Goal: Task Accomplishment & Management: Use online tool/utility

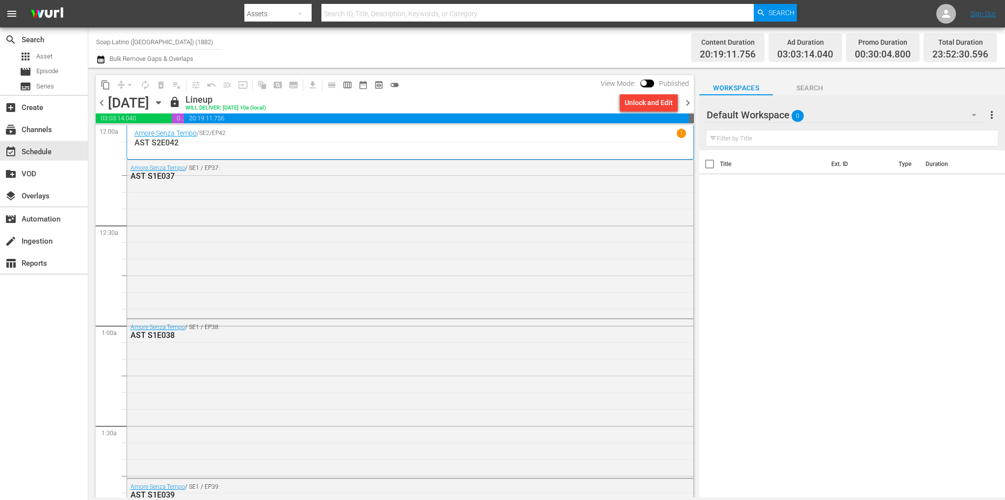
scroll to position [4442, 0]
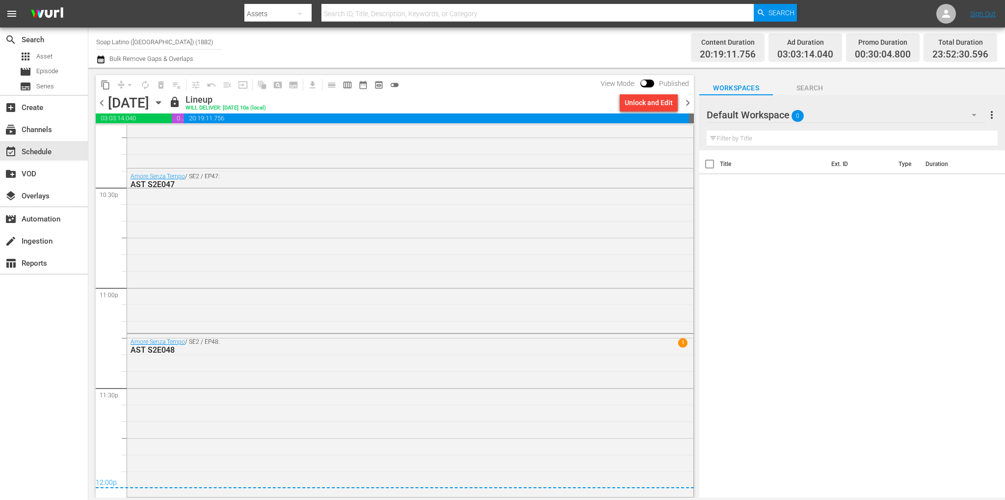
click at [685, 102] on span "chevron_right" at bounding box center [688, 103] width 12 height 12
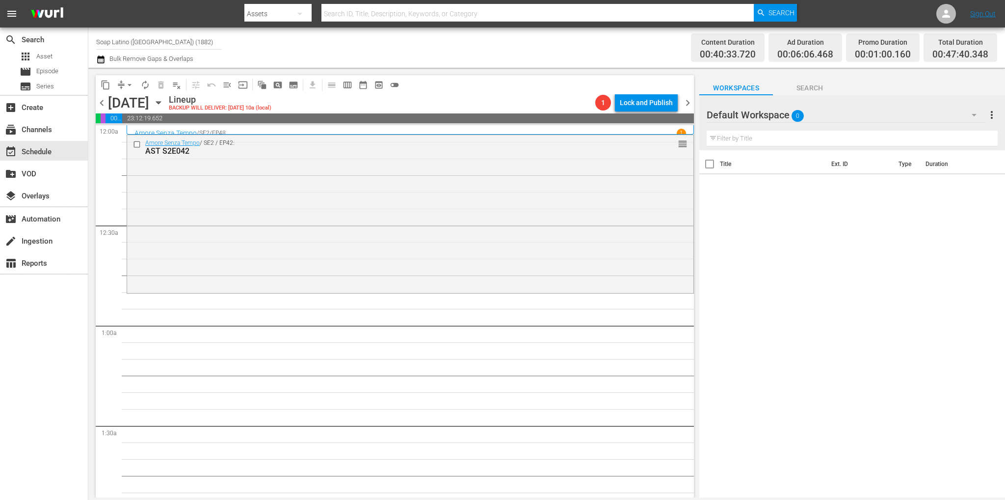
click at [843, 121] on div "Default Workspace 0" at bounding box center [846, 114] width 279 height 27
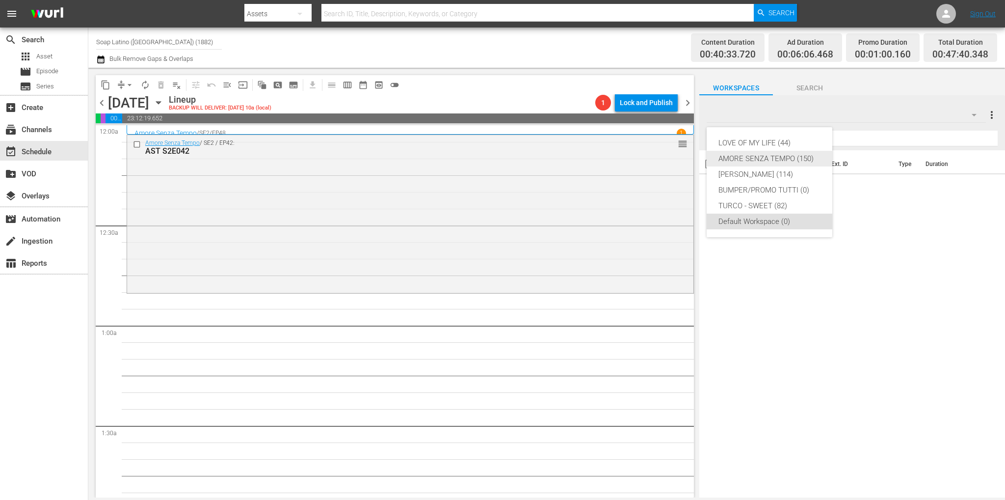
click at [773, 157] on div "AMORE SENZA TEMPO (150)" at bounding box center [769, 159] width 102 height 16
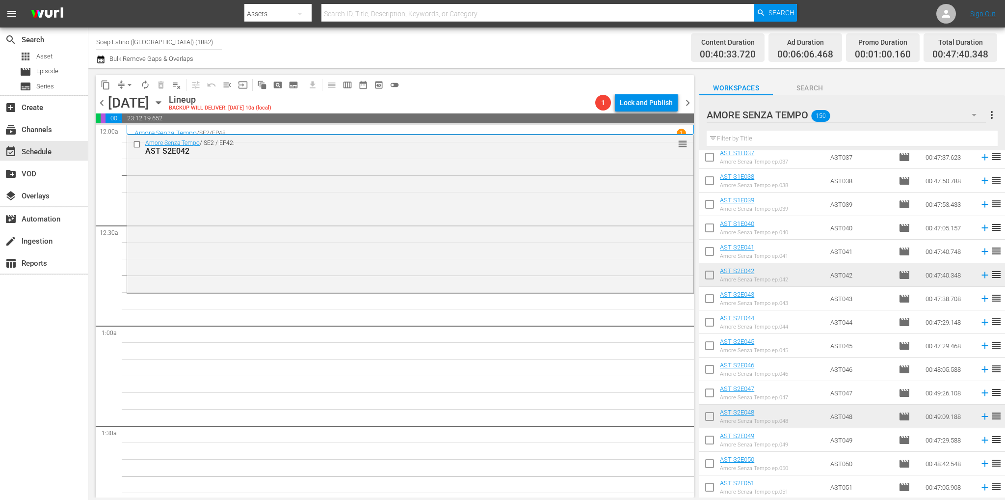
scroll to position [1161, 0]
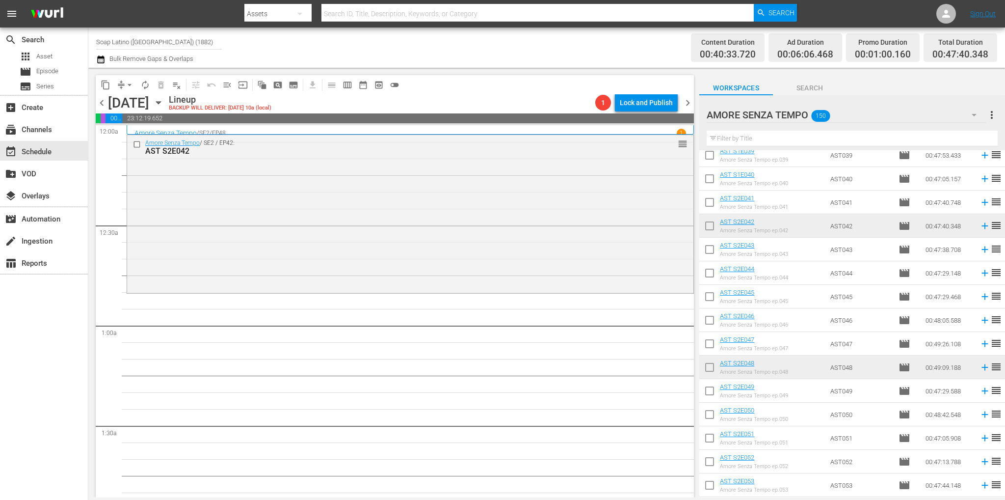
click at [710, 250] on input "checkbox" at bounding box center [709, 251] width 21 height 21
checkbox input "true"
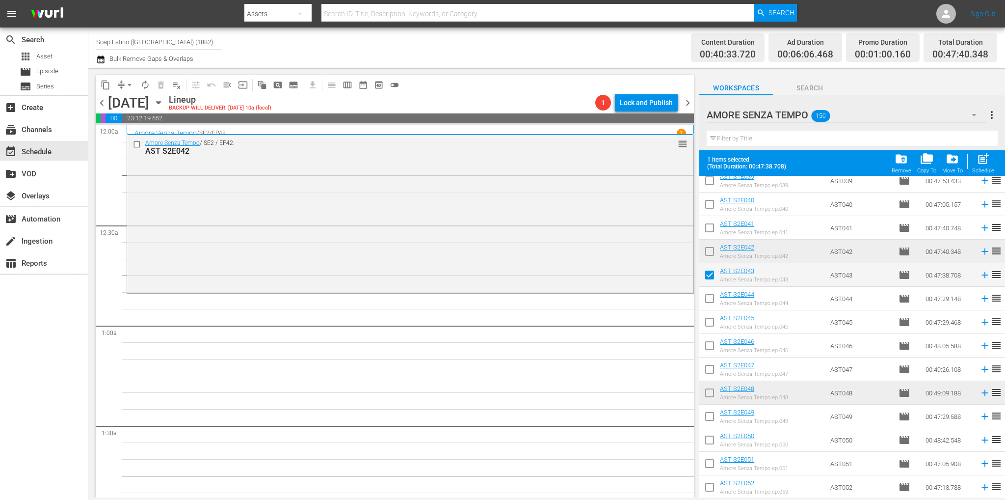
click at [709, 301] on input "checkbox" at bounding box center [709, 300] width 21 height 21
checkbox input "true"
click at [712, 326] on input "checkbox" at bounding box center [709, 324] width 21 height 21
checkbox input "true"
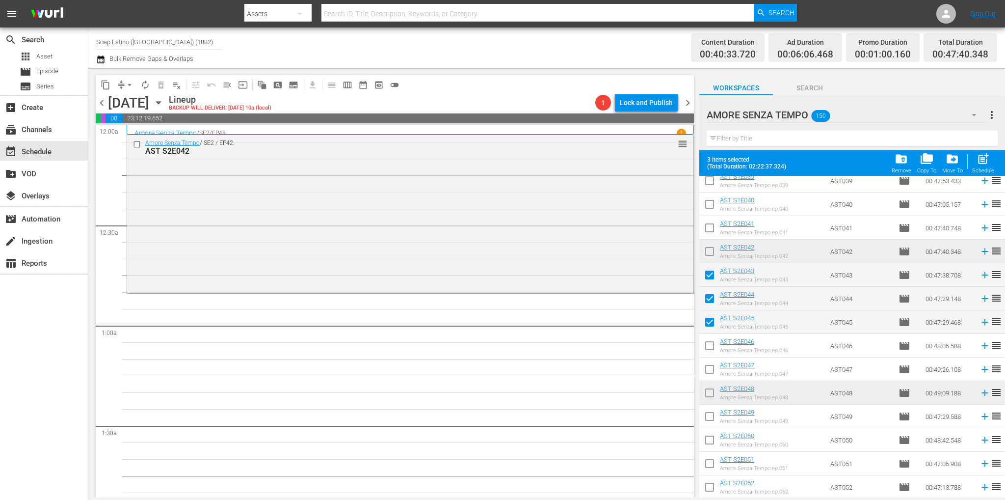
drag, startPoint x: 709, startPoint y: 350, endPoint x: 706, endPoint y: 365, distance: 14.4
click at [709, 350] on input "checkbox" at bounding box center [709, 347] width 21 height 21
checkbox input "true"
click at [708, 376] on input "checkbox" at bounding box center [709, 371] width 21 height 21
checkbox input "true"
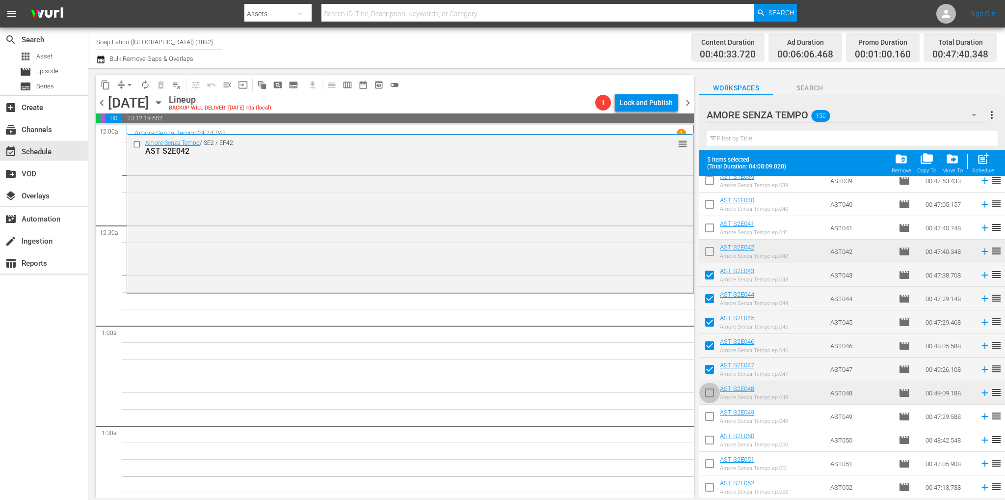
click at [707, 395] on input "checkbox" at bounding box center [709, 394] width 21 height 21
checkbox input "true"
click at [137, 145] on input "checkbox" at bounding box center [138, 144] width 10 height 8
click at [161, 90] on button "delete_forever_outlined" at bounding box center [161, 85] width 16 height 16
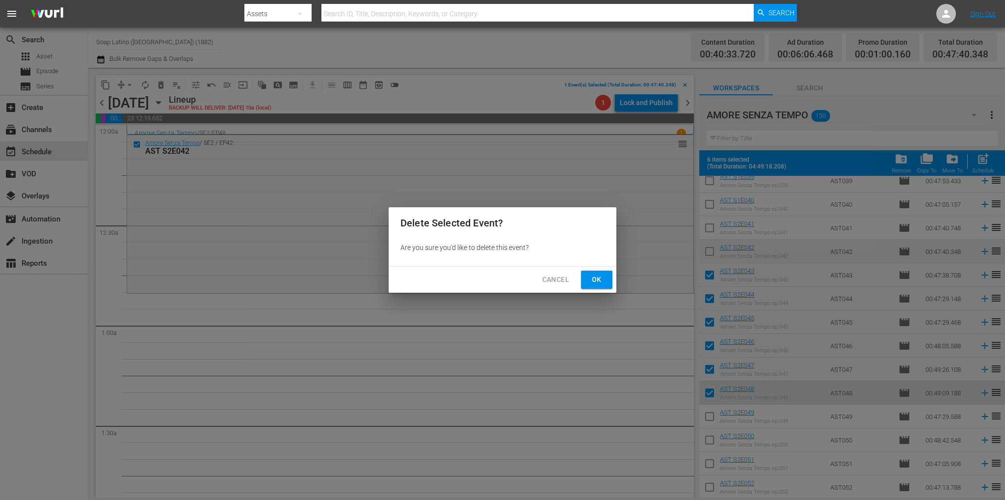
click at [603, 281] on span "Ok" at bounding box center [597, 279] width 16 height 12
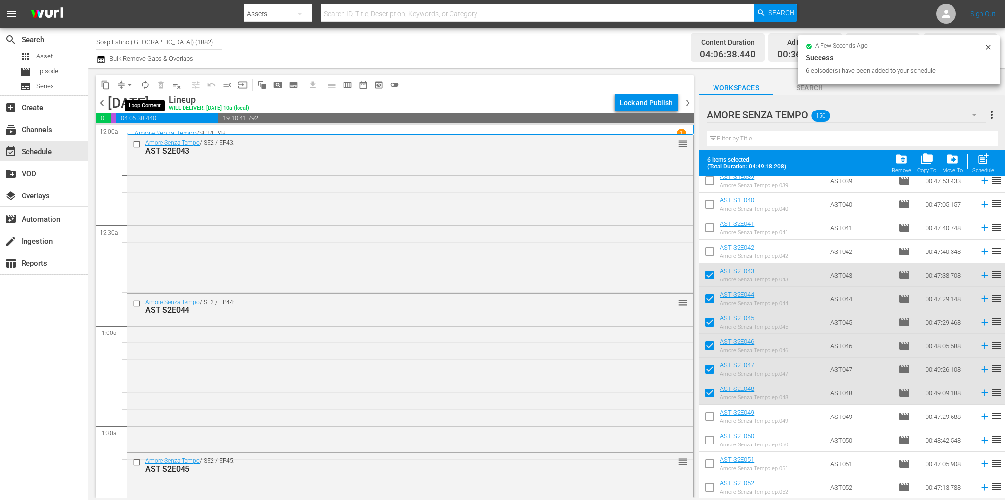
click at [144, 83] on span "autorenew_outlined" at bounding box center [145, 85] width 10 height 10
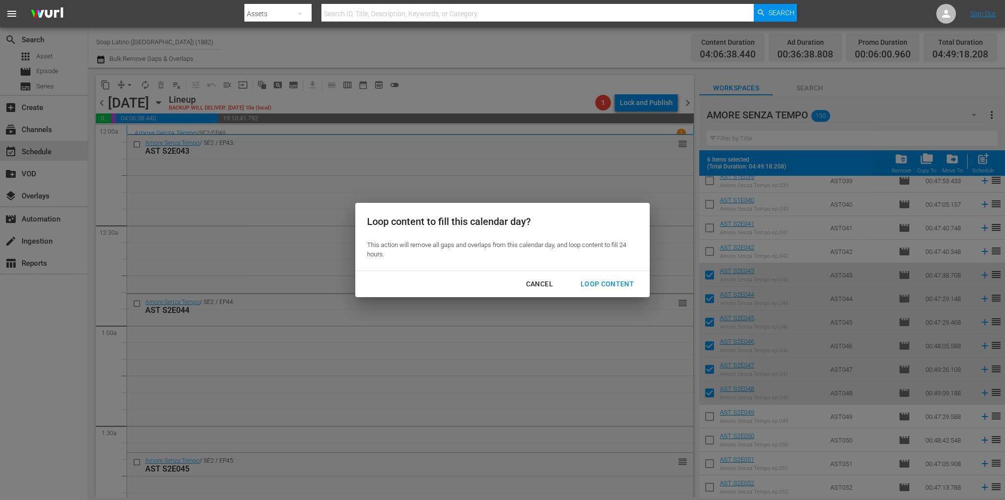
click at [613, 287] on div "Loop Content" at bounding box center [607, 284] width 69 height 12
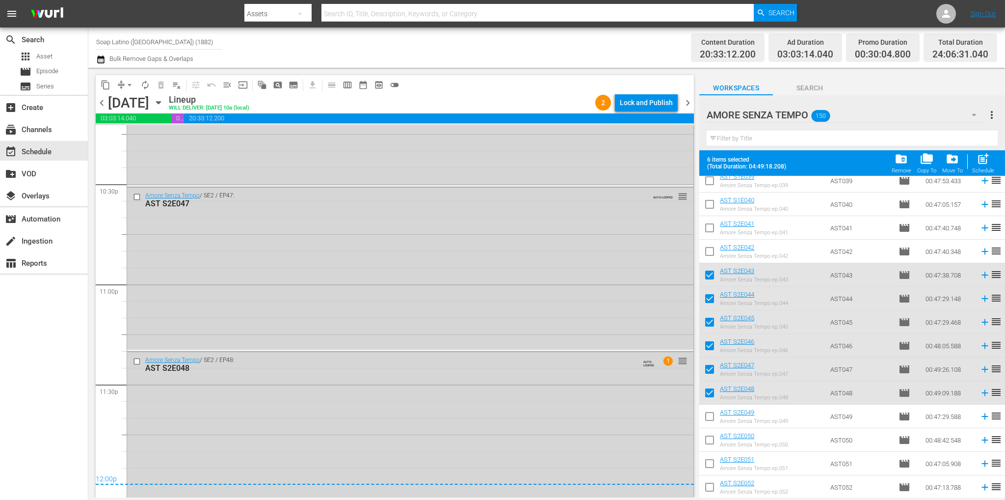
scroll to position [4464, 0]
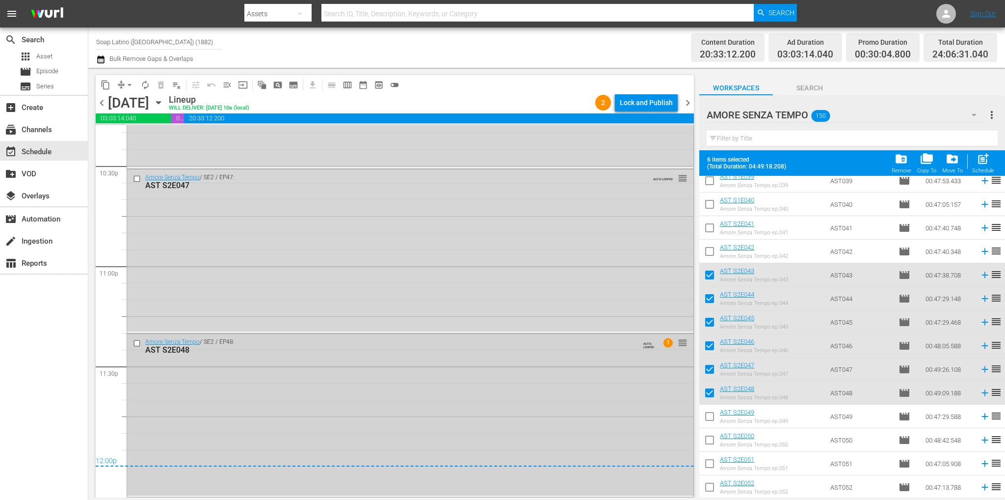
click at [135, 344] on input "checkbox" at bounding box center [138, 343] width 10 height 8
click at [133, 179] on input "checkbox" at bounding box center [138, 178] width 10 height 8
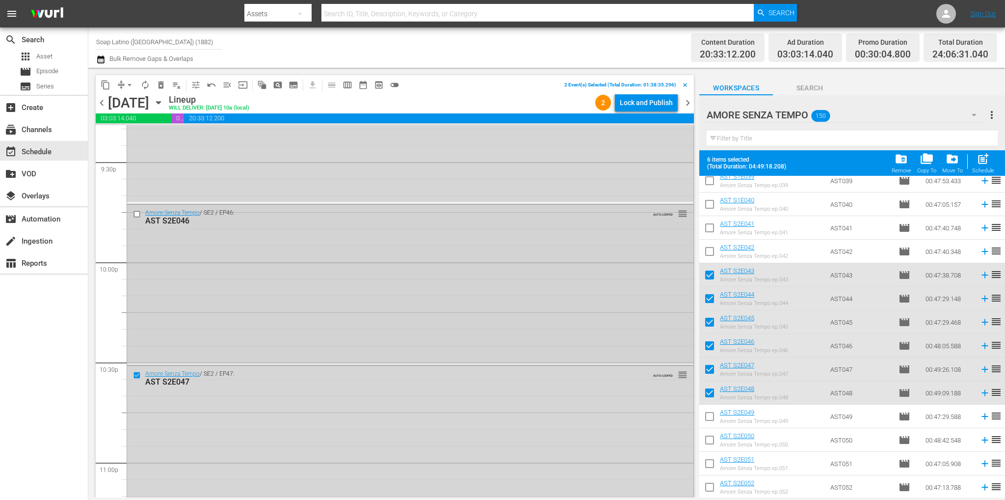
click at [133, 216] on input "checkbox" at bounding box center [138, 214] width 10 height 8
click at [136, 252] on input "checkbox" at bounding box center [138, 252] width 10 height 8
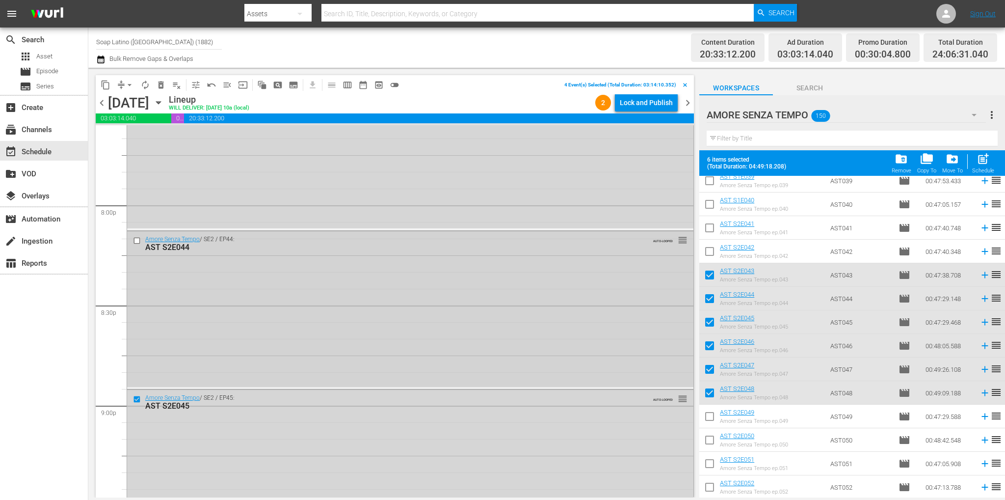
click at [137, 238] on input "checkbox" at bounding box center [138, 241] width 10 height 8
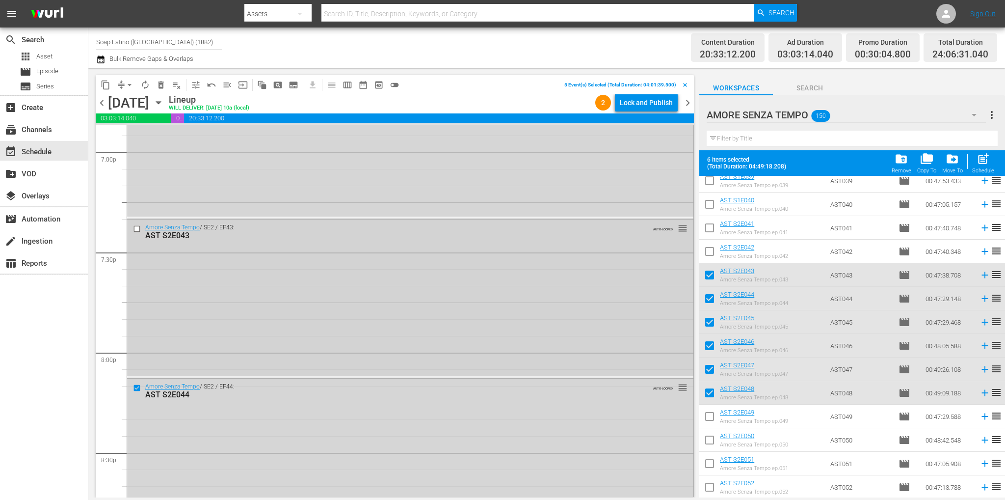
click at [136, 228] on input "checkbox" at bounding box center [138, 229] width 10 height 8
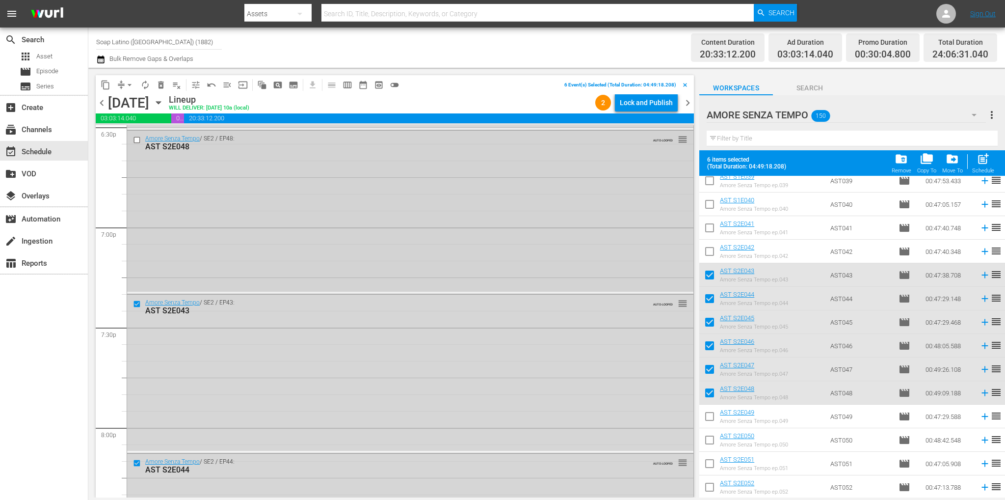
scroll to position [3630, 0]
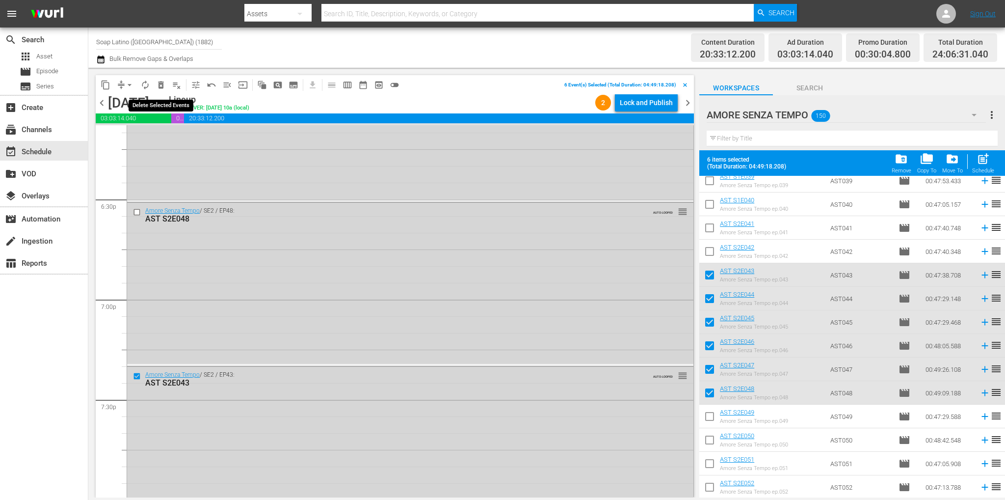
click at [161, 87] on span "delete_forever_outlined" at bounding box center [161, 85] width 10 height 10
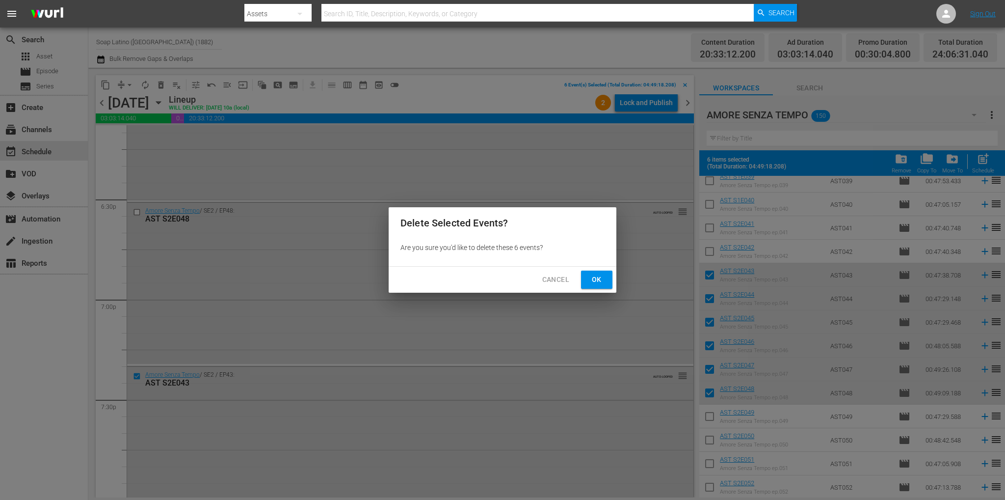
click at [615, 277] on div "Cancel Ok" at bounding box center [503, 279] width 228 height 26
click at [601, 276] on span "Ok" at bounding box center [597, 279] width 16 height 12
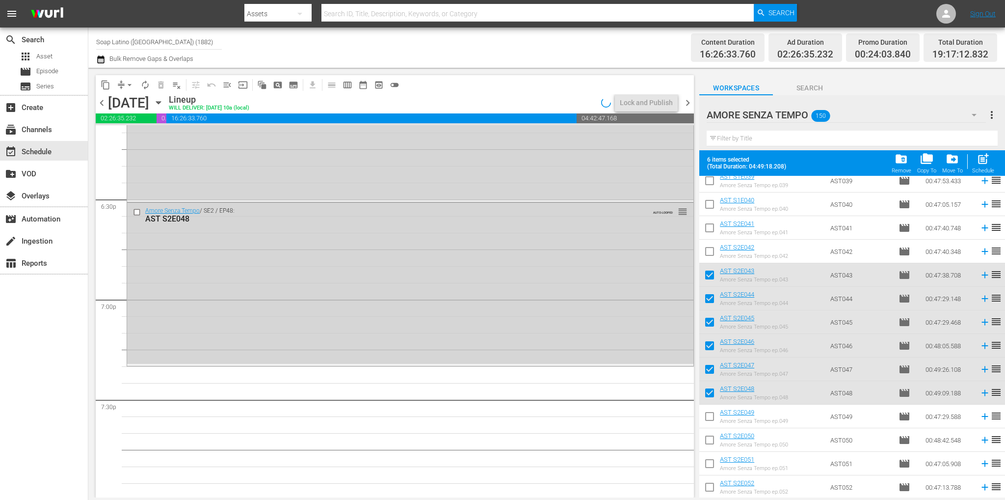
drag, startPoint x: 710, startPoint y: 273, endPoint x: 712, endPoint y: 285, distance: 11.9
click at [710, 273] on input "checkbox" at bounding box center [709, 276] width 21 height 21
checkbox input "false"
click at [714, 298] on input "checkbox" at bounding box center [709, 300] width 21 height 21
checkbox input "false"
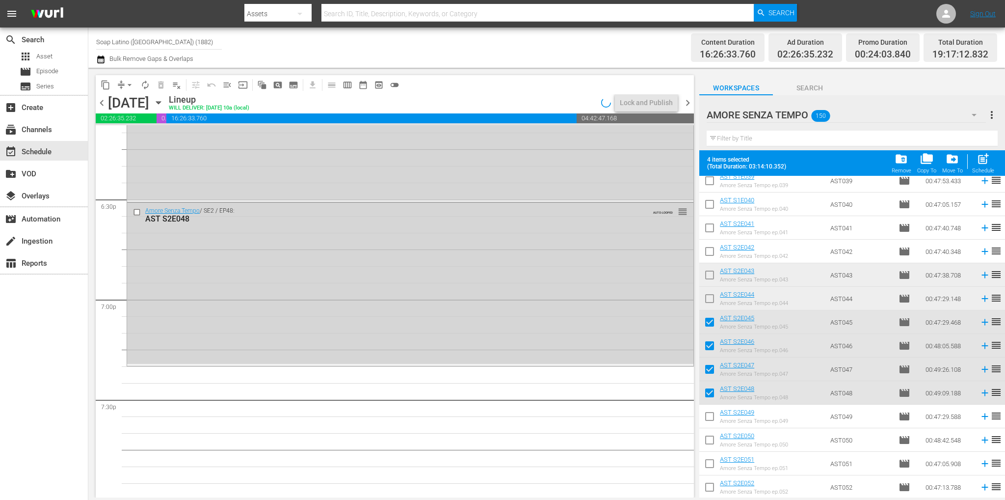
click at [712, 314] on input "checkbox" at bounding box center [709, 324] width 21 height 21
checkbox input "false"
drag, startPoint x: 713, startPoint y: 344, endPoint x: 712, endPoint y: 350, distance: 6.0
click at [713, 344] on input "checkbox" at bounding box center [709, 347] width 21 height 21
checkbox input "false"
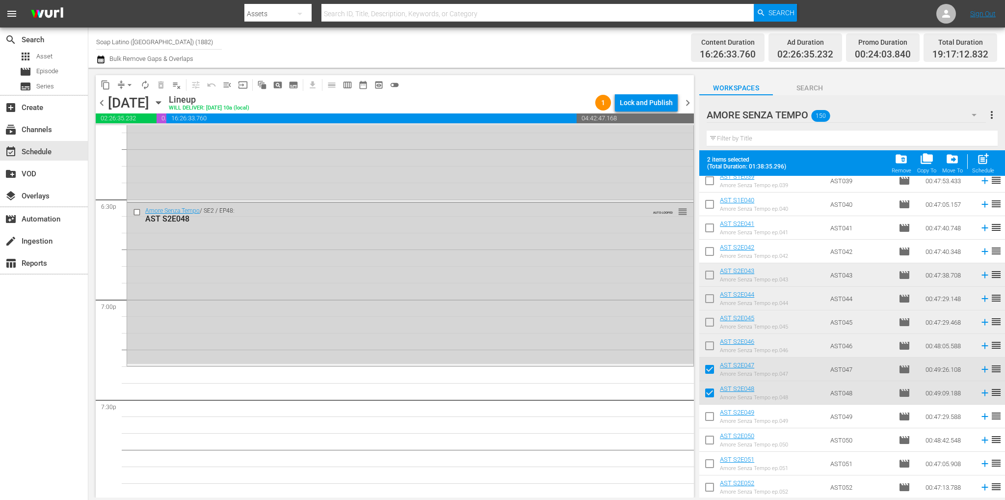
click at [710, 365] on input "checkbox" at bounding box center [709, 371] width 21 height 21
click at [710, 376] on input "checkbox" at bounding box center [709, 371] width 21 height 21
checkbox input "true"
click at [710, 387] on input "checkbox" at bounding box center [709, 394] width 21 height 21
checkbox input "false"
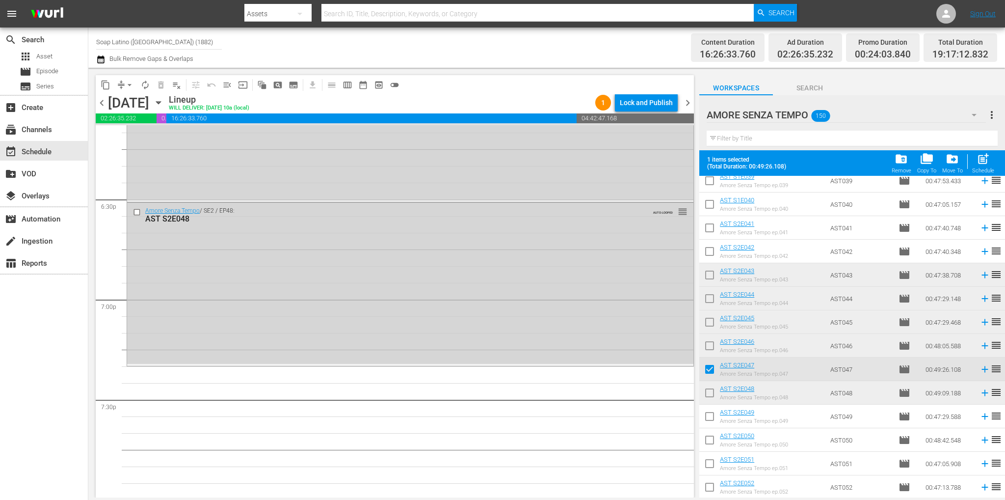
drag, startPoint x: 707, startPoint y: 362, endPoint x: 706, endPoint y: 379, distance: 17.7
click at [707, 362] on input "checkbox" at bounding box center [709, 371] width 21 height 21
checkbox input "false"
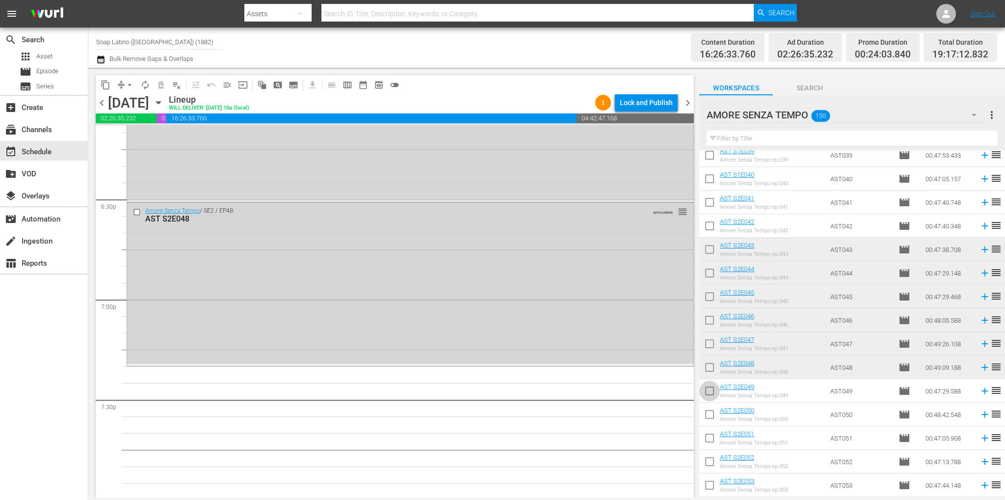
drag, startPoint x: 708, startPoint y: 386, endPoint x: 711, endPoint y: 400, distance: 14.6
click at [708, 386] on input "checkbox" at bounding box center [709, 392] width 21 height 21
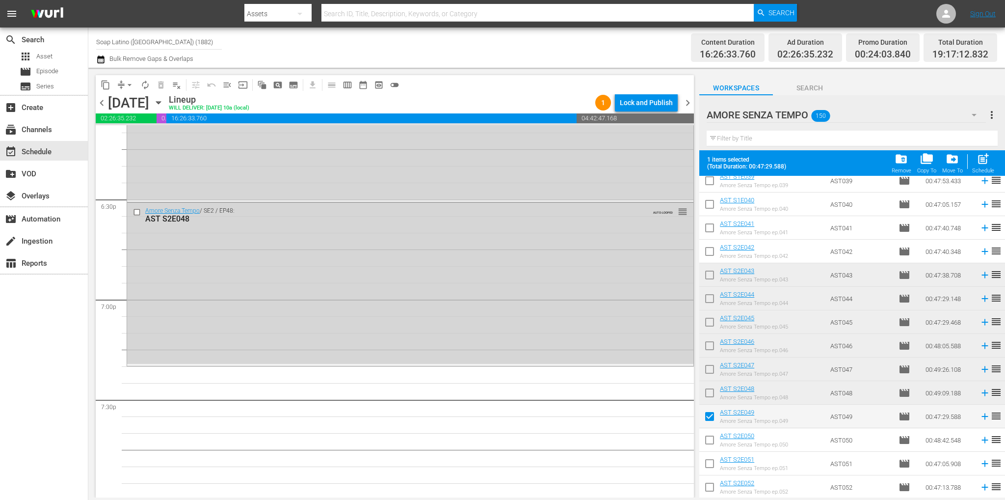
click at [714, 415] on input "checkbox" at bounding box center [709, 418] width 21 height 21
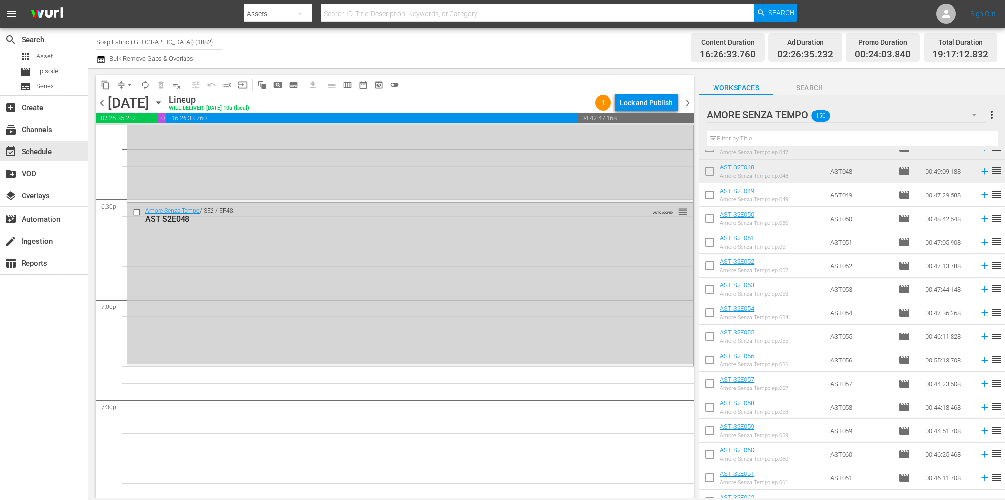
scroll to position [1358, 0]
drag, startPoint x: 708, startPoint y: 193, endPoint x: 710, endPoint y: 204, distance: 11.5
click at [708, 193] on input "checkbox" at bounding box center [709, 196] width 21 height 21
checkbox input "true"
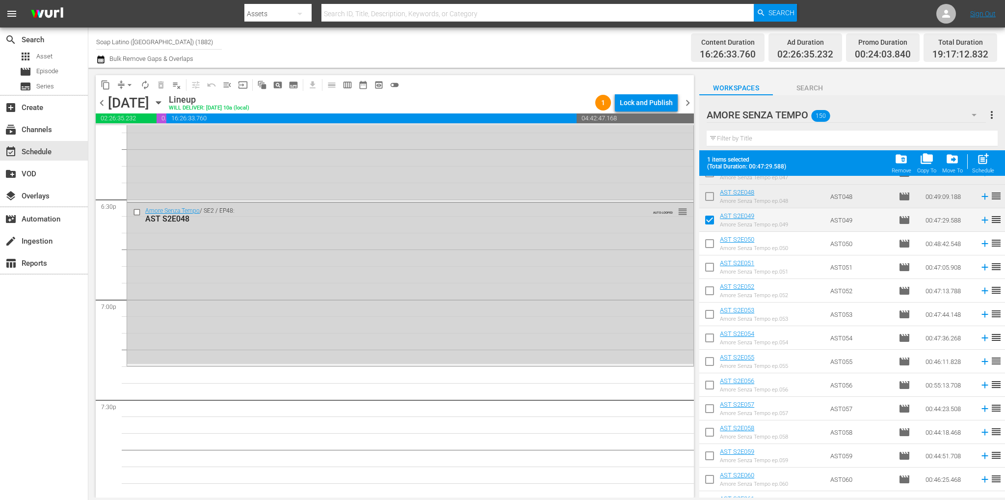
click at [708, 244] on input "checkbox" at bounding box center [709, 245] width 21 height 21
checkbox input "true"
drag, startPoint x: 710, startPoint y: 268, endPoint x: 710, endPoint y: 288, distance: 20.1
click at [710, 268] on input "checkbox" at bounding box center [709, 269] width 21 height 21
checkbox input "true"
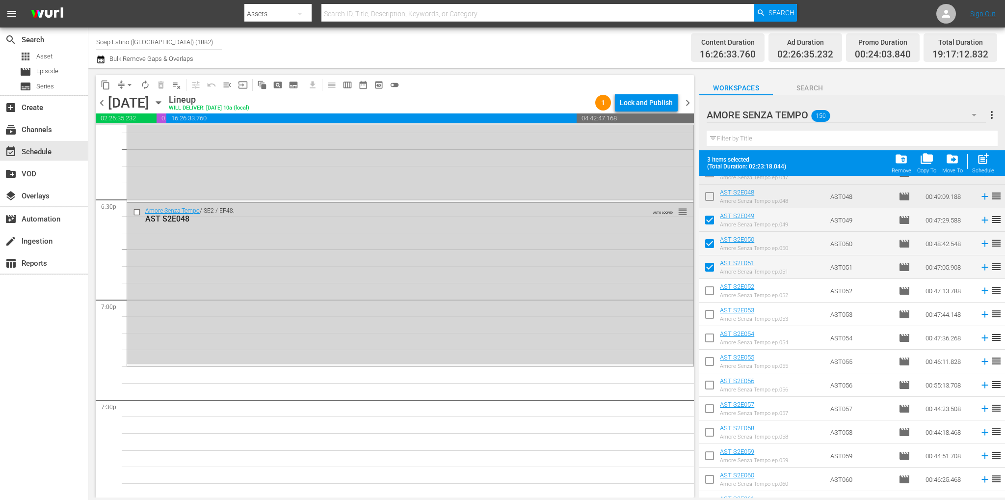
drag, startPoint x: 710, startPoint y: 293, endPoint x: 710, endPoint y: 311, distance: 18.2
click at [710, 293] on input "checkbox" at bounding box center [709, 292] width 21 height 21
checkbox input "true"
click at [709, 317] on input "checkbox" at bounding box center [709, 316] width 21 height 21
checkbox input "true"
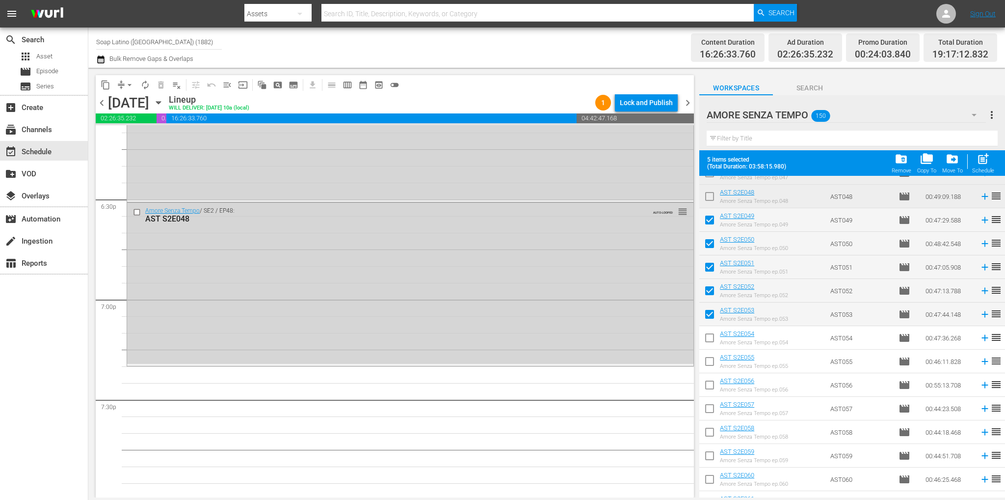
click at [707, 340] on input "checkbox" at bounding box center [709, 339] width 21 height 21
checkbox input "true"
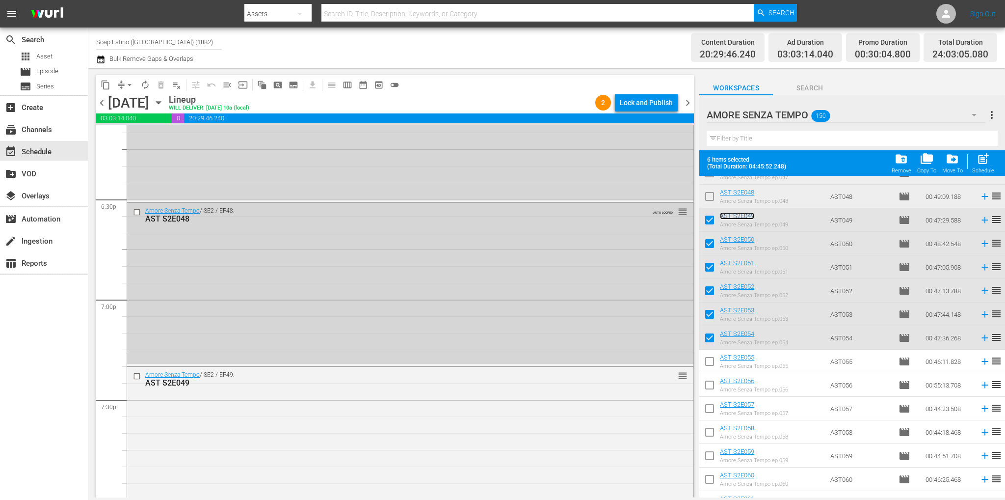
scroll to position [4452, 0]
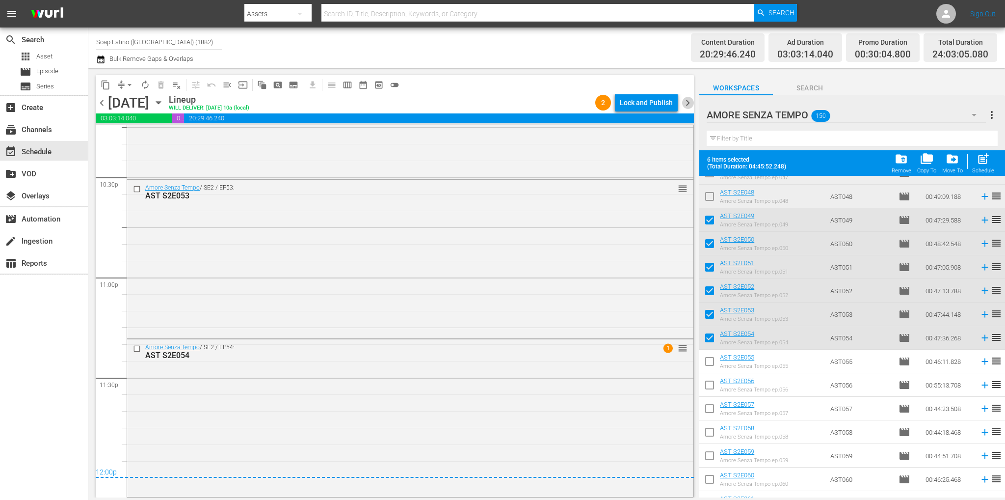
drag, startPoint x: 690, startPoint y: 102, endPoint x: 685, endPoint y: 110, distance: 9.7
click at [690, 102] on span "chevron_right" at bounding box center [688, 103] width 12 height 12
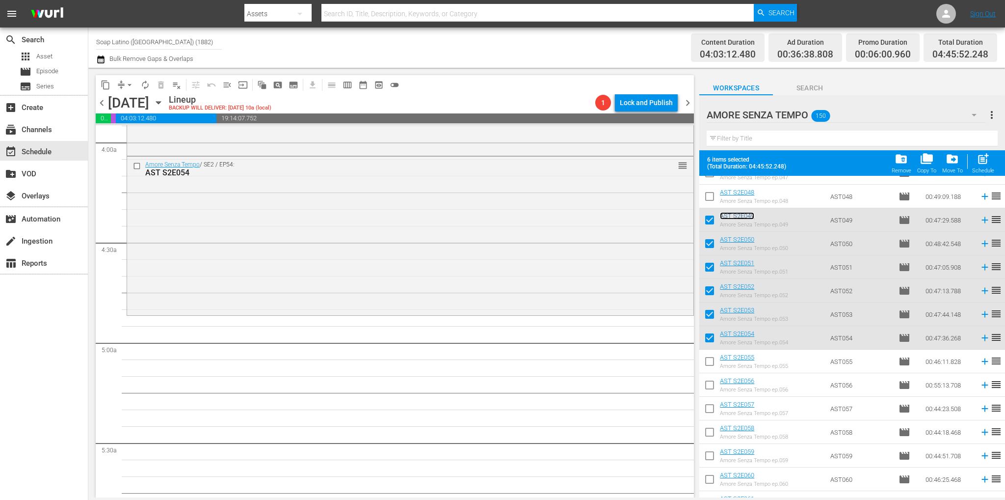
scroll to position [785, 0]
click at [143, 86] on span "autorenew_outlined" at bounding box center [145, 85] width 10 height 10
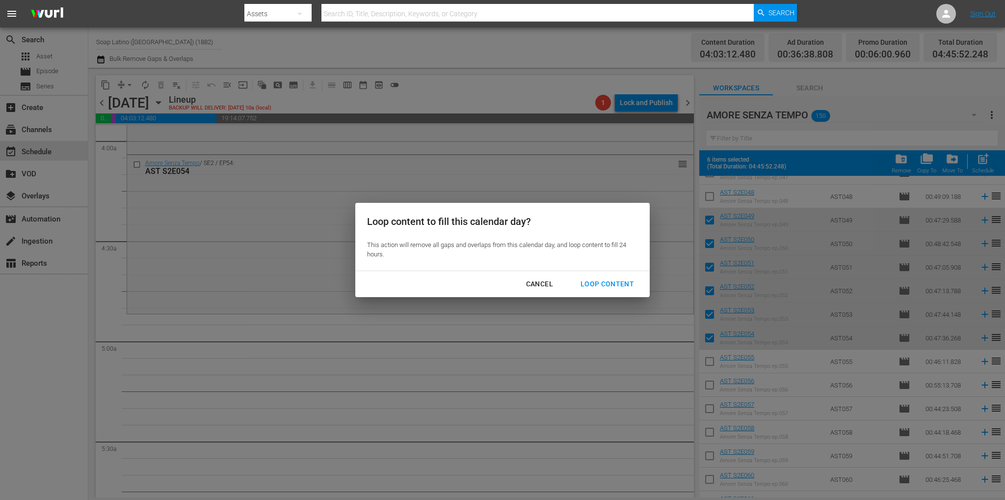
click at [595, 283] on div "Loop Content" at bounding box center [607, 284] width 69 height 12
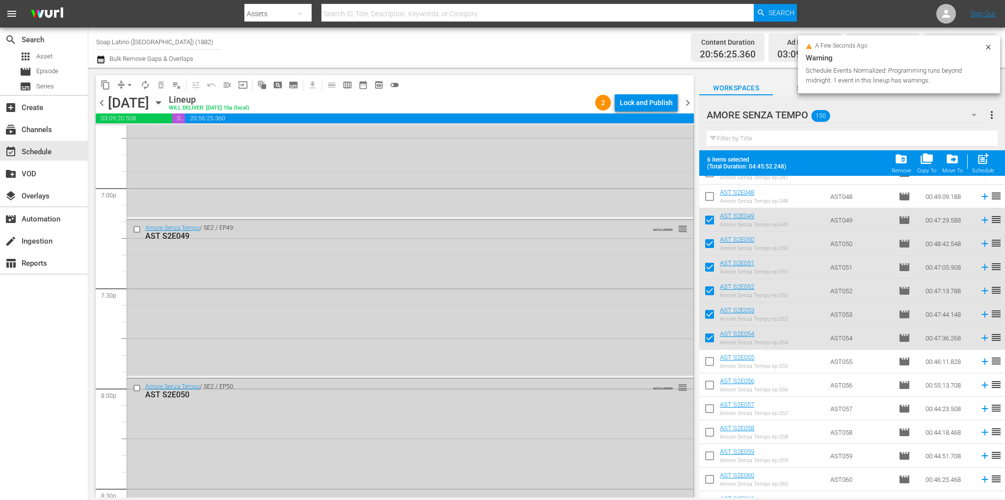
scroll to position [4575, 0]
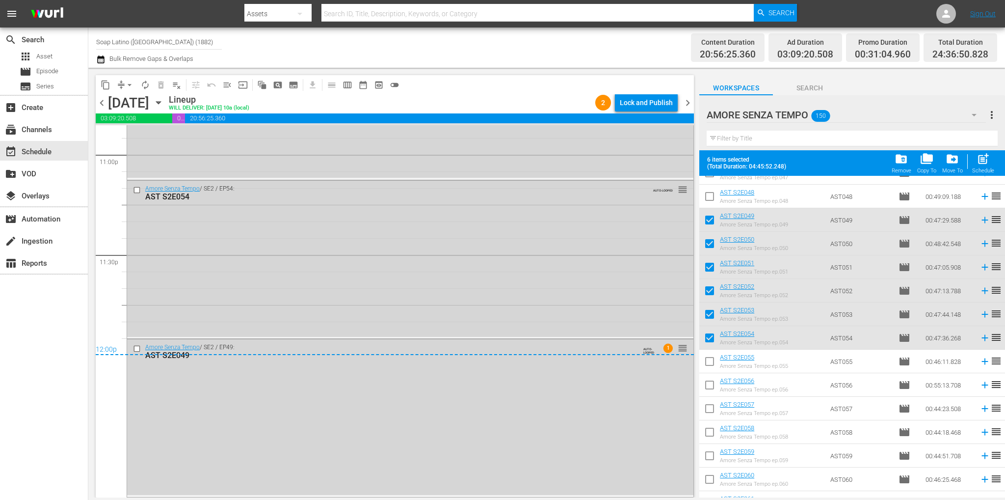
click at [135, 351] on div "12:00p" at bounding box center [395, 350] width 598 height 10
drag, startPoint x: 139, startPoint y: 344, endPoint x: 137, endPoint y: 351, distance: 7.6
click at [139, 344] on input "checkbox" at bounding box center [138, 348] width 10 height 8
click at [135, 194] on div at bounding box center [138, 190] width 15 height 12
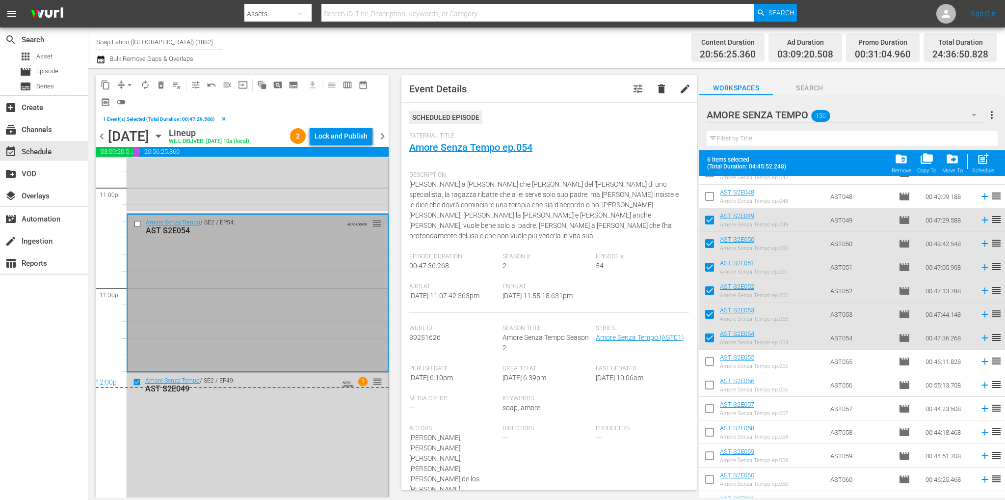
drag, startPoint x: 135, startPoint y: 218, endPoint x: 136, endPoint y: 224, distance: 6.0
click at [136, 224] on input "checkbox" at bounding box center [138, 223] width 10 height 8
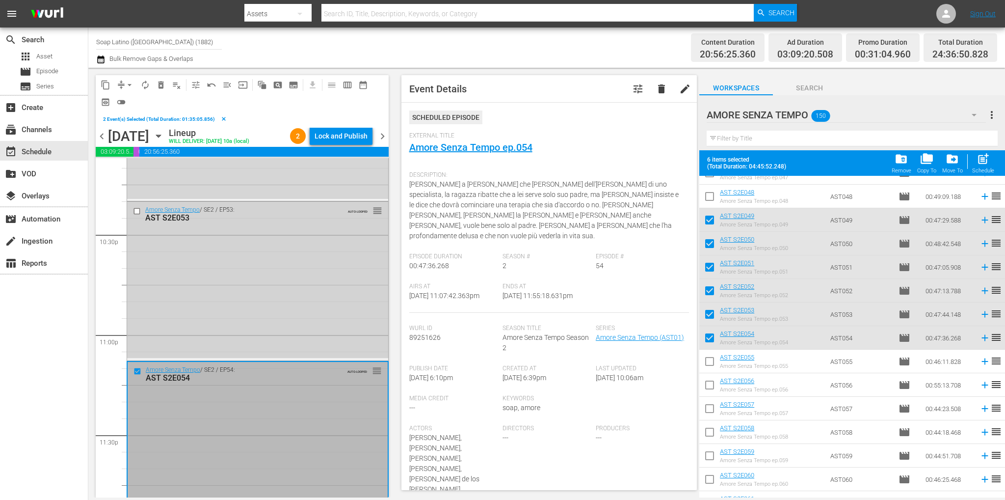
click at [134, 212] on input "checkbox" at bounding box center [138, 211] width 10 height 8
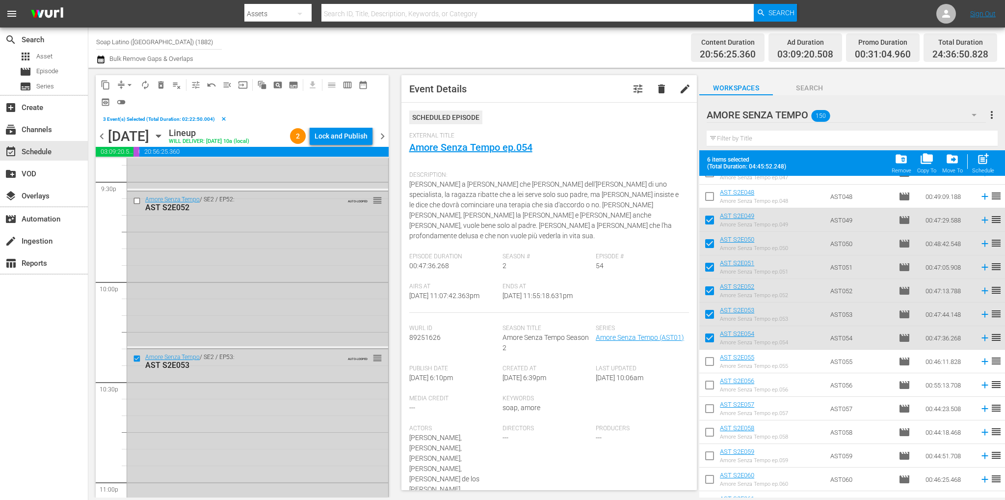
click at [136, 202] on input "checkbox" at bounding box center [138, 200] width 10 height 8
click at [136, 238] on input "checkbox" at bounding box center [138, 240] width 10 height 8
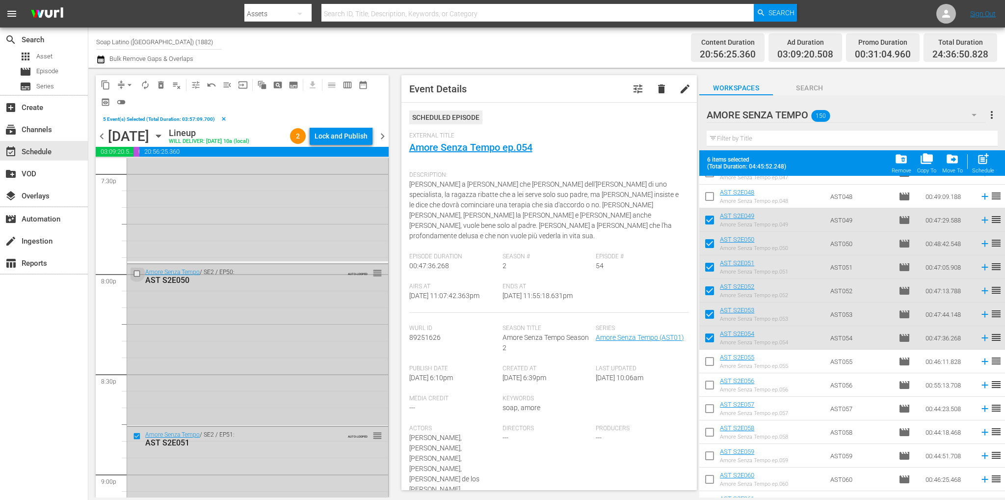
click at [135, 274] on input "checkbox" at bounding box center [138, 273] width 10 height 8
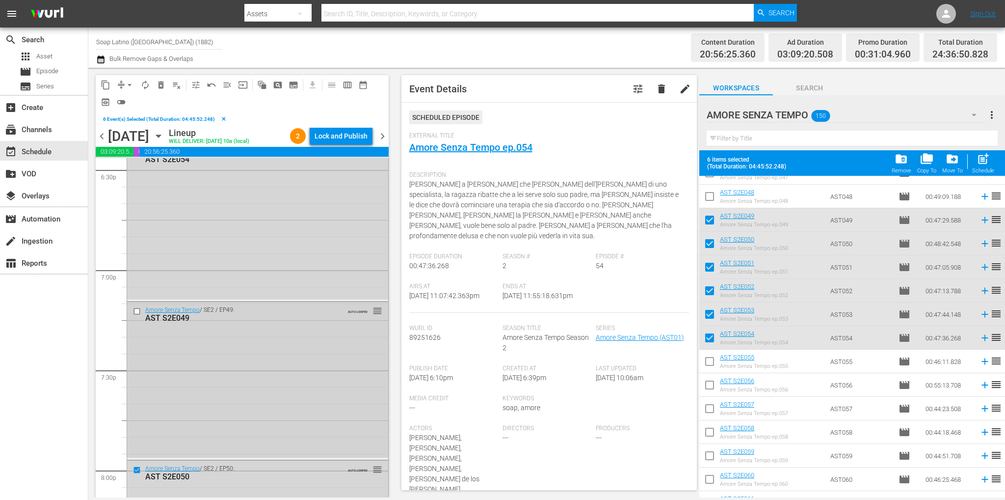
click at [138, 304] on div "Amore Senza Tempo / SE2 / EP49: AST S2E049 AUTO-LOOPED reorder" at bounding box center [257, 314] width 261 height 24
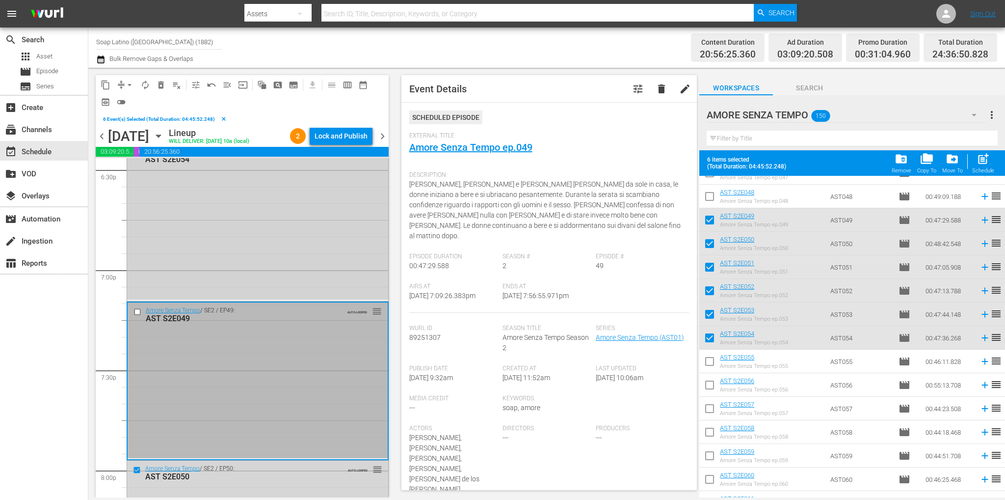
scroll to position [3545, 0]
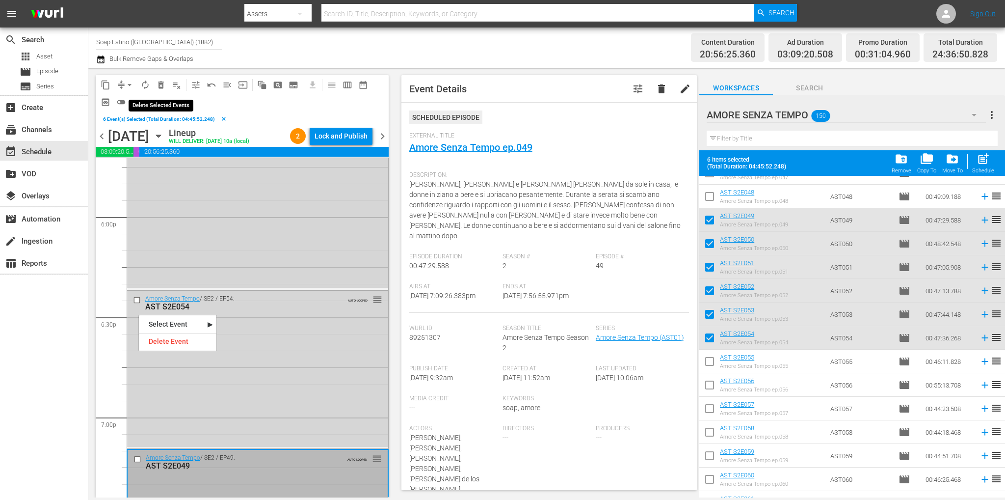
click at [158, 87] on span "delete_forever_outlined" at bounding box center [161, 85] width 10 height 10
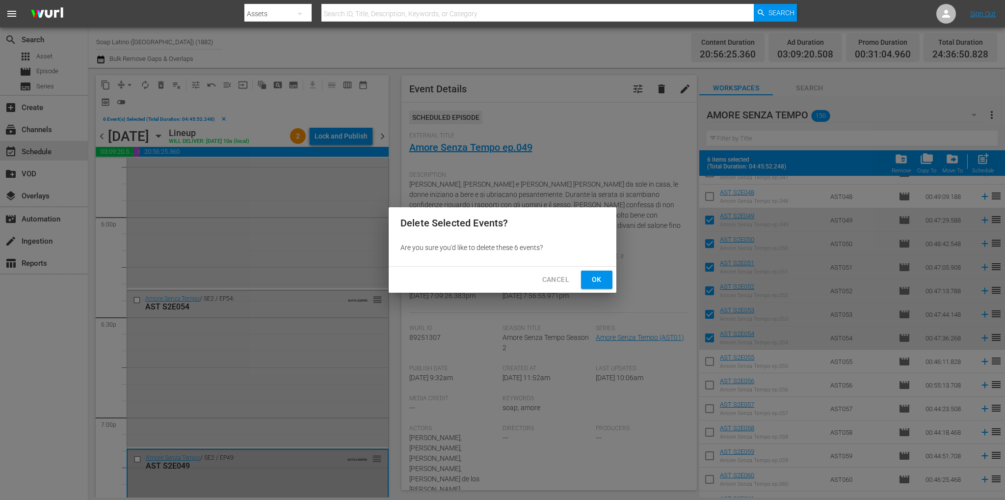
click at [591, 280] on span "Ok" at bounding box center [597, 279] width 16 height 12
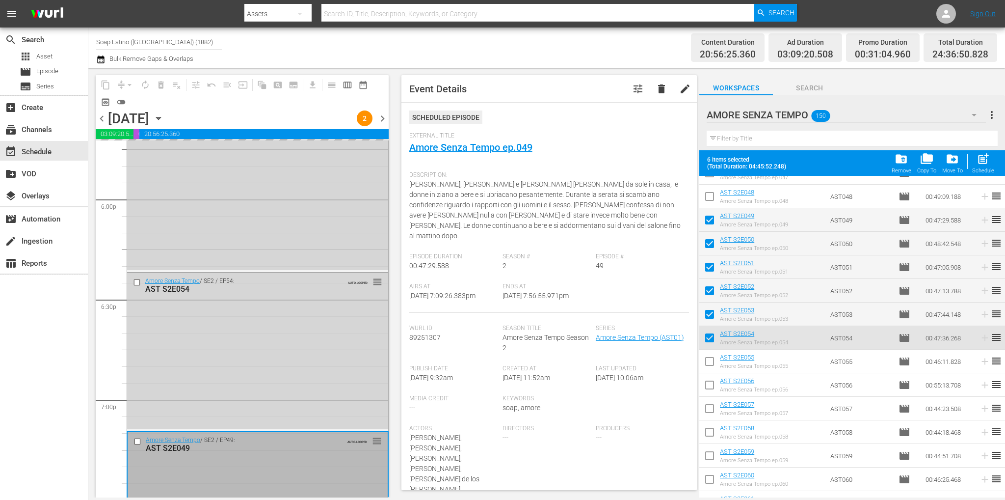
click at [708, 220] on input "checkbox" at bounding box center [709, 221] width 21 height 21
checkbox input "false"
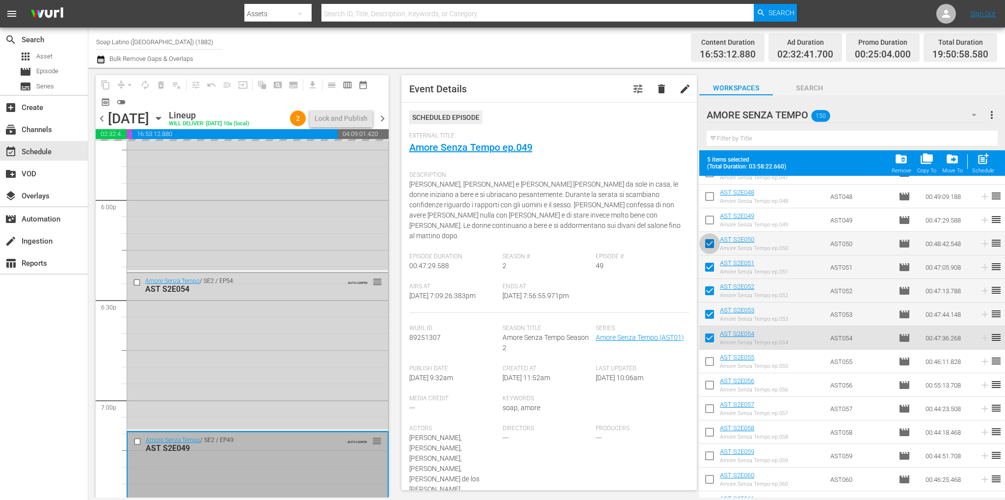
drag, startPoint x: 707, startPoint y: 248, endPoint x: 707, endPoint y: 259, distance: 11.3
click at [707, 248] on input "checkbox" at bounding box center [709, 245] width 21 height 21
checkbox input "false"
click at [709, 267] on input "checkbox" at bounding box center [709, 269] width 21 height 21
checkbox input "false"
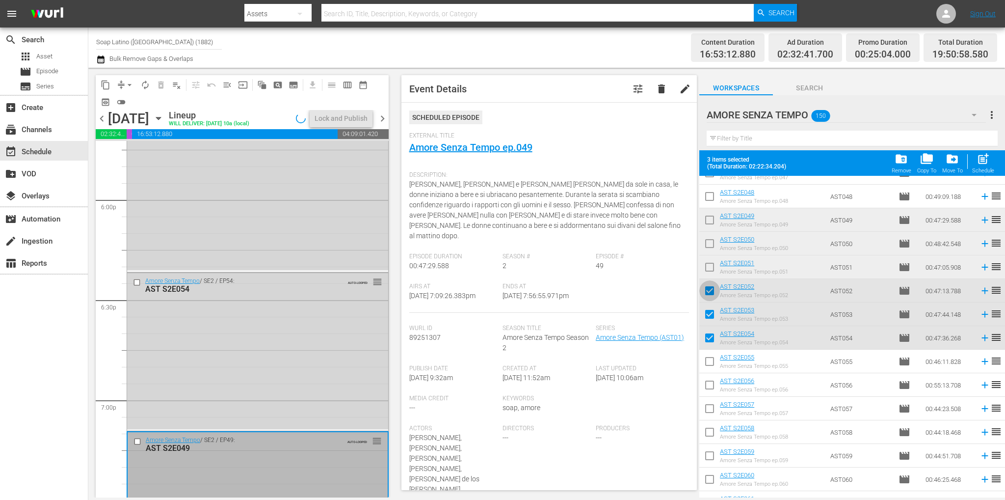
drag, startPoint x: 710, startPoint y: 290, endPoint x: 707, endPoint y: 313, distance: 22.9
click at [710, 290] on input "checkbox" at bounding box center [709, 292] width 21 height 21
checkbox input "false"
click at [707, 314] on input "checkbox" at bounding box center [709, 316] width 21 height 21
checkbox input "false"
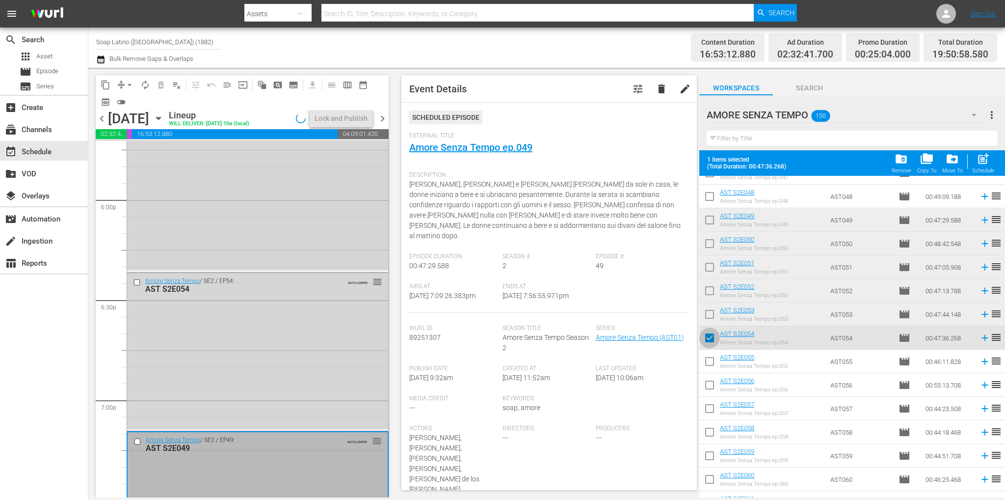
click at [708, 345] on input "checkbox" at bounding box center [709, 339] width 21 height 21
checkbox input "false"
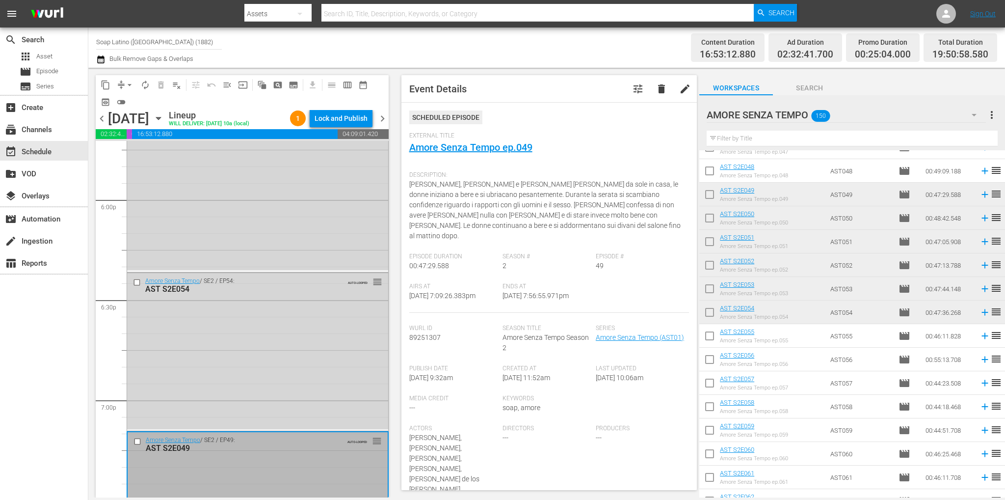
drag, startPoint x: 707, startPoint y: 337, endPoint x: 709, endPoint y: 344, distance: 7.0
click at [707, 337] on input "checkbox" at bounding box center [709, 337] width 21 height 21
checkbox input "true"
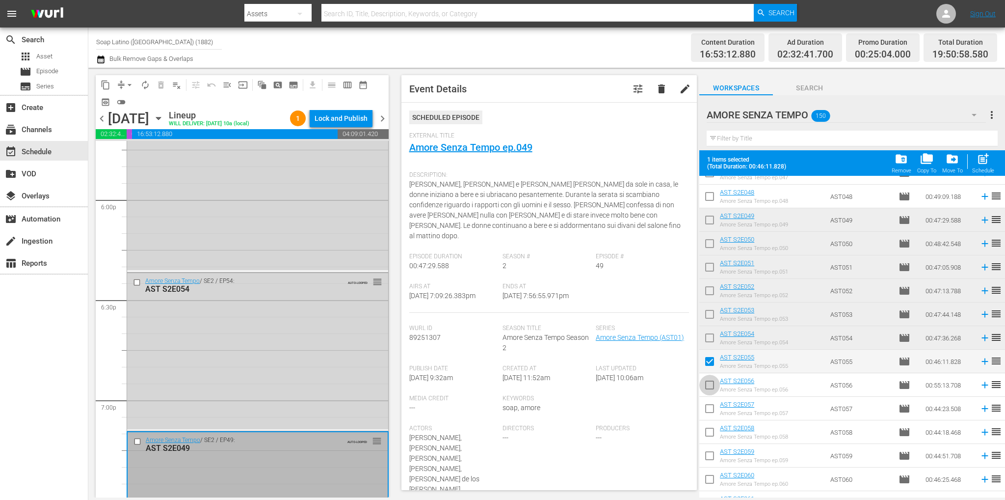
drag, startPoint x: 709, startPoint y: 384, endPoint x: 710, endPoint y: 398, distance: 14.3
click at [709, 384] on input "checkbox" at bounding box center [709, 386] width 21 height 21
checkbox input "true"
click at [708, 407] on input "checkbox" at bounding box center [709, 410] width 21 height 21
checkbox input "true"
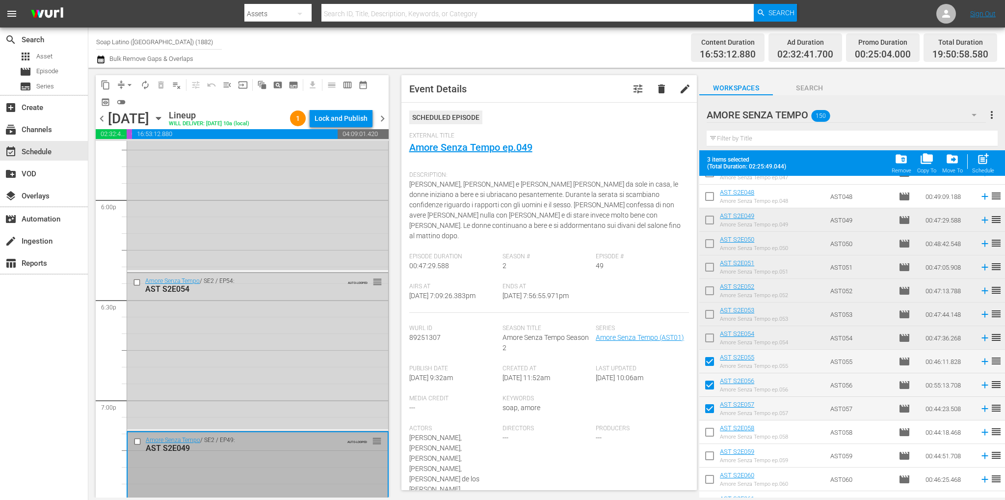
click at [708, 435] on input "checkbox" at bounding box center [709, 433] width 21 height 21
checkbox input "true"
drag, startPoint x: 709, startPoint y: 449, endPoint x: 707, endPoint y: 464, distance: 14.3
click at [709, 449] on input "checkbox" at bounding box center [709, 457] width 21 height 21
checkbox input "true"
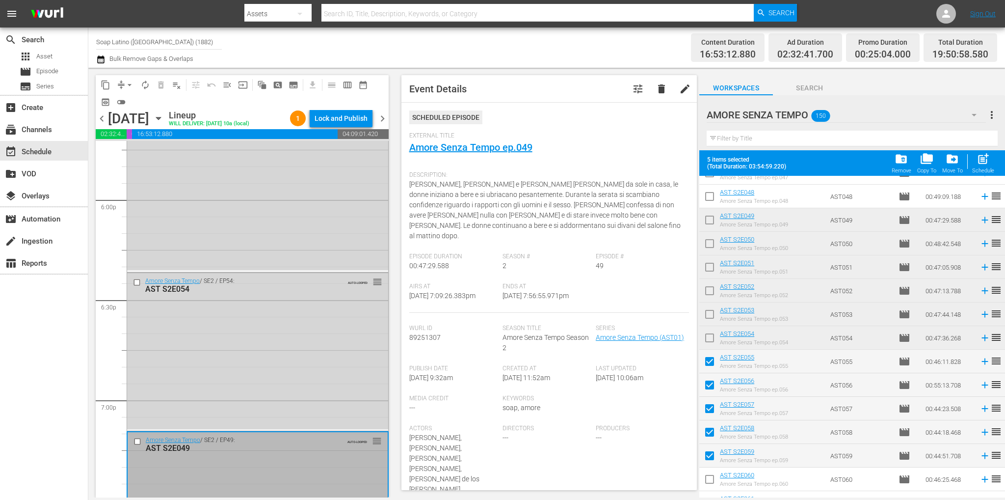
click at [710, 487] on input "checkbox" at bounding box center [709, 481] width 21 height 21
checkbox input "true"
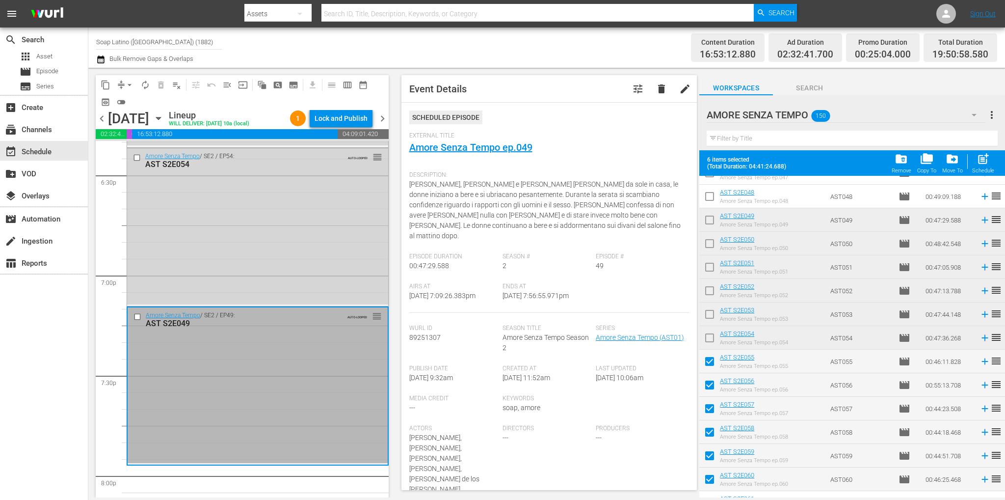
scroll to position [3692, 0]
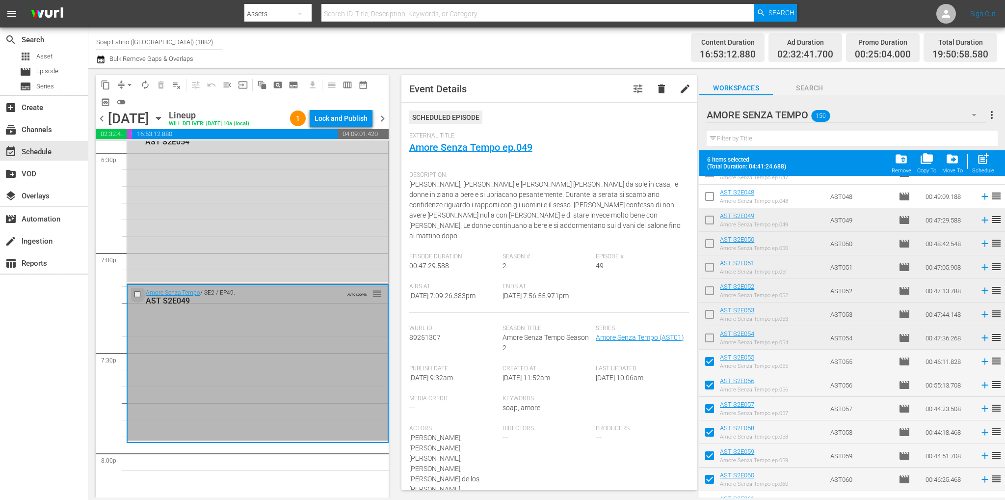
click at [137, 291] on input "checkbox" at bounding box center [138, 294] width 10 height 8
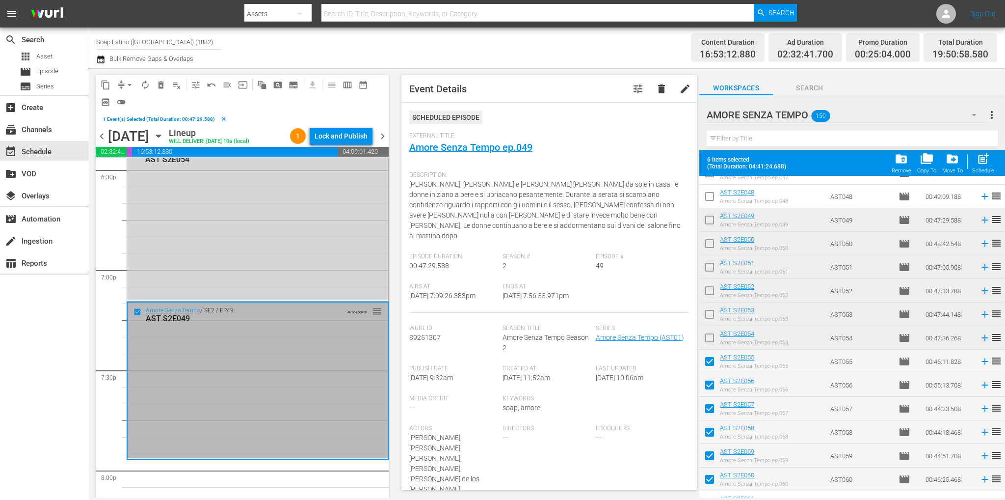
click at [161, 85] on span "delete_forever_outlined" at bounding box center [161, 85] width 10 height 10
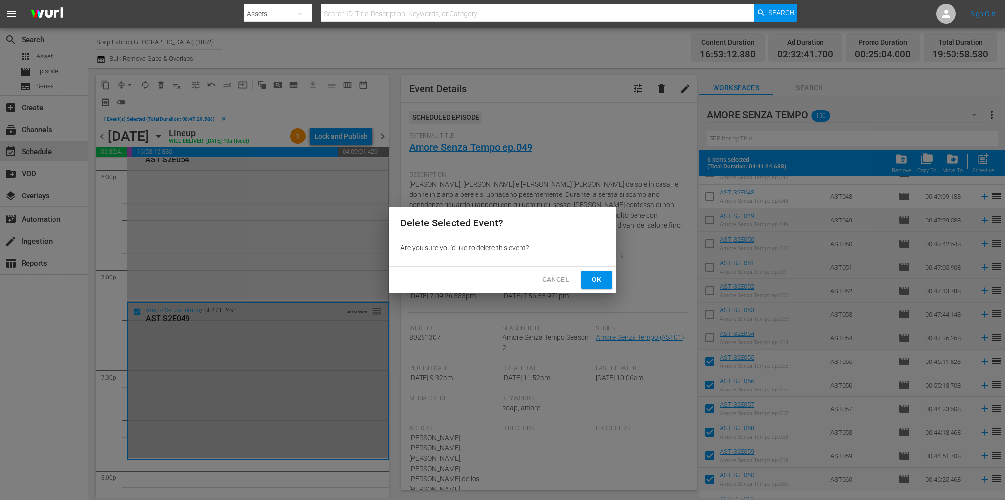
click at [600, 277] on span "Ok" at bounding box center [597, 279] width 16 height 12
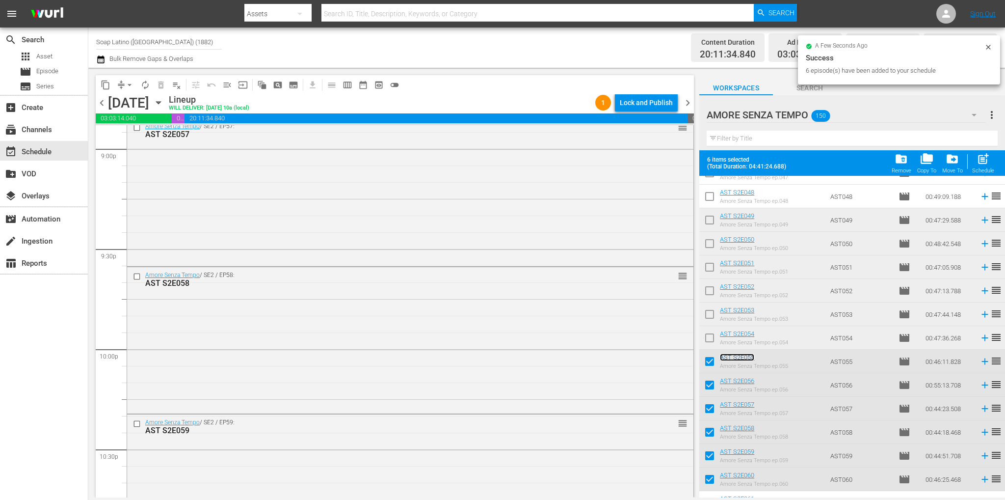
scroll to position [4432, 0]
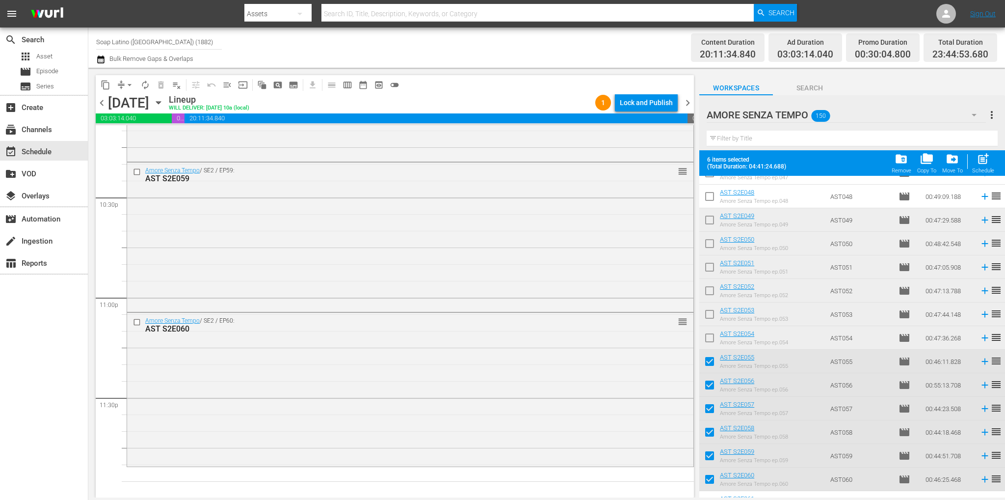
click at [685, 97] on span "chevron_right" at bounding box center [688, 103] width 12 height 12
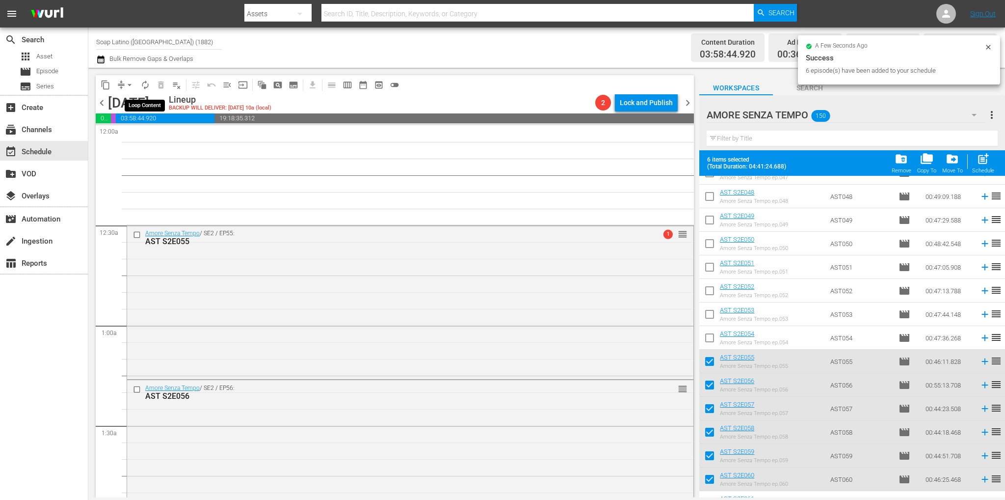
click at [144, 84] on span "autorenew_outlined" at bounding box center [145, 85] width 10 height 10
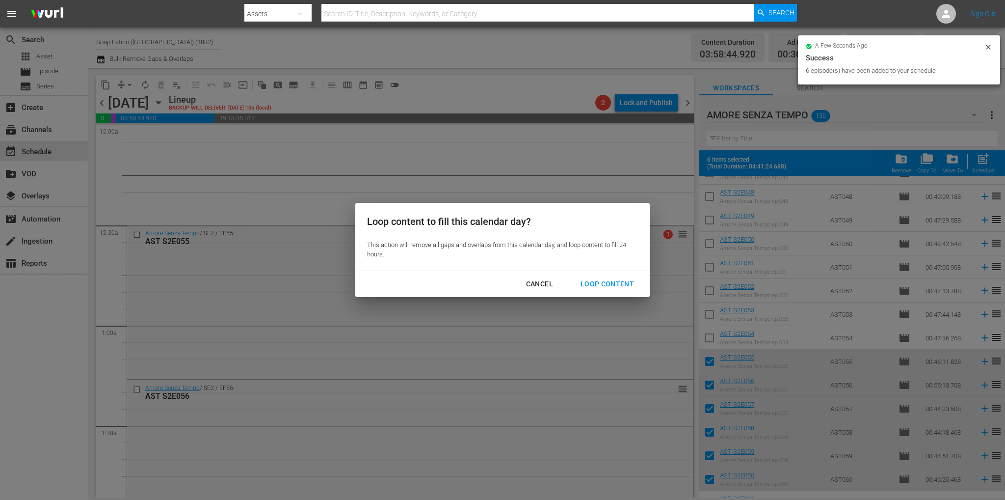
click at [602, 281] on div "Loop Content" at bounding box center [607, 284] width 69 height 12
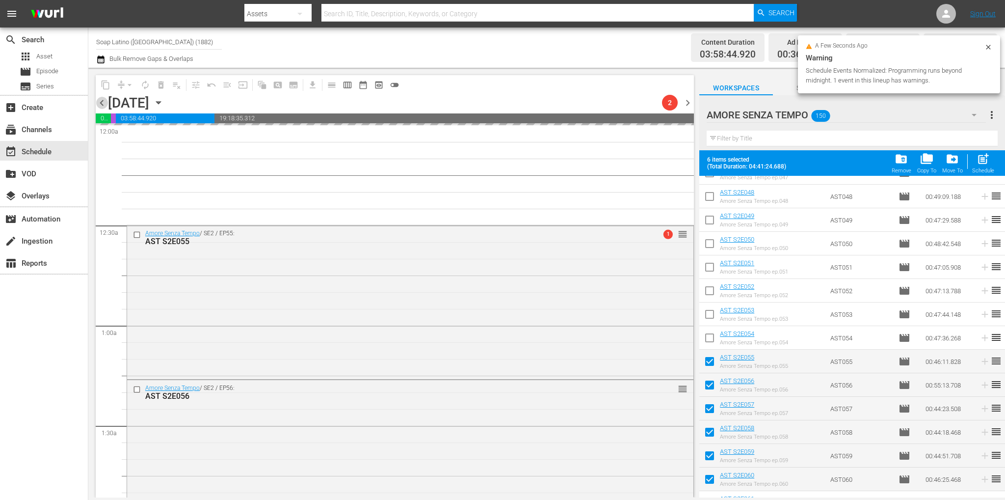
click at [105, 103] on span "chevron_left" at bounding box center [102, 103] width 12 height 12
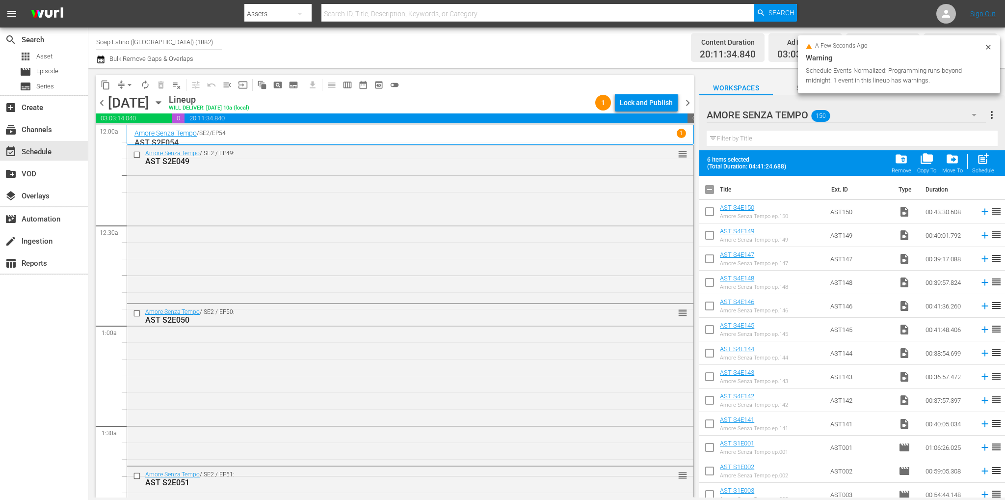
click at [710, 193] on input "checkbox" at bounding box center [709, 191] width 21 height 21
checkbox input "true"
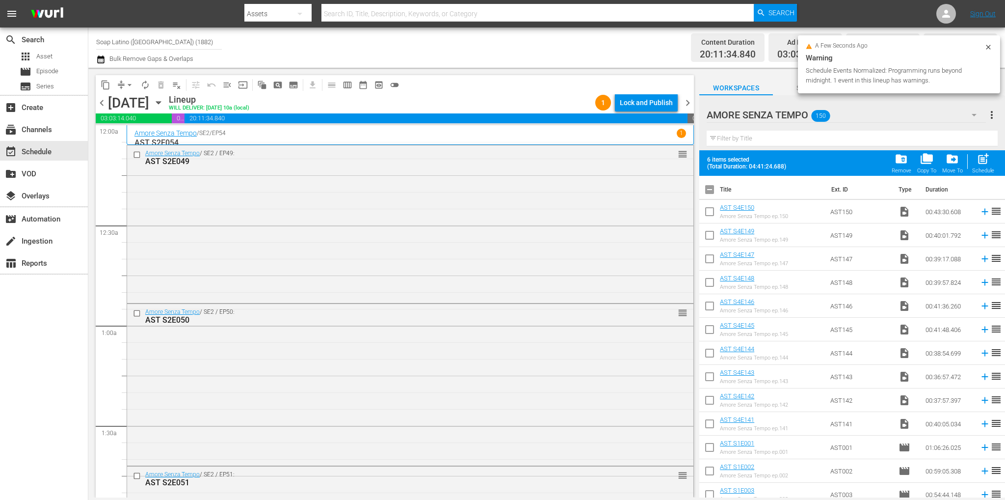
checkbox input "true"
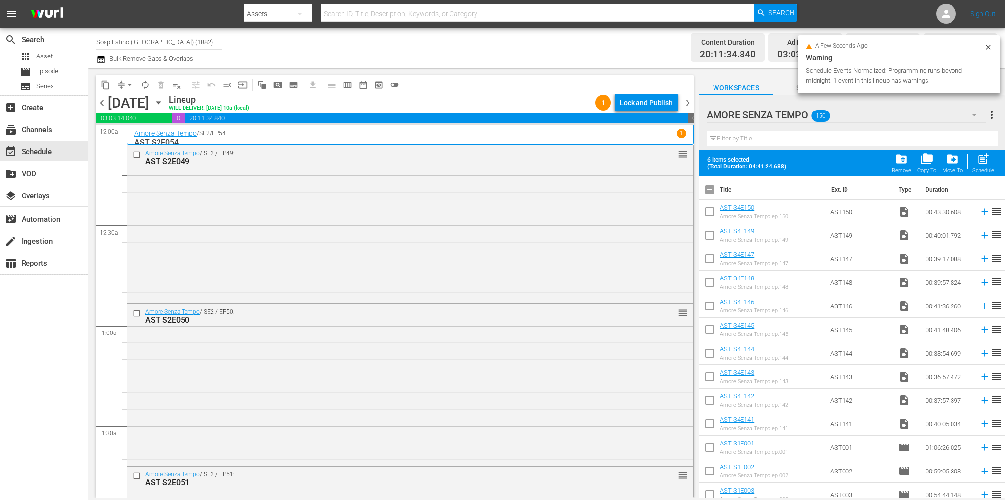
checkbox input "true"
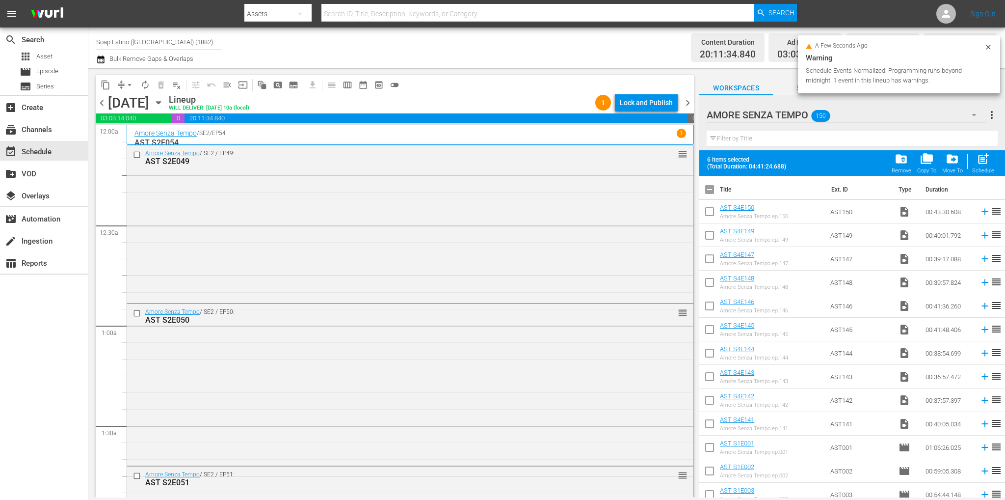
checkbox input "true"
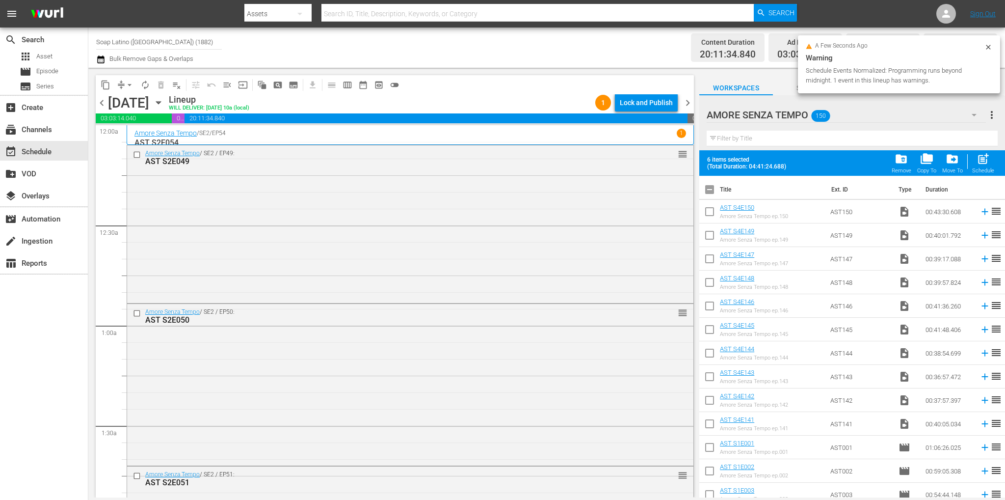
checkbox input "true"
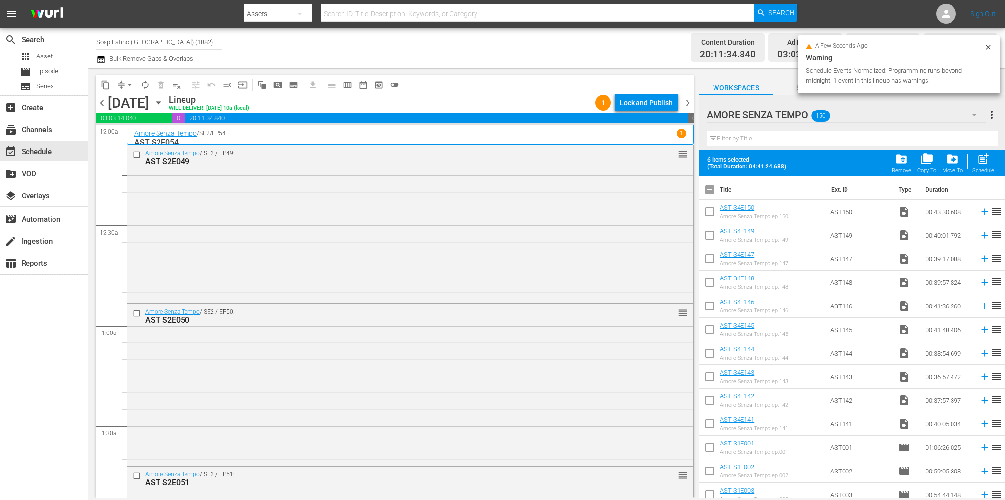
checkbox input "true"
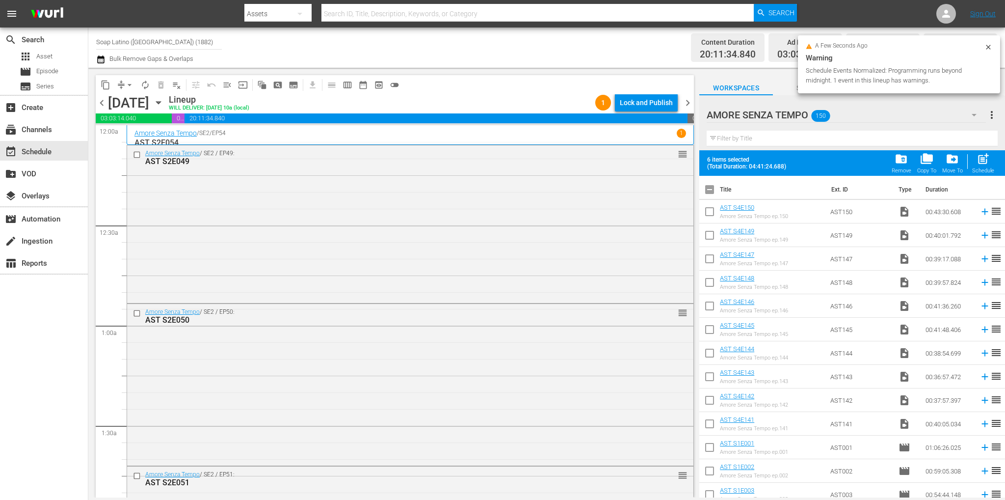
checkbox input "true"
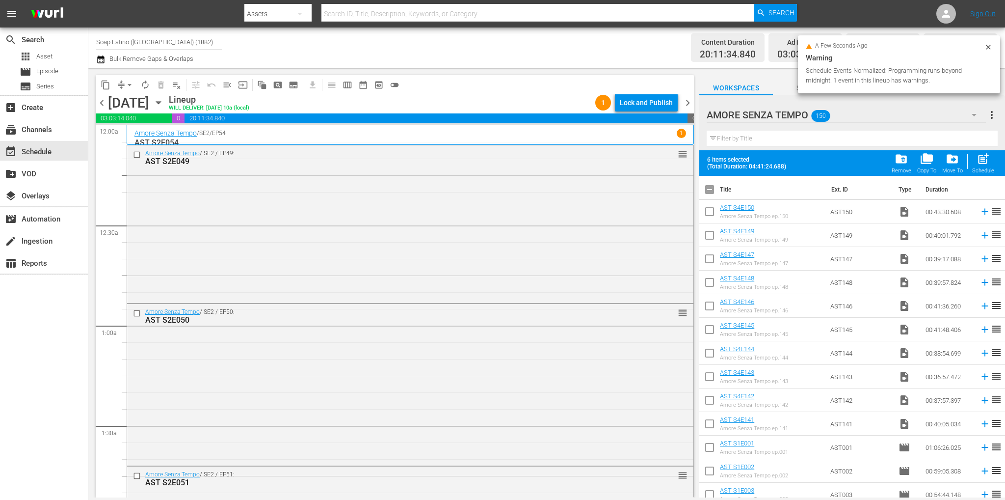
checkbox input "true"
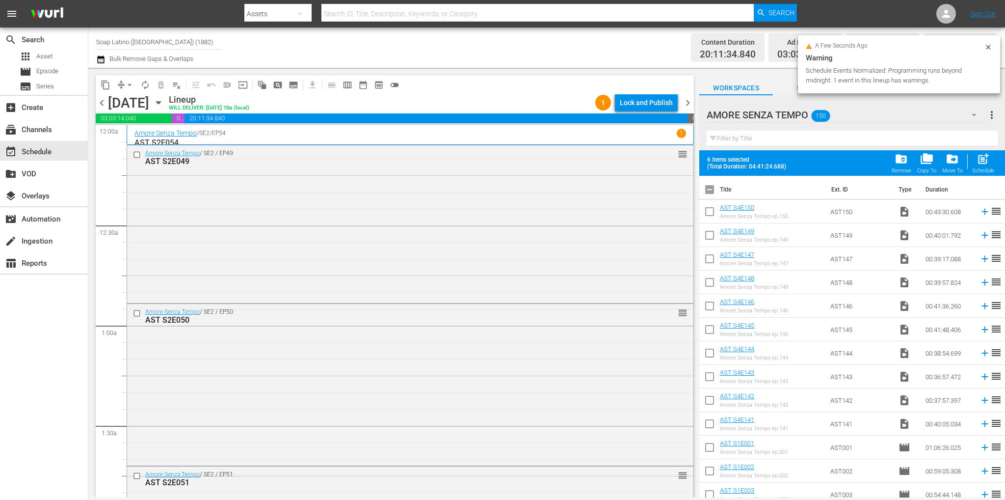
checkbox input "true"
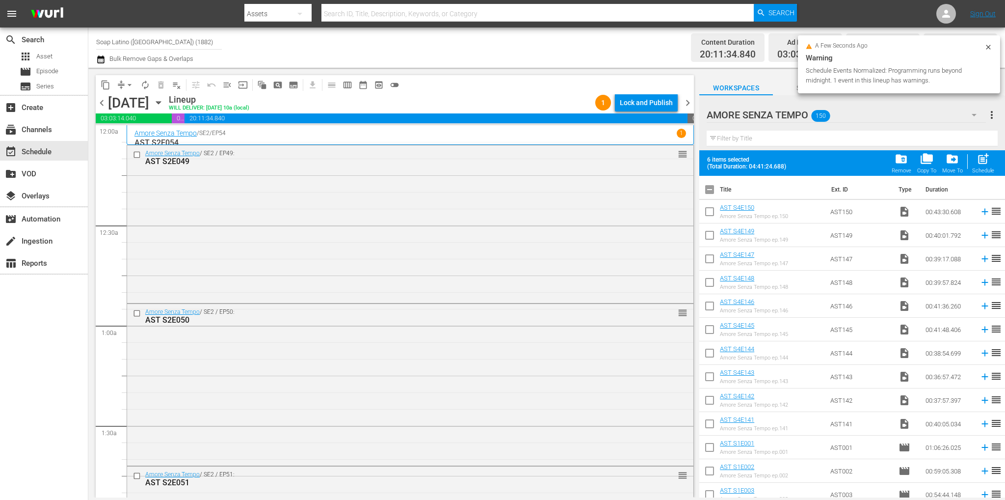
checkbox input "true"
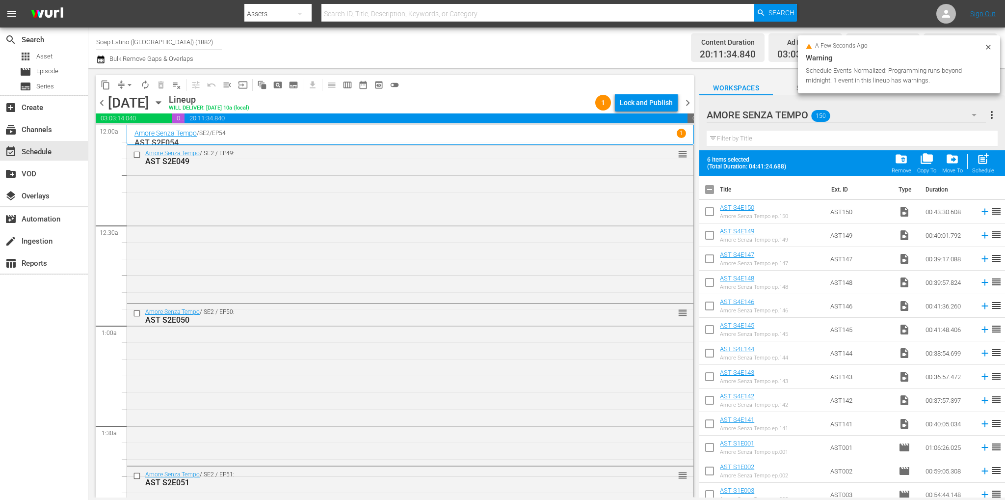
checkbox input "true"
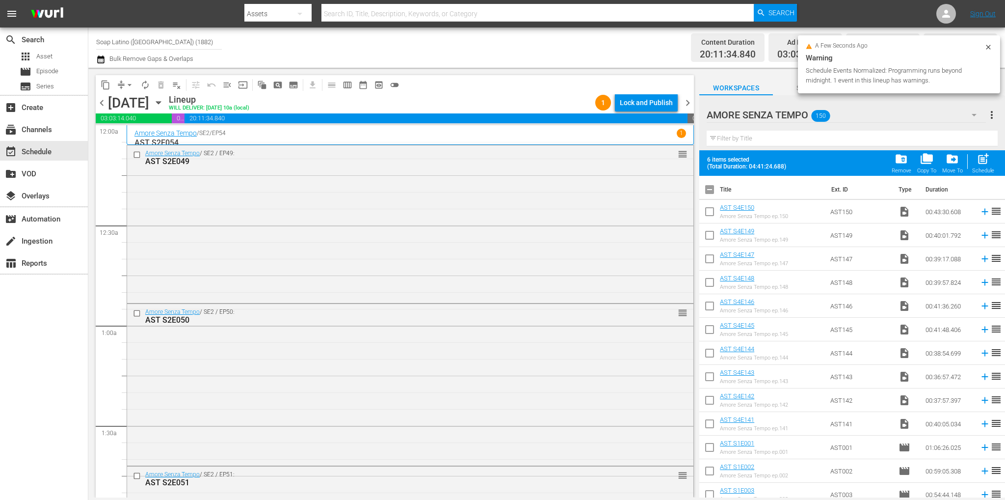
checkbox input "true"
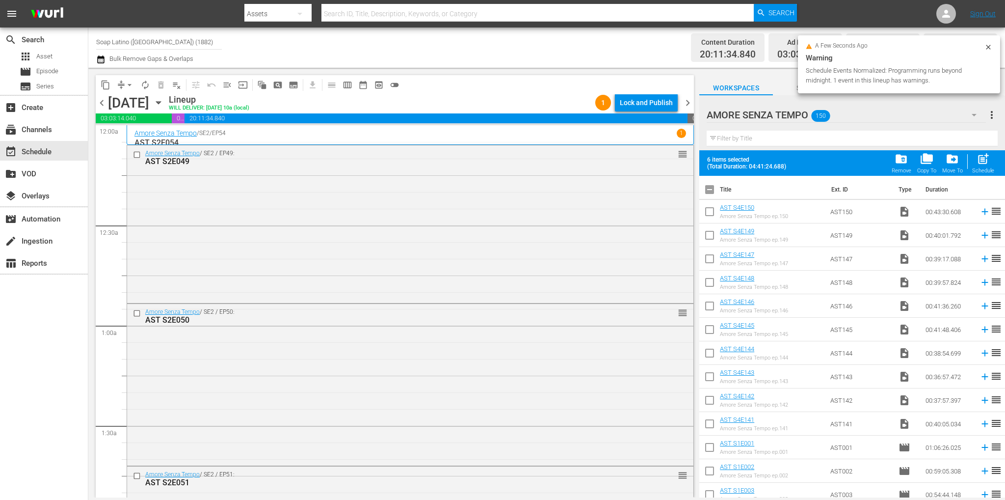
checkbox input "true"
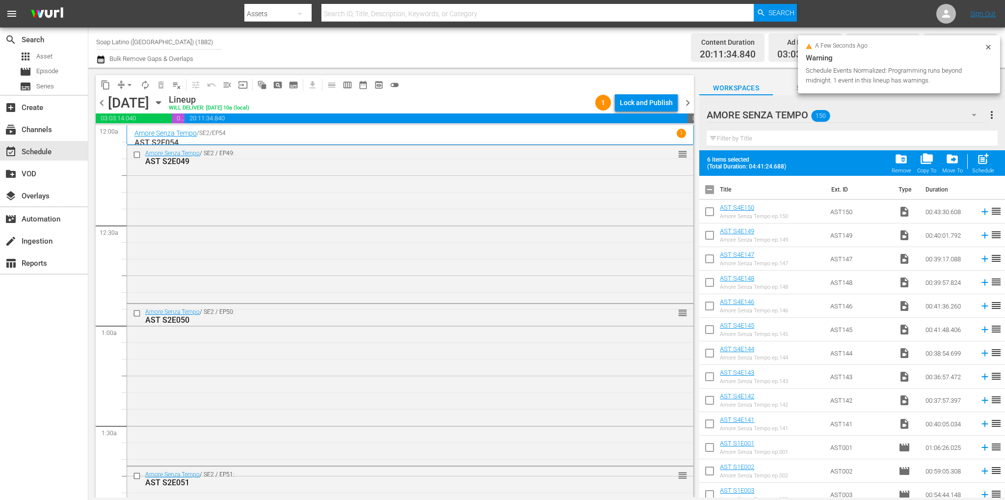
checkbox input "true"
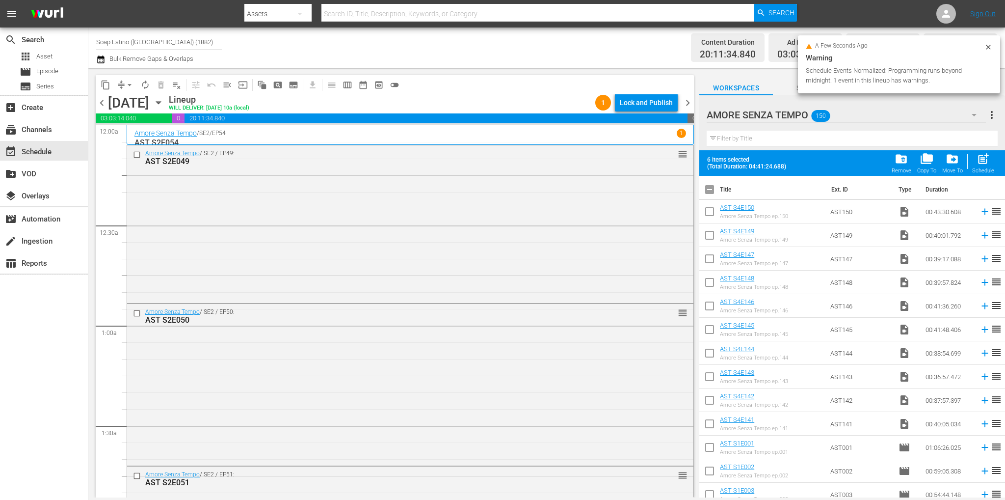
checkbox input "true"
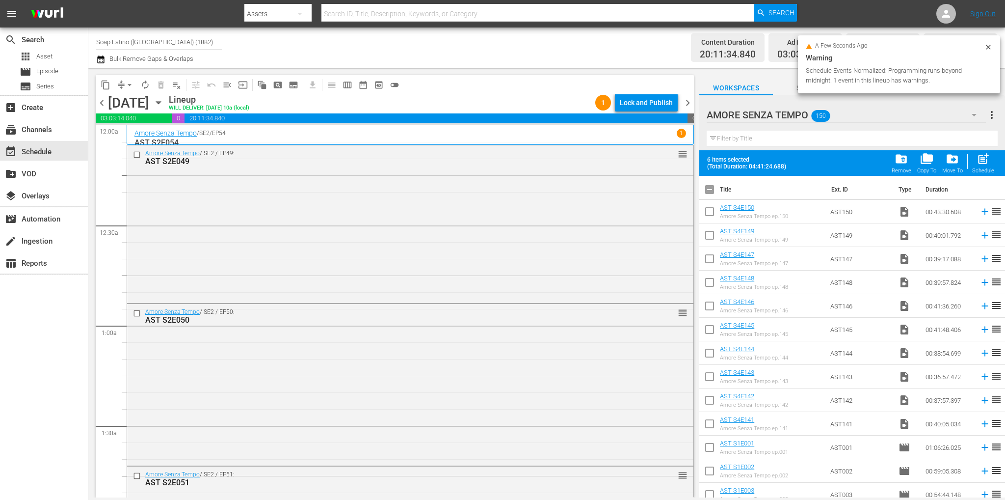
checkbox input "true"
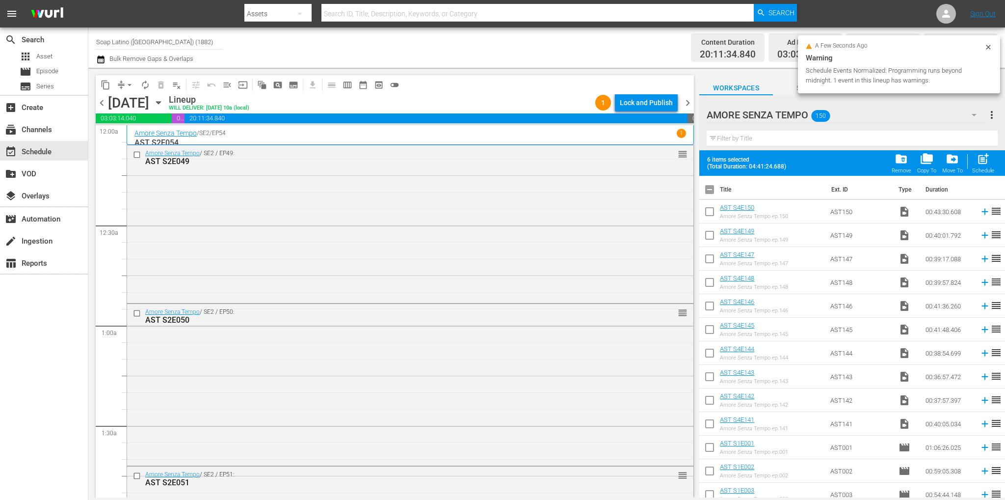
checkbox input "true"
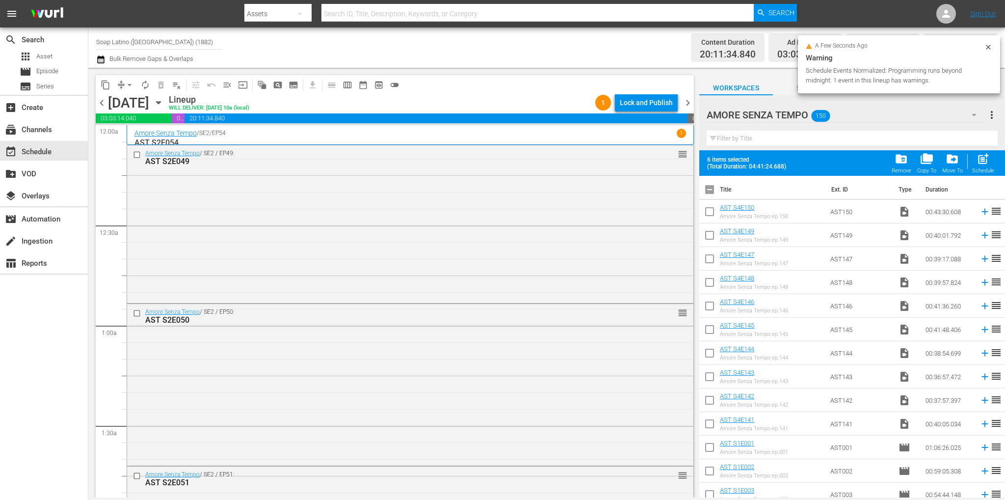
checkbox input "true"
click at [710, 194] on input "checkbox" at bounding box center [709, 191] width 21 height 21
checkbox input "false"
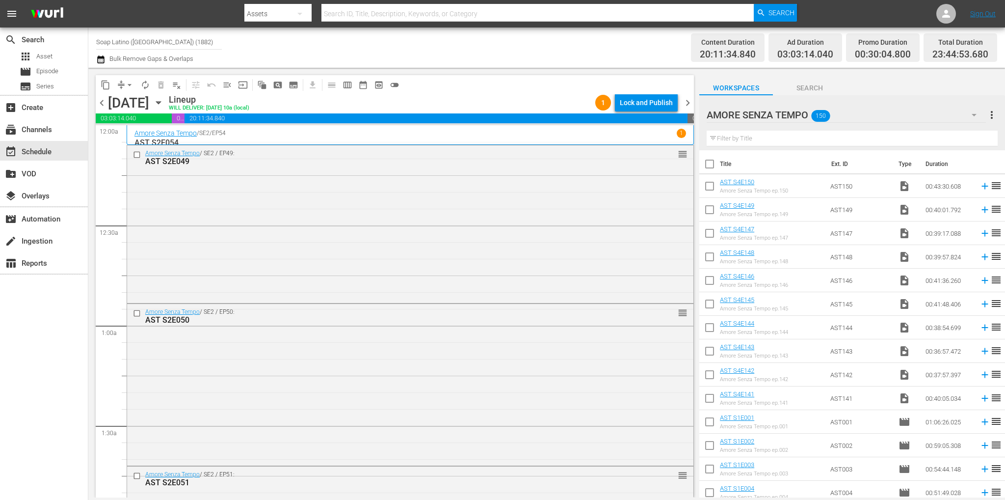
checkbox input "false"
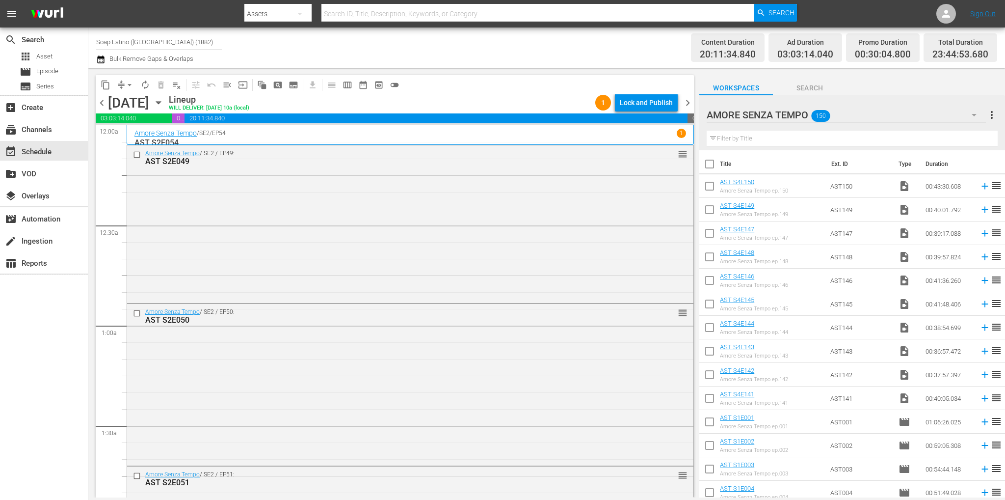
checkbox input "false"
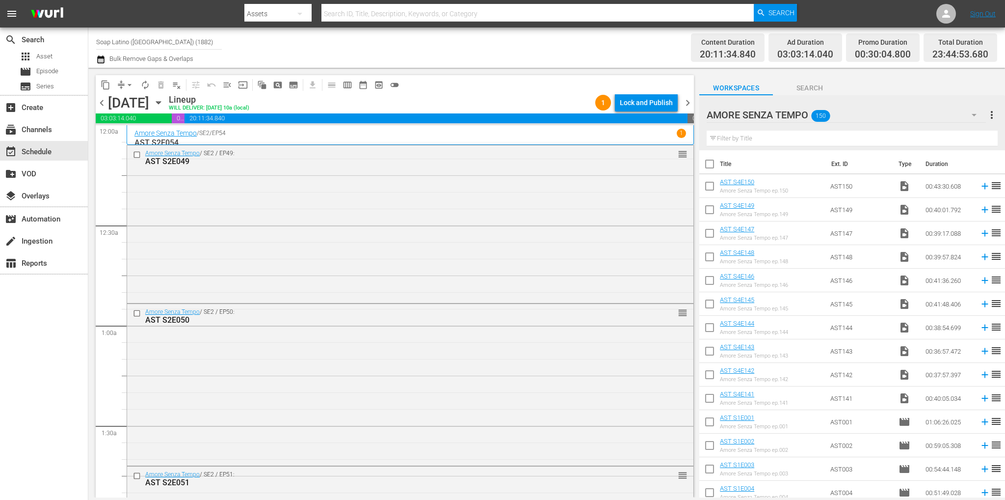
checkbox input "false"
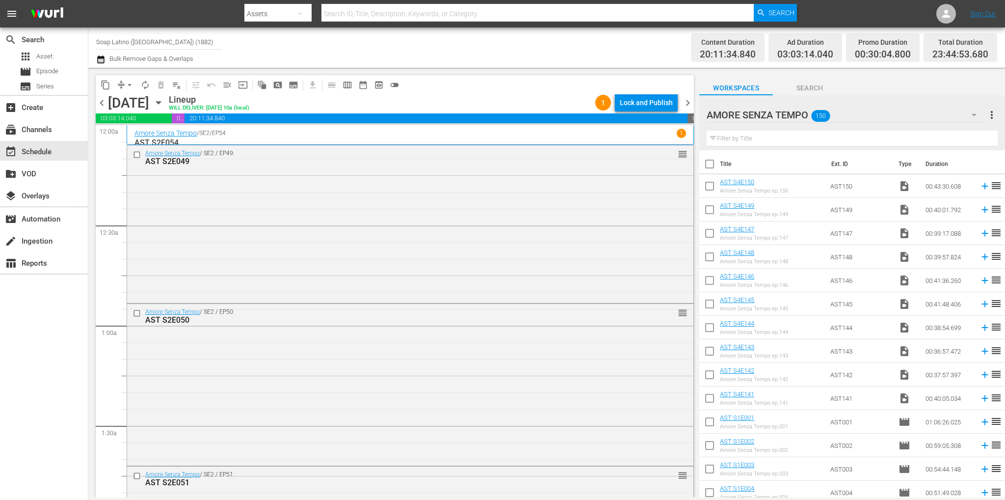
checkbox input "false"
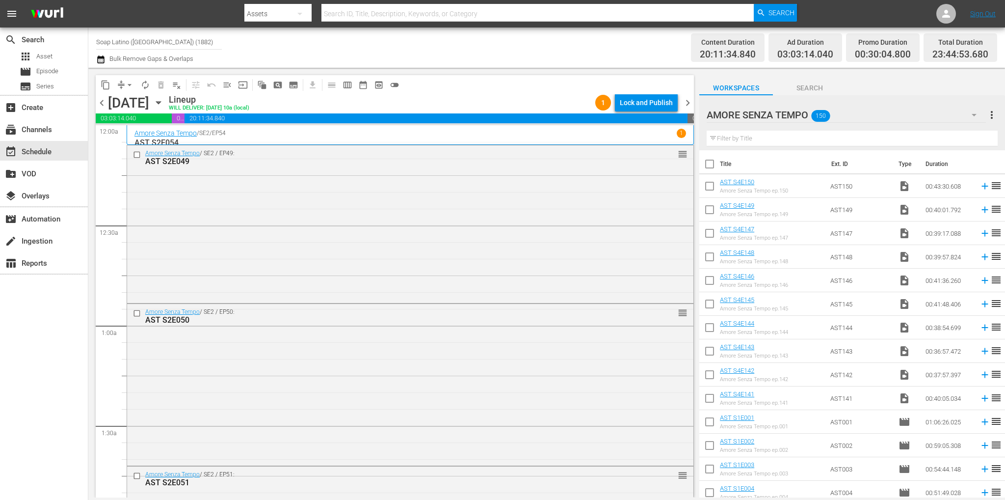
checkbox input "false"
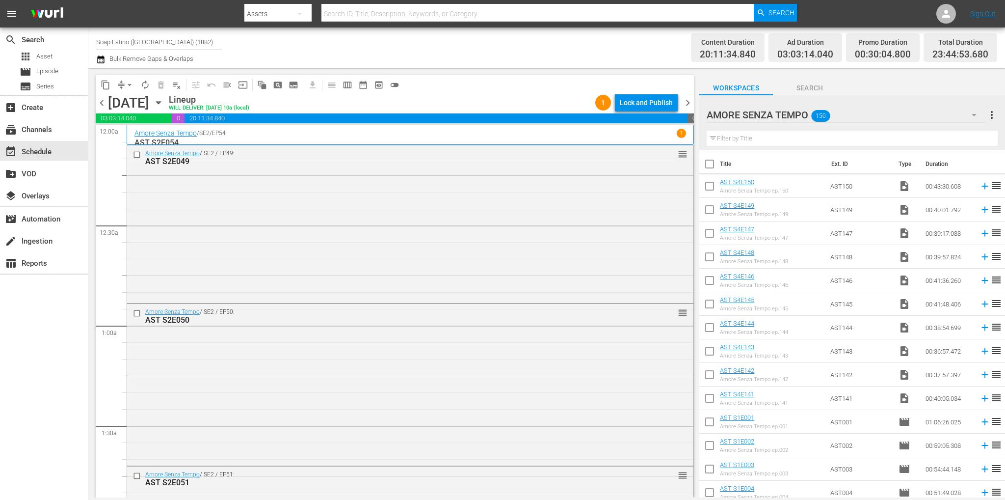
checkbox input "false"
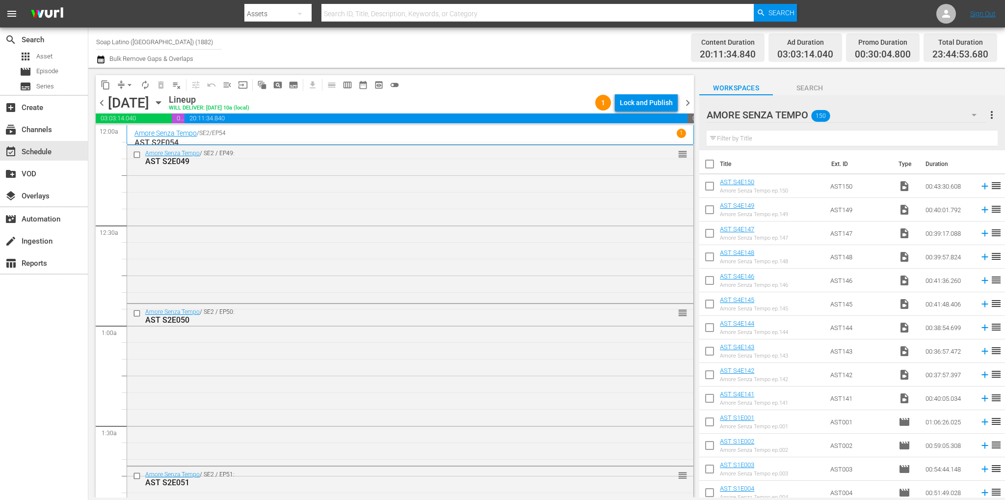
checkbox input "false"
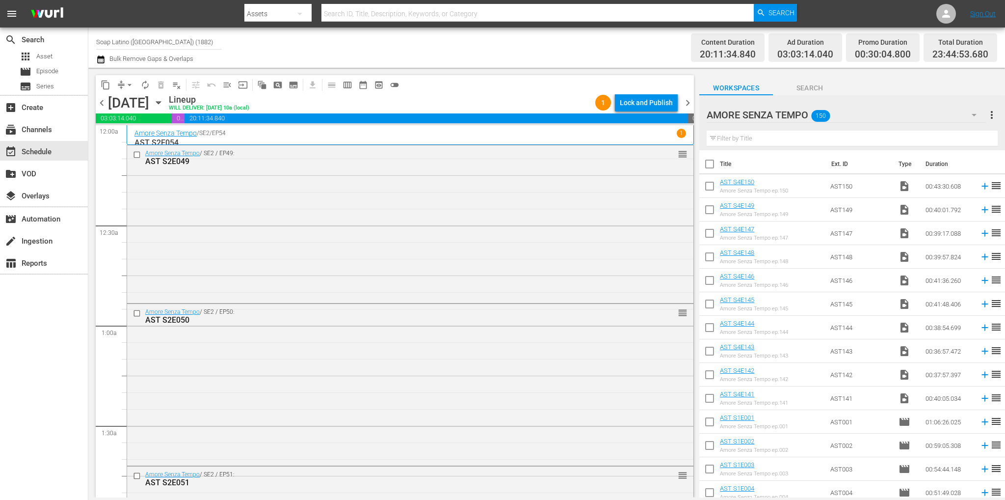
checkbox input "false"
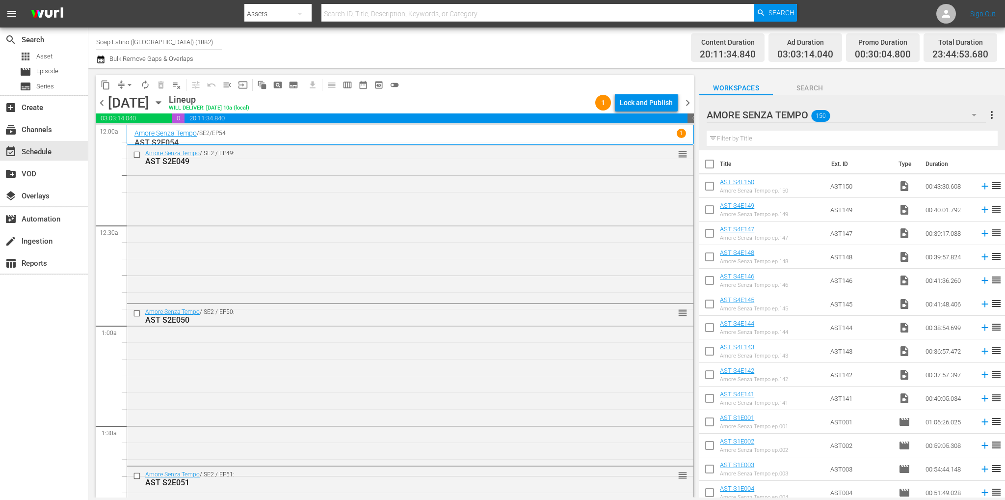
checkbox input "false"
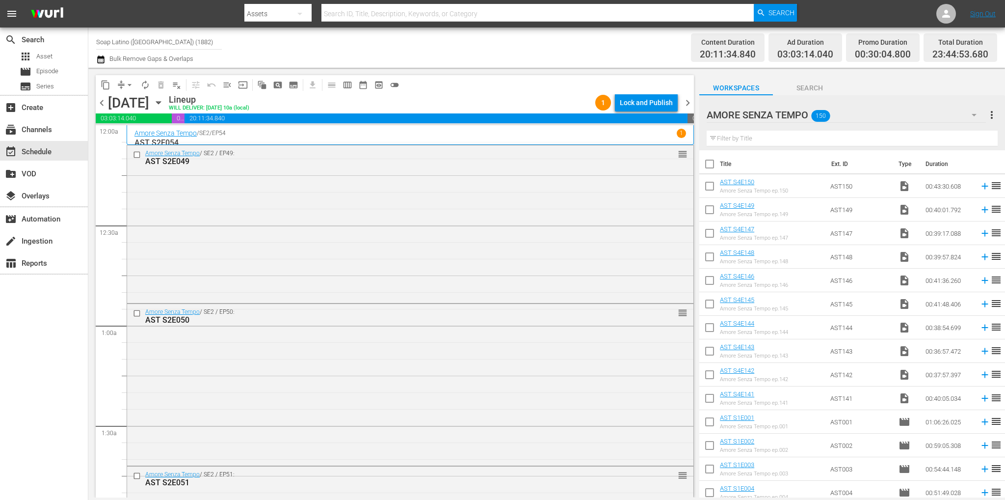
checkbox input "false"
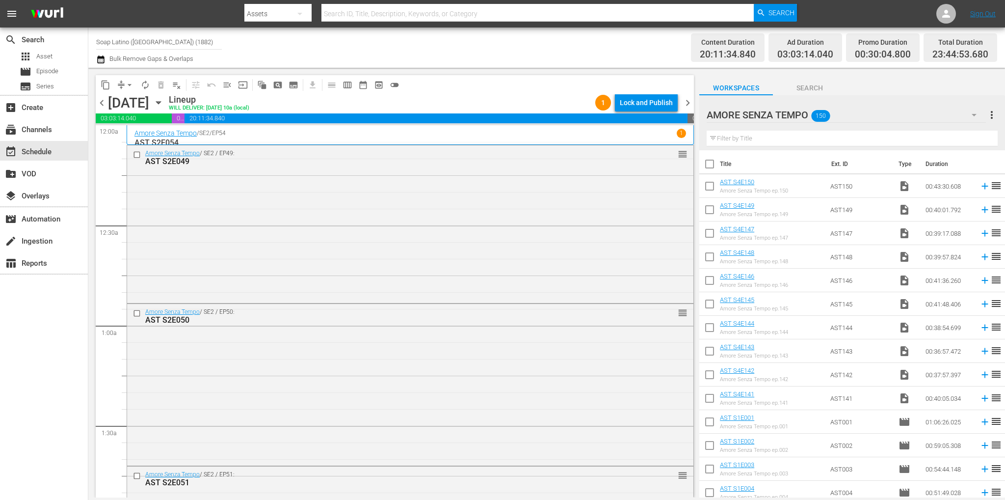
checkbox input "false"
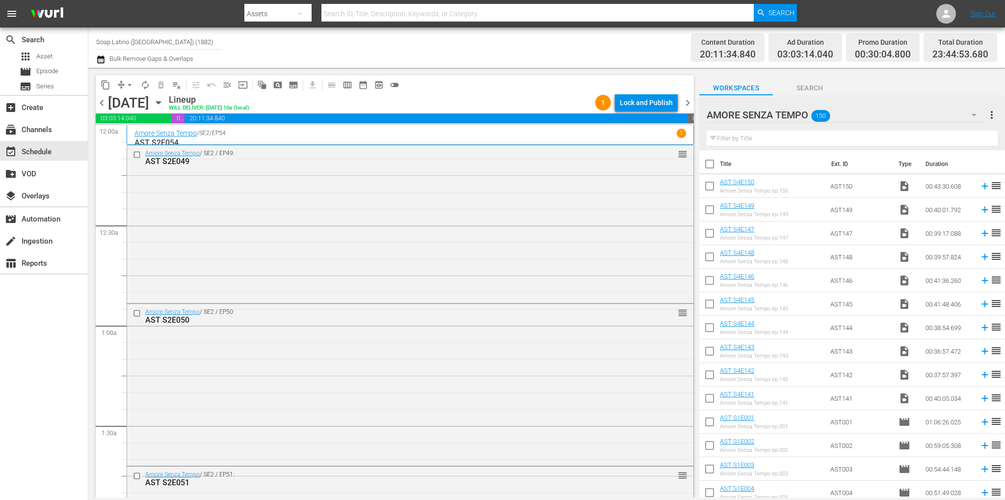
checkbox input "false"
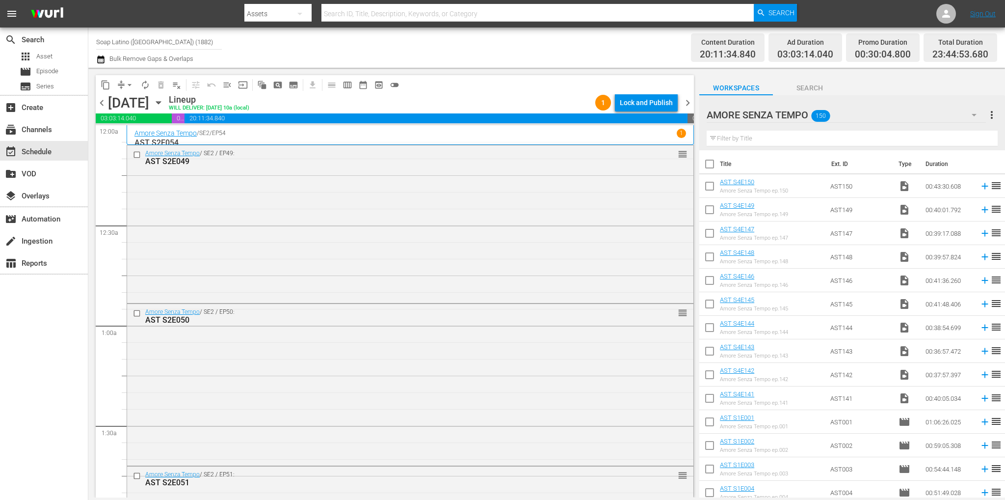
checkbox input "false"
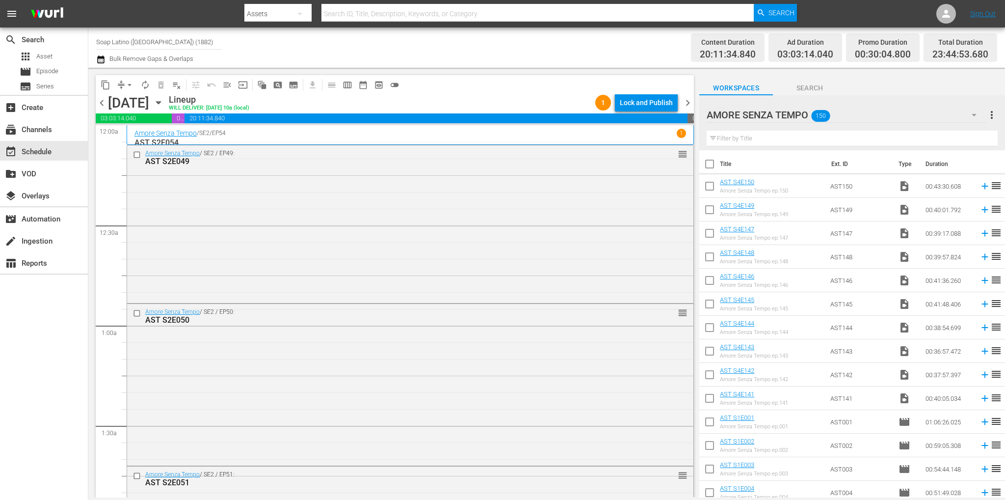
checkbox input "false"
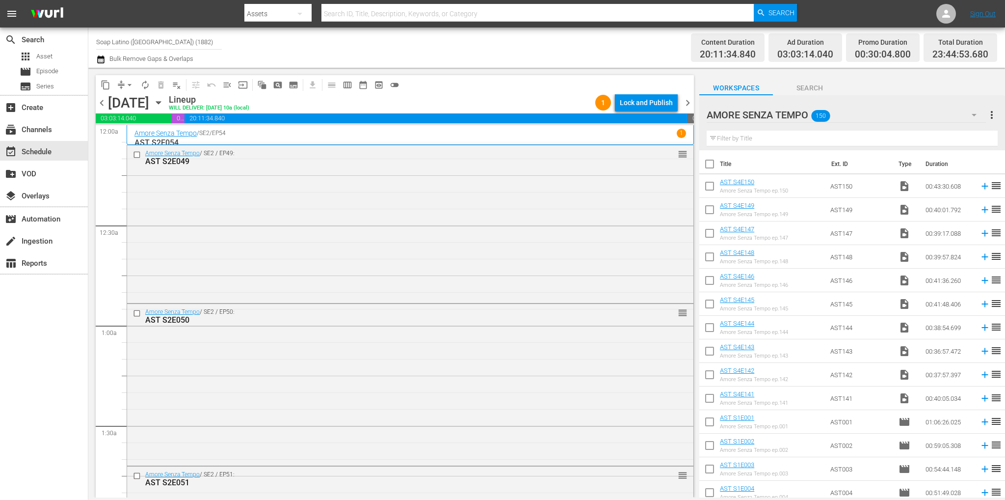
checkbox input "false"
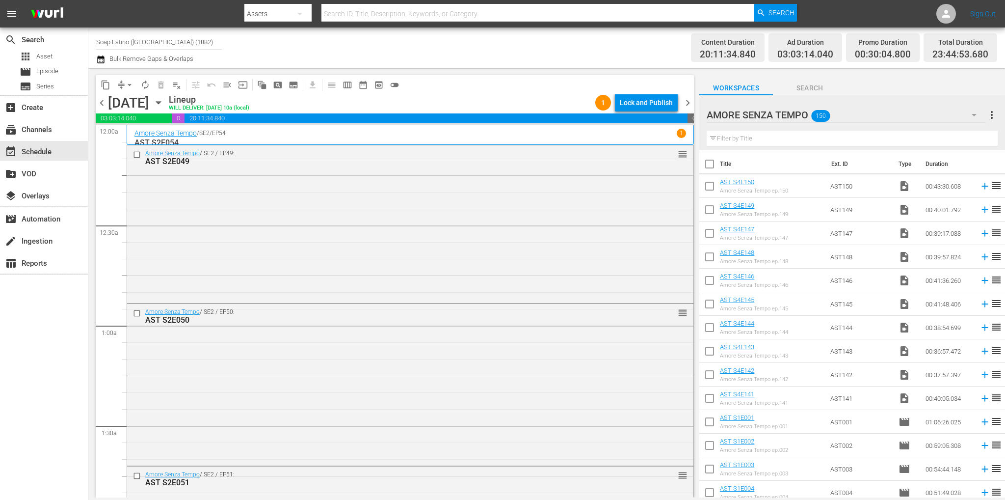
checkbox input "false"
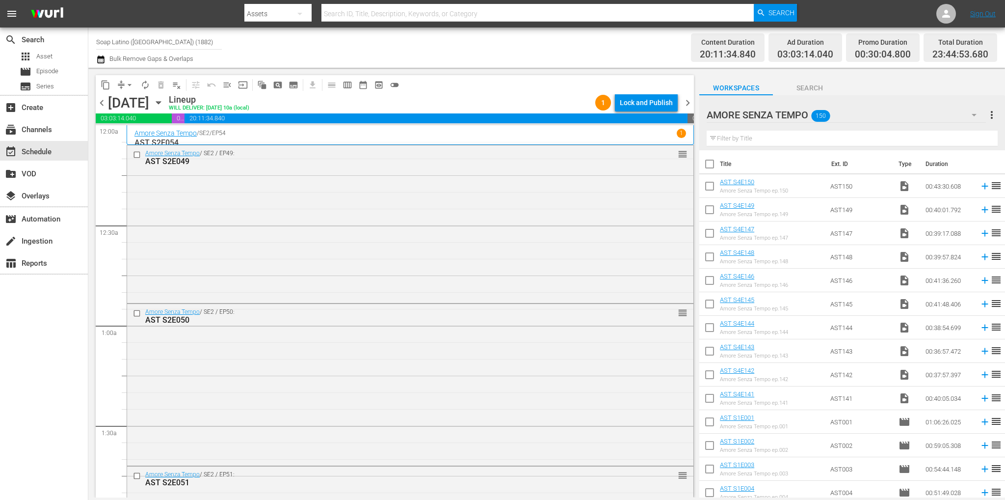
checkbox input "false"
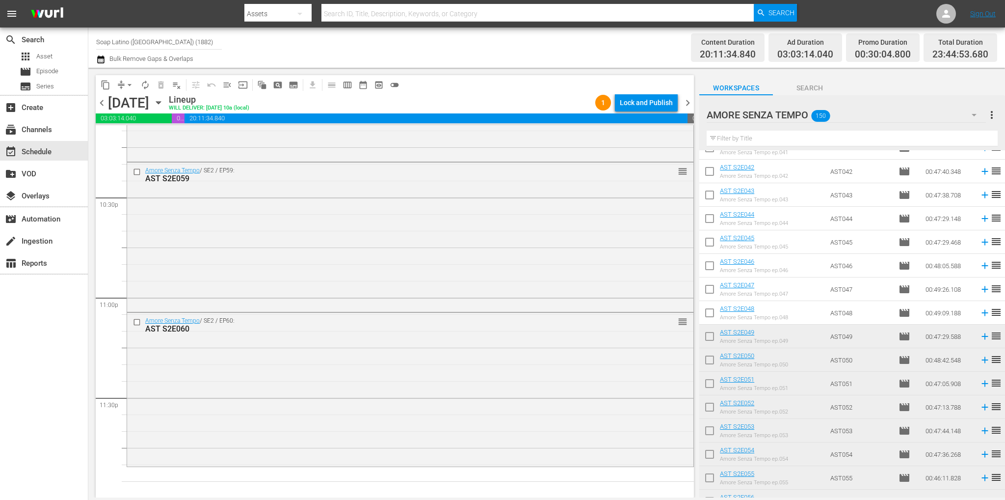
scroll to position [1276, 0]
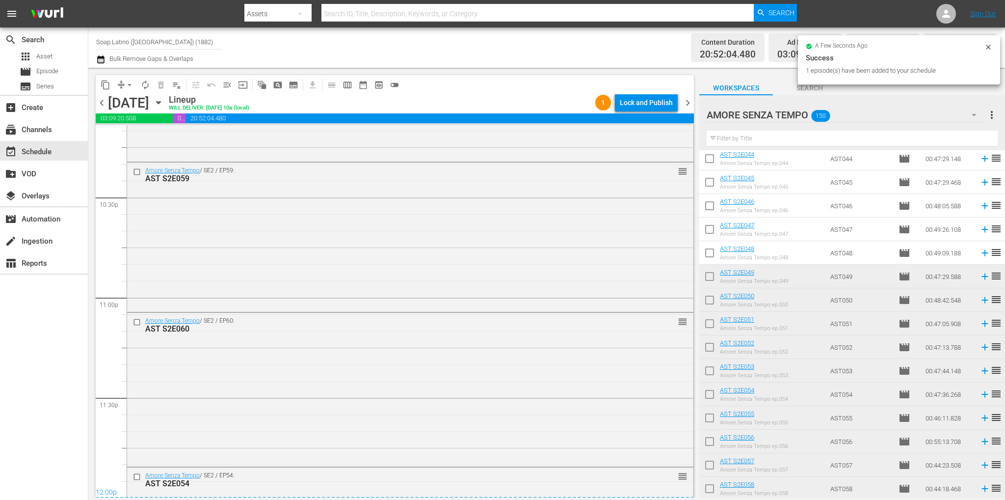
click at [687, 103] on span "chevron_right" at bounding box center [688, 103] width 12 height 12
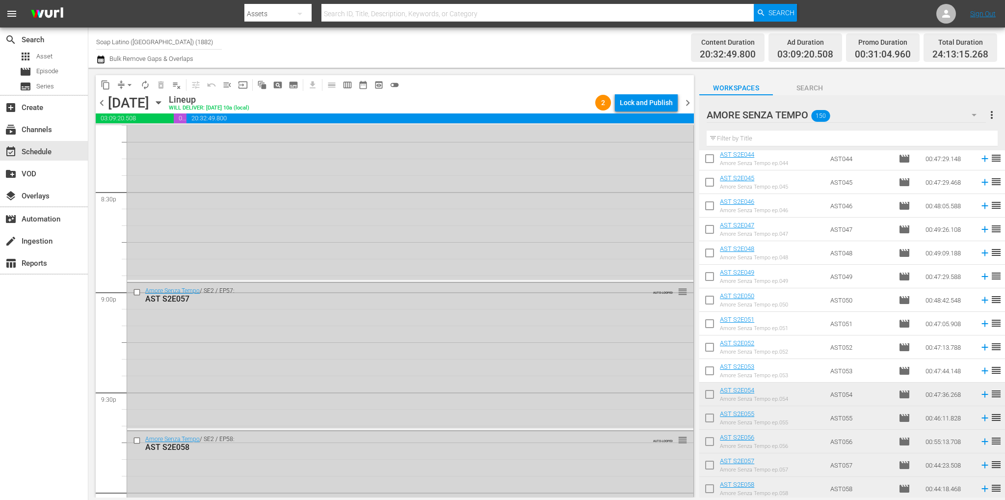
scroll to position [4577, 0]
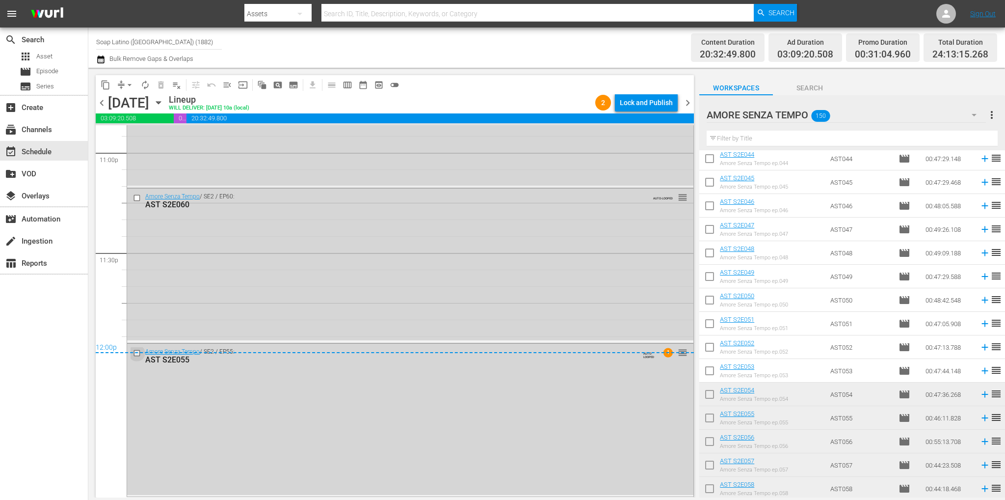
drag, startPoint x: 135, startPoint y: 353, endPoint x: 137, endPoint y: 343, distance: 10.0
click at [135, 353] on input "checkbox" at bounding box center [138, 353] width 10 height 8
click at [136, 200] on input "checkbox" at bounding box center [138, 197] width 10 height 8
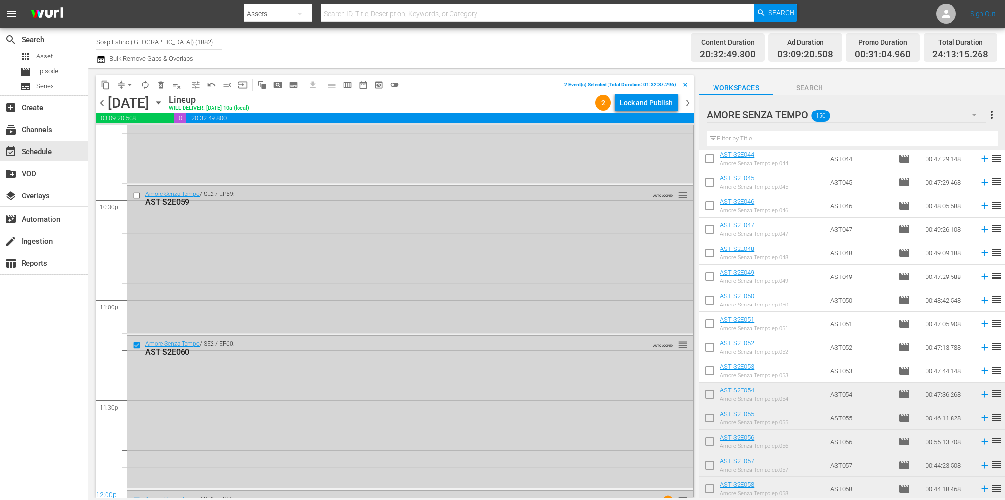
click at [137, 196] on input "checkbox" at bounding box center [138, 195] width 10 height 8
click at [136, 194] on input "checkbox" at bounding box center [138, 194] width 10 height 8
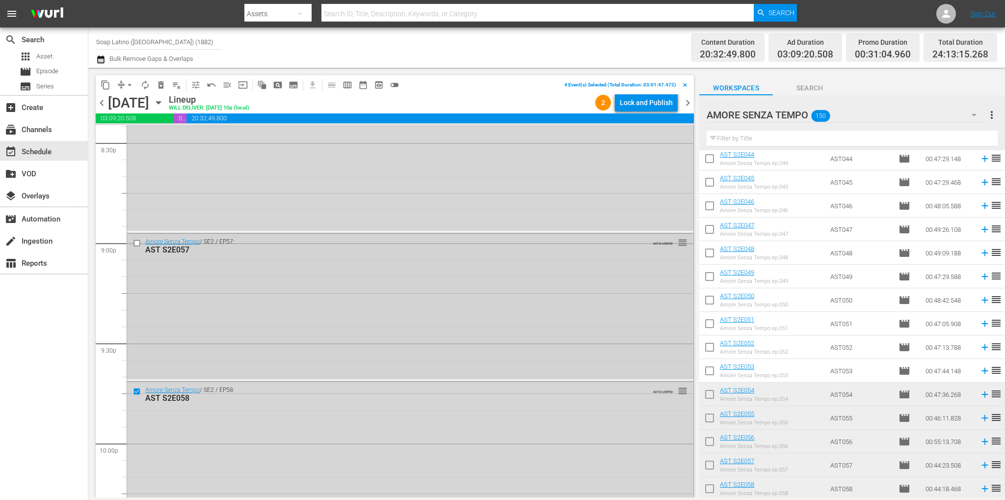
click at [138, 243] on input "checkbox" at bounding box center [138, 243] width 10 height 8
click at [137, 255] on input "checkbox" at bounding box center [138, 255] width 10 height 8
click at [137, 246] on input "checkbox" at bounding box center [138, 247] width 10 height 8
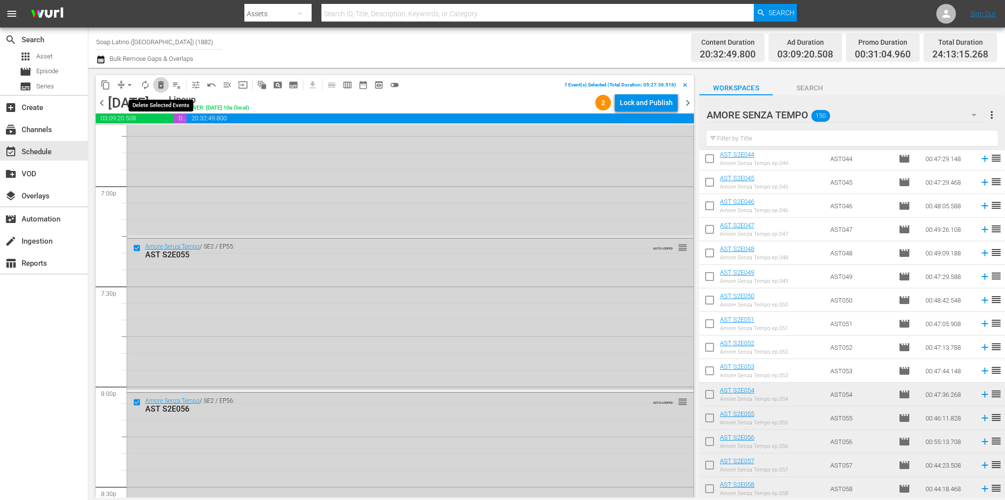
click at [163, 84] on span "delete_forever_outlined" at bounding box center [161, 85] width 10 height 10
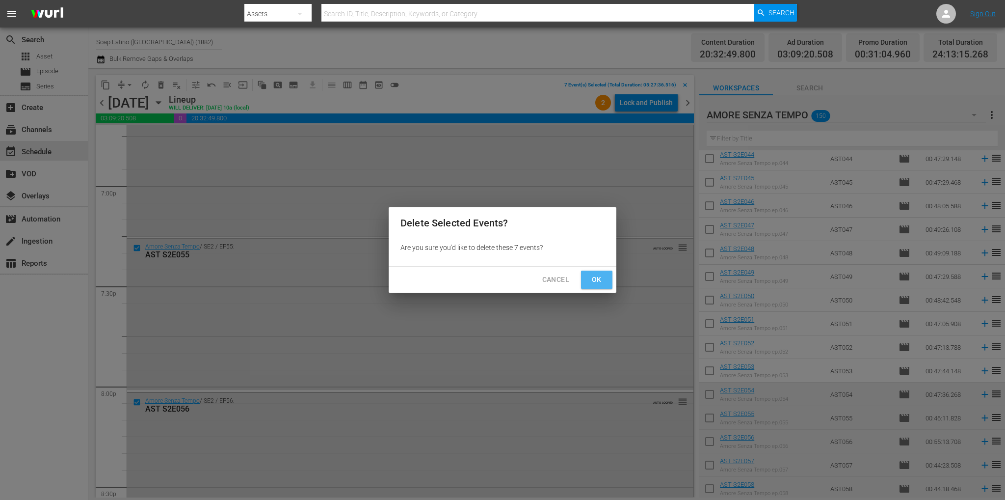
click at [595, 278] on span "Ok" at bounding box center [597, 279] width 16 height 12
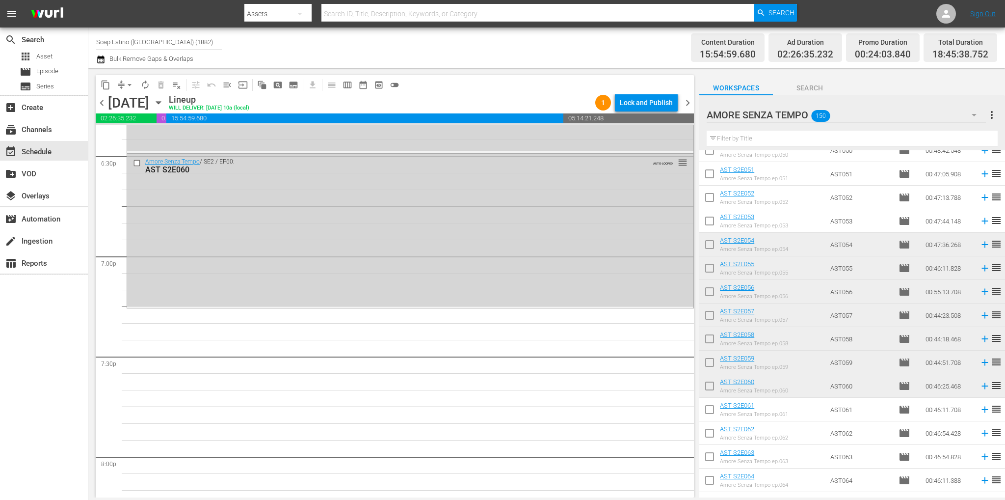
scroll to position [1570, 0]
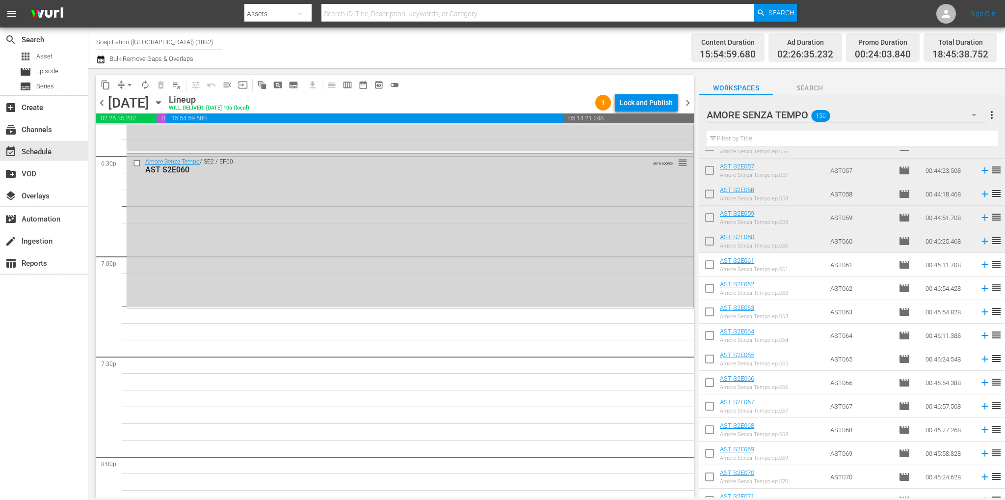
drag, startPoint x: 710, startPoint y: 260, endPoint x: 712, endPoint y: 291, distance: 30.9
click at [710, 260] on input "checkbox" at bounding box center [709, 266] width 21 height 21
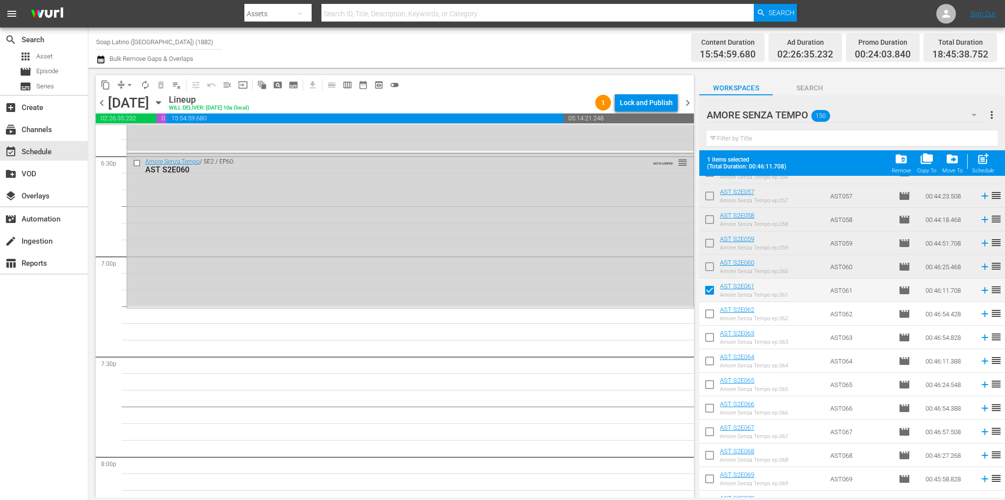
click at [710, 313] on input "checkbox" at bounding box center [709, 315] width 21 height 21
click at [710, 336] on input "checkbox" at bounding box center [709, 339] width 21 height 21
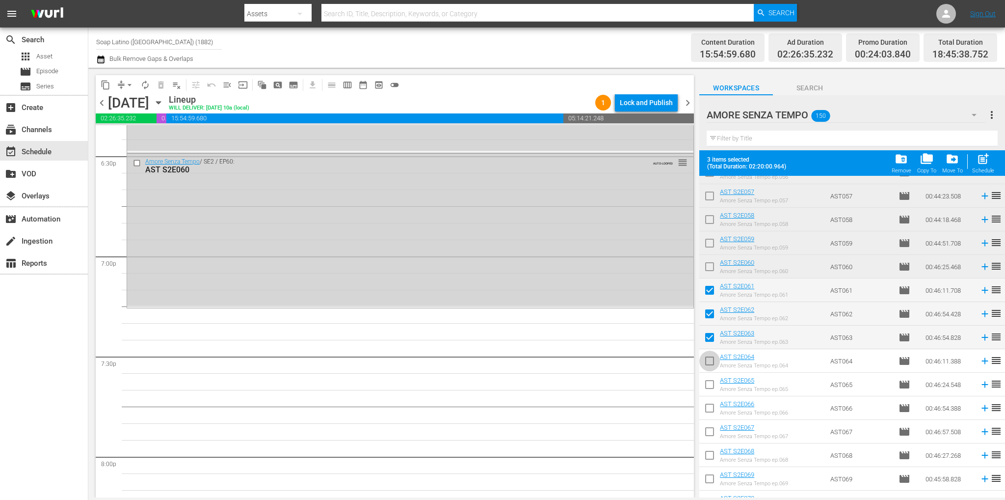
drag, startPoint x: 709, startPoint y: 357, endPoint x: 707, endPoint y: 368, distance: 10.6
click at [709, 357] on input "checkbox" at bounding box center [709, 362] width 21 height 21
click at [707, 387] on input "checkbox" at bounding box center [709, 386] width 21 height 21
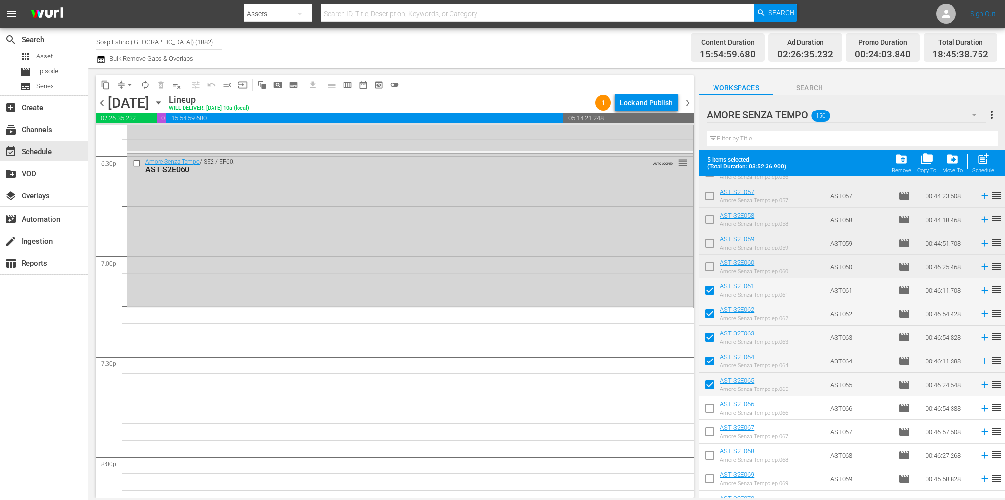
click at [709, 404] on input "checkbox" at bounding box center [709, 409] width 21 height 21
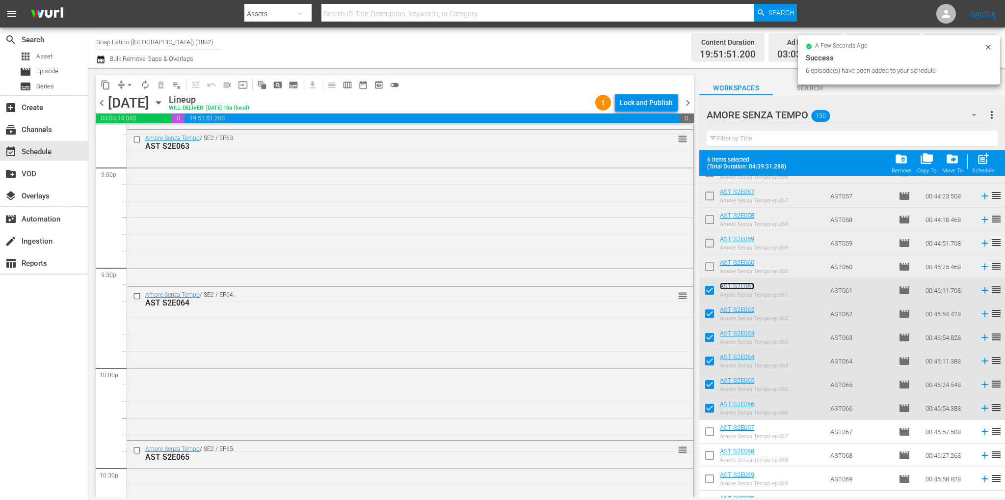
scroll to position [4432, 0]
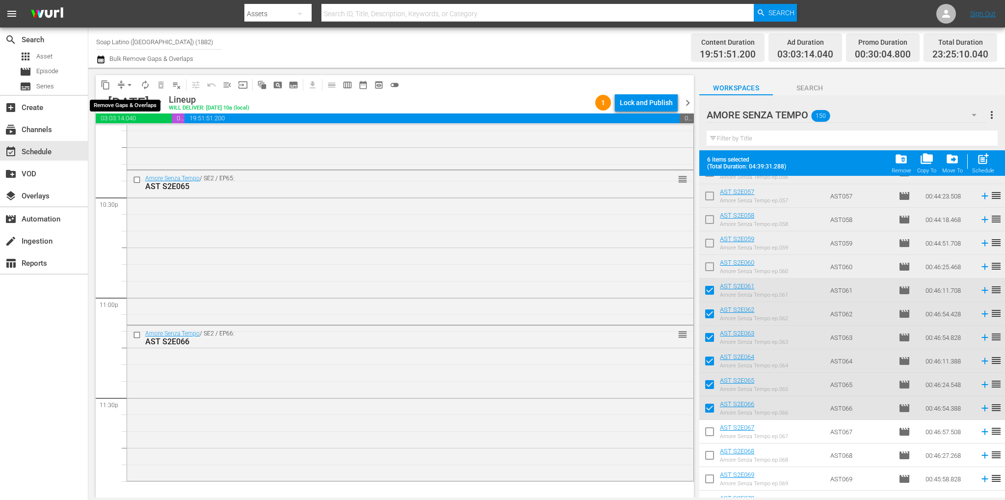
drag, startPoint x: 130, startPoint y: 81, endPoint x: 132, endPoint y: 91, distance: 10.1
click at [130, 81] on span "arrow_drop_down" at bounding box center [130, 85] width 10 height 10
click at [158, 141] on li "Align to End of Previous Day" at bounding box center [130, 137] width 103 height 16
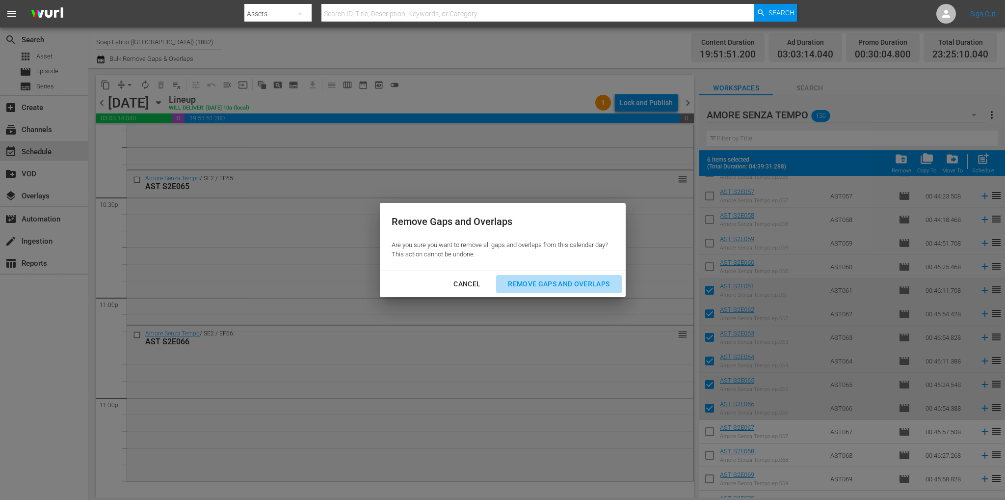
drag, startPoint x: 587, startPoint y: 282, endPoint x: 673, endPoint y: 169, distance: 141.8
click at [587, 282] on div "Remove Gaps and Overlaps" at bounding box center [558, 284] width 117 height 12
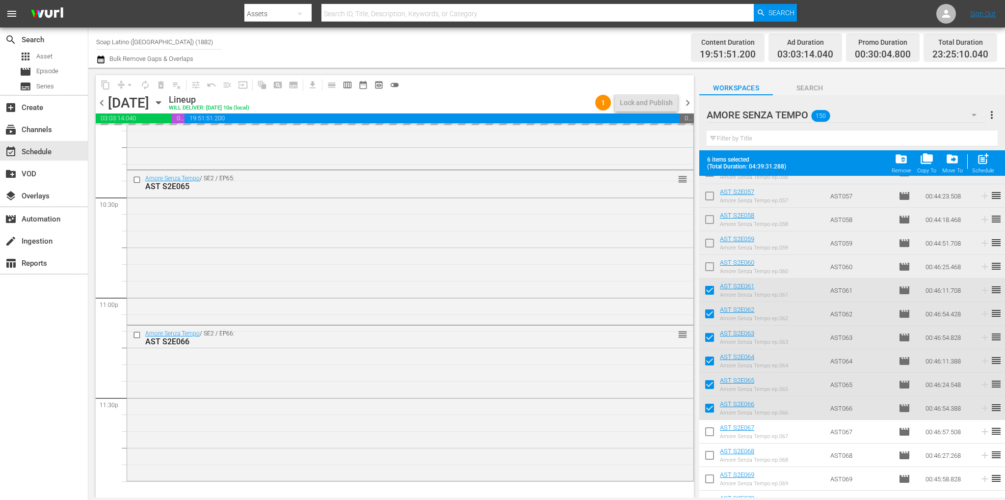
click at [689, 103] on span "chevron_right" at bounding box center [688, 103] width 12 height 12
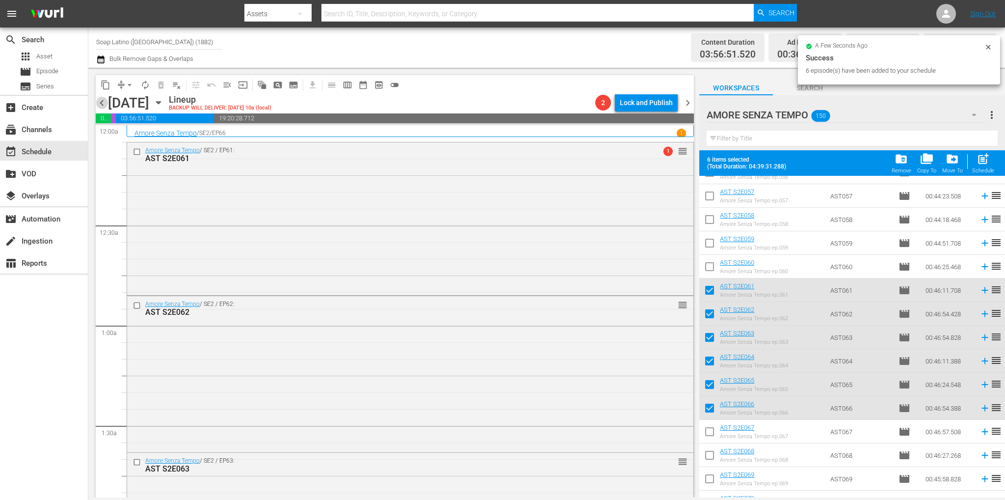
click at [99, 103] on span "chevron_left" at bounding box center [102, 103] width 12 height 12
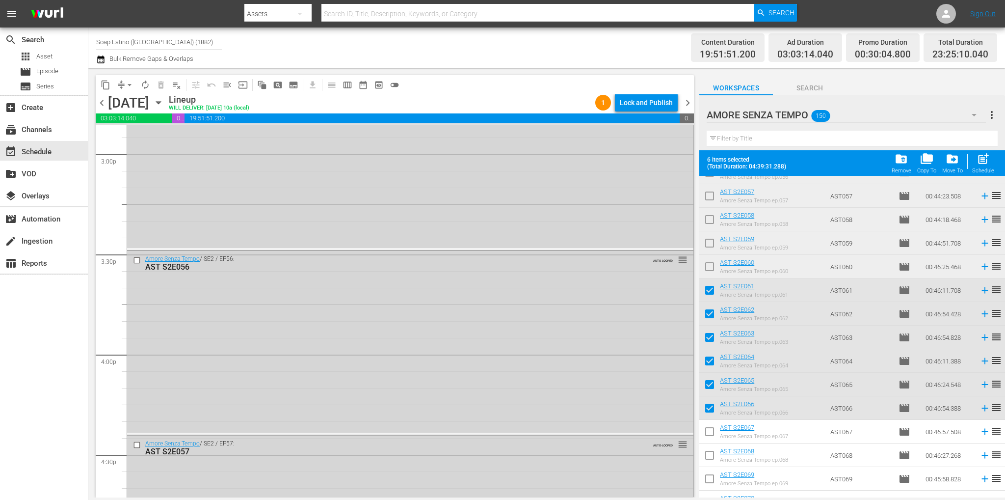
scroll to position [4445, 0]
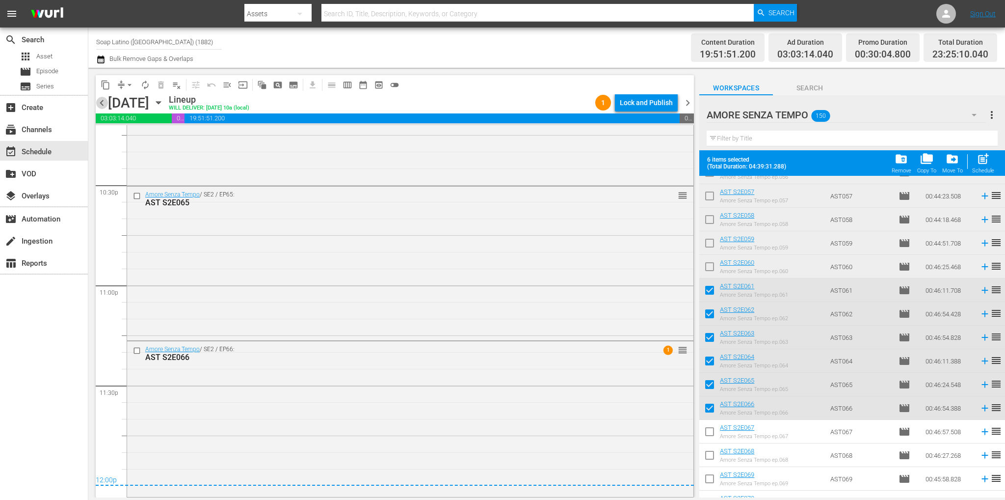
click at [102, 106] on span "chevron_left" at bounding box center [102, 103] width 12 height 12
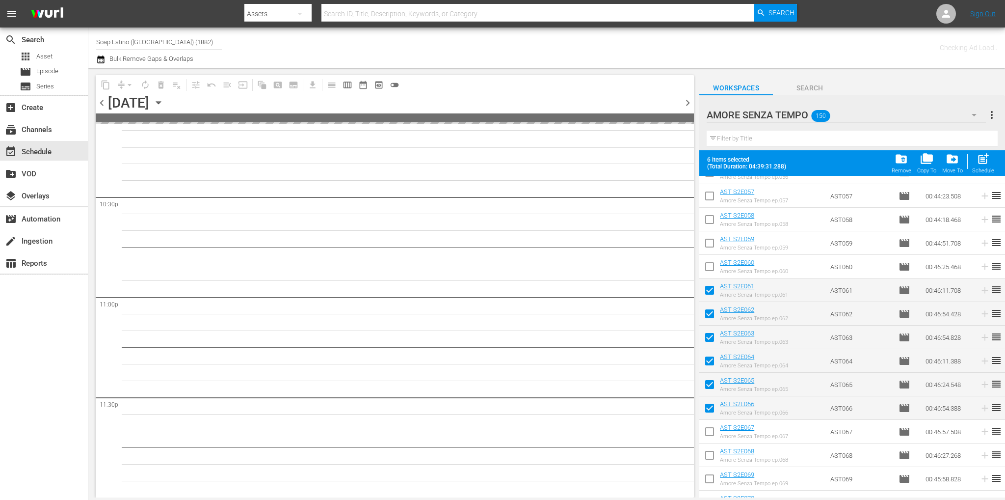
scroll to position [4432, 0]
click at [102, 106] on span "chevron_left" at bounding box center [102, 103] width 12 height 12
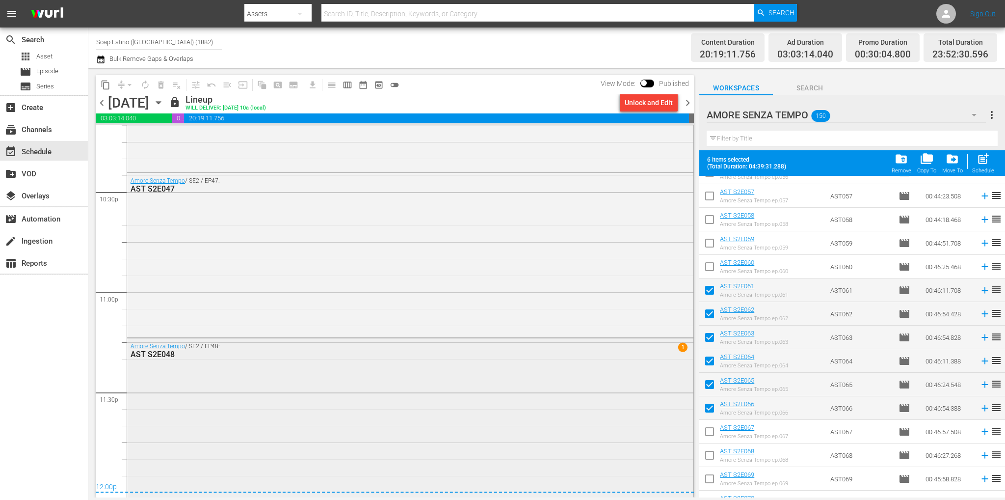
scroll to position [4442, 0]
click at [689, 102] on span "chevron_right" at bounding box center [688, 103] width 12 height 12
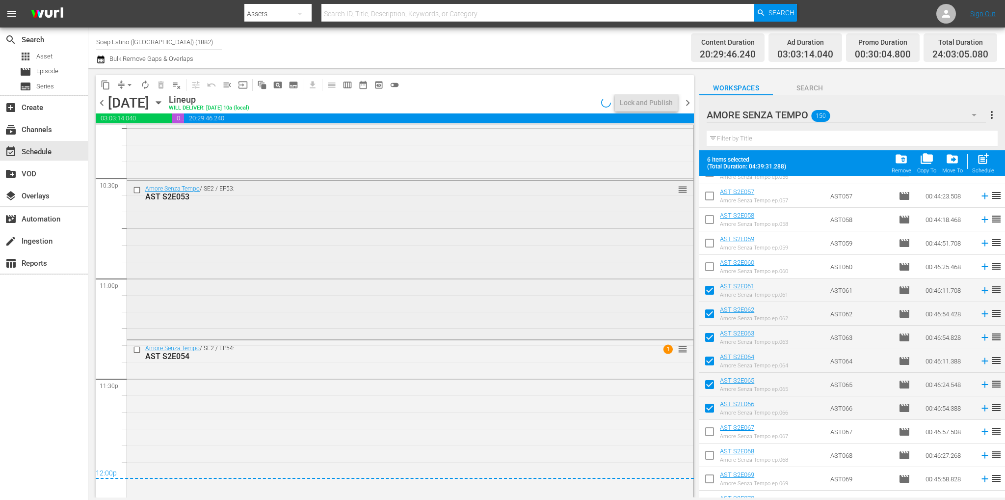
scroll to position [4452, 0]
click at [335, 413] on div "Amore Senza Tempo / SE2 / EP54: AST S2E054 1 reorder" at bounding box center [410, 417] width 566 height 156
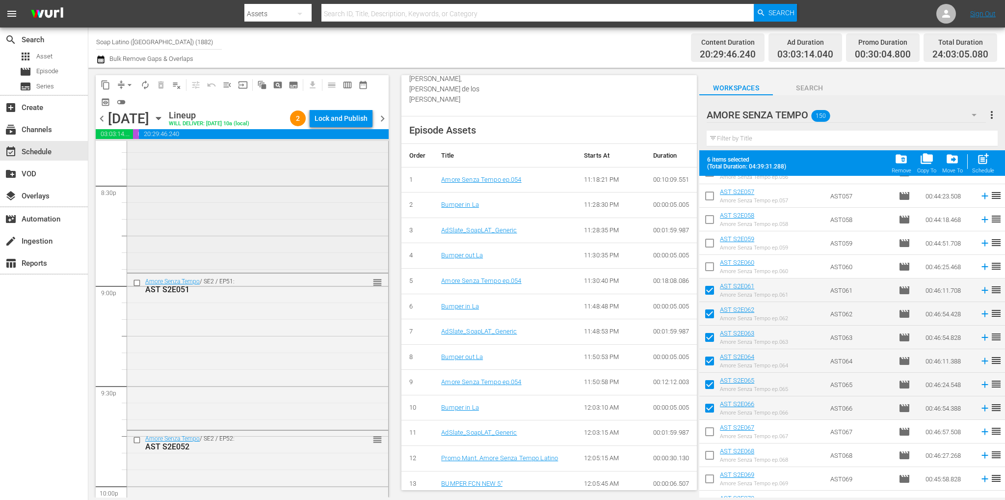
scroll to position [4011, 0]
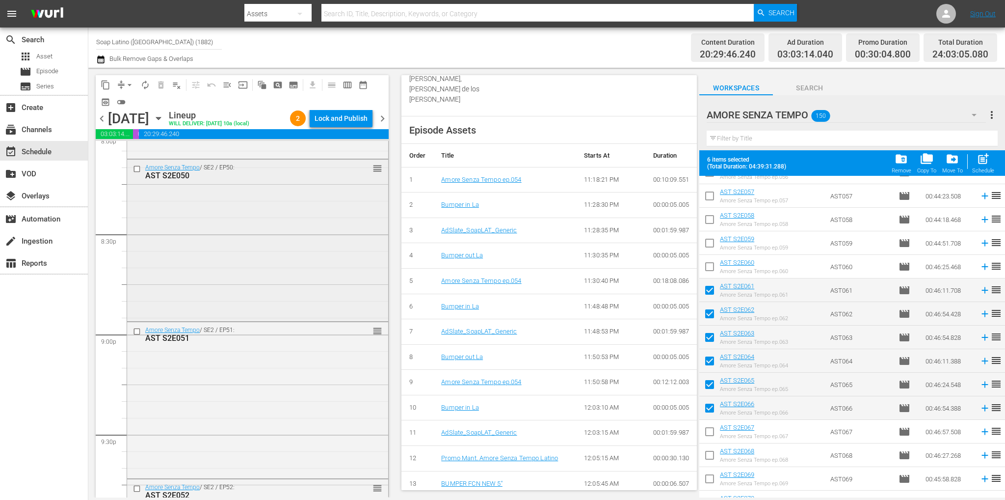
click at [245, 260] on div "Amore Senza Tempo / SE2 / EP50: AST S2E050 reorder" at bounding box center [257, 238] width 261 height 159
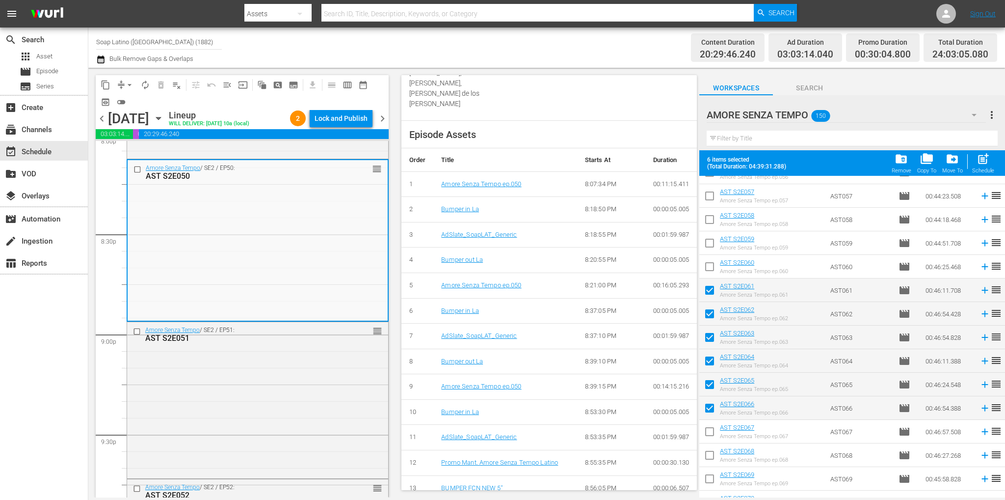
scroll to position [389, 0]
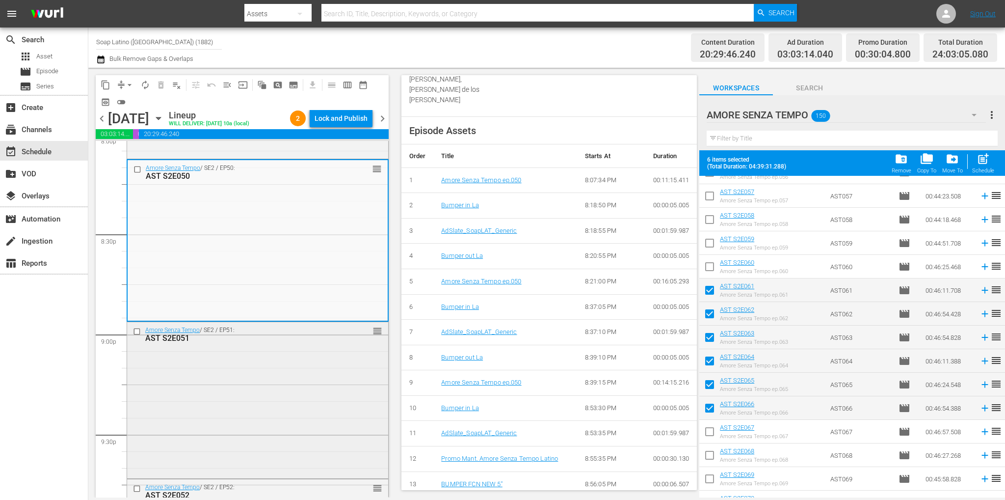
click at [246, 384] on div "Amore Senza Tempo / SE2 / EP51: AST S2E051 reorder" at bounding box center [257, 399] width 261 height 154
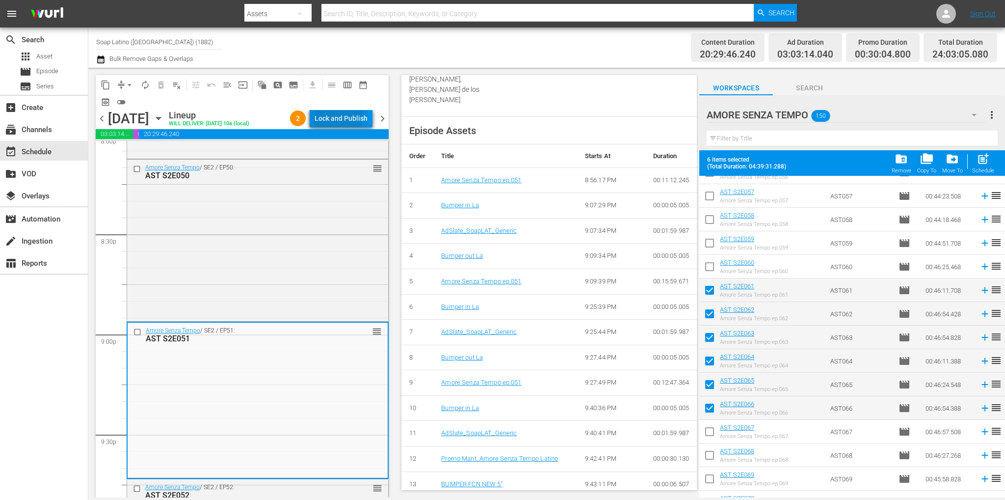
click at [328, 118] on div "Lock and Publish" at bounding box center [341, 118] width 53 height 18
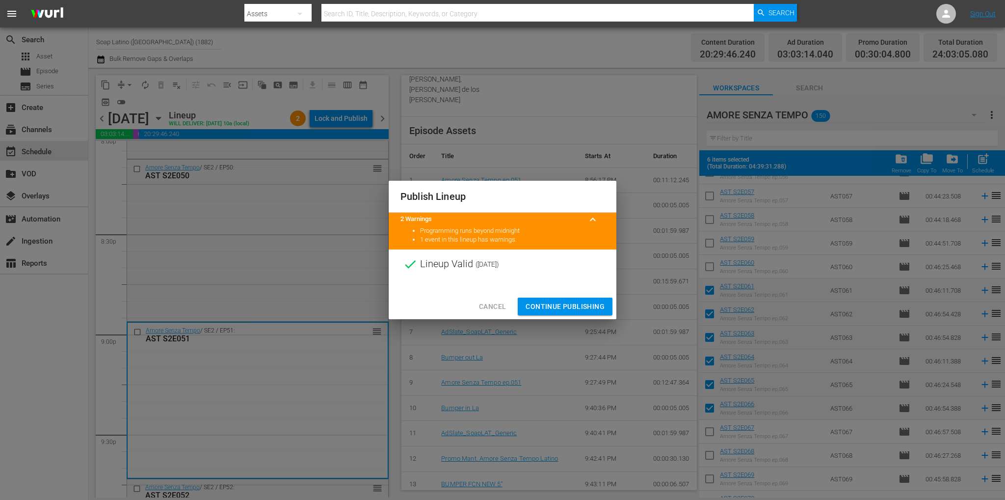
click at [575, 303] on span "Continue Publishing" at bounding box center [565, 306] width 79 height 12
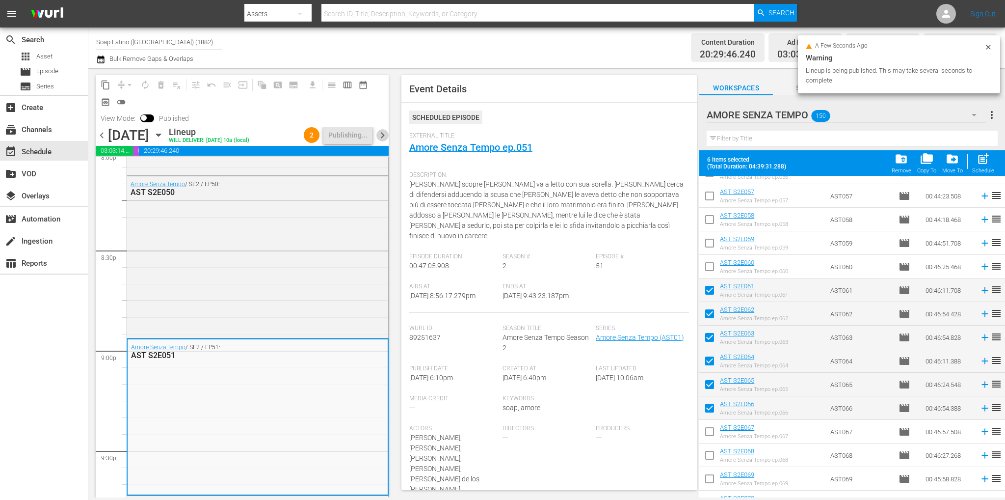
click at [386, 137] on span "chevron_right" at bounding box center [382, 135] width 12 height 12
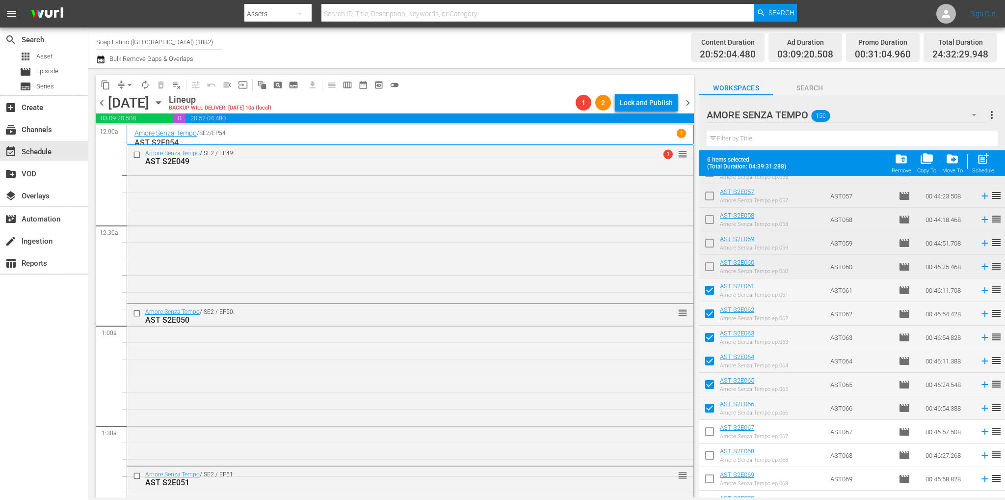
click at [130, 85] on span "arrow_drop_down" at bounding box center [130, 85] width 10 height 10
click at [156, 142] on li "Align to End of Previous Day" at bounding box center [130, 137] width 103 height 16
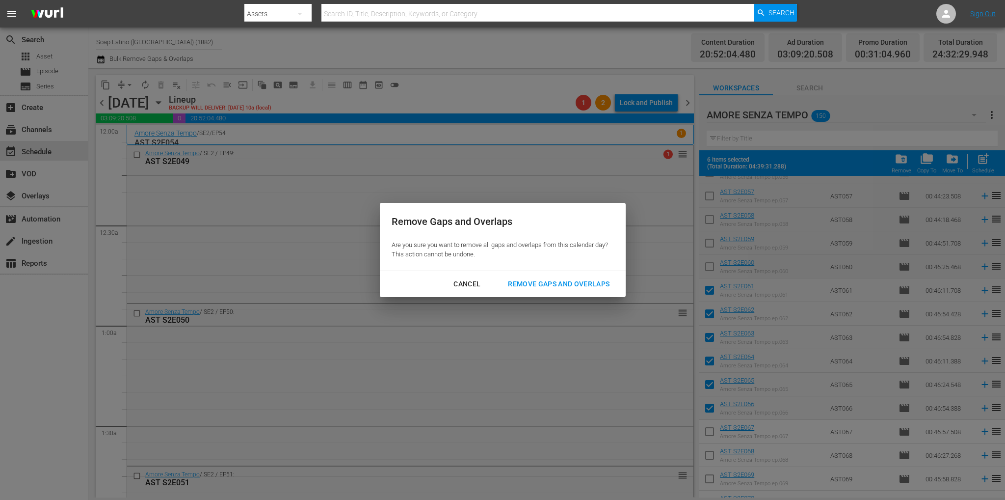
drag, startPoint x: 548, startPoint y: 281, endPoint x: 544, endPoint y: 342, distance: 60.5
click at [548, 281] on div "Remove Gaps and Overlaps" at bounding box center [558, 284] width 117 height 12
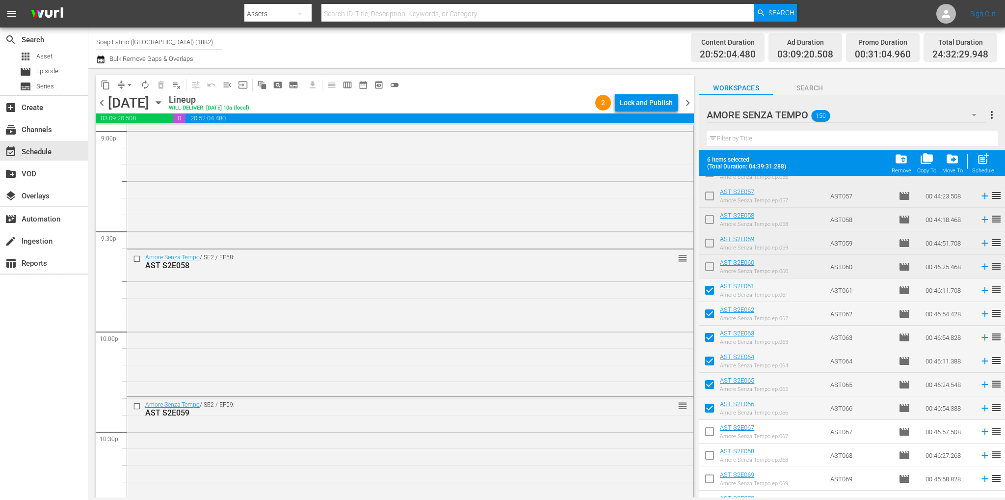
scroll to position [4561, 0]
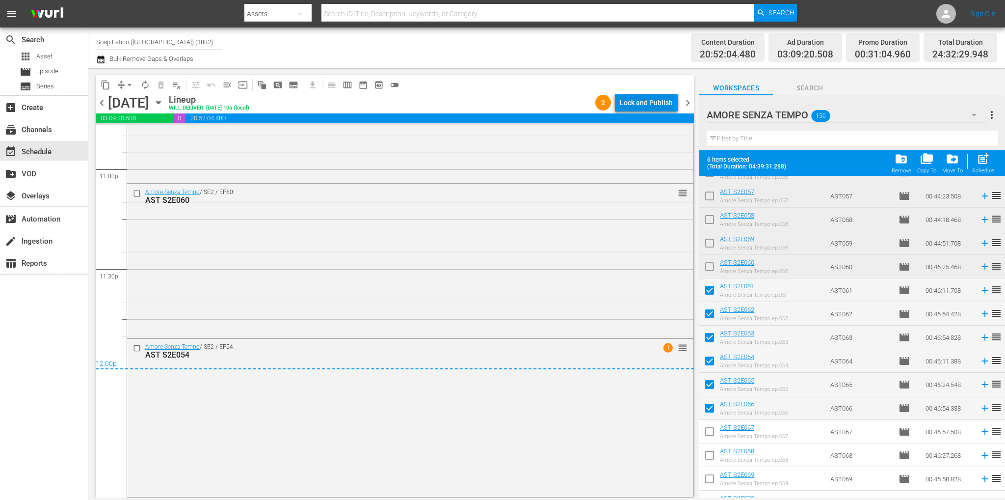
click at [667, 97] on div "Lock and Publish" at bounding box center [646, 103] width 53 height 18
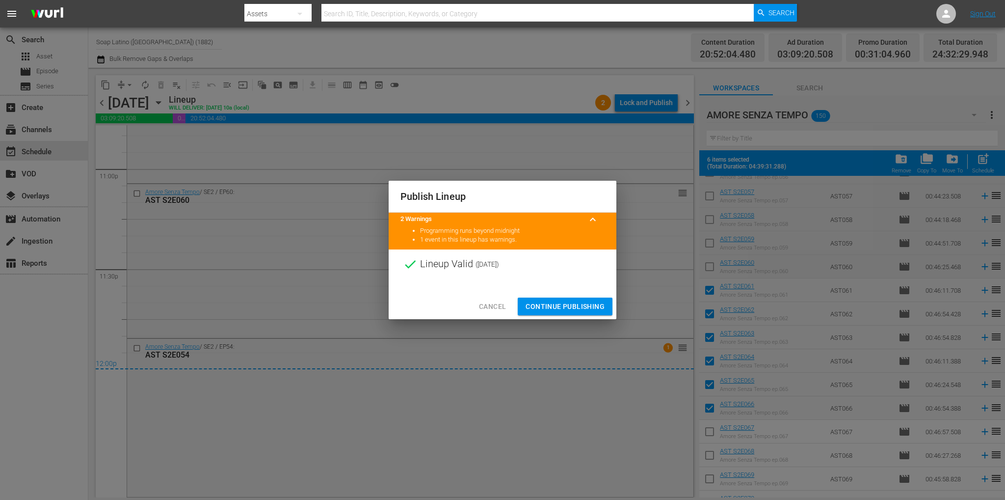
drag, startPoint x: 576, startPoint y: 310, endPoint x: 588, endPoint y: 276, distance: 35.8
click at [576, 310] on span "Continue Publishing" at bounding box center [565, 306] width 79 height 12
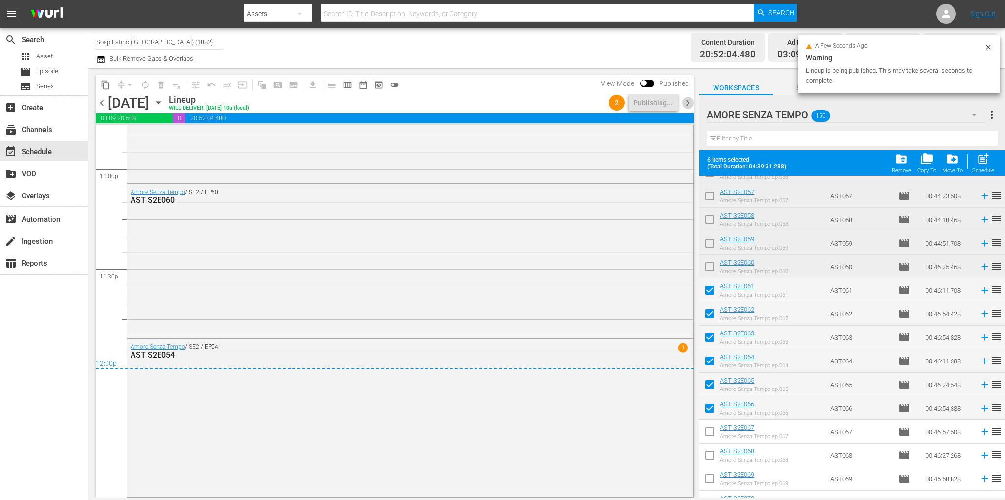
click at [687, 108] on span "chevron_right" at bounding box center [688, 103] width 12 height 12
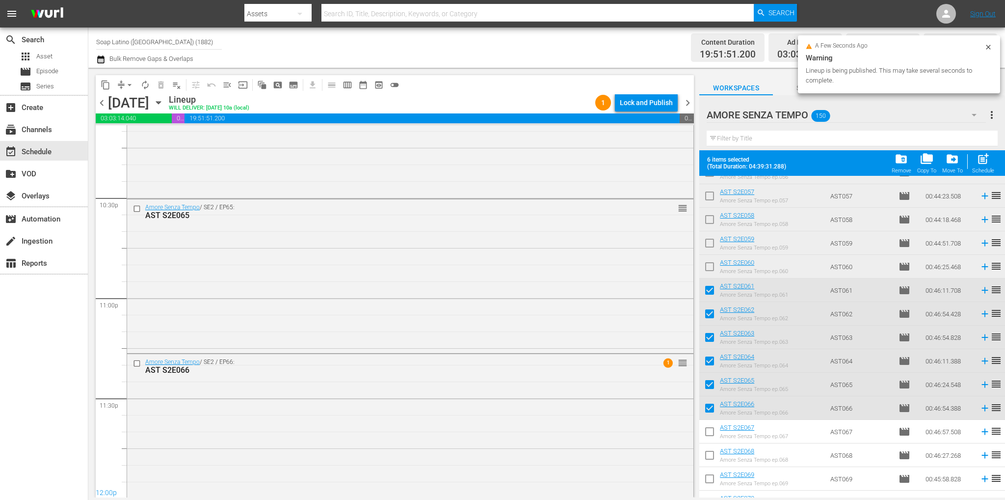
scroll to position [4445, 0]
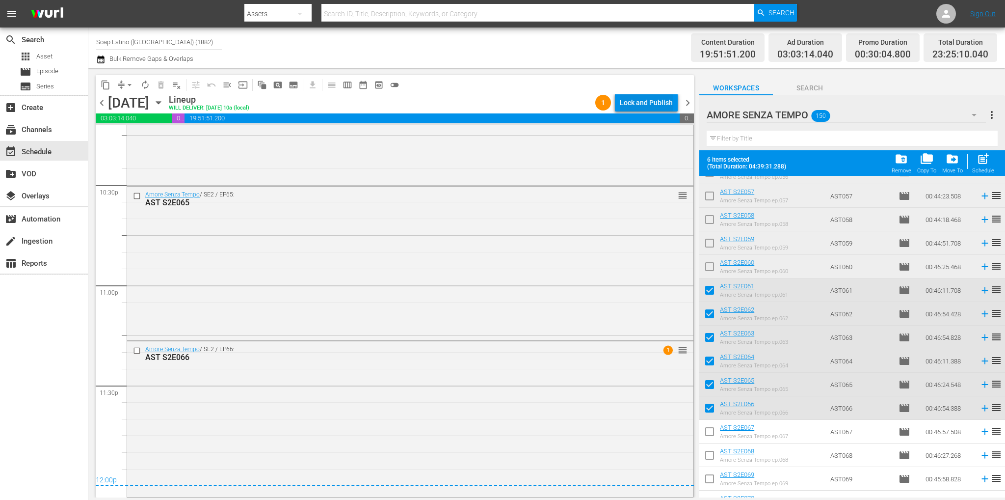
click at [646, 103] on div "Lock and Publish" at bounding box center [646, 103] width 53 height 18
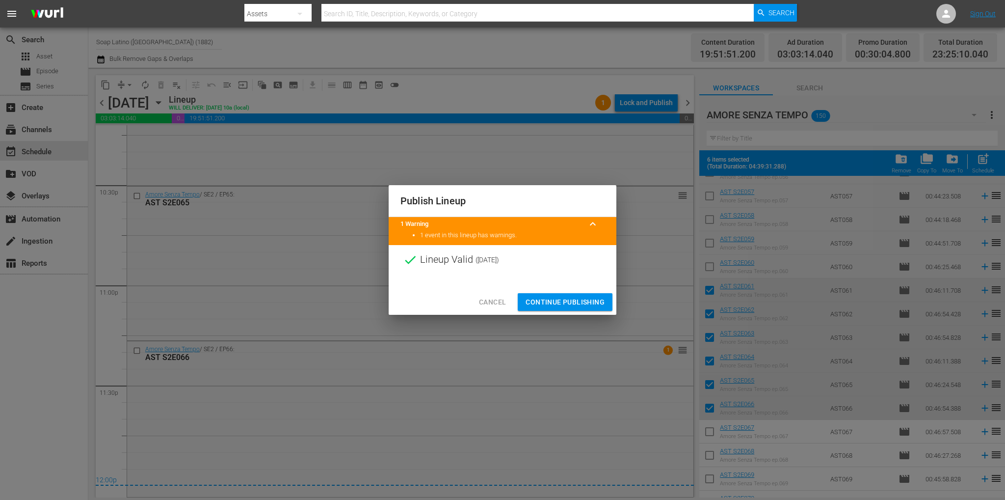
click at [568, 307] on span "Continue Publishing" at bounding box center [565, 302] width 79 height 12
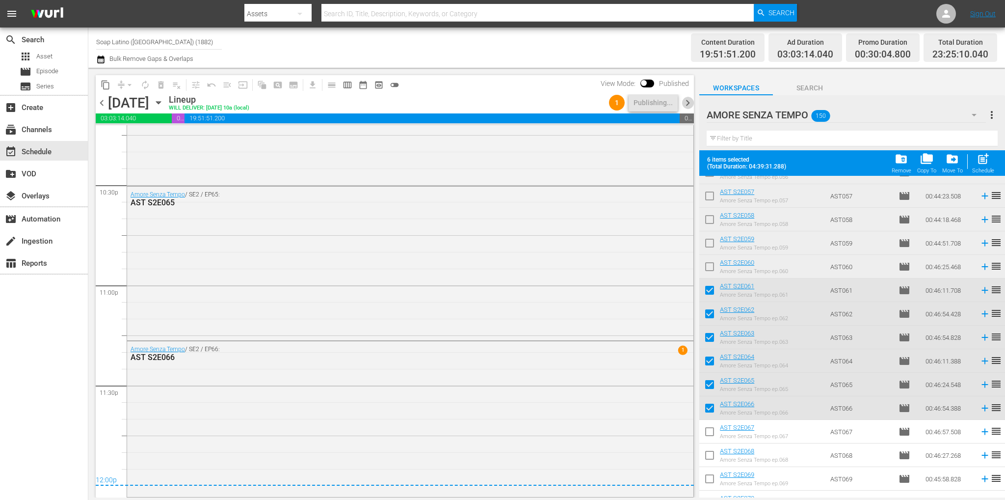
click at [690, 100] on span "chevron_right" at bounding box center [688, 103] width 12 height 12
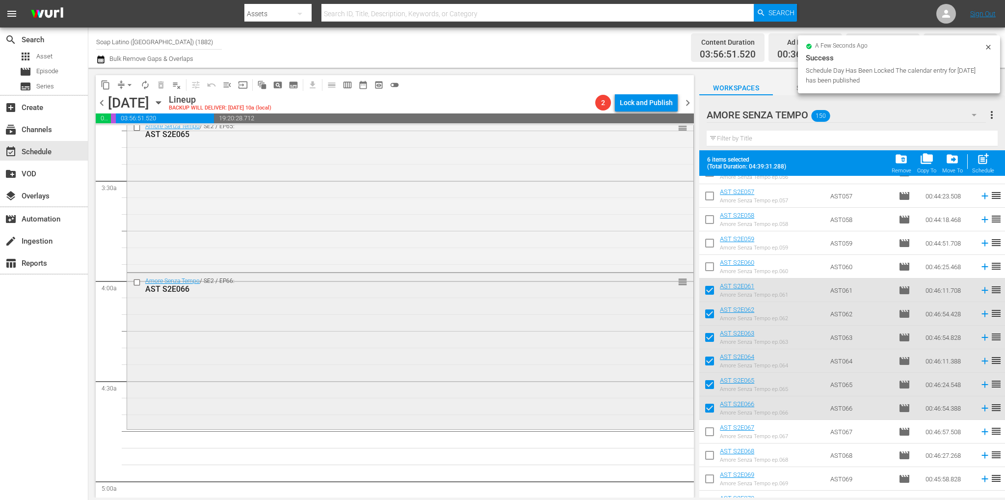
scroll to position [687, 0]
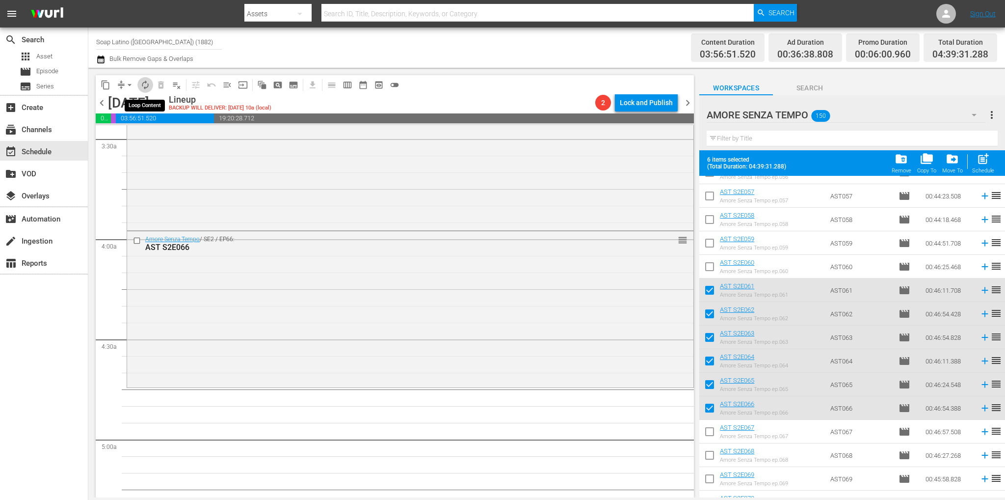
click at [142, 84] on span "autorenew_outlined" at bounding box center [145, 85] width 10 height 10
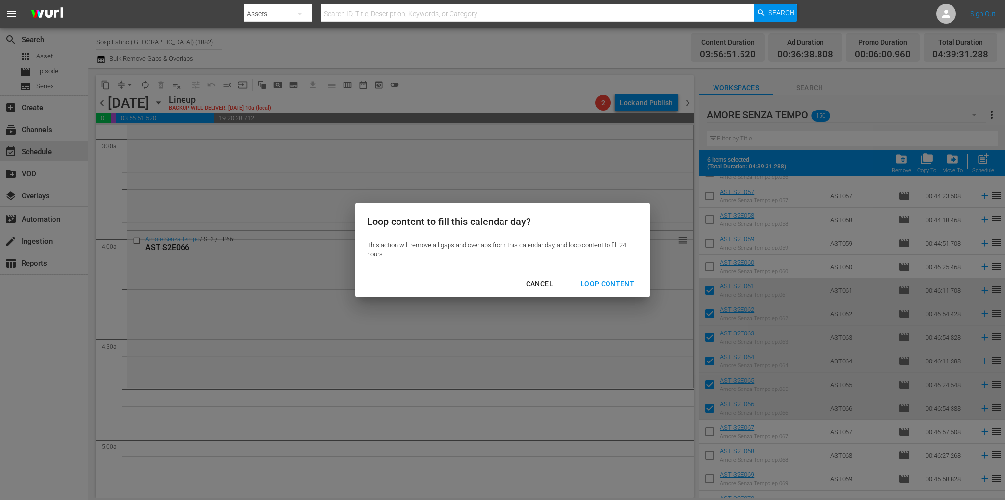
click at [597, 283] on div "Loop Content" at bounding box center [607, 284] width 69 height 12
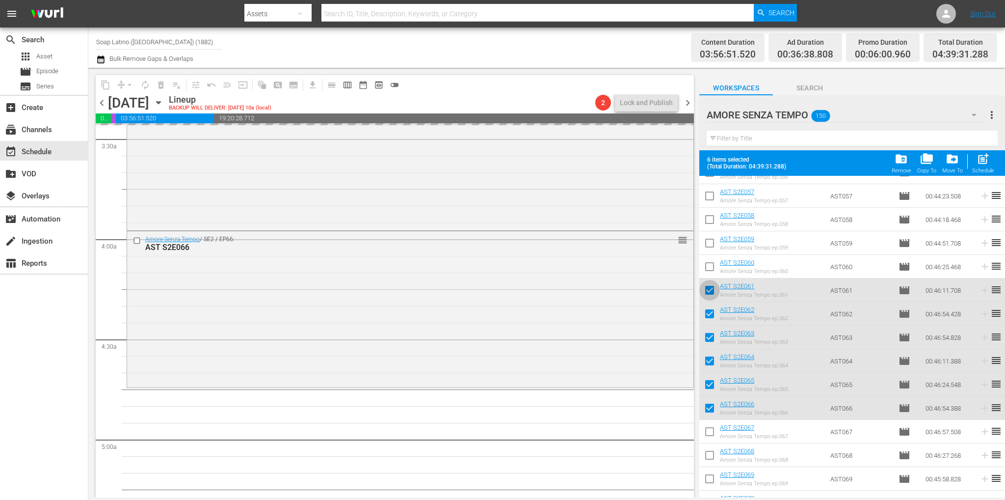
click at [707, 289] on input "checkbox" at bounding box center [709, 292] width 21 height 21
click at [712, 312] on input "checkbox" at bounding box center [709, 315] width 21 height 21
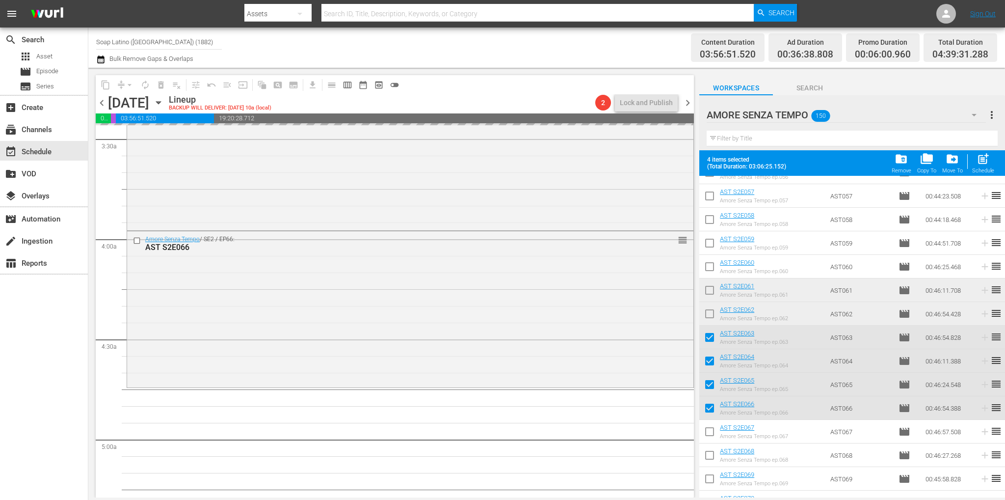
click at [707, 337] on input "checkbox" at bounding box center [709, 339] width 21 height 21
click at [713, 363] on input "checkbox" at bounding box center [709, 362] width 21 height 21
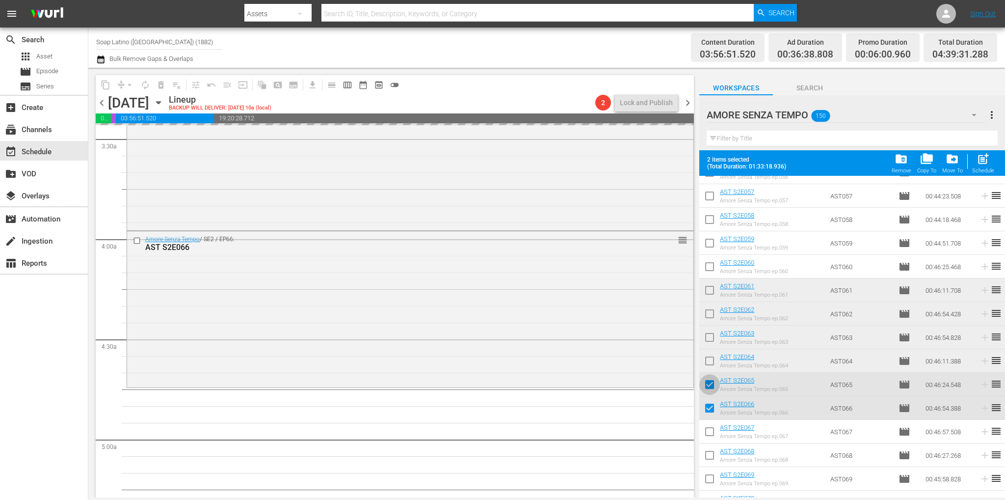
click at [711, 389] on input "checkbox" at bounding box center [709, 386] width 21 height 21
click at [712, 404] on input "checkbox" at bounding box center [709, 409] width 21 height 21
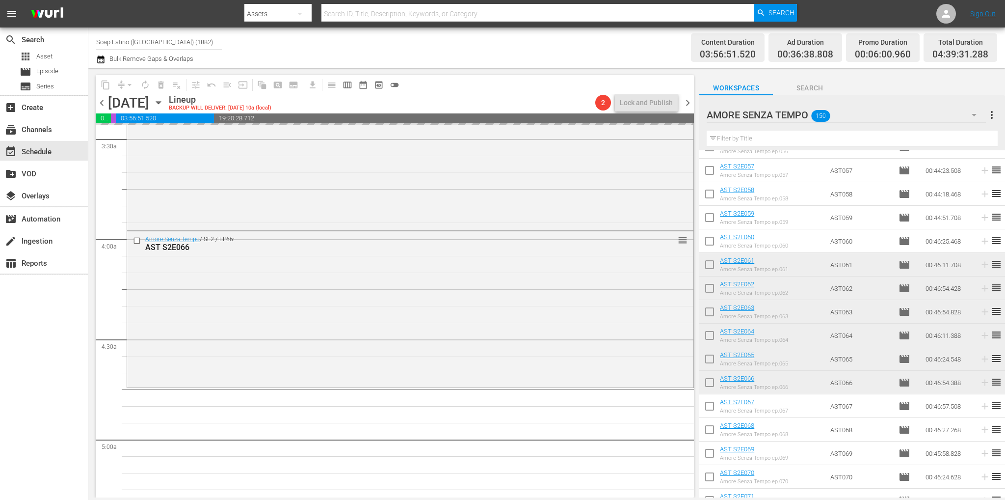
drag, startPoint x: 702, startPoint y: 410, endPoint x: 709, endPoint y: 412, distance: 7.3
click at [702, 410] on input "checkbox" at bounding box center [709, 407] width 21 height 21
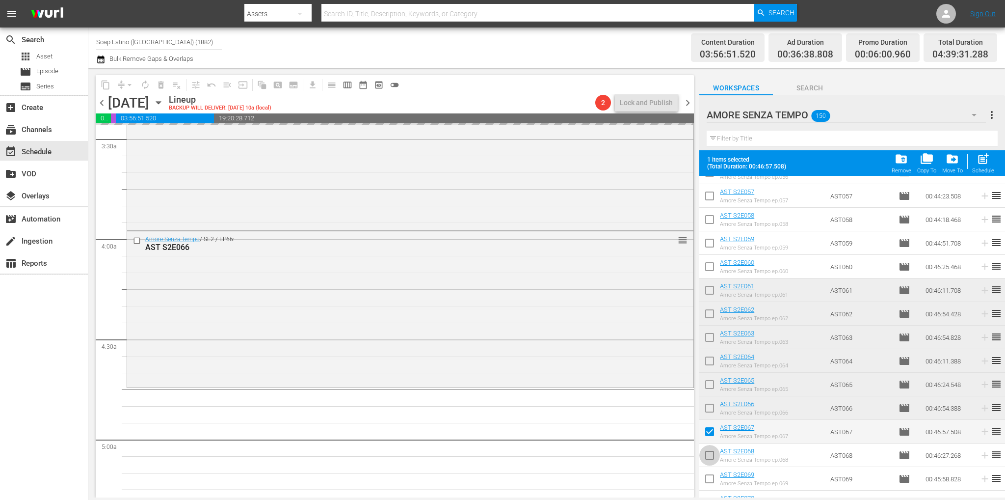
click at [710, 447] on input "checkbox" at bounding box center [709, 457] width 21 height 21
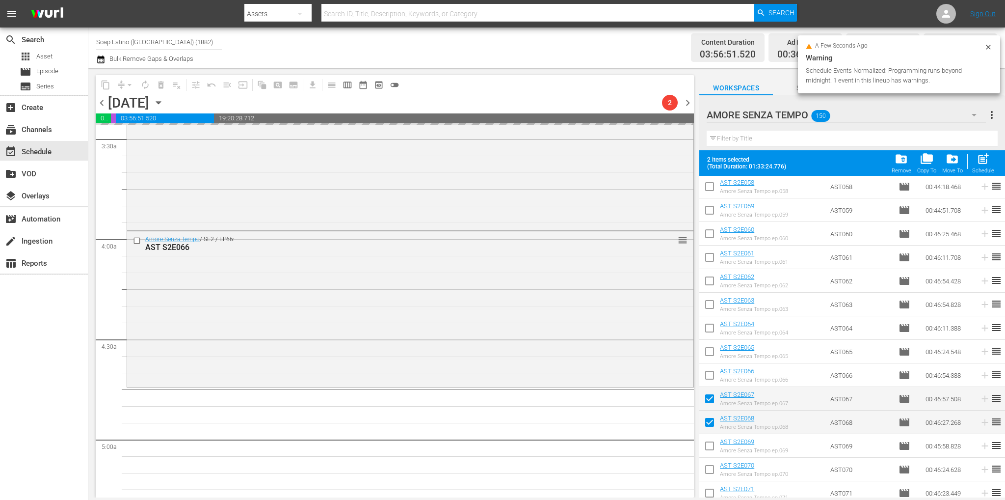
scroll to position [1668, 0]
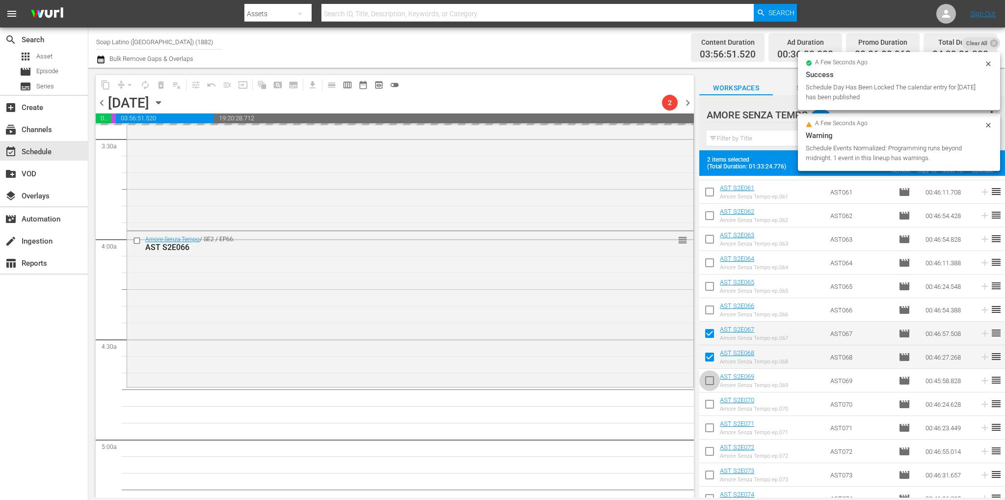
drag, startPoint x: 713, startPoint y: 381, endPoint x: 711, endPoint y: 405, distance: 24.1
click at [713, 381] on input "checkbox" at bounding box center [709, 382] width 21 height 21
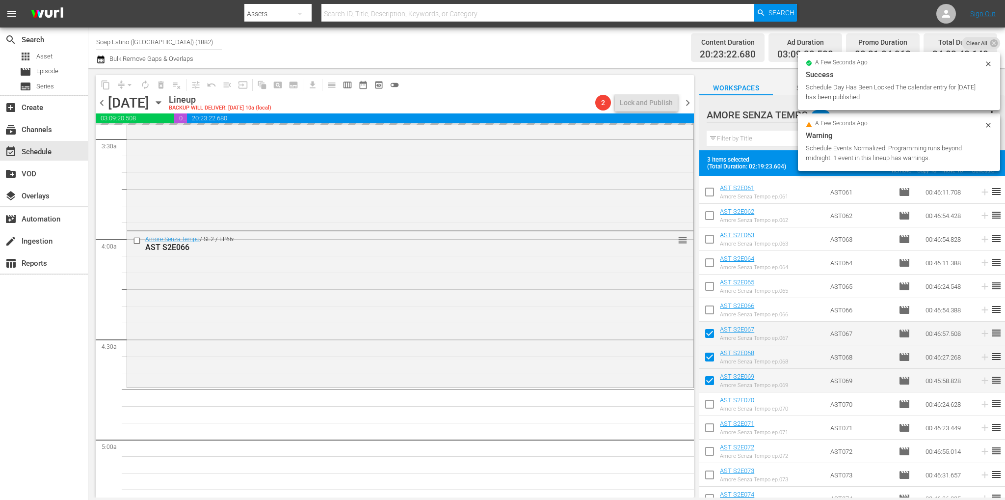
drag, startPoint x: 712, startPoint y: 405, endPoint x: 710, endPoint y: 420, distance: 15.0
click at [713, 406] on input "checkbox" at bounding box center [709, 405] width 21 height 21
click at [710, 426] on input "checkbox" at bounding box center [709, 429] width 21 height 21
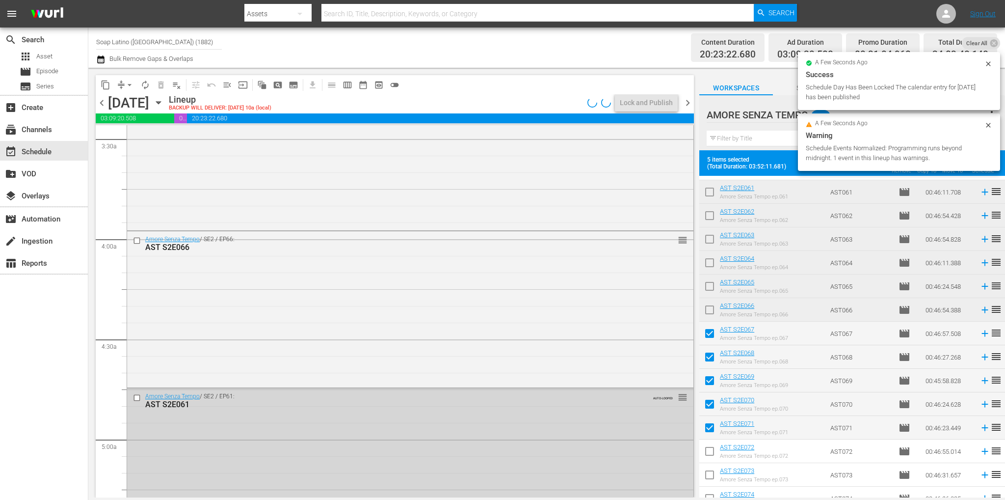
drag, startPoint x: 710, startPoint y: 447, endPoint x: 709, endPoint y: 458, distance: 11.0
click at [710, 447] on input "checkbox" at bounding box center [709, 453] width 21 height 21
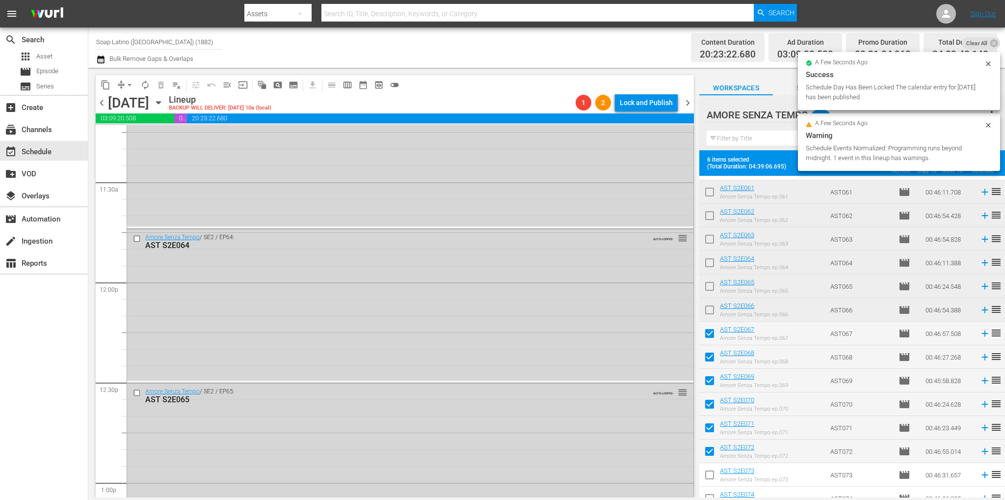
scroll to position [4462, 0]
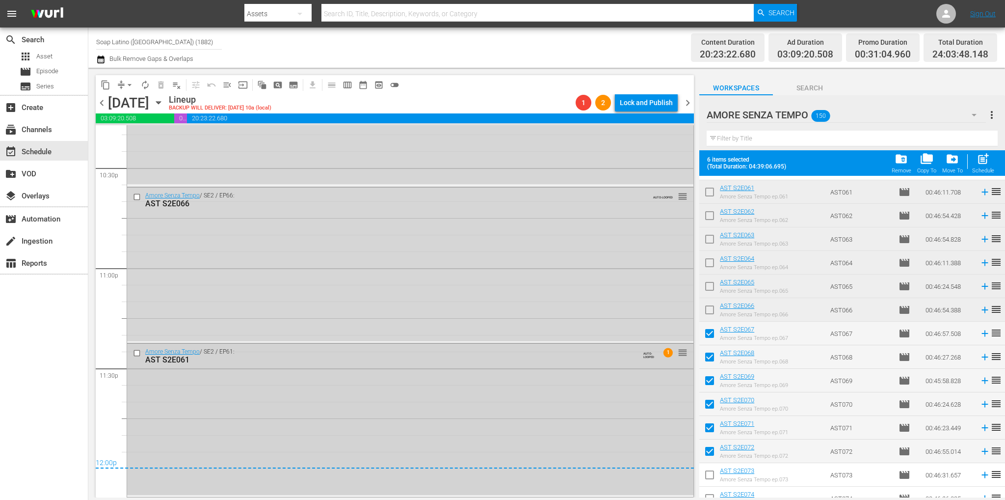
click at [139, 354] on input "checkbox" at bounding box center [138, 353] width 10 height 8
click at [133, 197] on input "checkbox" at bounding box center [138, 196] width 10 height 8
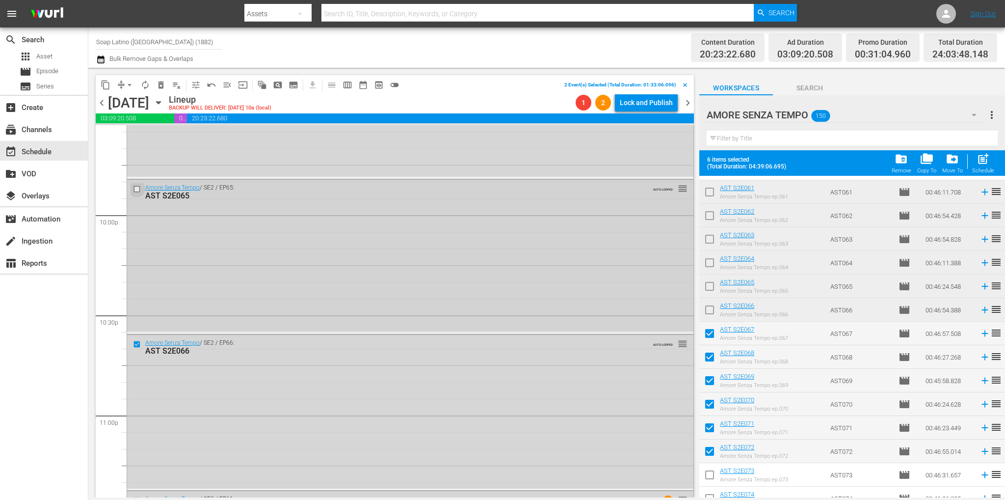
click at [139, 187] on input "checkbox" at bounding box center [138, 188] width 10 height 8
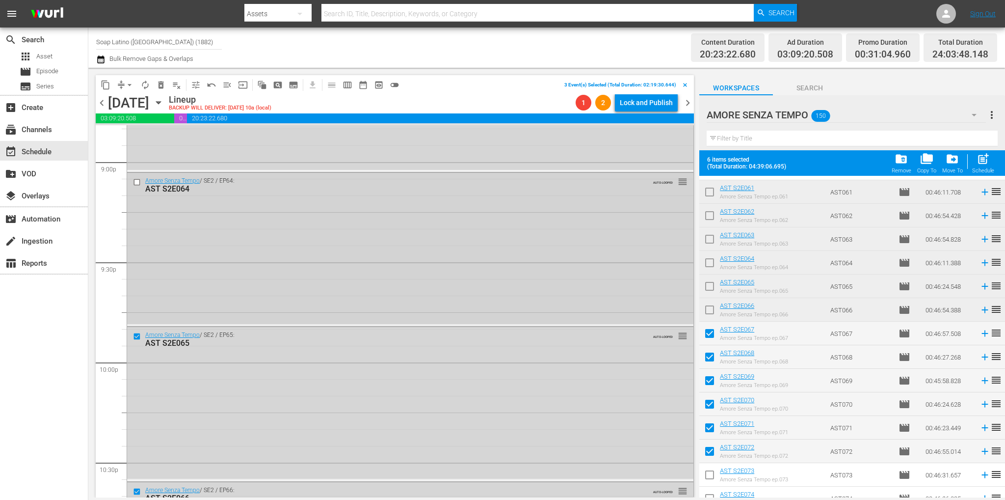
click at [135, 181] on input "checkbox" at bounding box center [138, 182] width 10 height 8
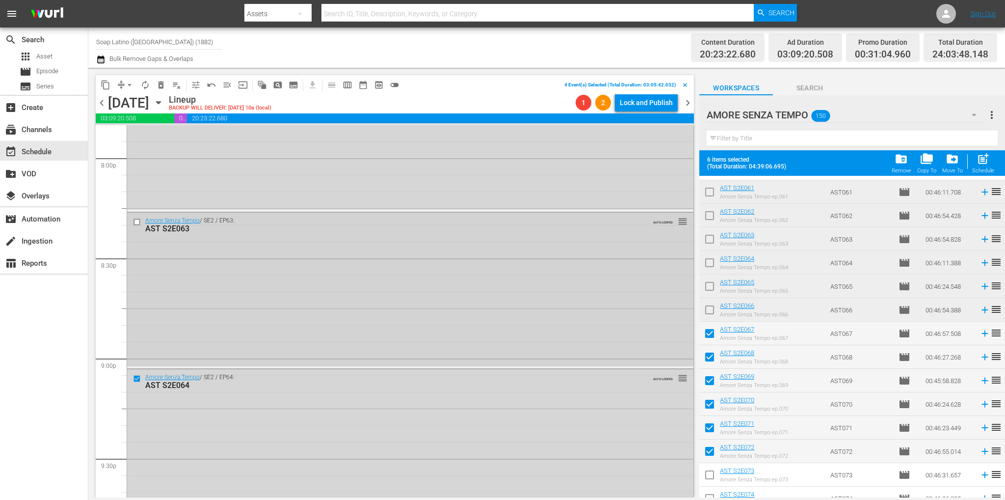
click at [139, 220] on input "checkbox" at bounding box center [138, 222] width 10 height 8
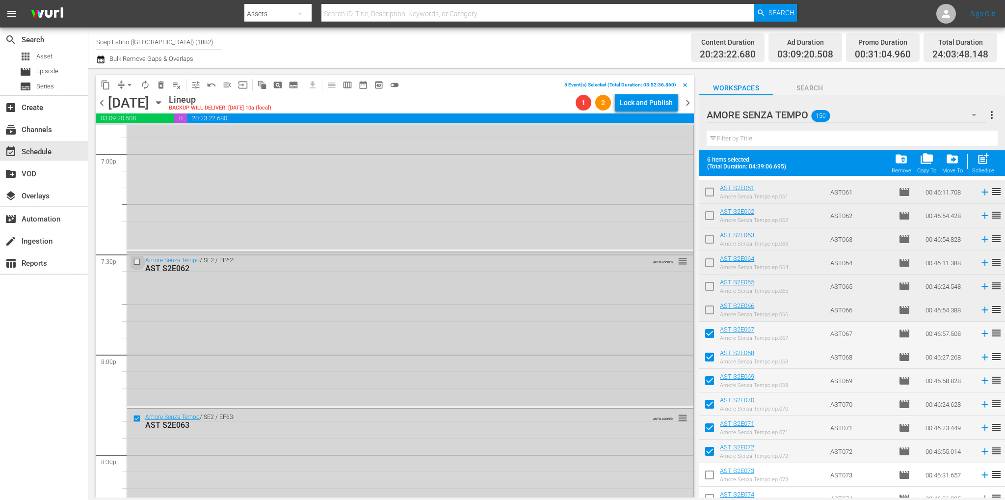
click at [133, 258] on input "checkbox" at bounding box center [138, 261] width 10 height 8
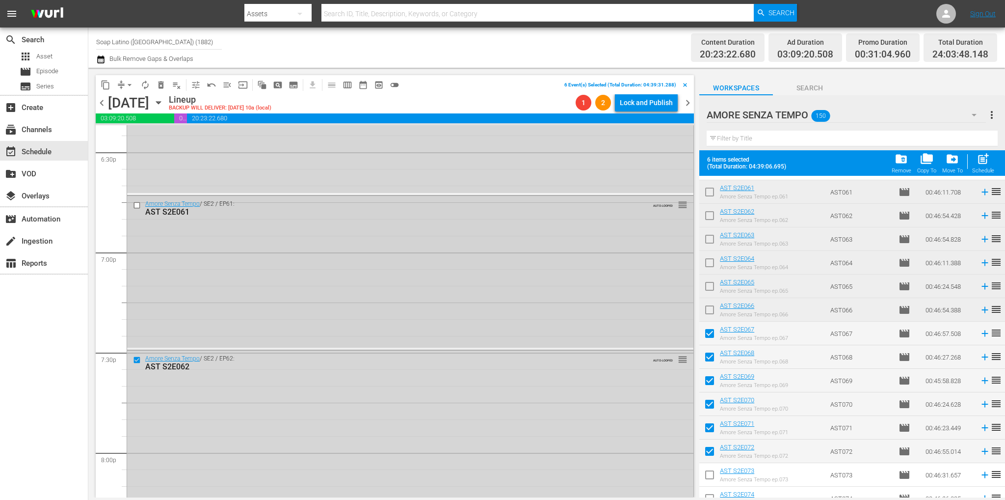
click at [136, 203] on input "checkbox" at bounding box center [138, 205] width 10 height 8
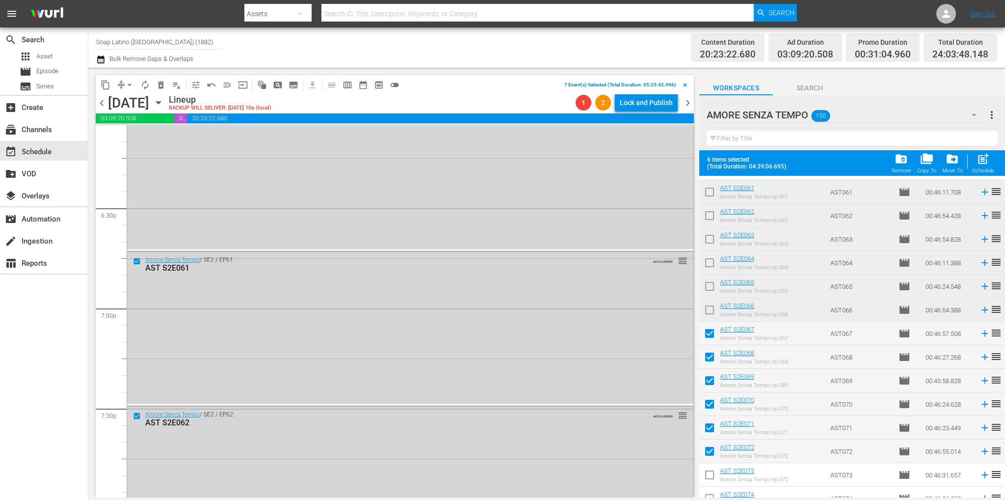
scroll to position [3578, 0]
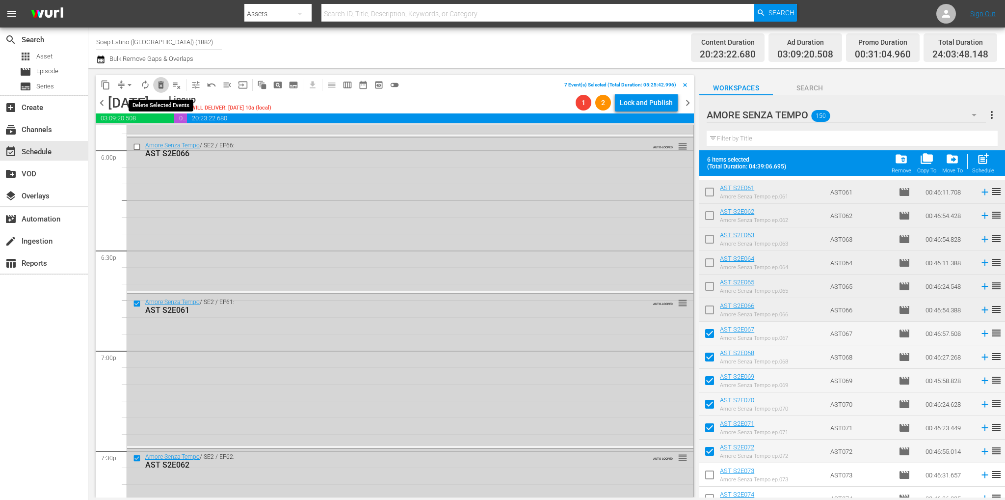
click at [156, 87] on span "delete_forever_outlined" at bounding box center [161, 85] width 10 height 10
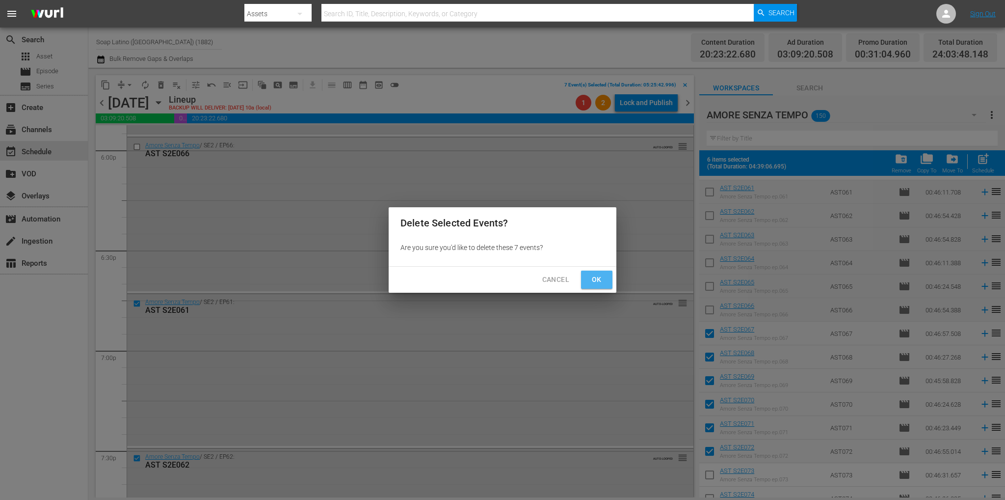
click at [598, 277] on span "Ok" at bounding box center [597, 279] width 16 height 12
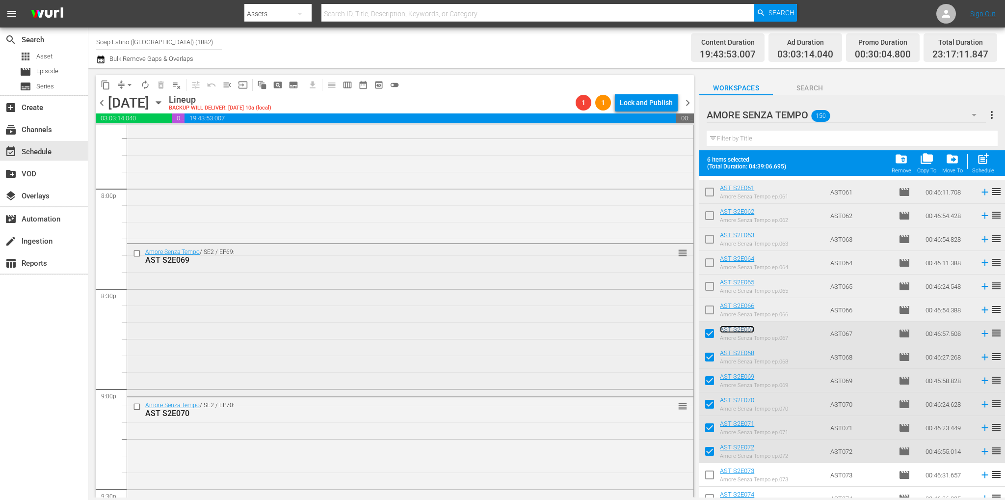
scroll to position [3991, 0]
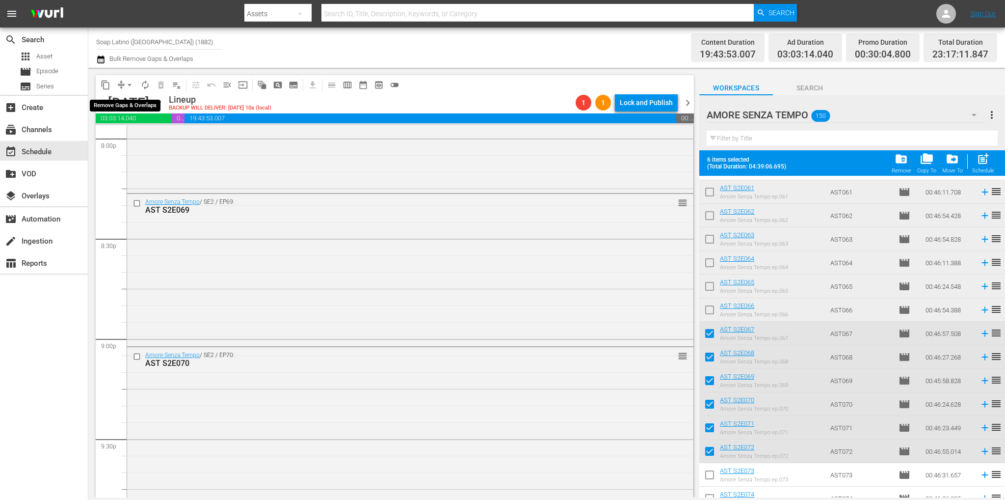
click at [130, 84] on span "arrow_drop_down" at bounding box center [130, 85] width 10 height 10
click at [161, 136] on li "Align to End of Previous Day" at bounding box center [130, 137] width 103 height 16
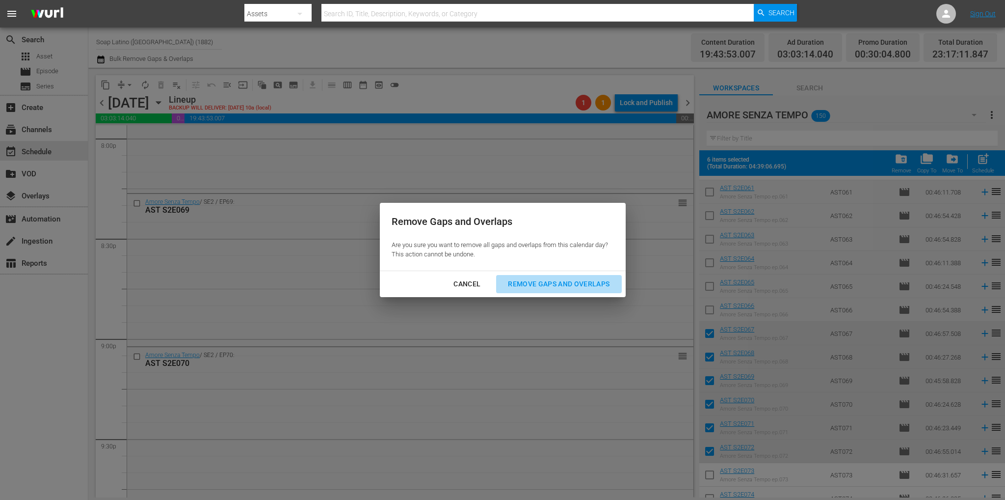
click at [587, 283] on div "Remove Gaps and Overlaps" at bounding box center [558, 284] width 117 height 12
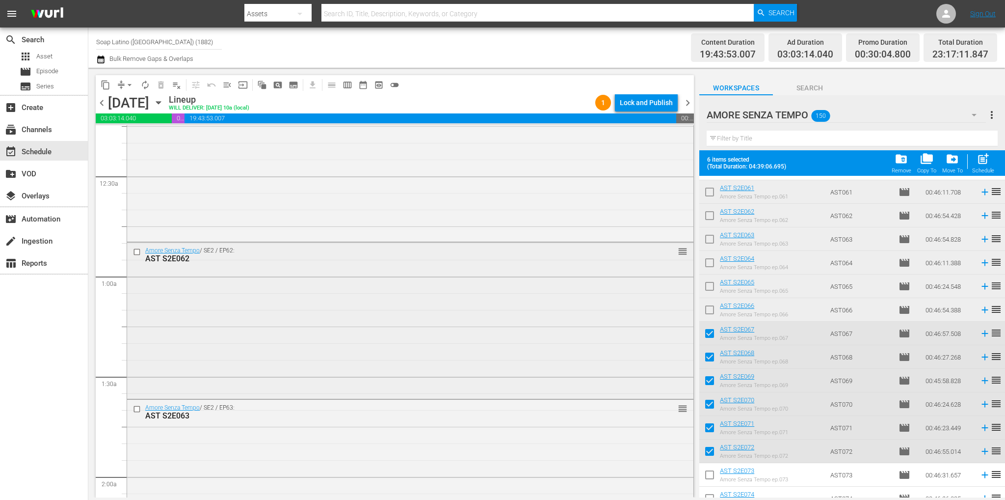
scroll to position [0, 0]
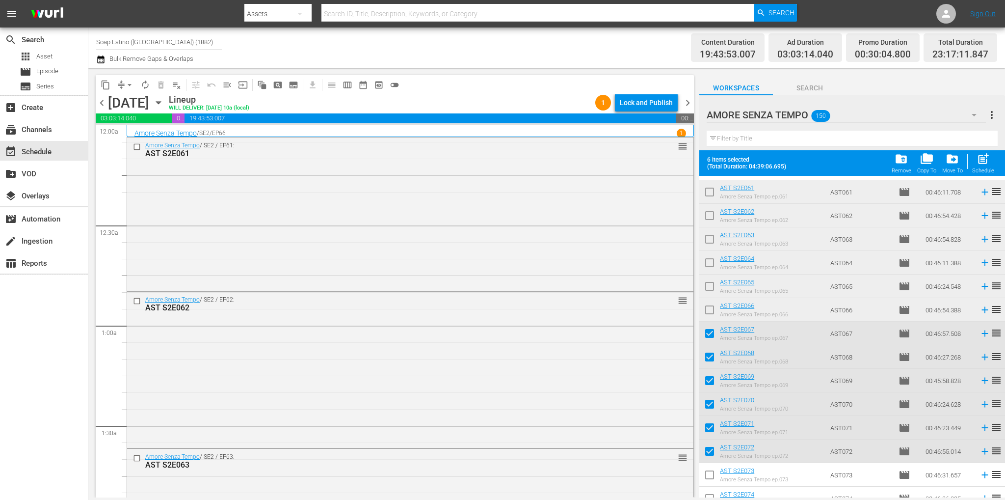
click at [684, 103] on span "chevron_right" at bounding box center [688, 103] width 12 height 12
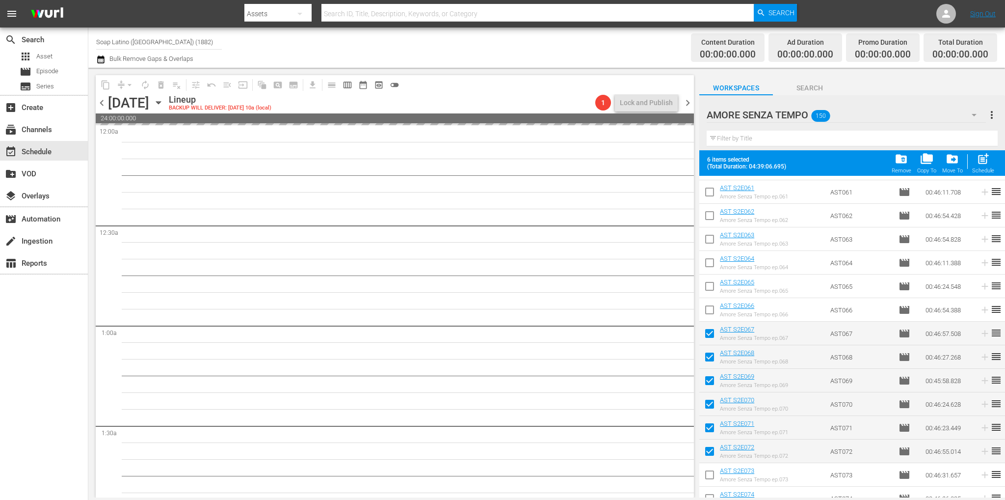
click at [102, 99] on span "chevron_left" at bounding box center [102, 103] width 12 height 12
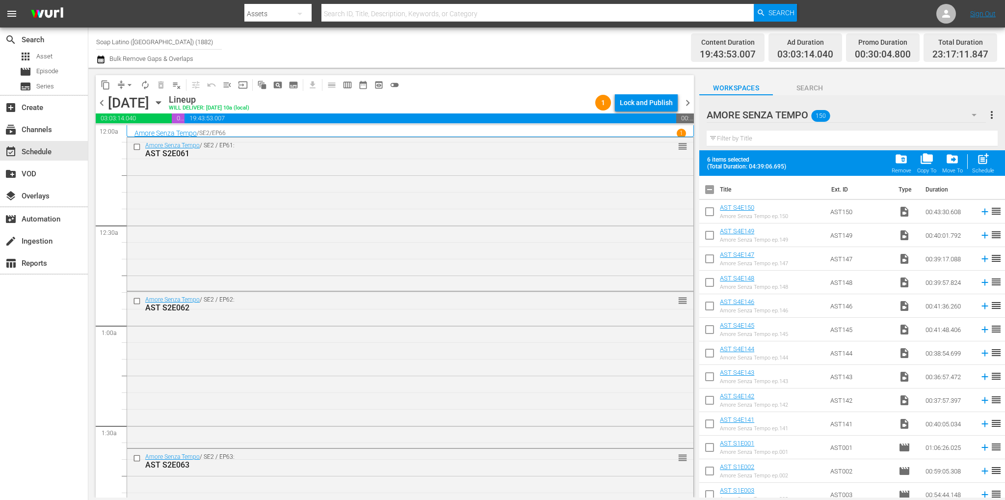
click at [710, 193] on input "checkbox" at bounding box center [709, 191] width 21 height 21
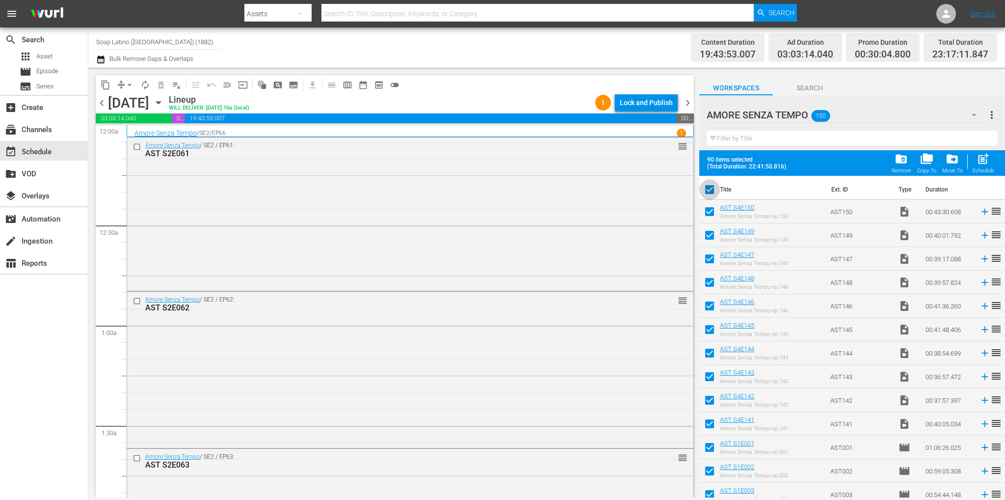
drag, startPoint x: 710, startPoint y: 193, endPoint x: 719, endPoint y: 183, distance: 14.6
click at [710, 193] on input "checkbox" at bounding box center [709, 191] width 21 height 21
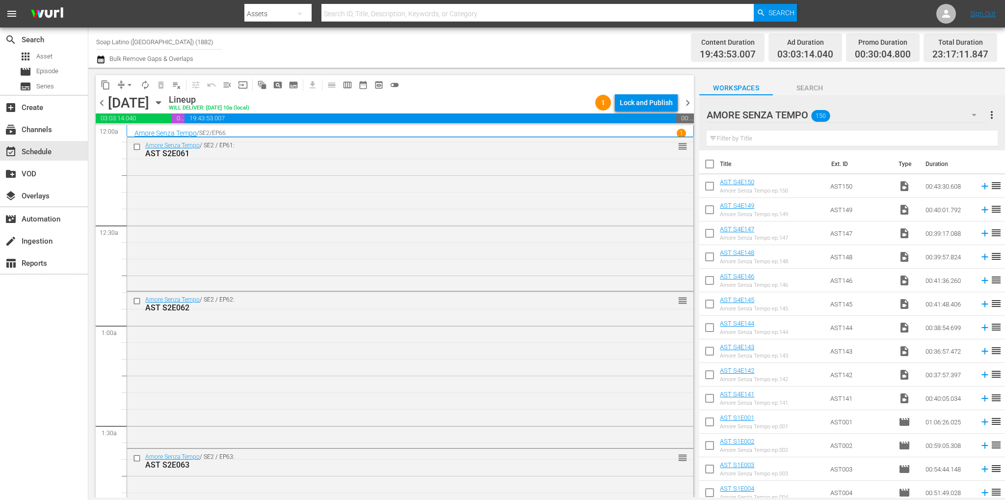
click at [750, 134] on input "text" at bounding box center [852, 139] width 291 height 16
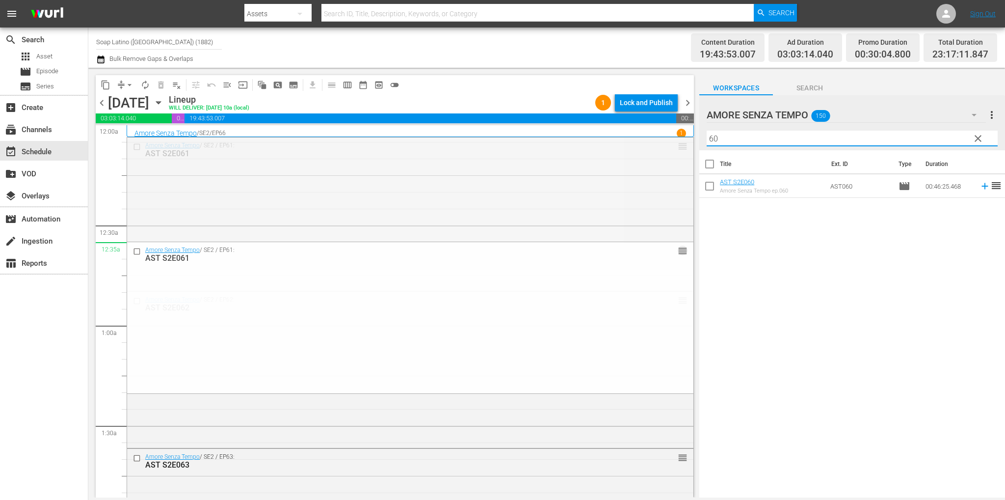
drag, startPoint x: 676, startPoint y: 145, endPoint x: 732, endPoint y: 195, distance: 74.7
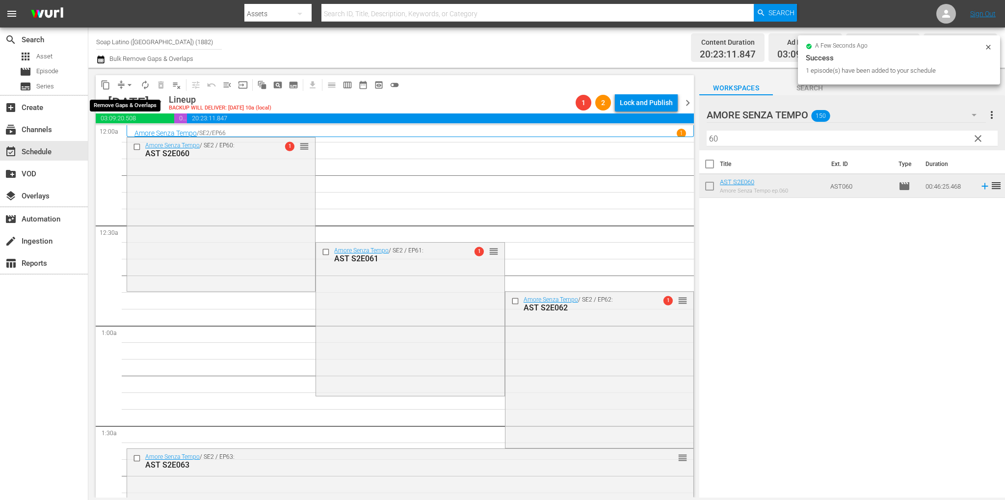
click at [128, 85] on span "arrow_drop_down" at bounding box center [130, 85] width 10 height 10
click at [159, 136] on li "Align to End of Previous Day" at bounding box center [130, 137] width 103 height 16
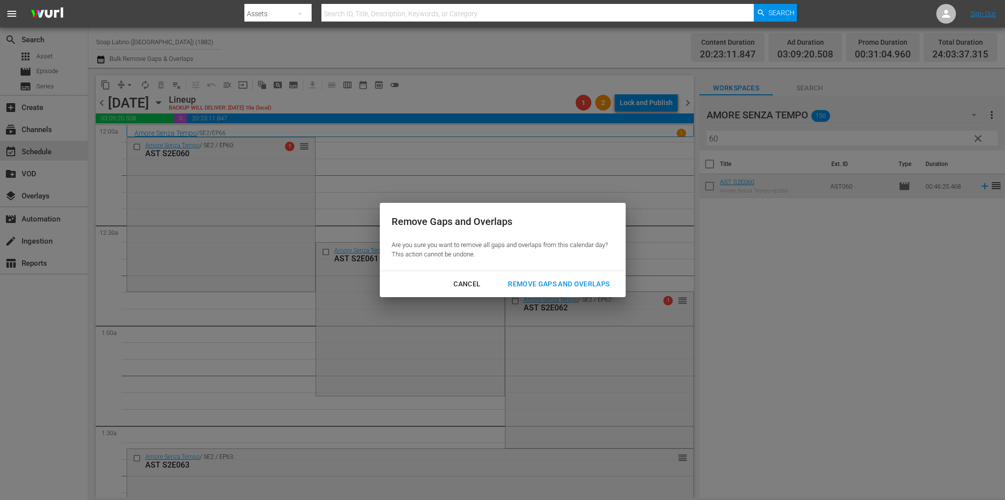
click at [532, 283] on div "Remove Gaps and Overlaps" at bounding box center [558, 284] width 117 height 12
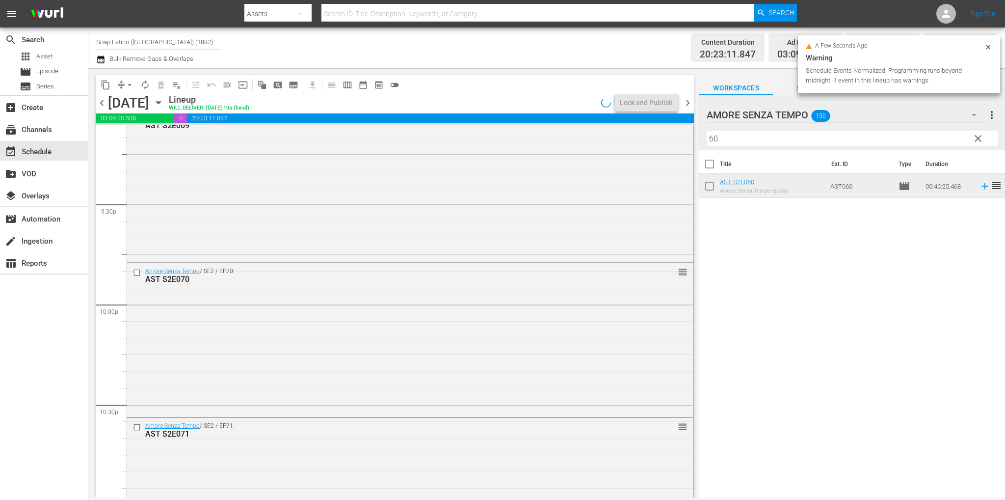
scroll to position [4457, 0]
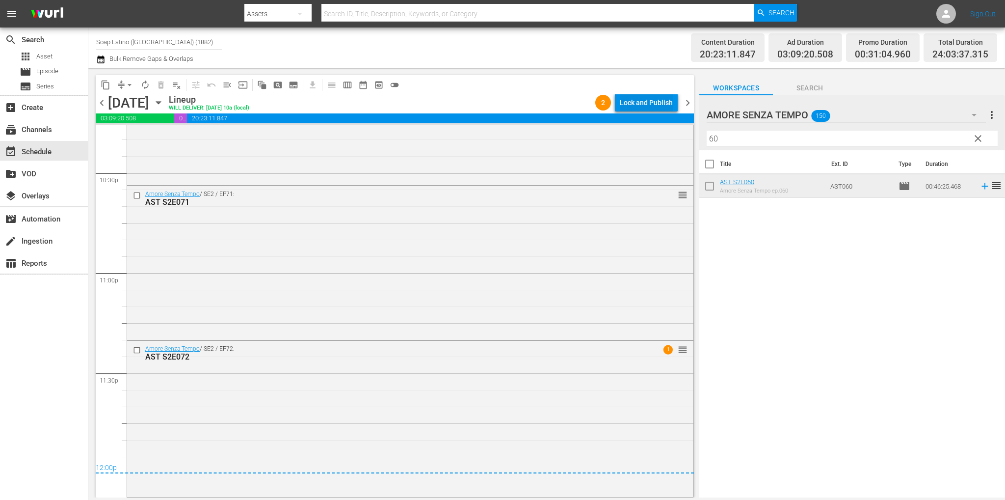
click at [658, 105] on div "Lock and Publish" at bounding box center [646, 103] width 53 height 18
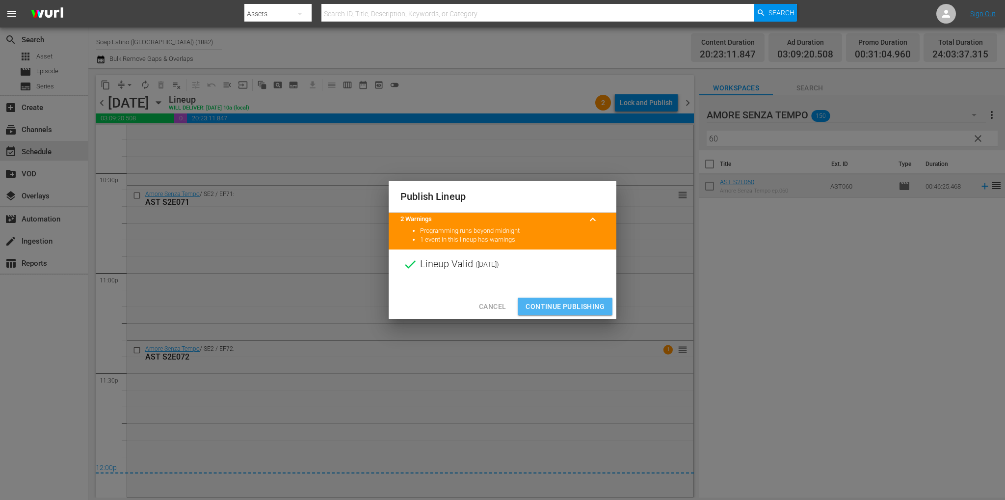
click at [593, 301] on span "Continue Publishing" at bounding box center [565, 306] width 79 height 12
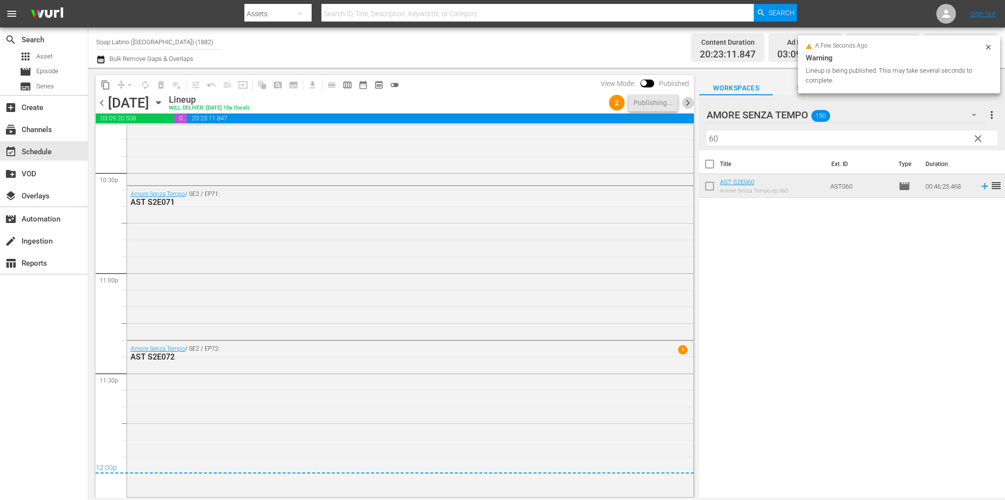
click at [683, 104] on span "chevron_right" at bounding box center [688, 103] width 12 height 12
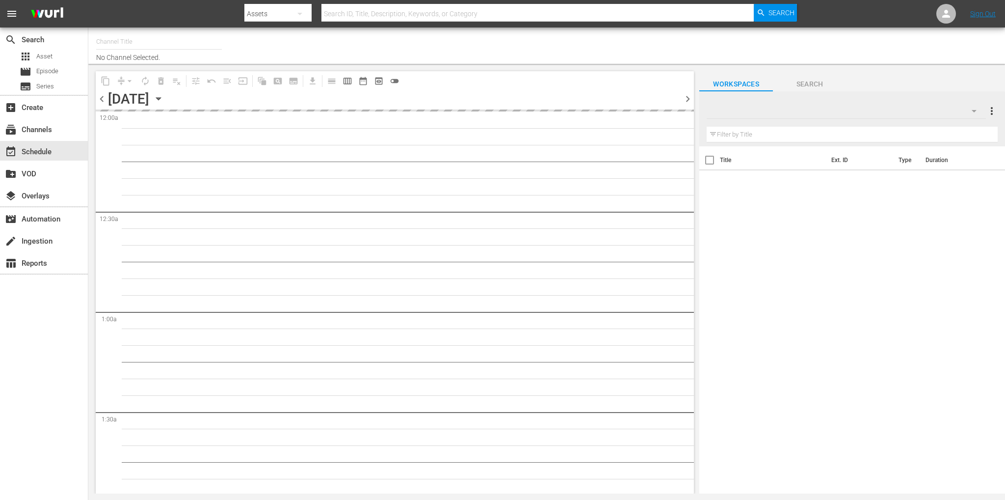
type input "Soap Latino ([GEOGRAPHIC_DATA]) (1882)"
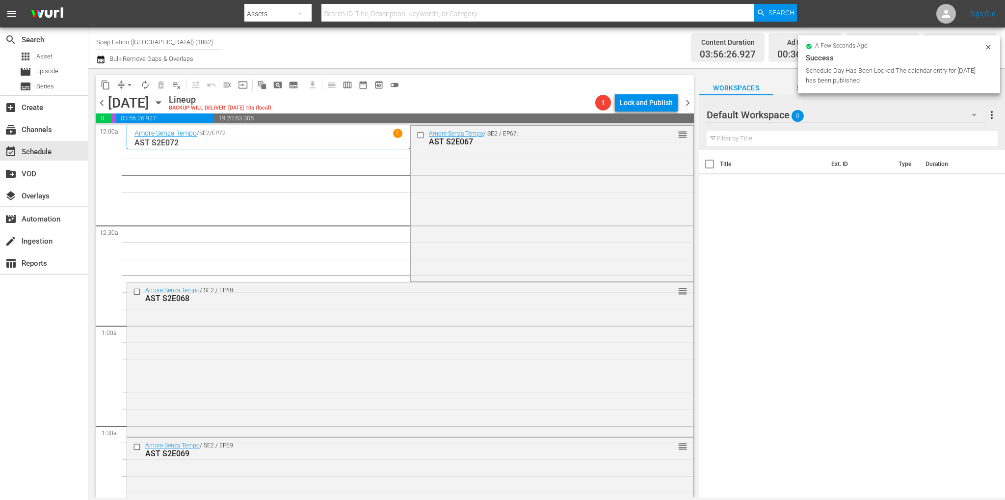
click at [127, 83] on span "arrow_drop_down" at bounding box center [130, 85] width 10 height 10
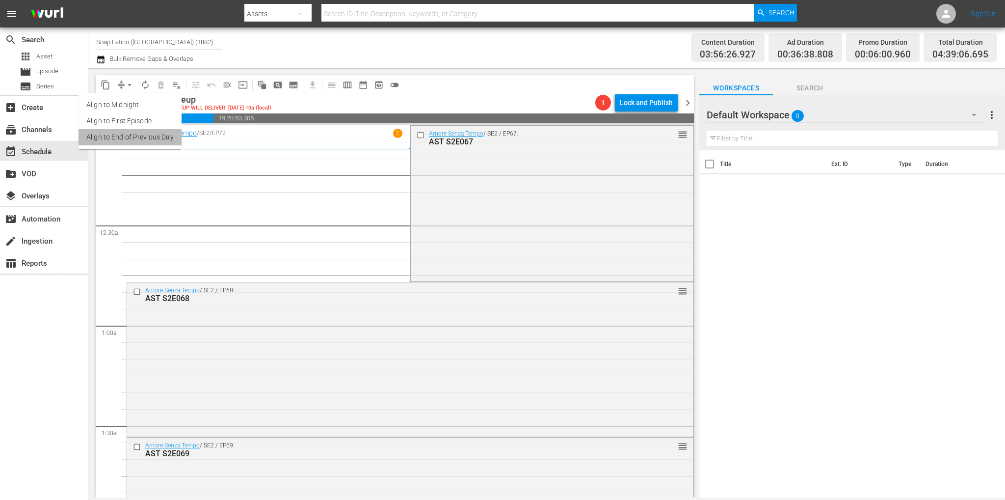
click at [145, 129] on li "Align to End of Previous Day" at bounding box center [130, 137] width 103 height 16
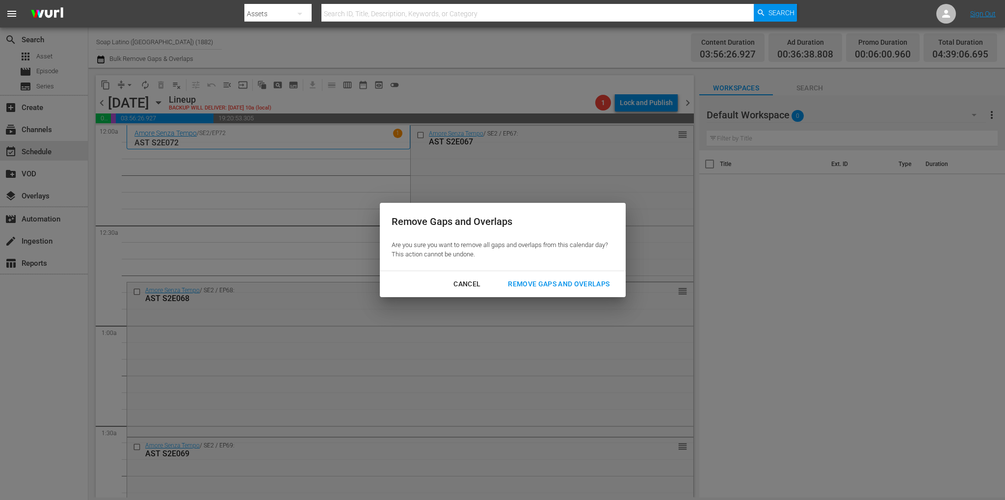
click at [528, 282] on div "Remove Gaps and Overlaps" at bounding box center [558, 284] width 117 height 12
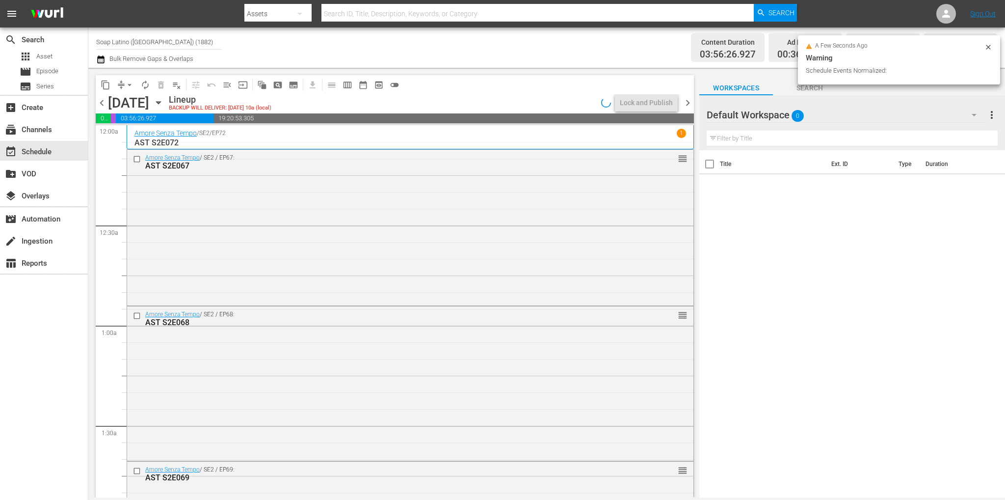
click at [143, 89] on span "autorenew_outlined" at bounding box center [145, 85] width 10 height 10
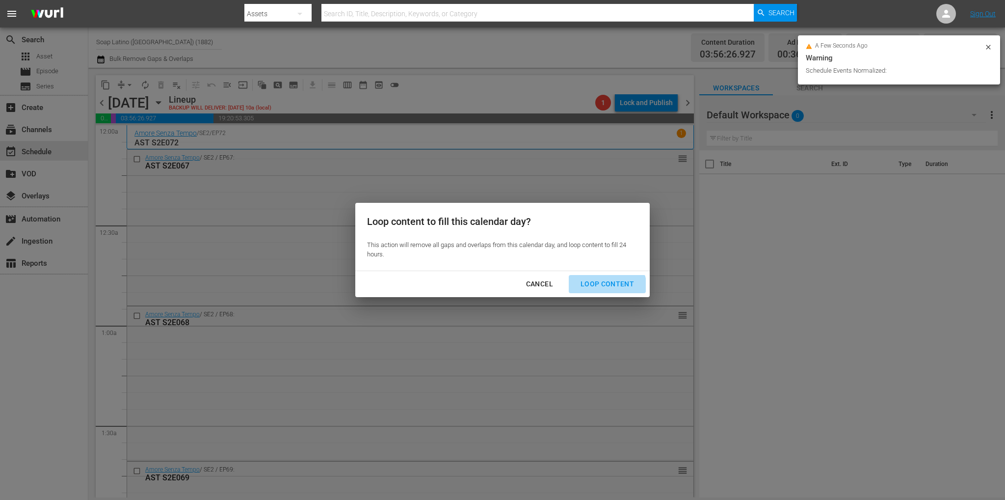
click at [606, 287] on div "Loop Content" at bounding box center [607, 284] width 69 height 12
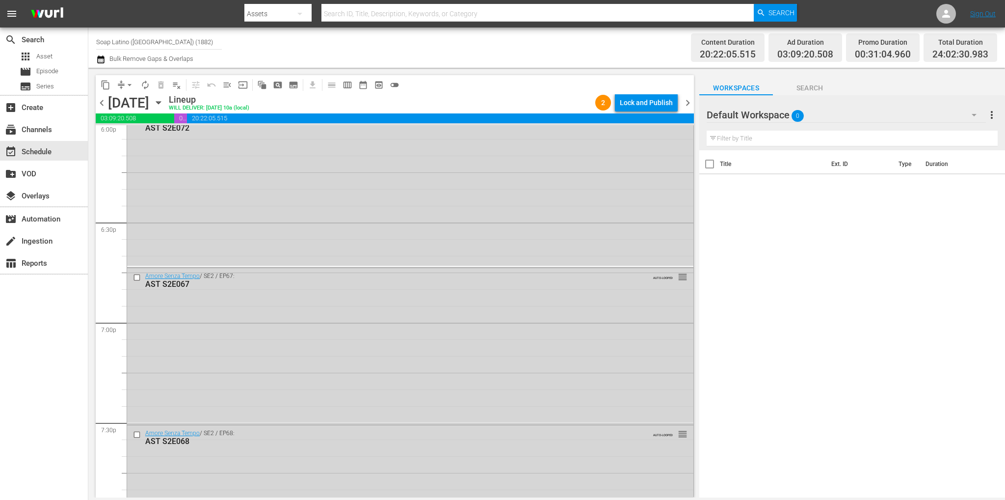
scroll to position [4465, 0]
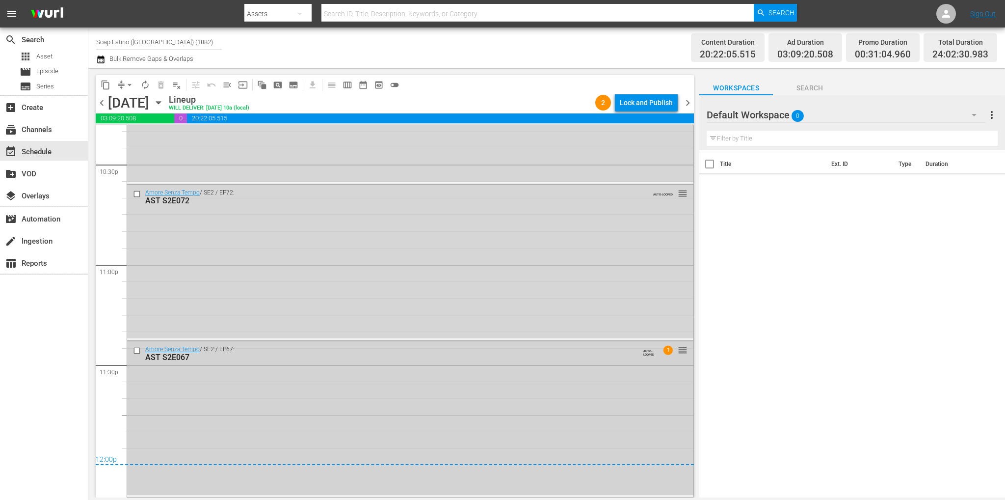
click at [136, 346] on input "checkbox" at bounding box center [138, 350] width 10 height 8
click at [136, 195] on input "checkbox" at bounding box center [138, 193] width 10 height 8
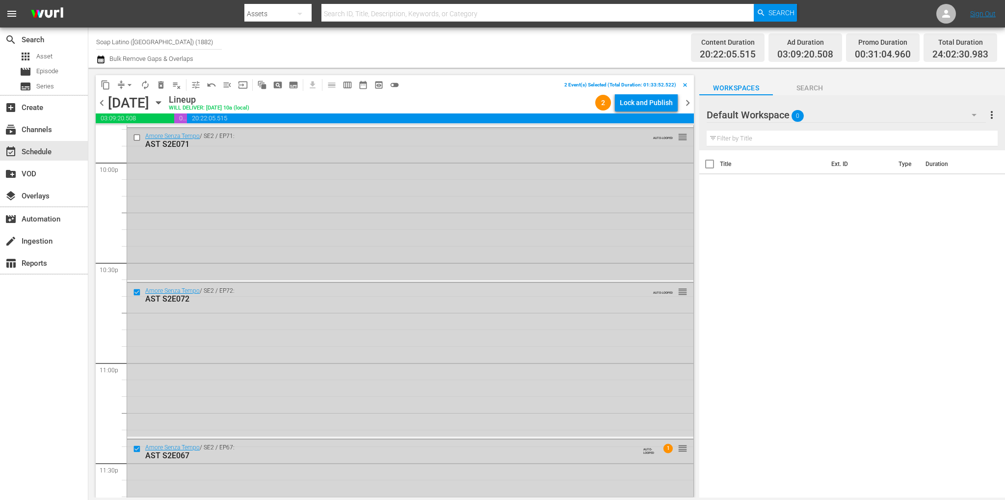
click at [139, 134] on input "checkbox" at bounding box center [138, 137] width 10 height 8
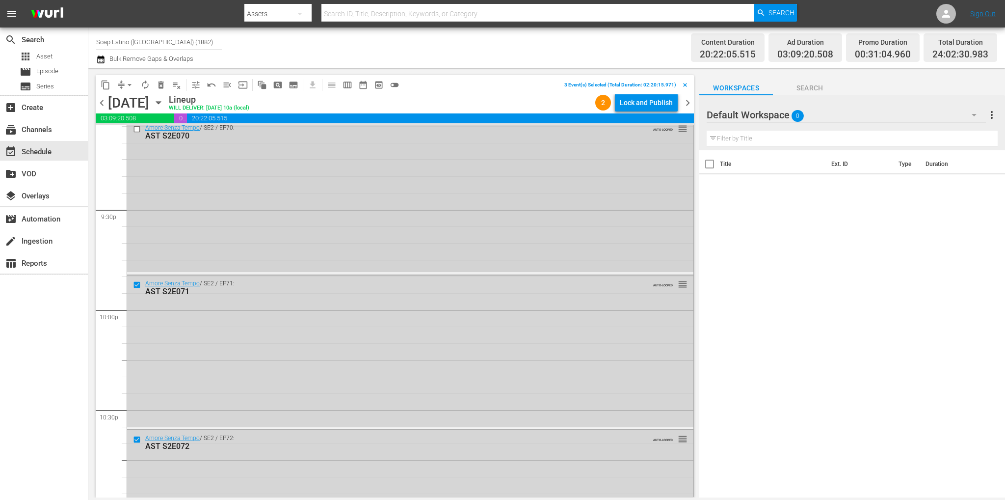
click at [135, 128] on input "checkbox" at bounding box center [138, 129] width 10 height 8
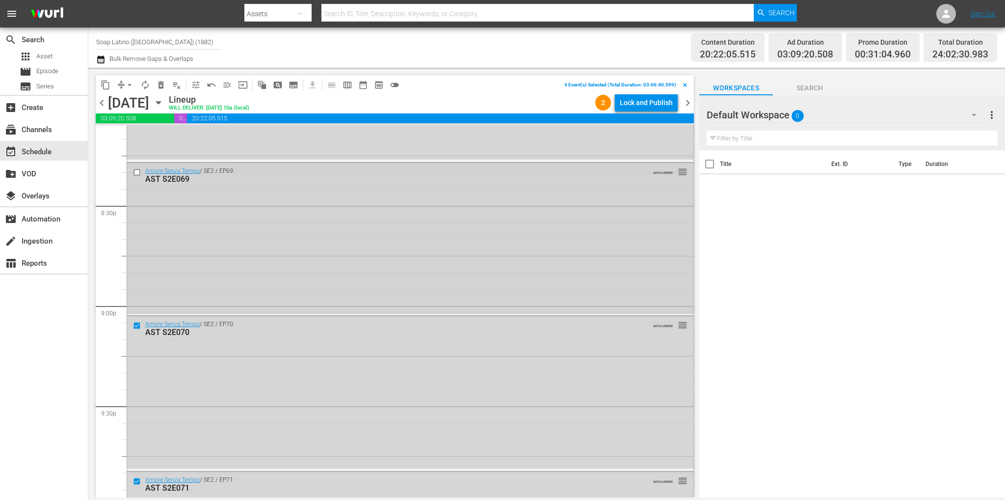
click at [137, 171] on input "checkbox" at bounding box center [138, 172] width 10 height 8
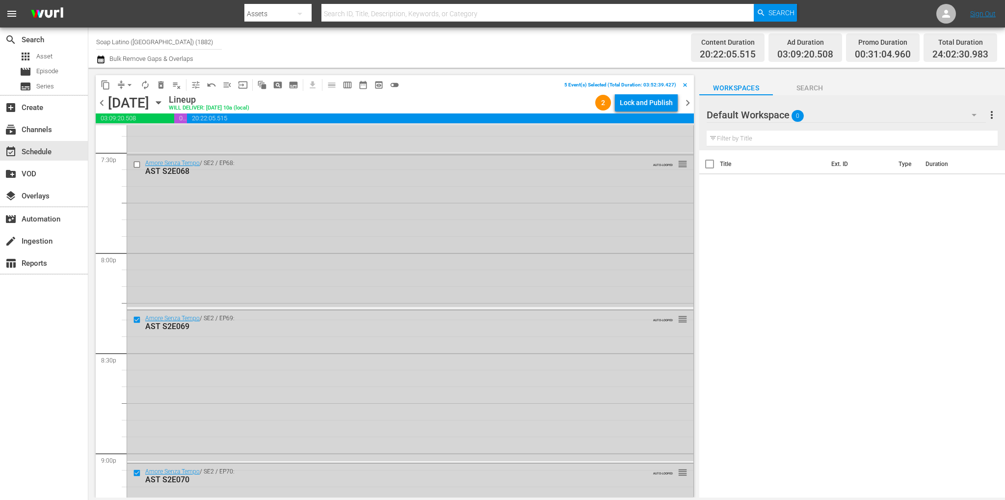
click at [134, 166] on input "checkbox" at bounding box center [138, 164] width 10 height 8
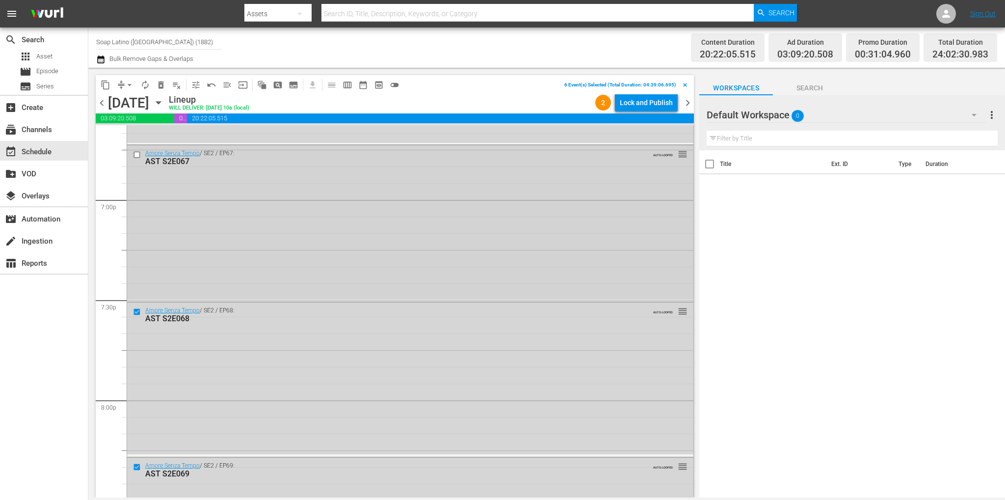
click at [136, 156] on input "checkbox" at bounding box center [138, 155] width 10 height 8
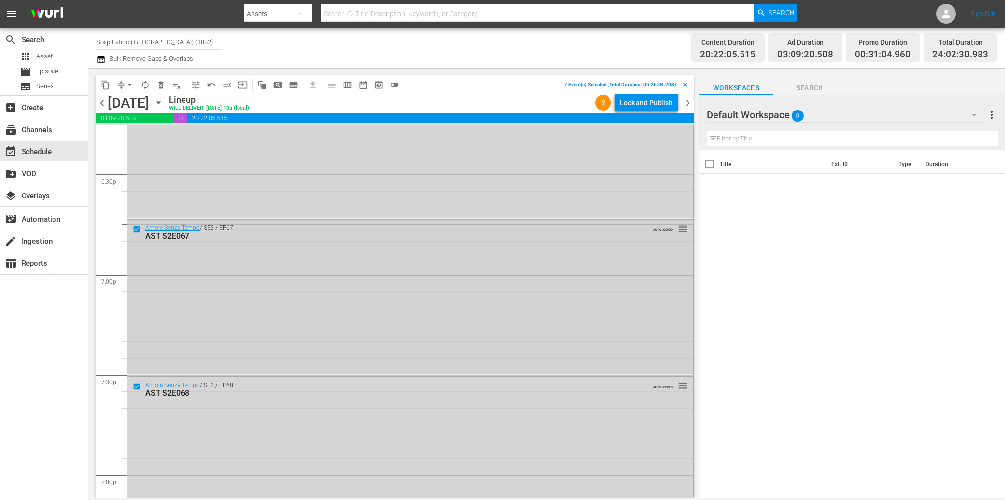
scroll to position [3533, 0]
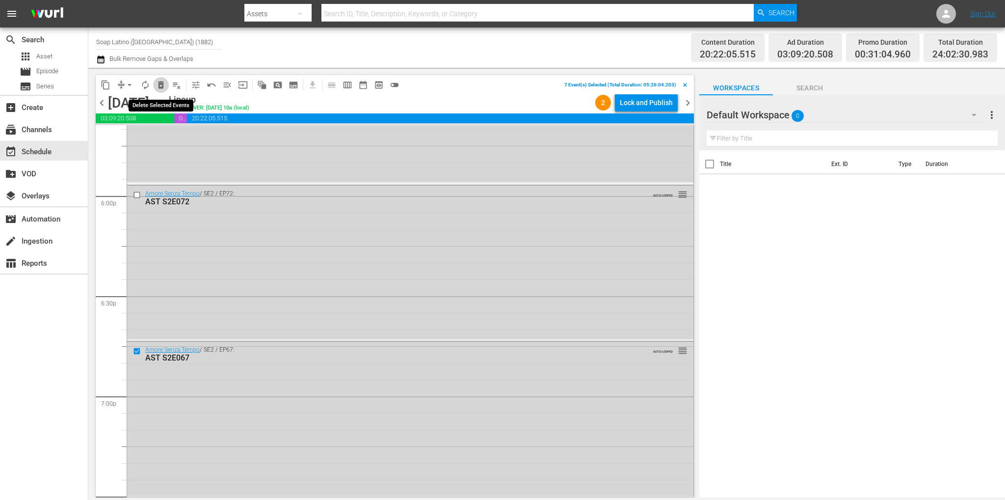
click at [164, 80] on span "delete_forever_outlined" at bounding box center [161, 85] width 10 height 10
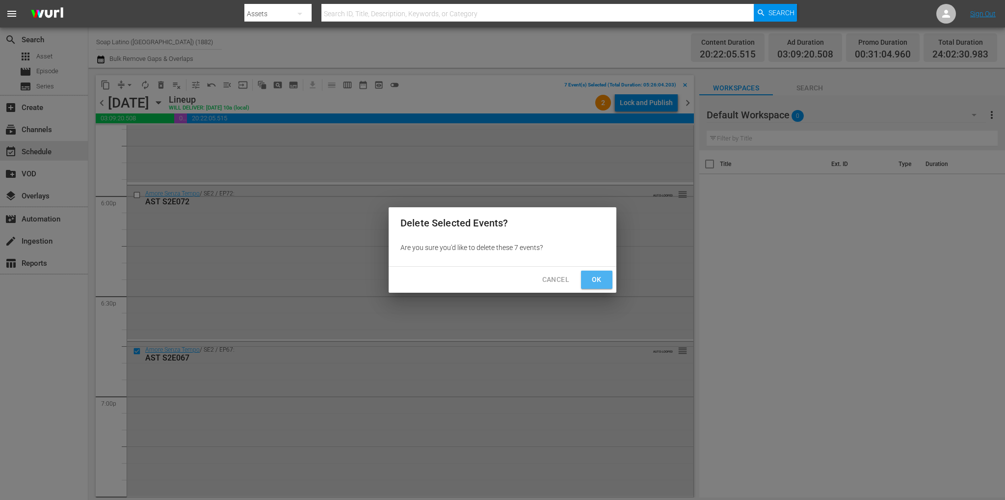
click at [607, 283] on button "Ok" at bounding box center [596, 279] width 31 height 18
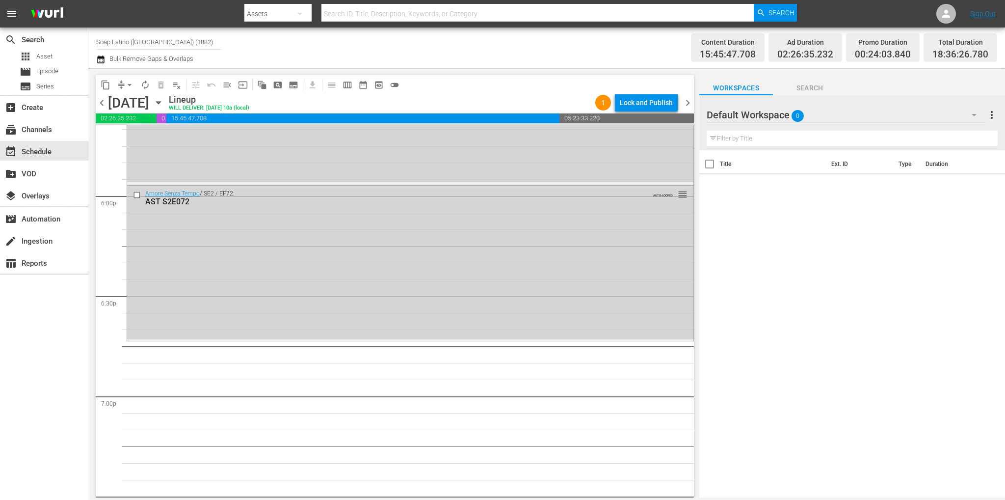
click at [965, 114] on button "button" at bounding box center [974, 115] width 24 height 24
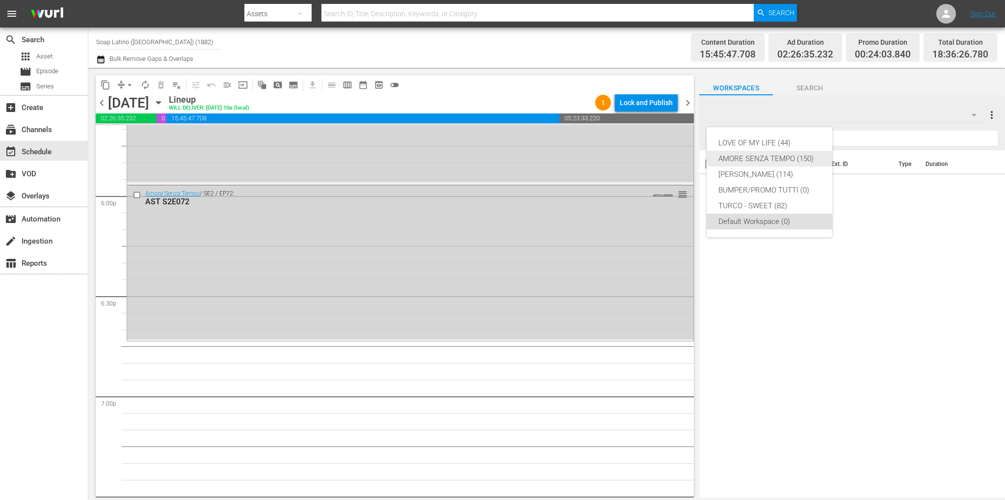
click at [750, 157] on div "AMORE SENZA TEMPO (150)" at bounding box center [769, 159] width 102 height 16
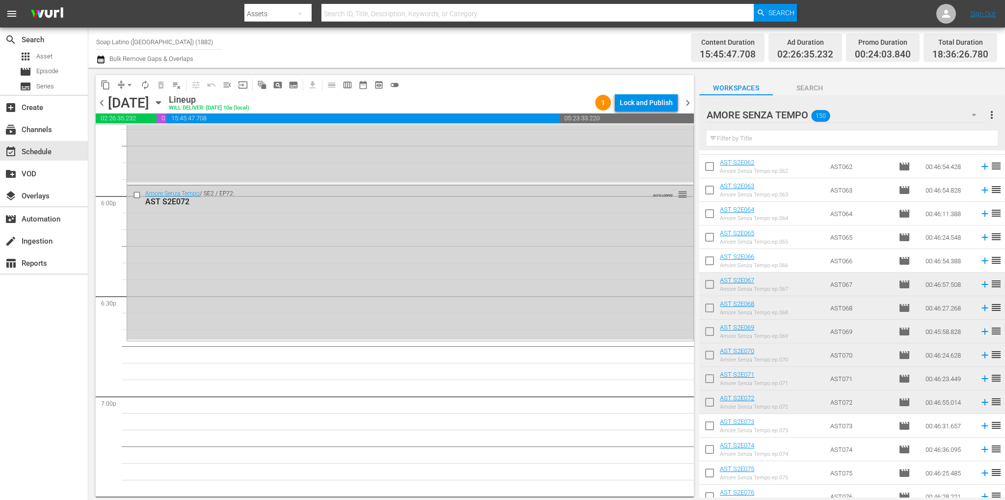
scroll to position [1819, 0]
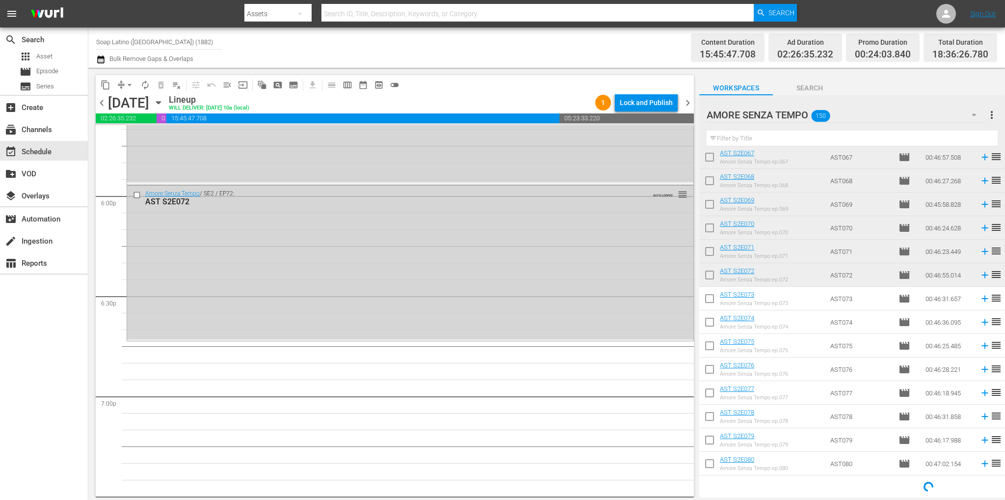
click at [714, 299] on input "checkbox" at bounding box center [709, 300] width 21 height 21
checkbox input "true"
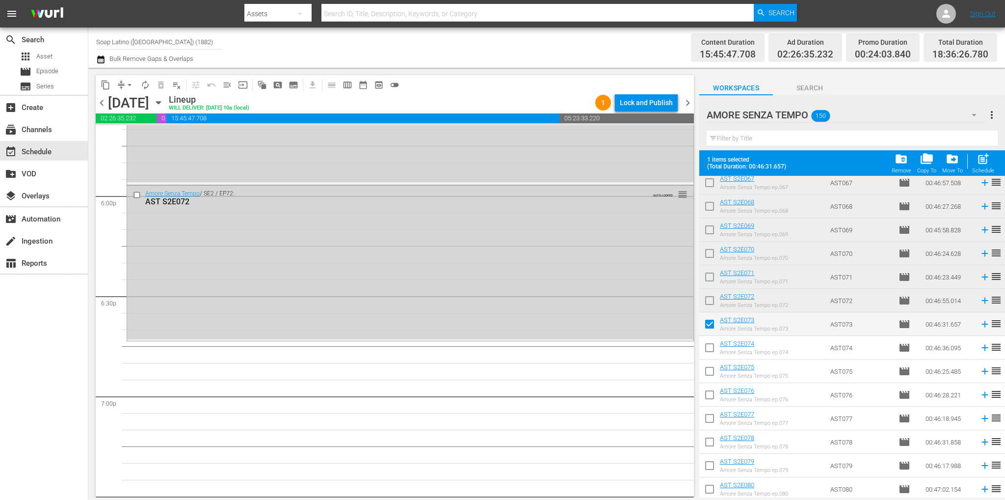
drag, startPoint x: 709, startPoint y: 348, endPoint x: 709, endPoint y: 360, distance: 11.3
click at [709, 348] on input "checkbox" at bounding box center [709, 349] width 21 height 21
checkbox input "true"
click at [711, 373] on input "checkbox" at bounding box center [709, 373] width 21 height 21
checkbox input "true"
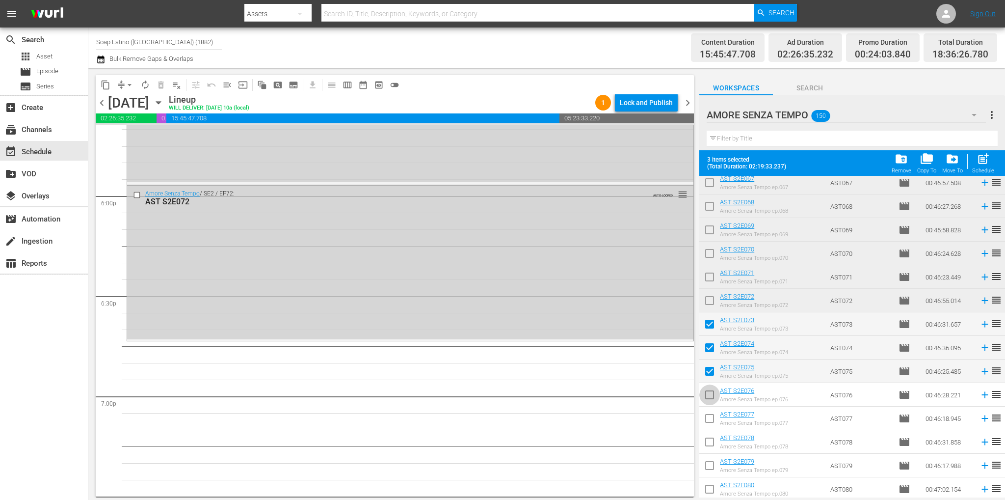
drag, startPoint x: 710, startPoint y: 393, endPoint x: 709, endPoint y: 407, distance: 14.4
click at [710, 393] on input "checkbox" at bounding box center [709, 396] width 21 height 21
checkbox input "true"
drag, startPoint x: 710, startPoint y: 417, endPoint x: 709, endPoint y: 442, distance: 24.6
click at [710, 417] on input "checkbox" at bounding box center [709, 420] width 21 height 21
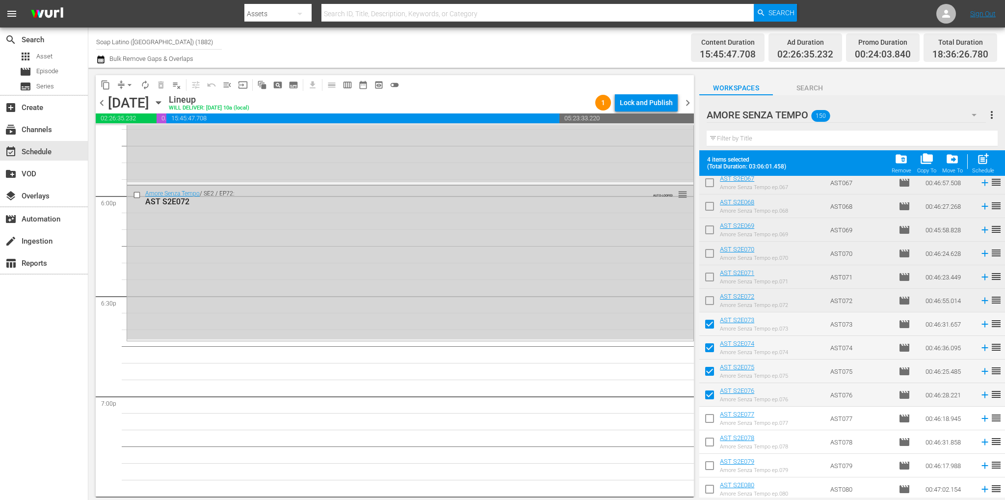
checkbox input "true"
drag, startPoint x: 709, startPoint y: 444, endPoint x: 714, endPoint y: 430, distance: 14.3
click at [709, 444] on input "checkbox" at bounding box center [709, 443] width 21 height 21
checkbox input "true"
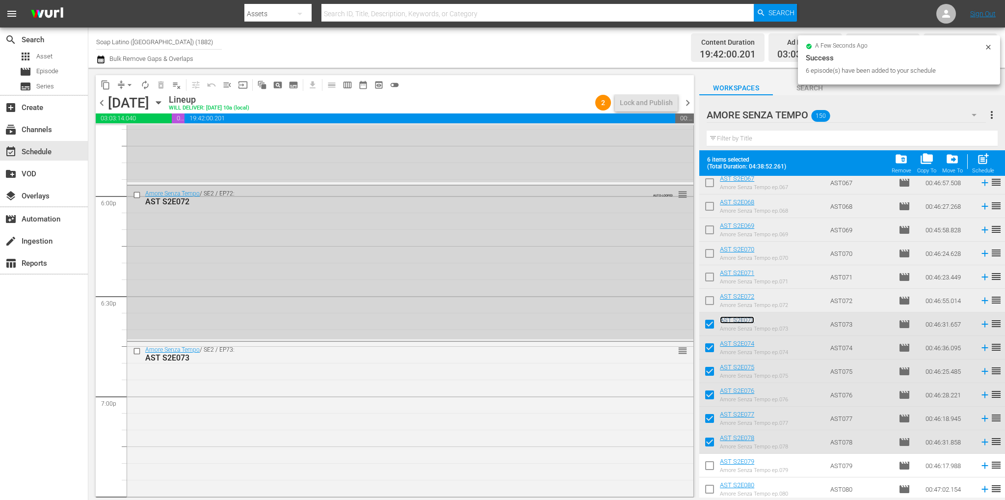
scroll to position [4432, 0]
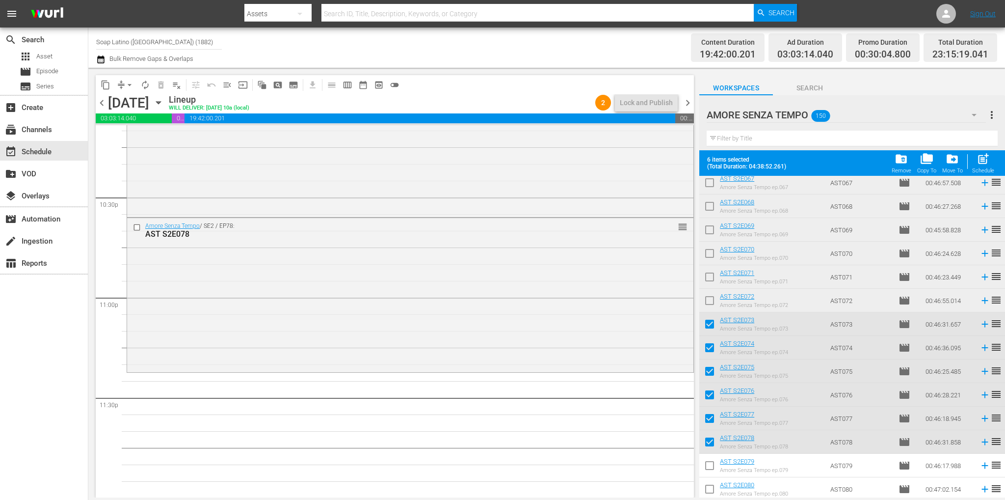
click at [689, 104] on span "chevron_right" at bounding box center [688, 103] width 12 height 12
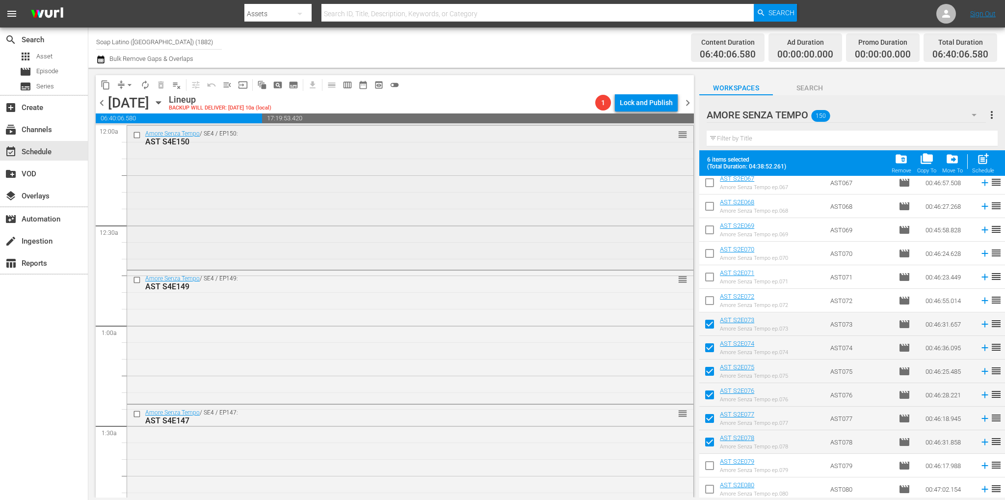
click at [314, 216] on div "Amore Senza Tempo / SE4 / EP150: AST S4E150 reorder" at bounding box center [410, 197] width 566 height 142
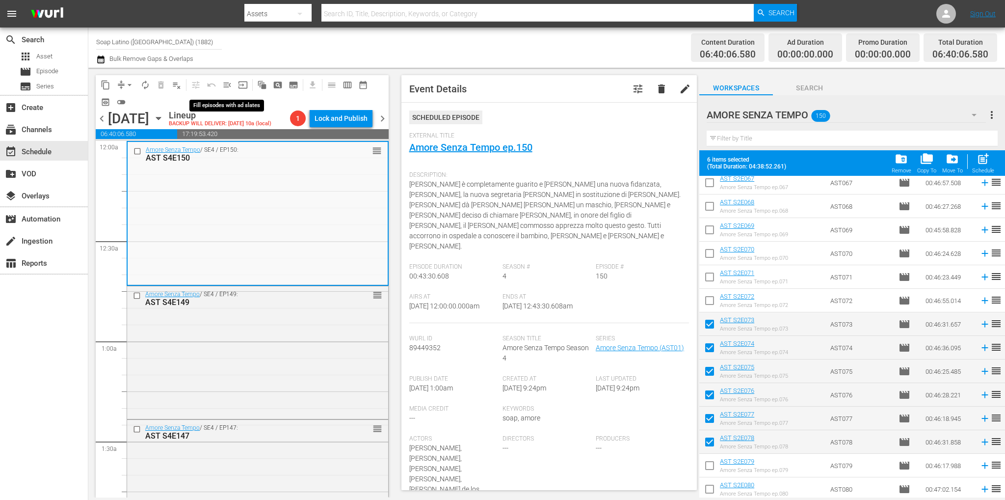
click at [229, 81] on span "menu_open" at bounding box center [227, 85] width 10 height 10
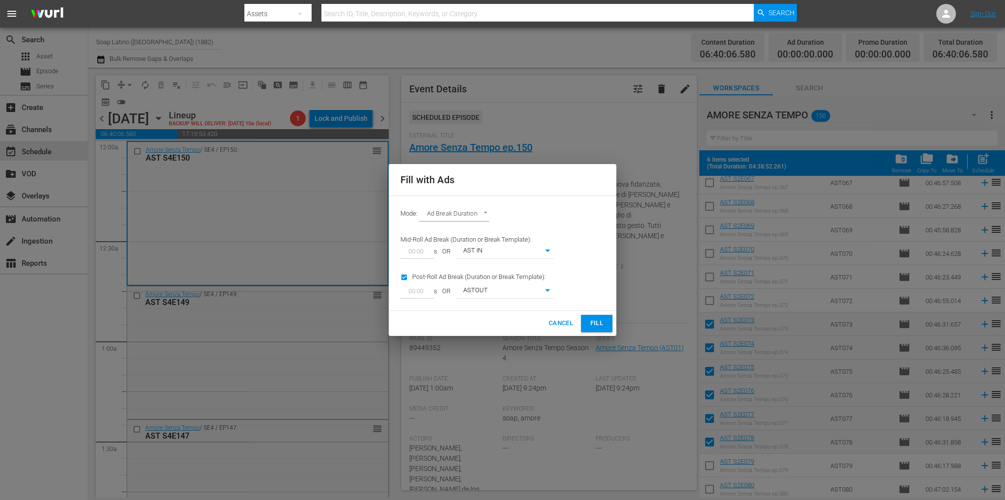
click at [589, 325] on span "Fill" at bounding box center [597, 322] width 16 height 11
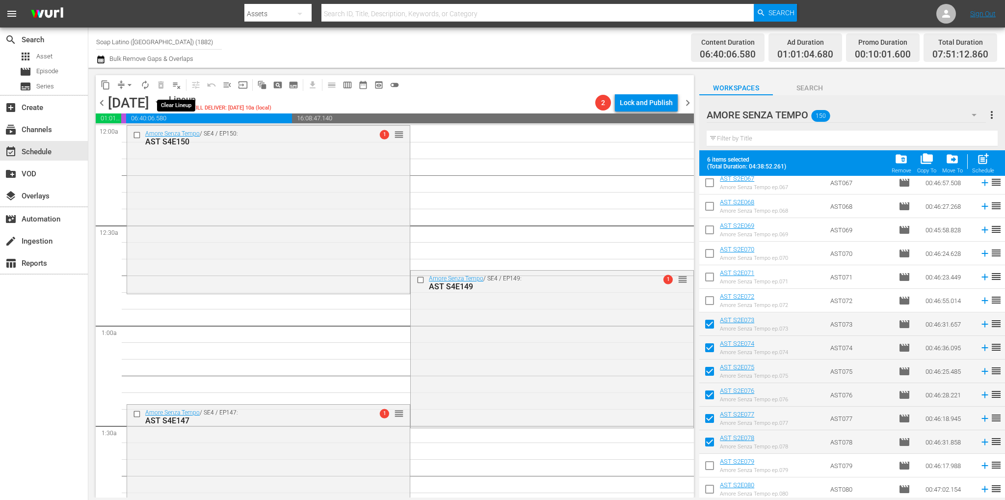
click at [173, 85] on span "playlist_remove_outlined" at bounding box center [177, 85] width 10 height 10
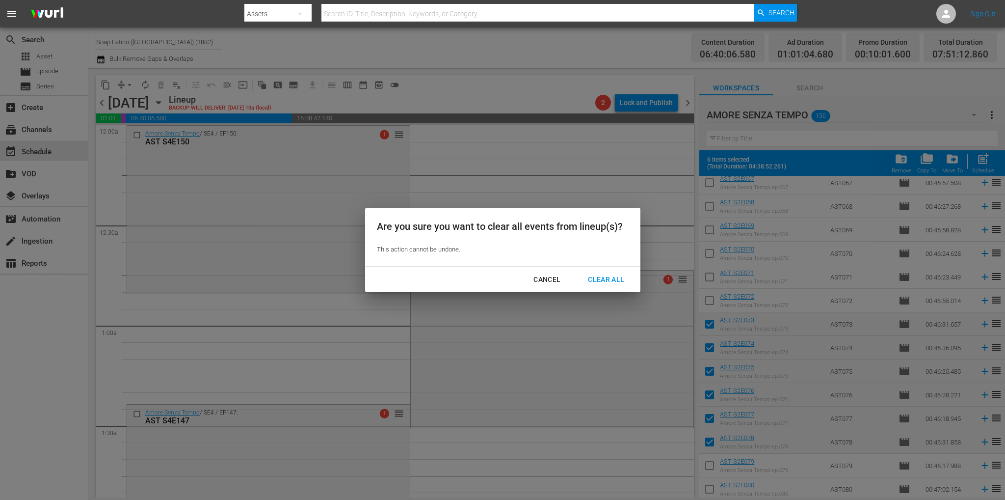
click at [606, 280] on div "Clear All" at bounding box center [606, 279] width 52 height 12
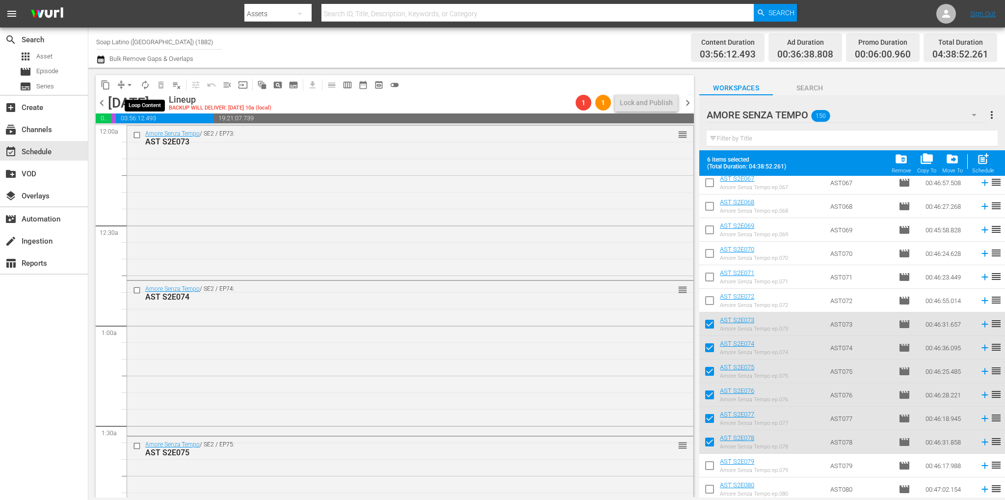
click at [147, 83] on span "autorenew_outlined" at bounding box center [145, 85] width 10 height 10
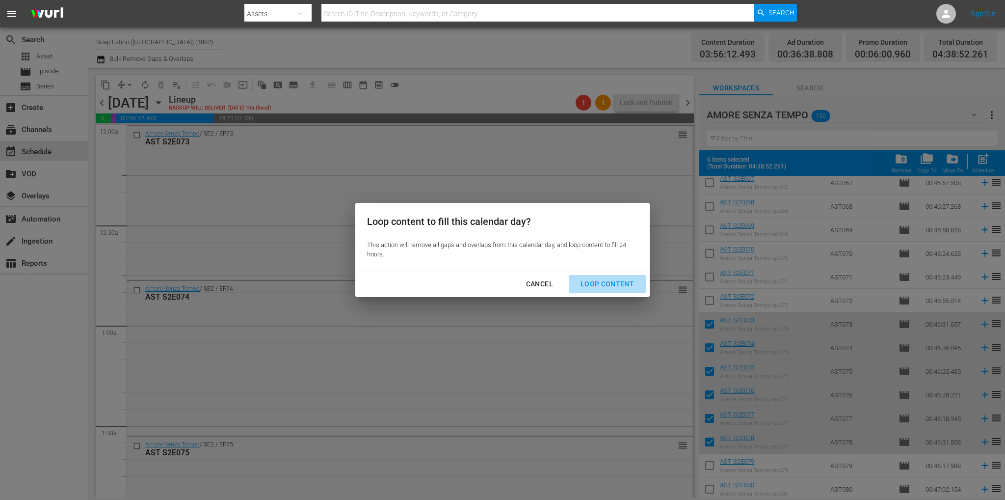
drag, startPoint x: 612, startPoint y: 278, endPoint x: 605, endPoint y: 281, distance: 7.9
click at [612, 278] on div "Loop Content" at bounding box center [607, 284] width 69 height 12
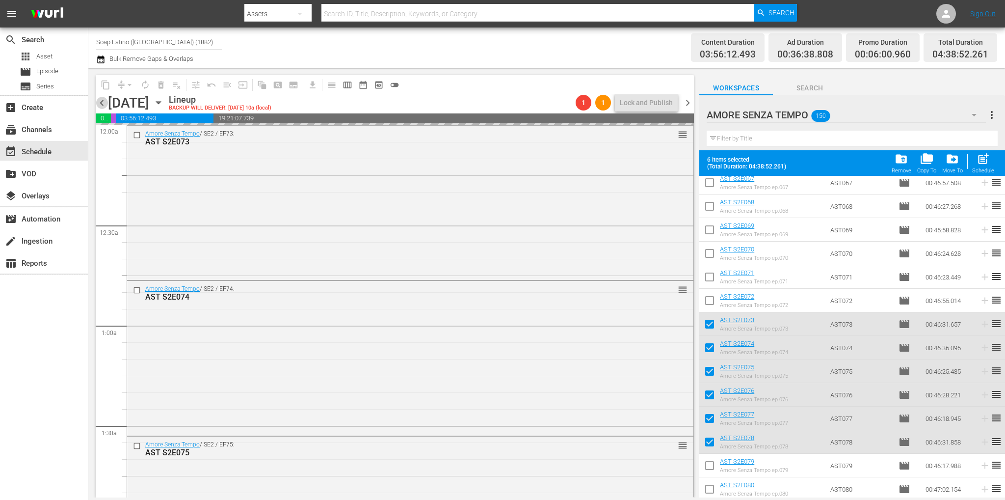
click at [103, 107] on span "chevron_left" at bounding box center [102, 103] width 12 height 12
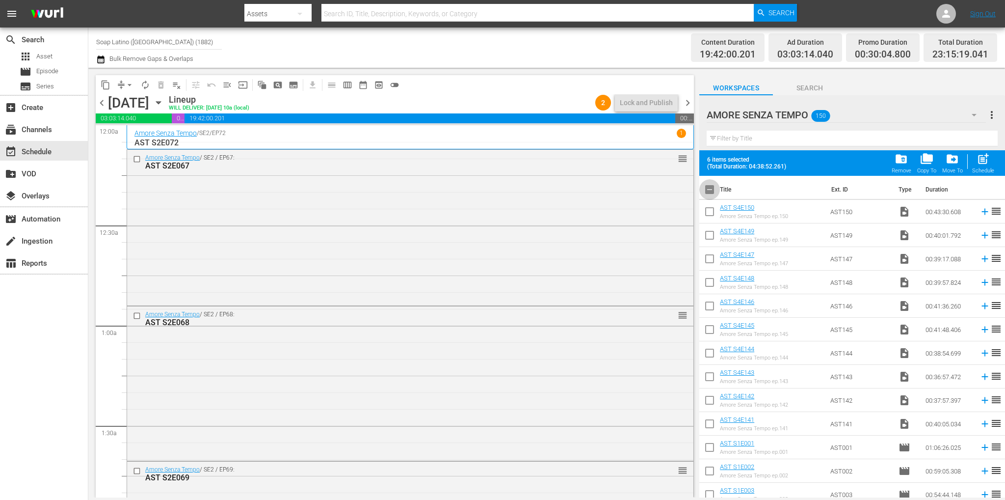
click at [708, 184] on input "checkbox" at bounding box center [709, 191] width 21 height 21
checkbox input "true"
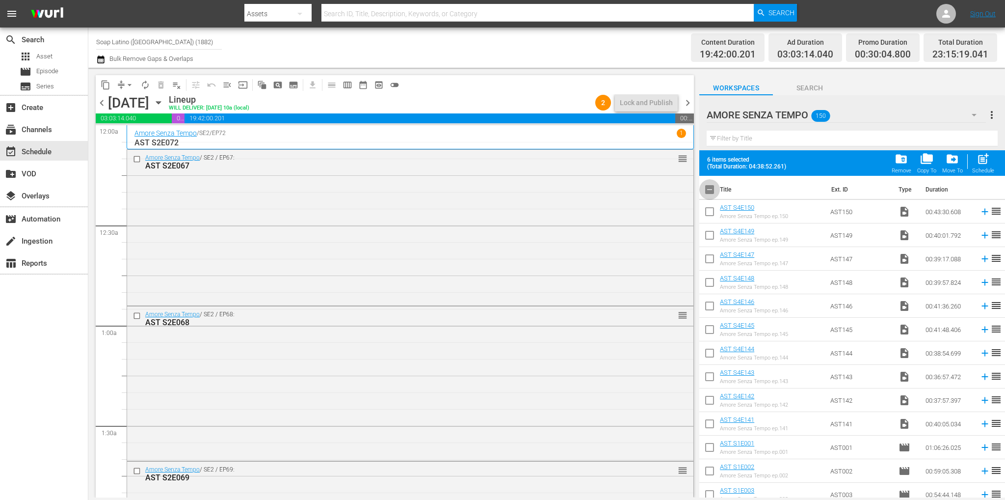
checkbox input "true"
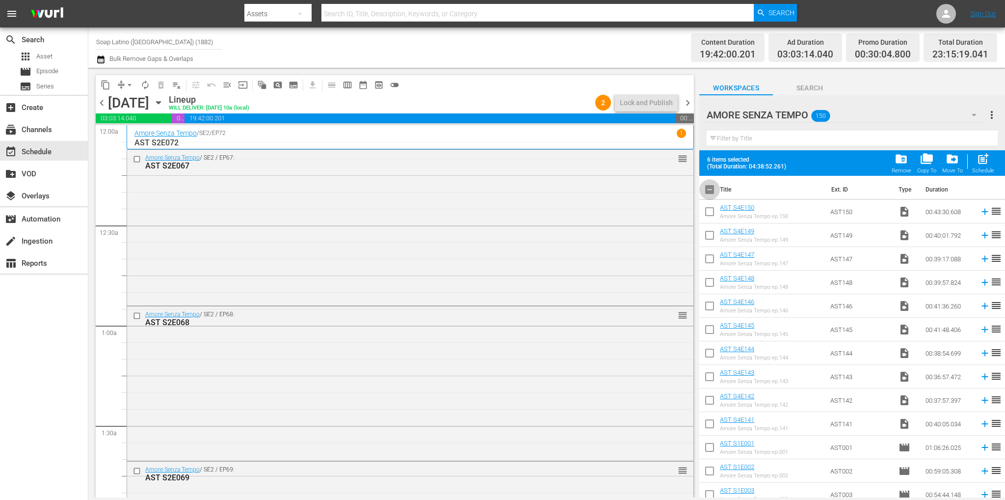
checkbox input "true"
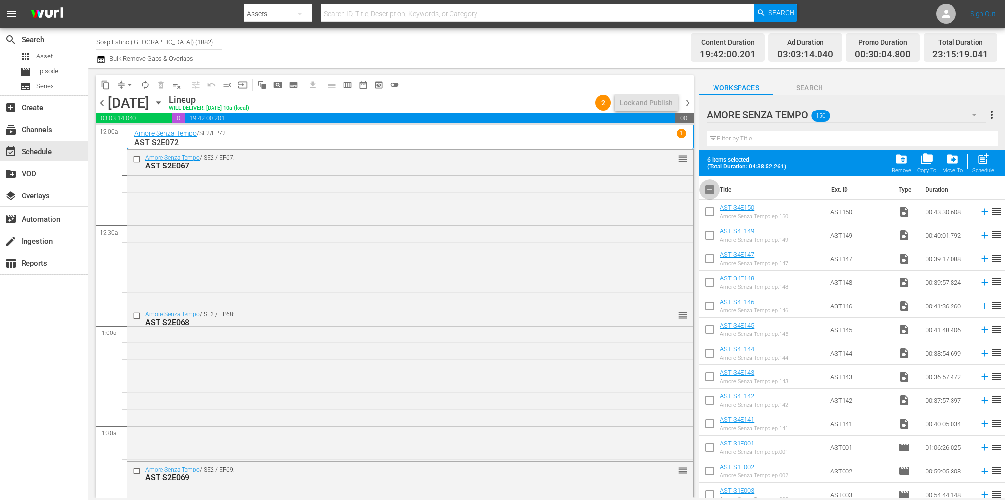
checkbox input "true"
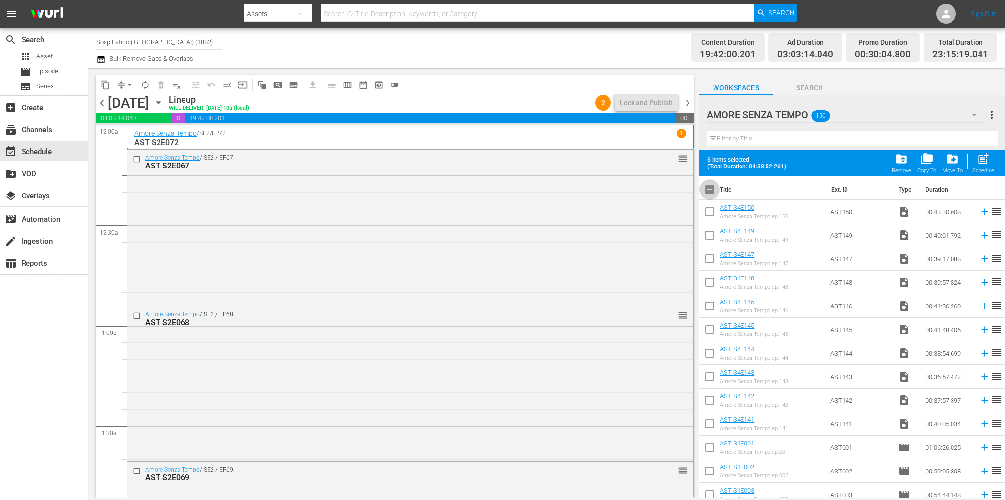
checkbox input "true"
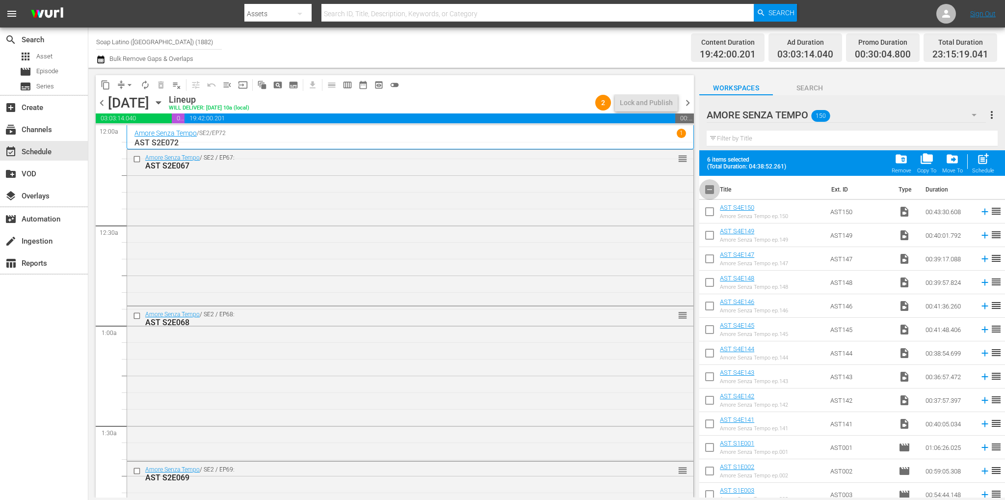
checkbox input "true"
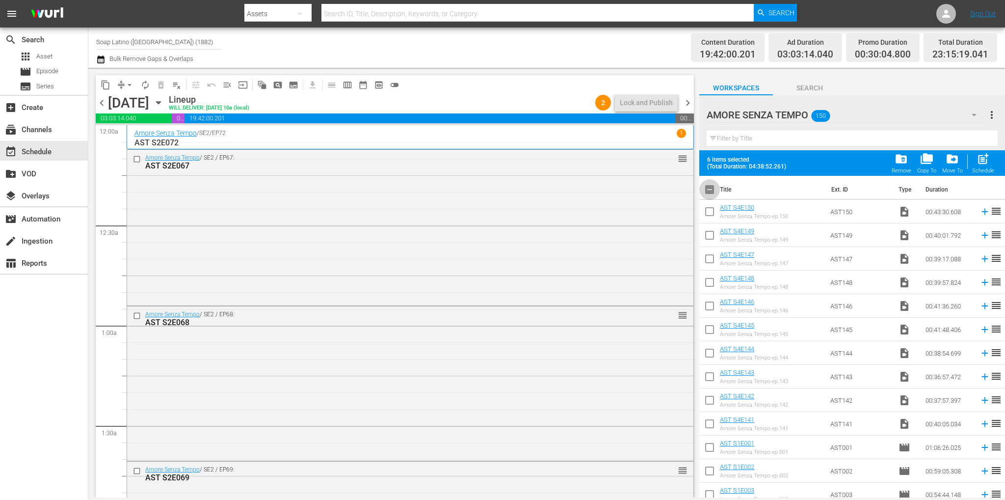
checkbox input "true"
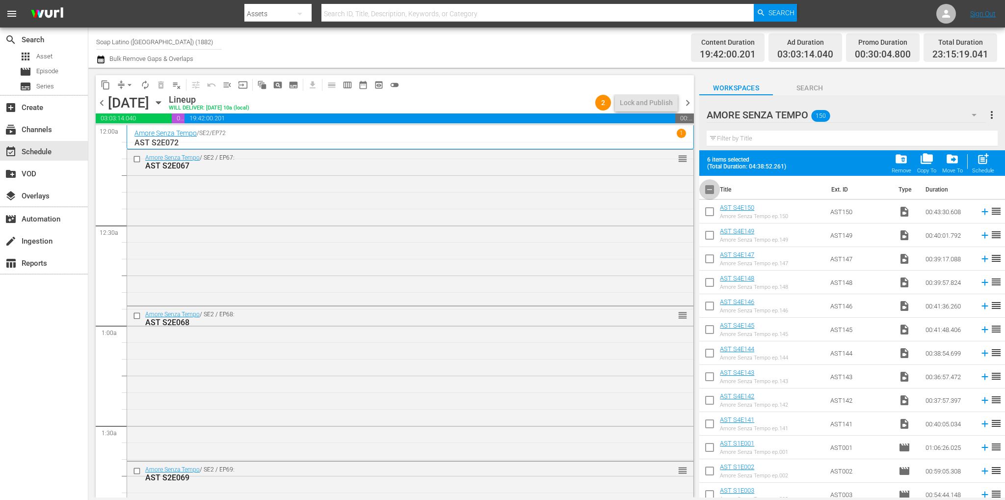
checkbox input "true"
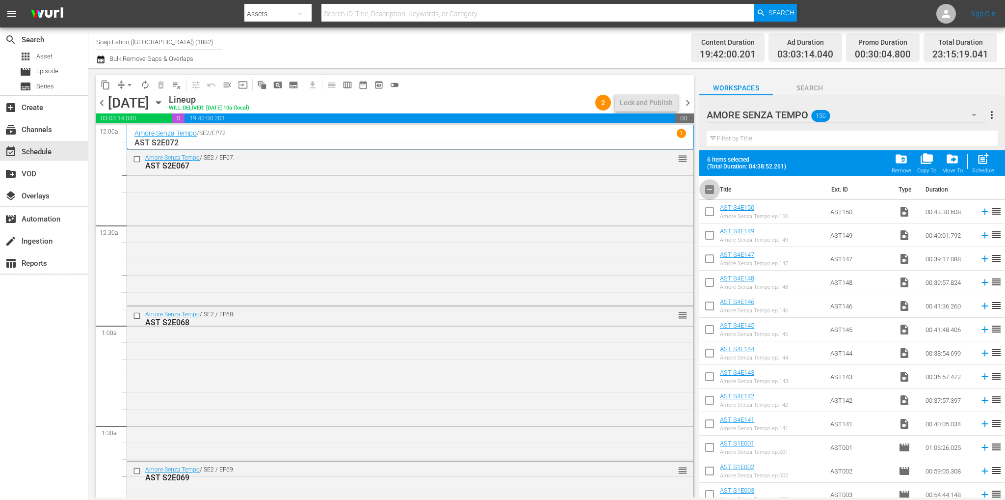
checkbox input "true"
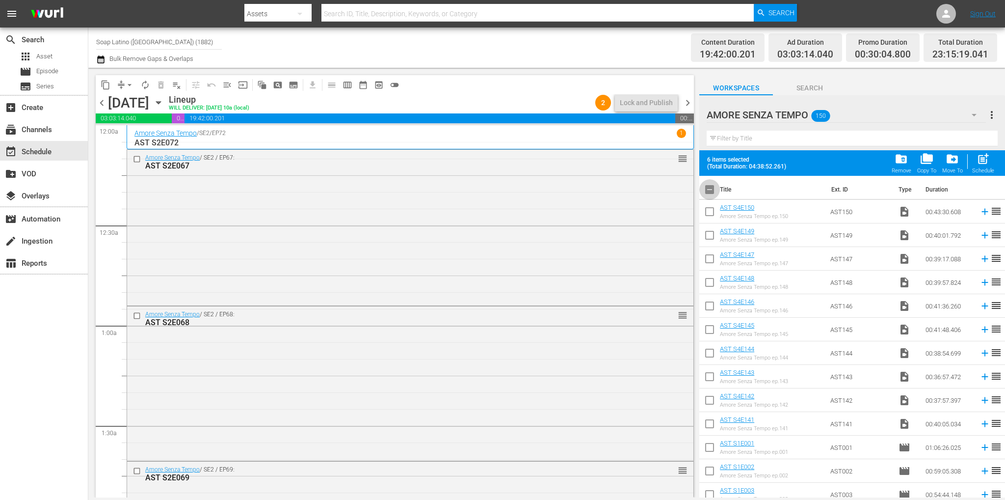
checkbox input "true"
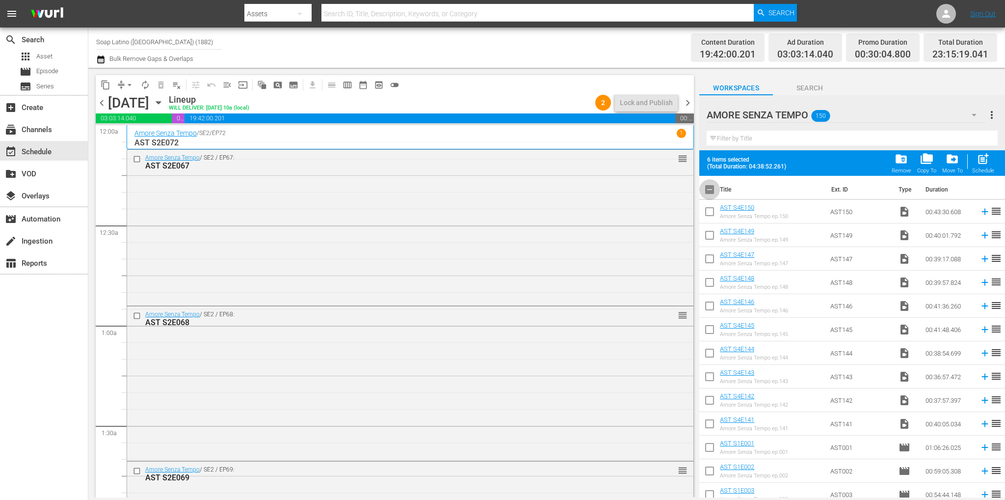
checkbox input "true"
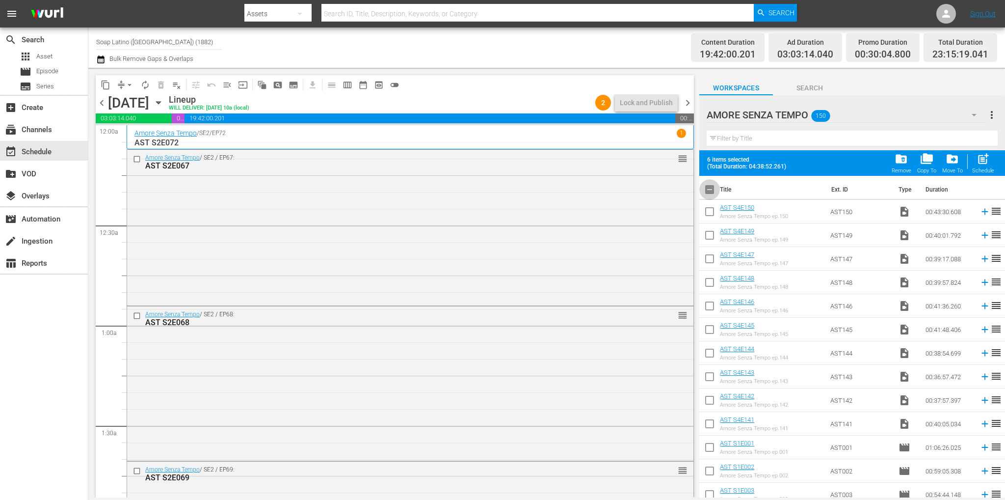
checkbox input "true"
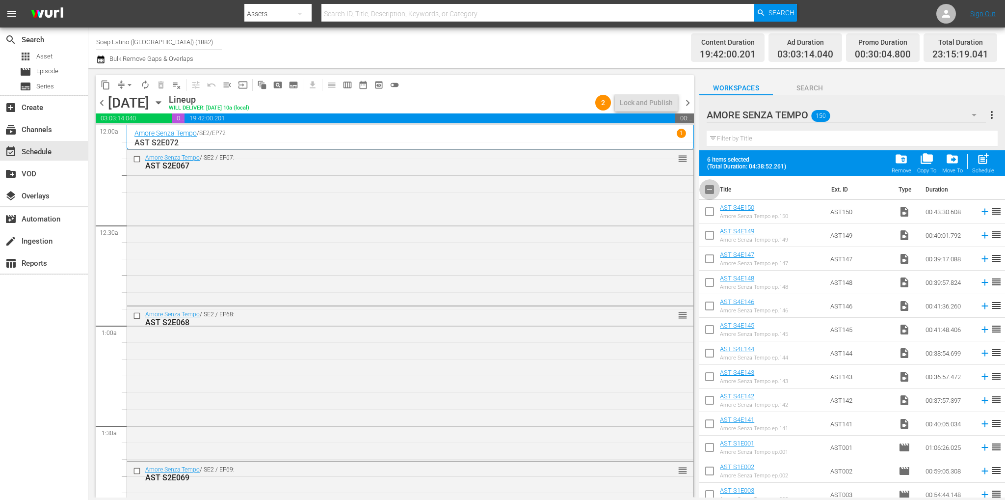
checkbox input "true"
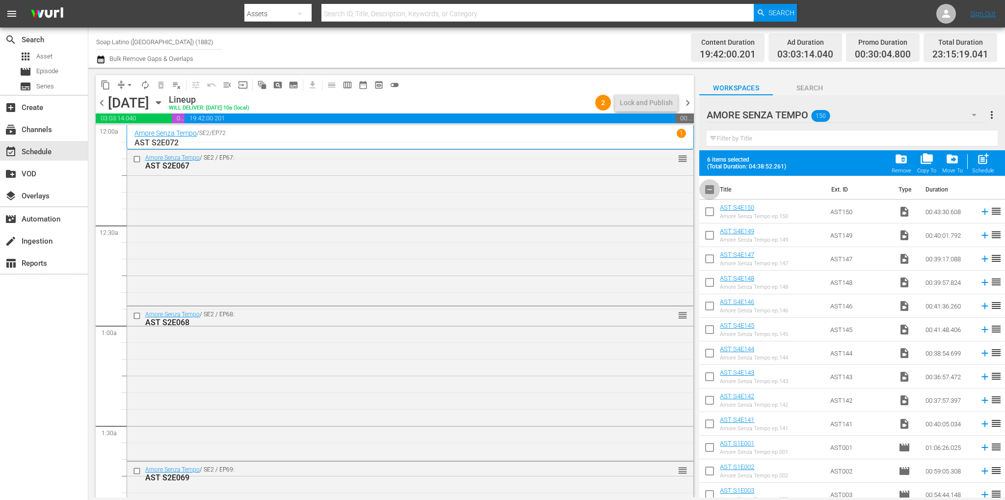
checkbox input "true"
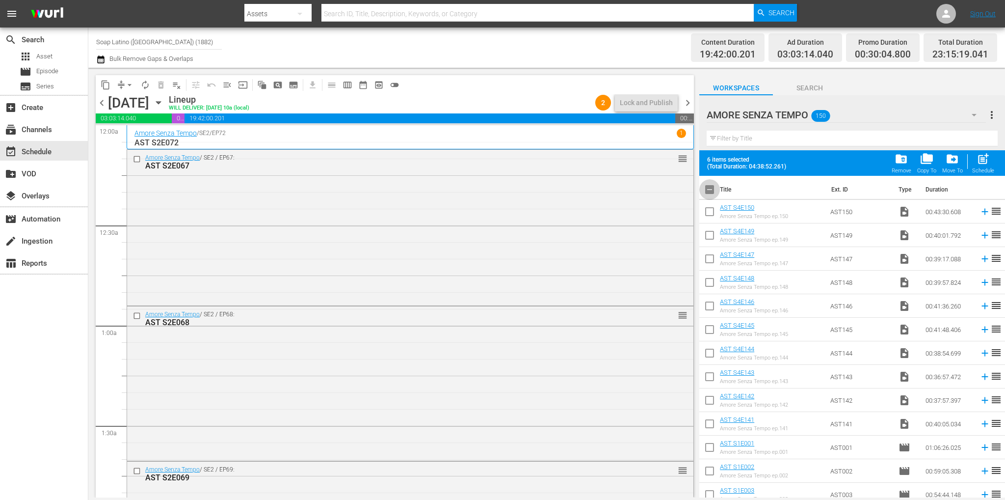
checkbox input "true"
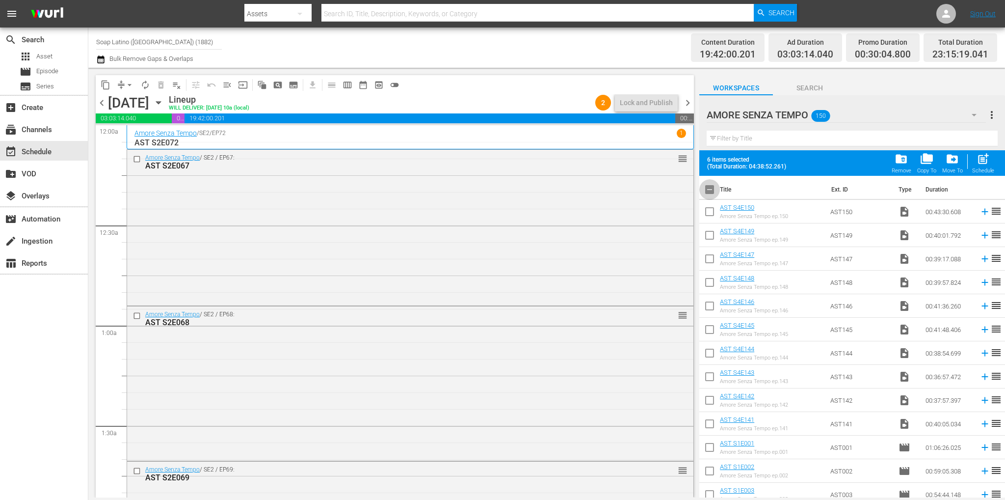
checkbox input "true"
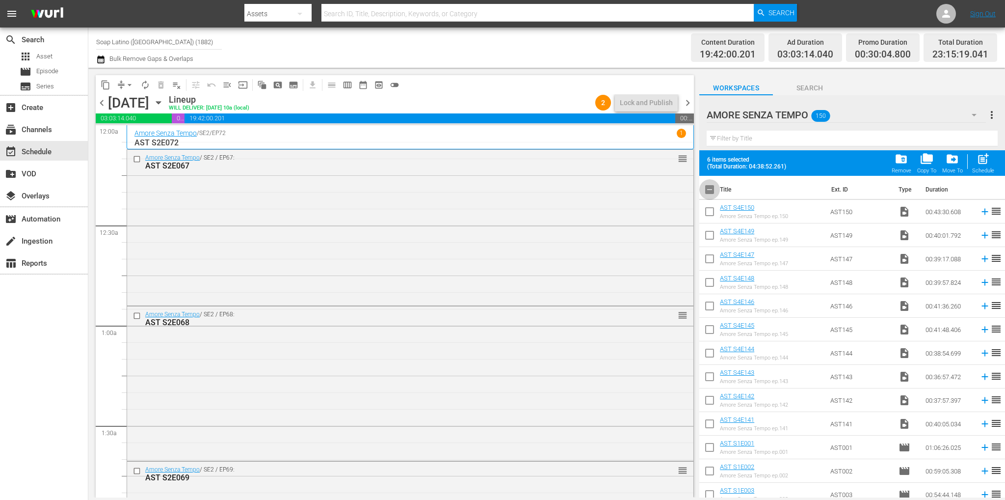
checkbox input "true"
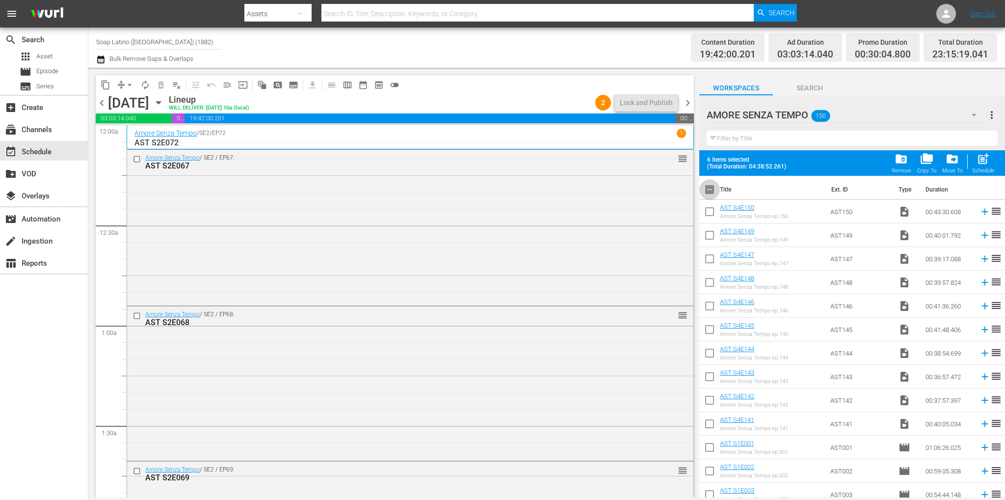
checkbox input "true"
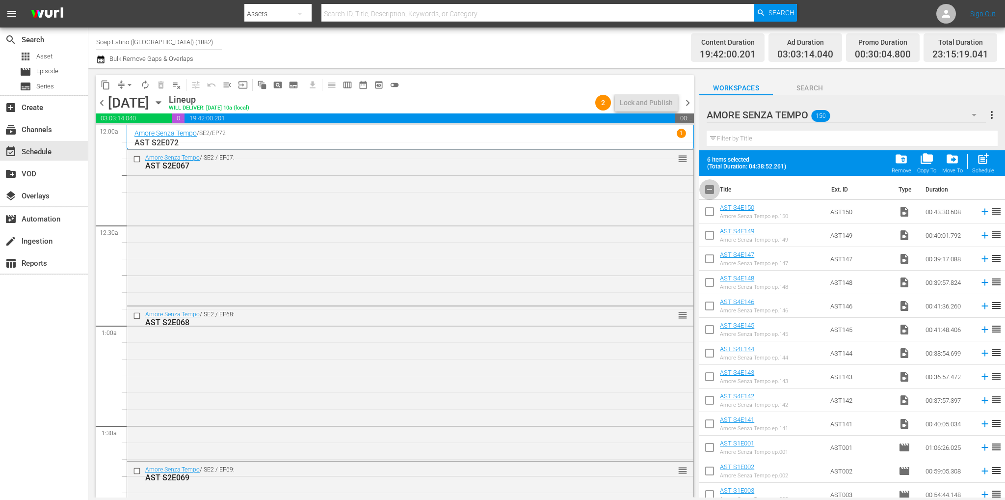
checkbox input "true"
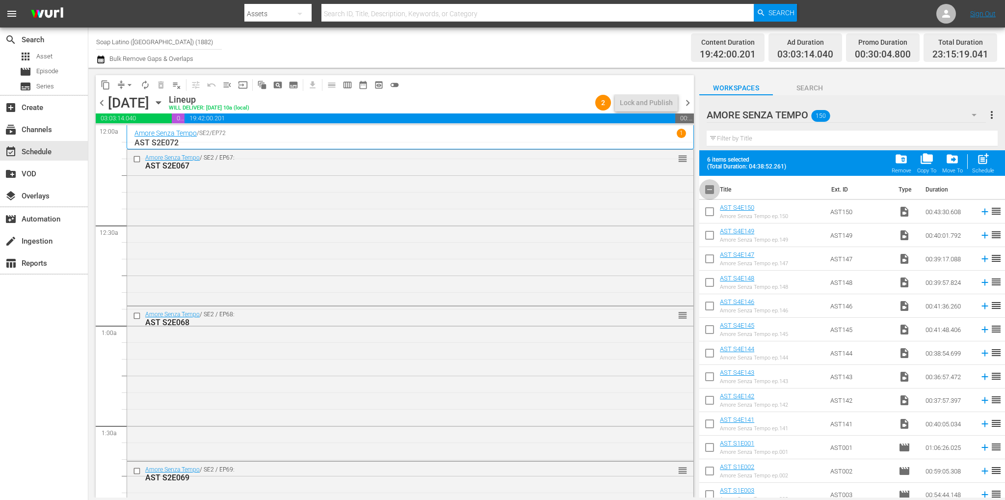
checkbox input "true"
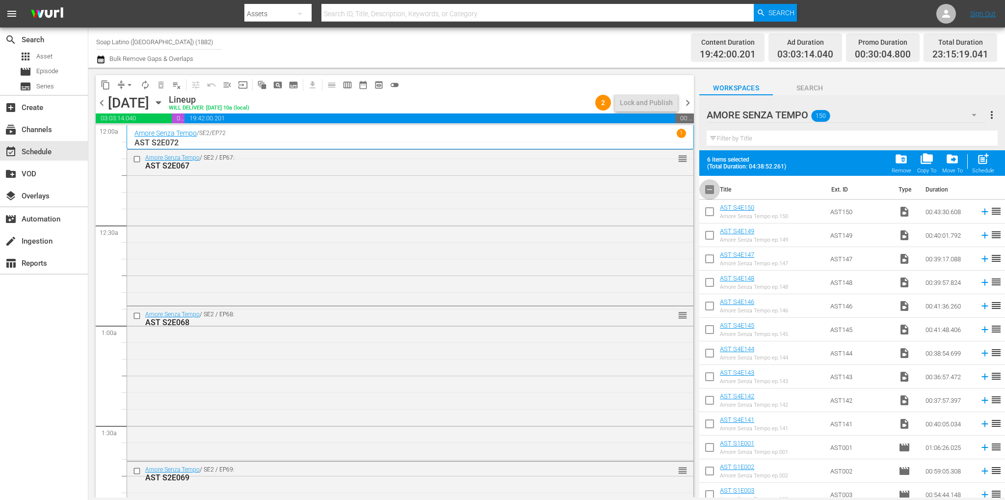
checkbox input "true"
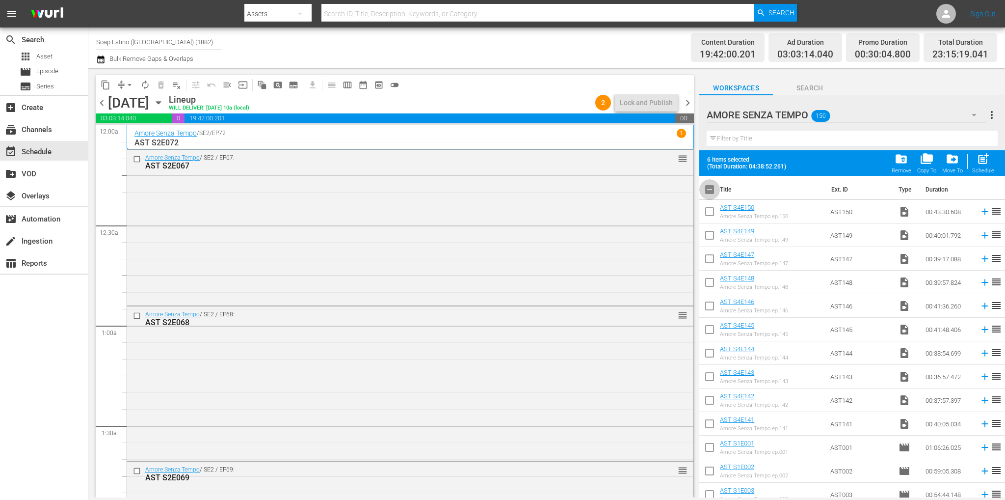
checkbox input "true"
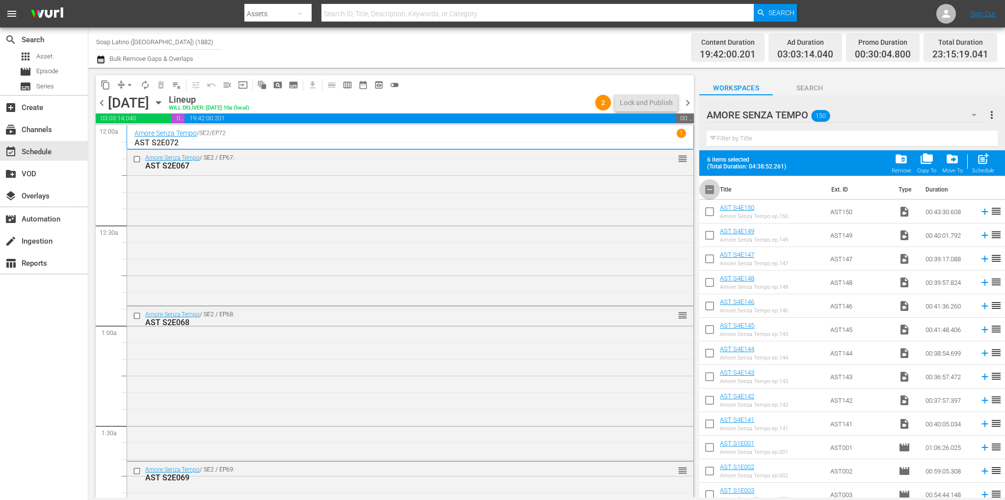
checkbox input "true"
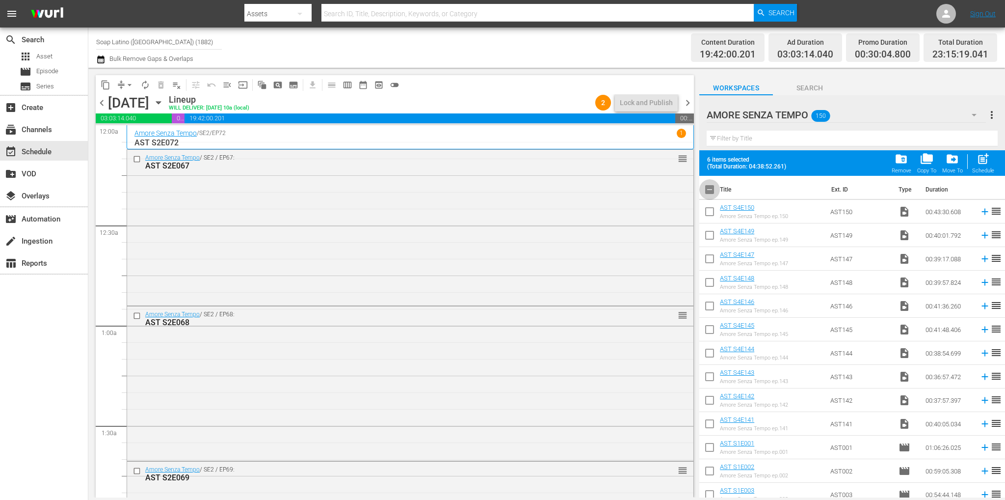
checkbox input "true"
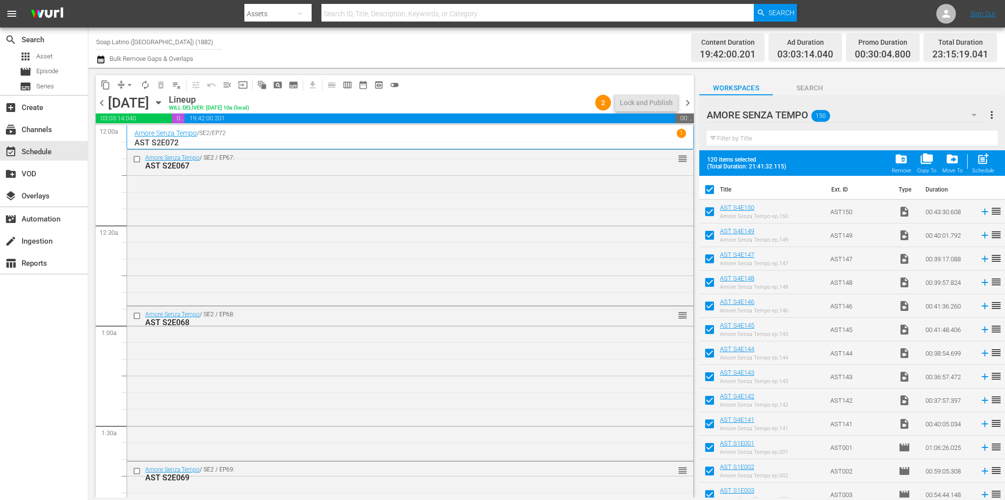
click at [710, 188] on input "checkbox" at bounding box center [709, 191] width 21 height 21
checkbox input "false"
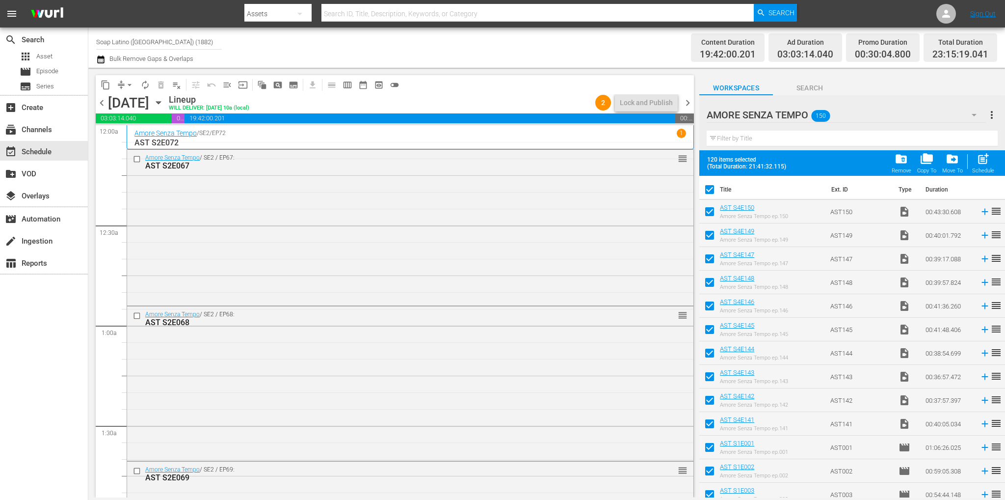
checkbox input "false"
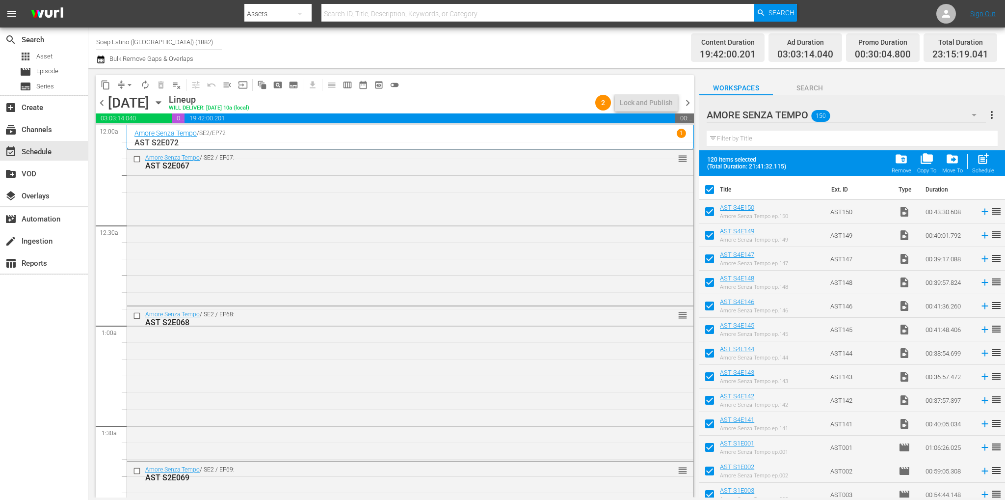
checkbox input "false"
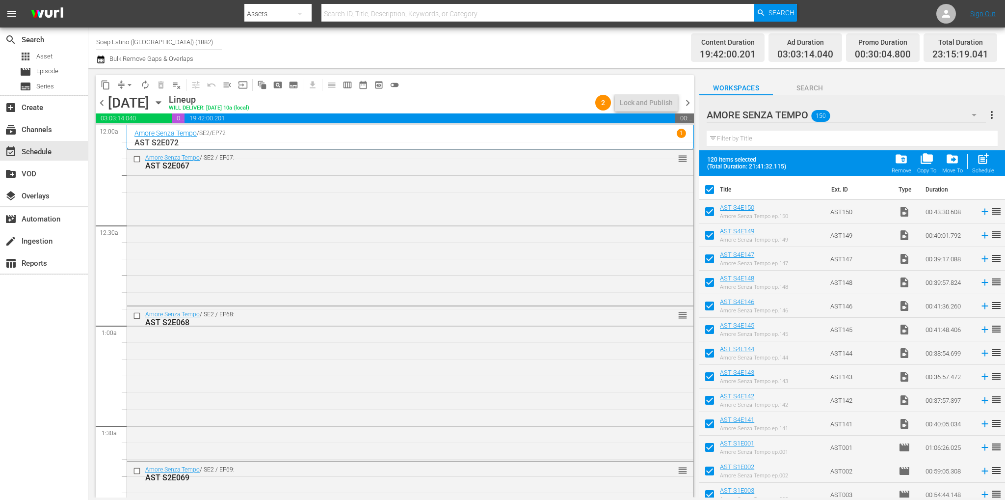
checkbox input "false"
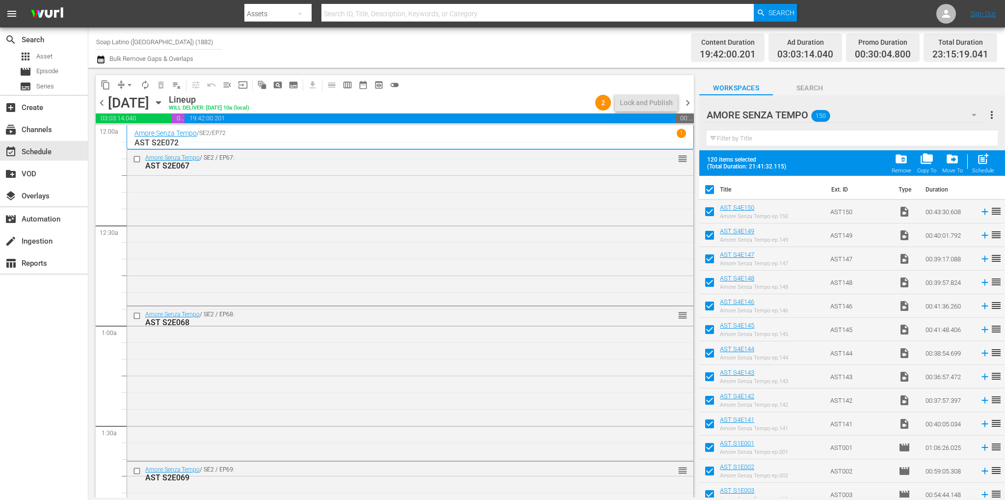
checkbox input "false"
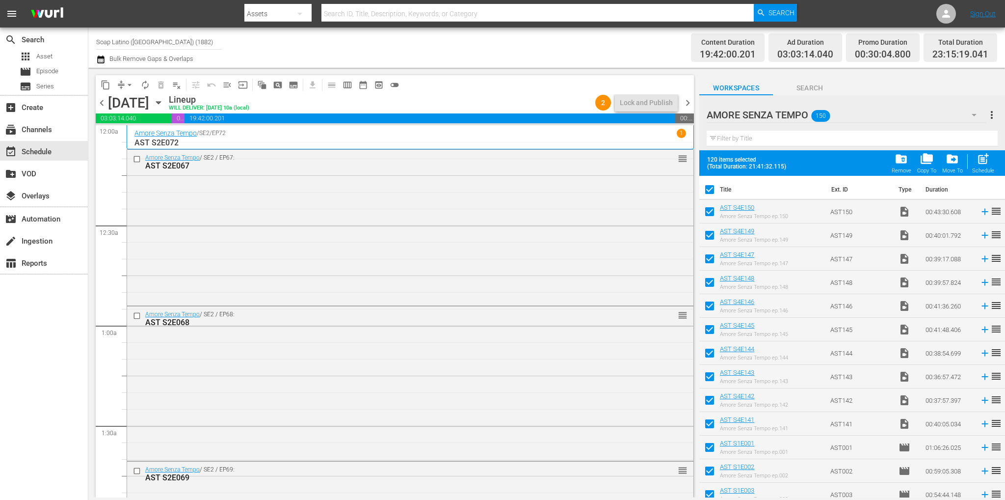
checkbox input "false"
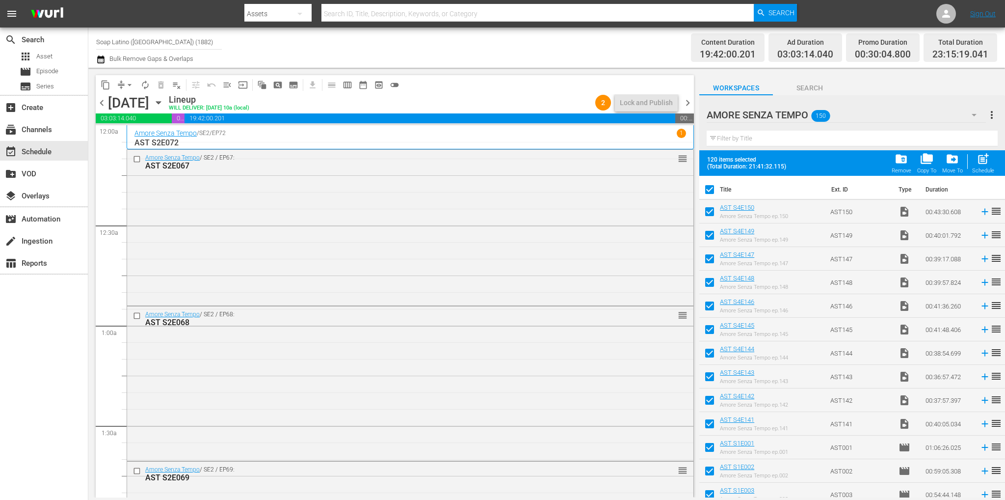
checkbox input "false"
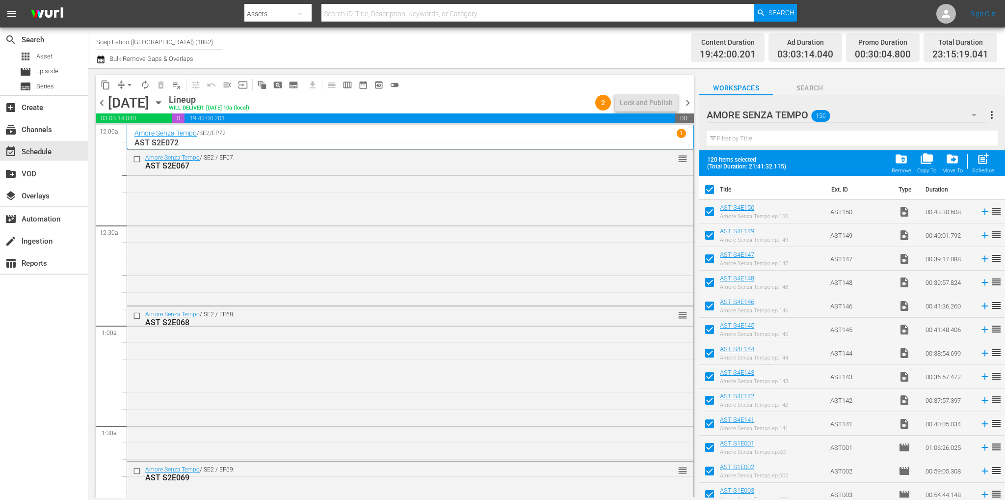
checkbox input "false"
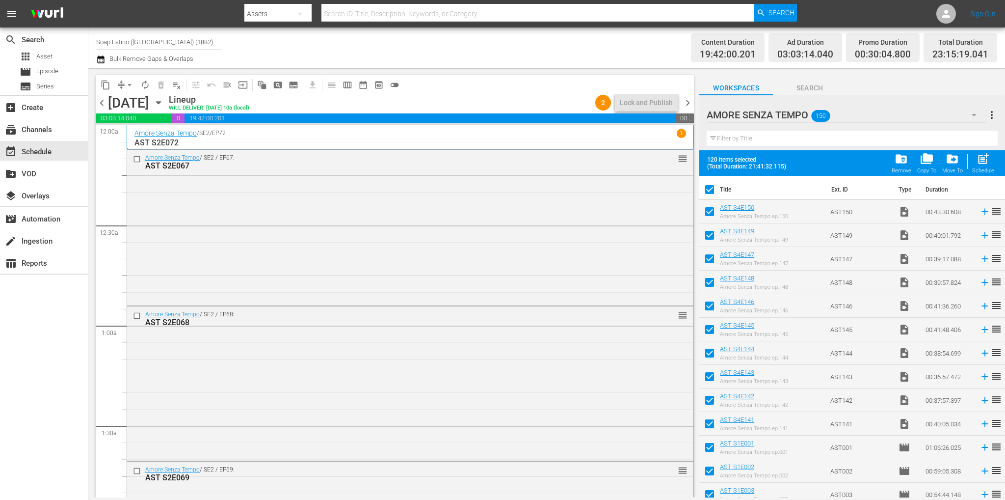
checkbox input "false"
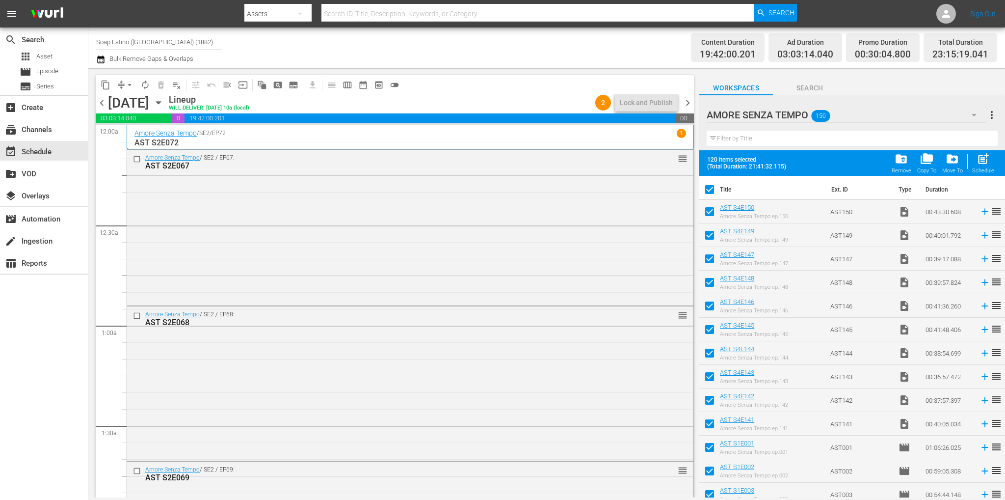
checkbox input "false"
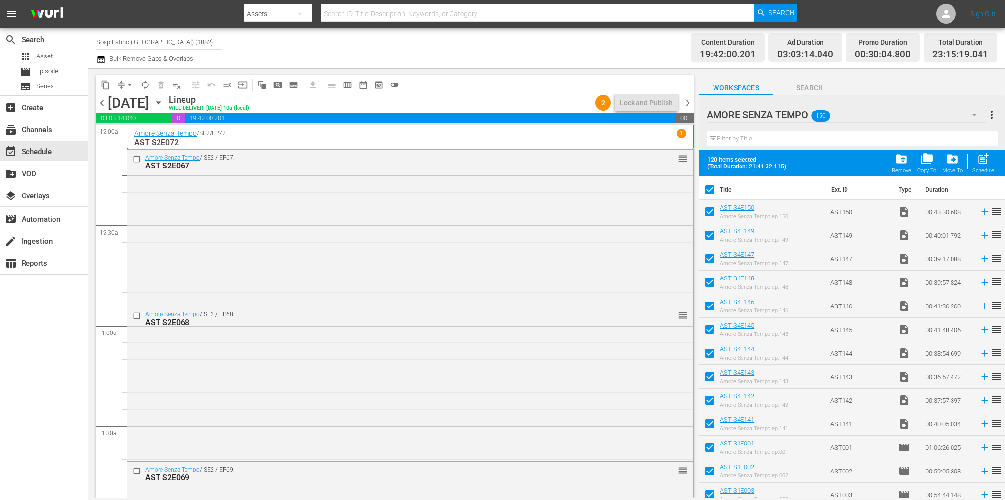
checkbox input "false"
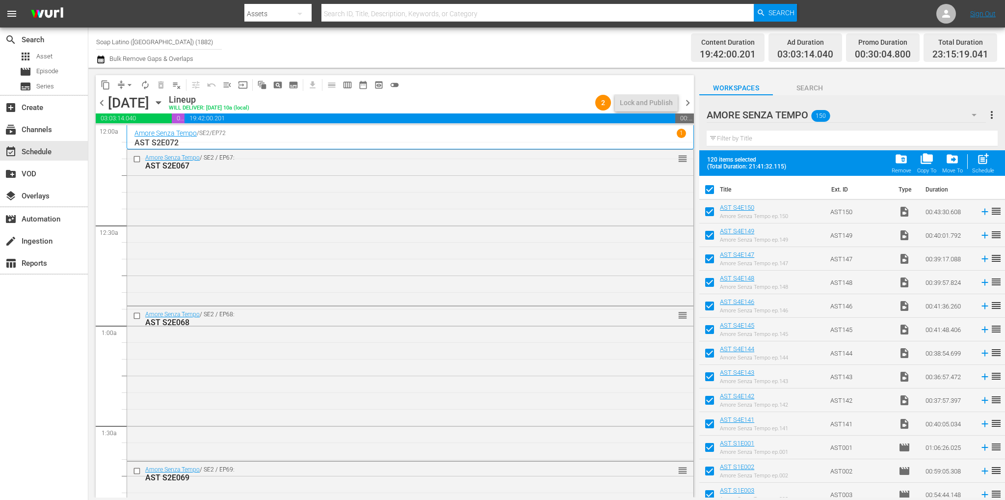
checkbox input "false"
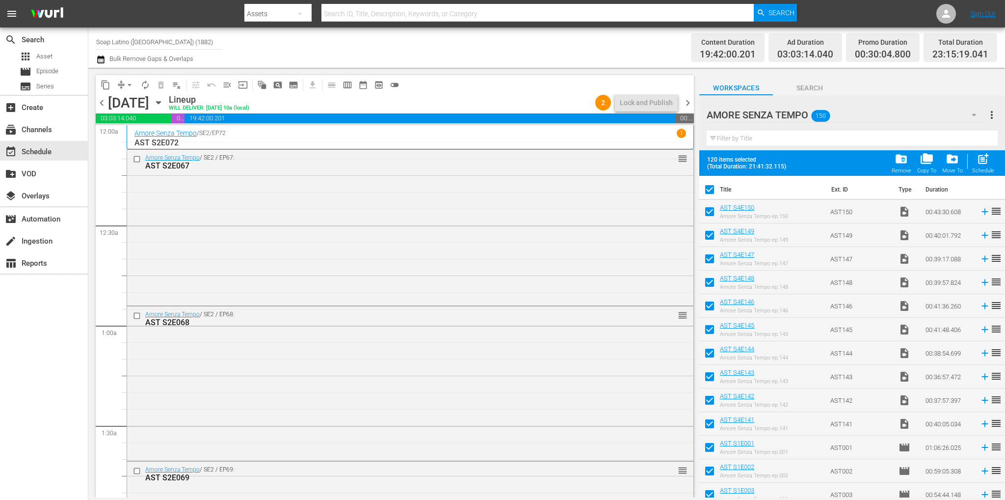
checkbox input "false"
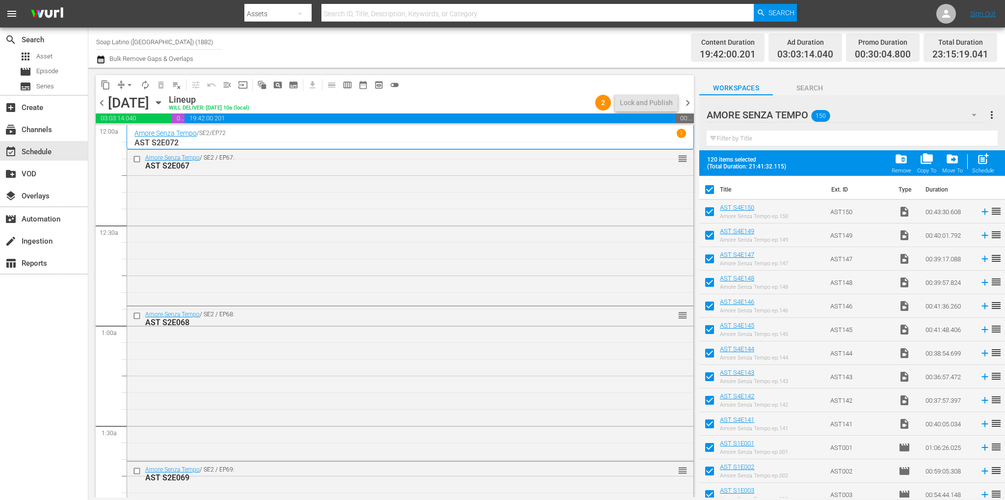
checkbox input "false"
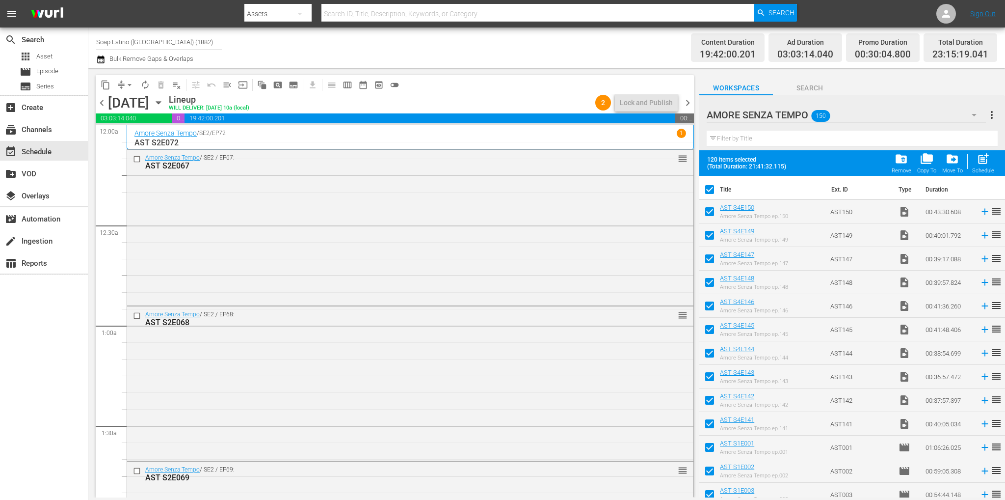
checkbox input "false"
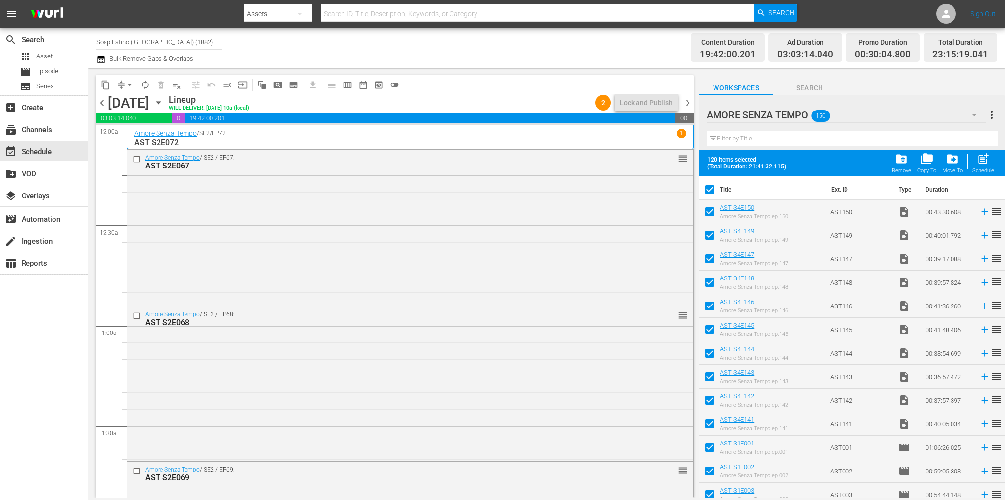
checkbox input "false"
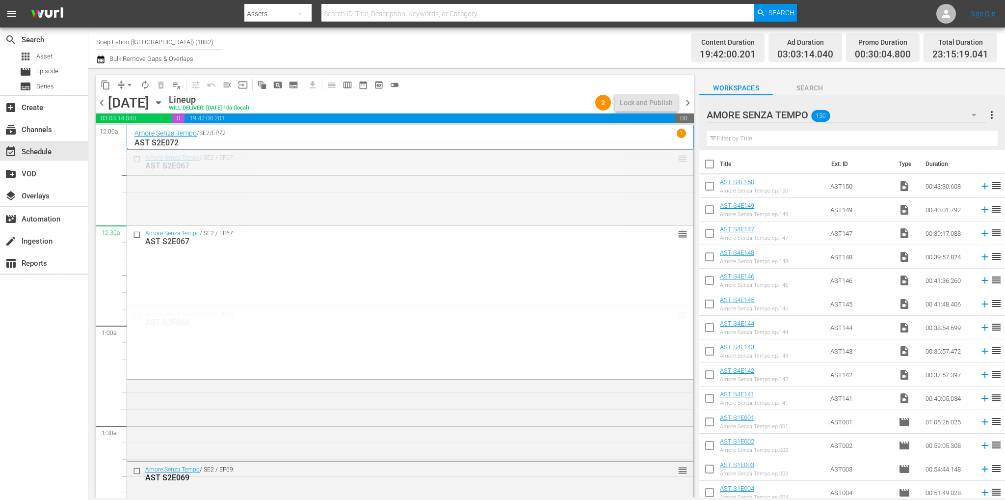
drag, startPoint x: 675, startPoint y: 159, endPoint x: 668, endPoint y: 227, distance: 68.5
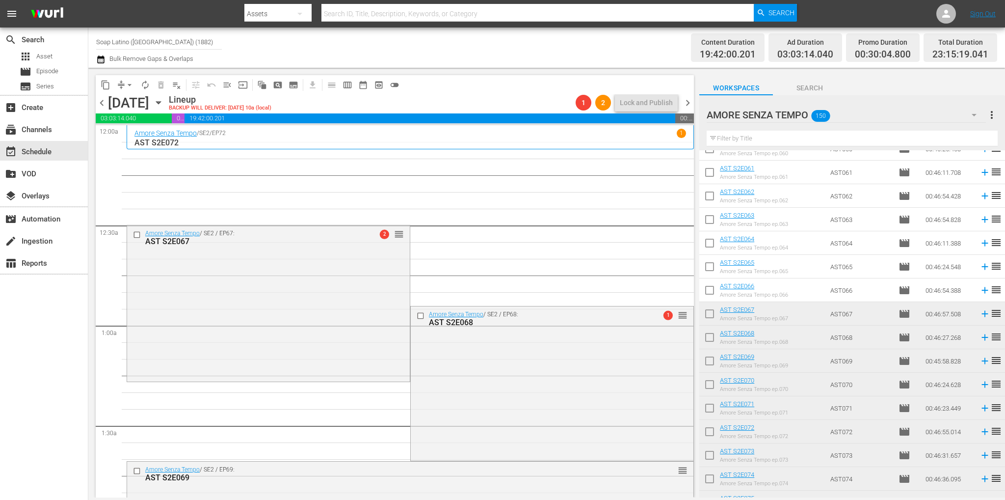
scroll to position [1668, 0]
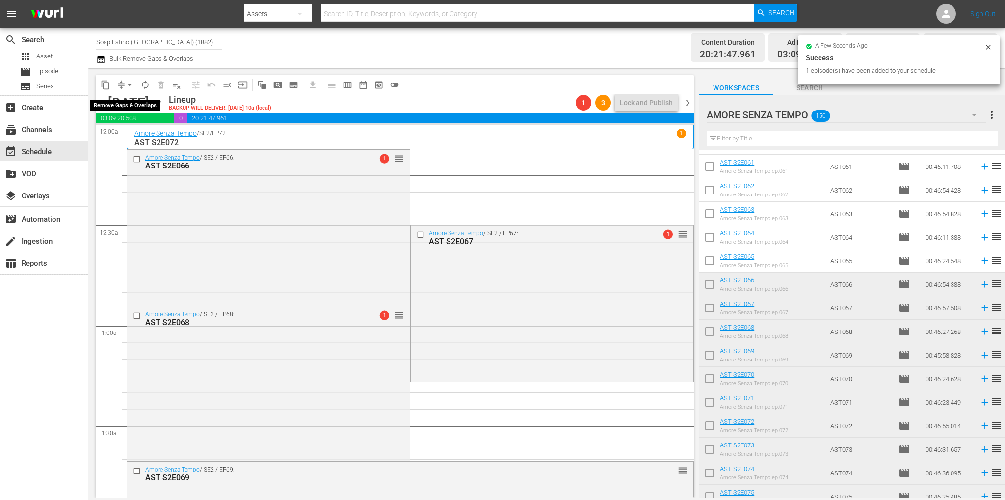
click at [129, 82] on span "arrow_drop_down" at bounding box center [130, 85] width 10 height 10
click at [143, 142] on li "Align to End of Previous Day" at bounding box center [130, 137] width 103 height 16
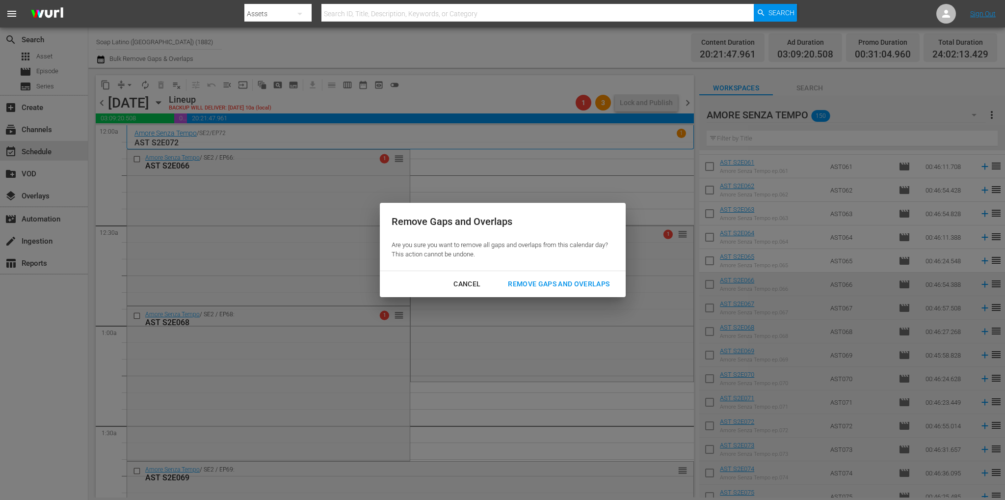
click at [554, 278] on div "Remove Gaps and Overlaps" at bounding box center [558, 284] width 117 height 12
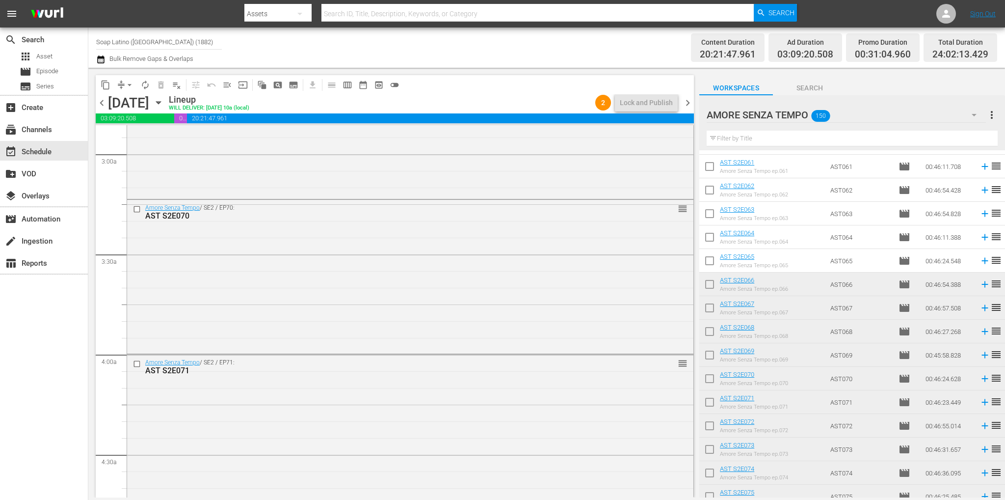
scroll to position [0, 0]
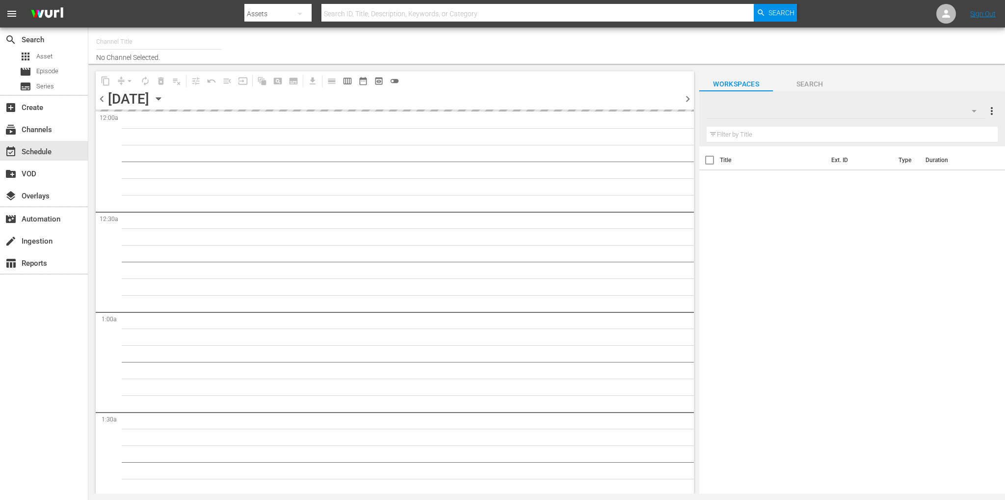
type input "Soap Latino ([GEOGRAPHIC_DATA]) (1882)"
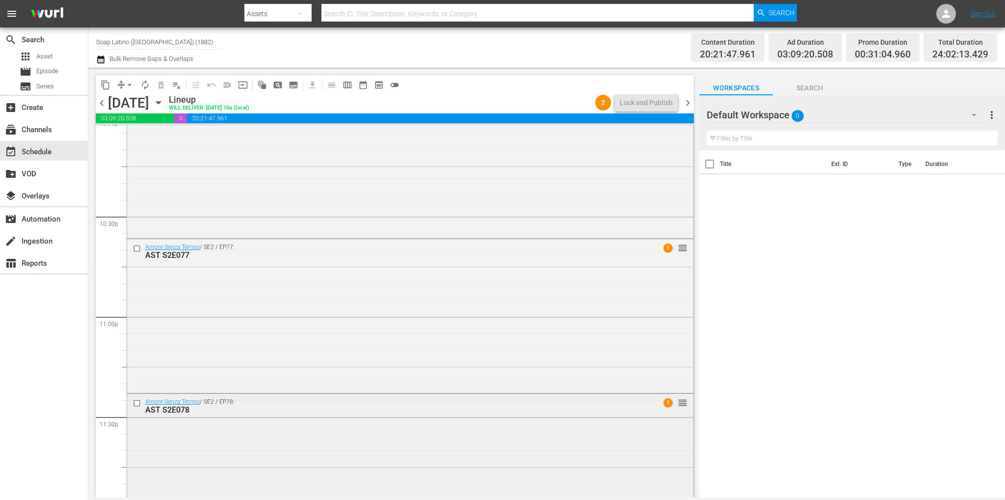
scroll to position [4464, 0]
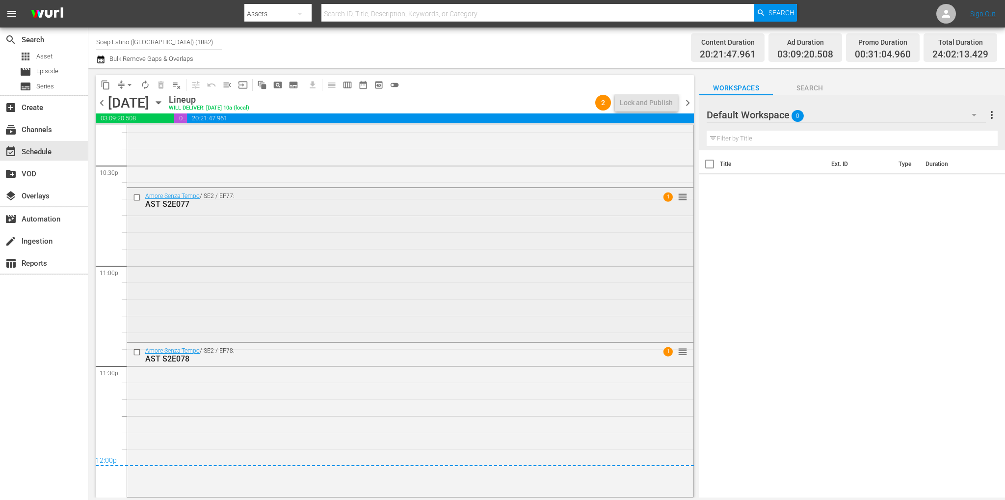
click at [587, 263] on div "Amore Senza Tempo / SE2 / EP77: AST S2E077 1 reorder" at bounding box center [410, 264] width 566 height 152
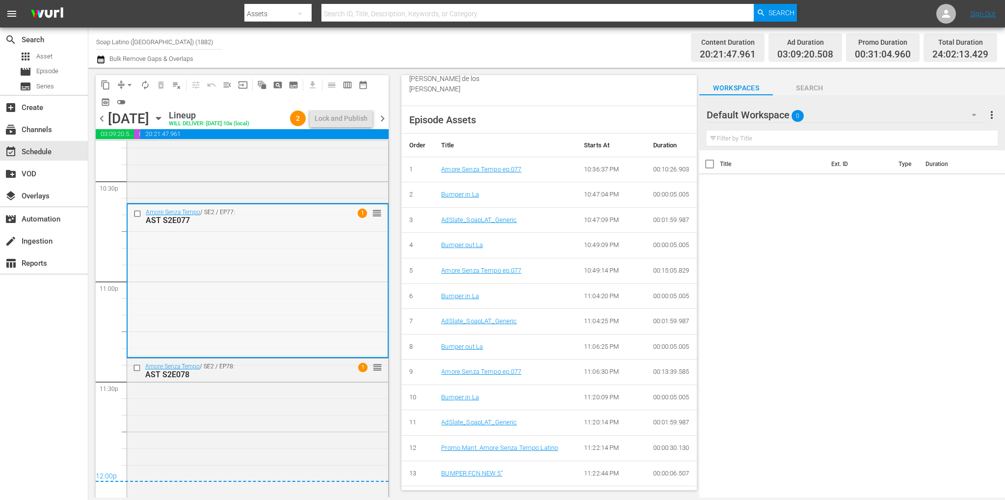
scroll to position [4480, 0]
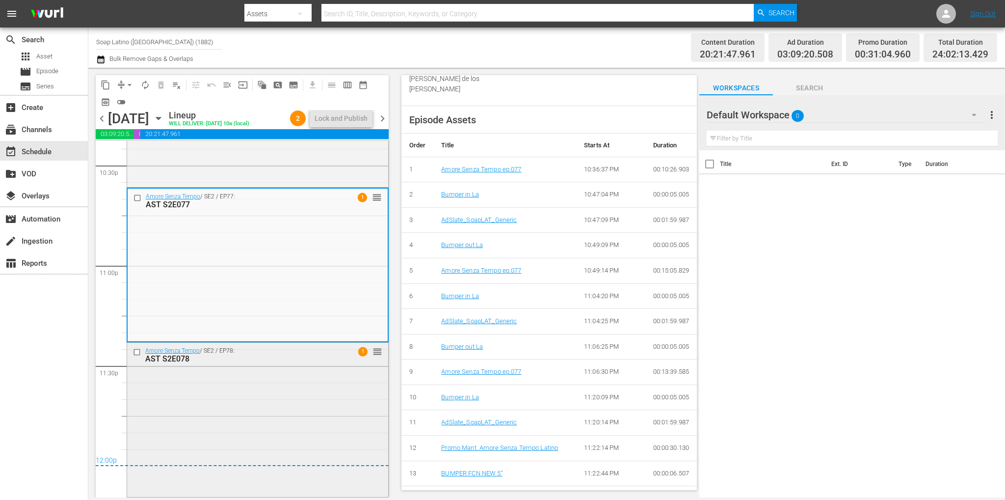
click at [321, 366] on div "Amore Senza Tempo / SE2 / EP78: AST S2E078 1 reorder" at bounding box center [257, 354] width 261 height 24
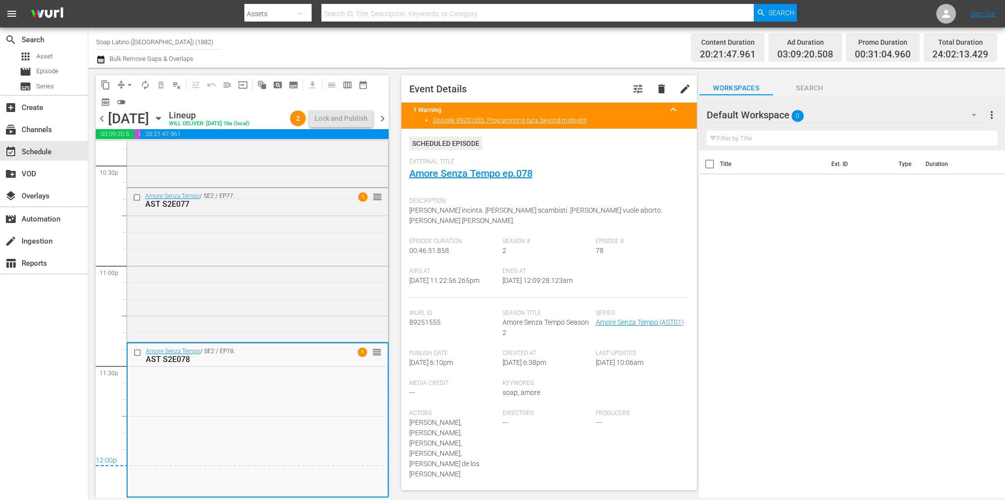
click at [382, 119] on span "chevron_right" at bounding box center [382, 118] width 12 height 12
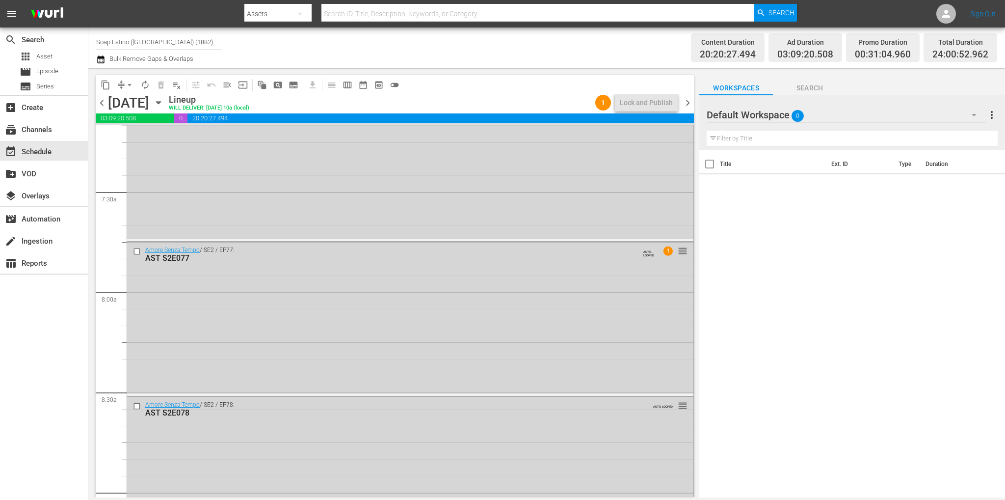
scroll to position [1482, 0]
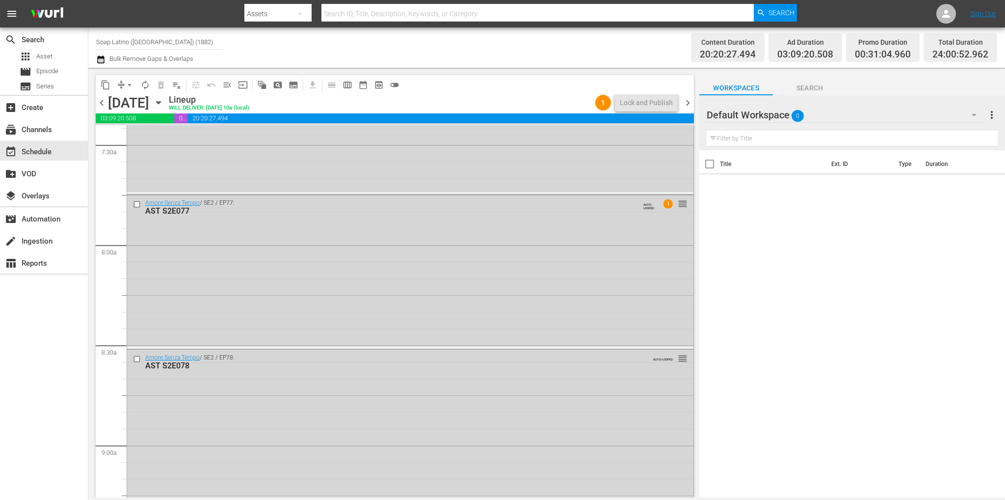
click at [689, 97] on span "chevron_right" at bounding box center [688, 103] width 12 height 12
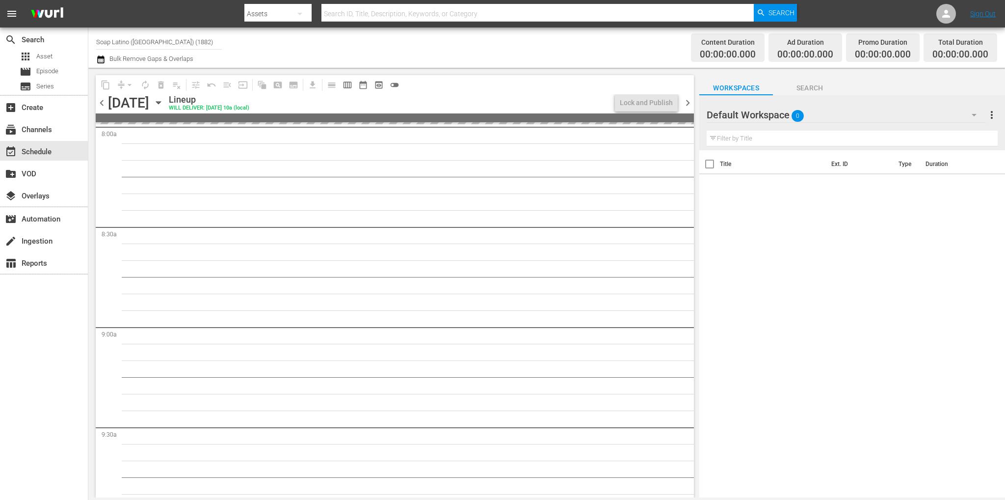
scroll to position [1582, 0]
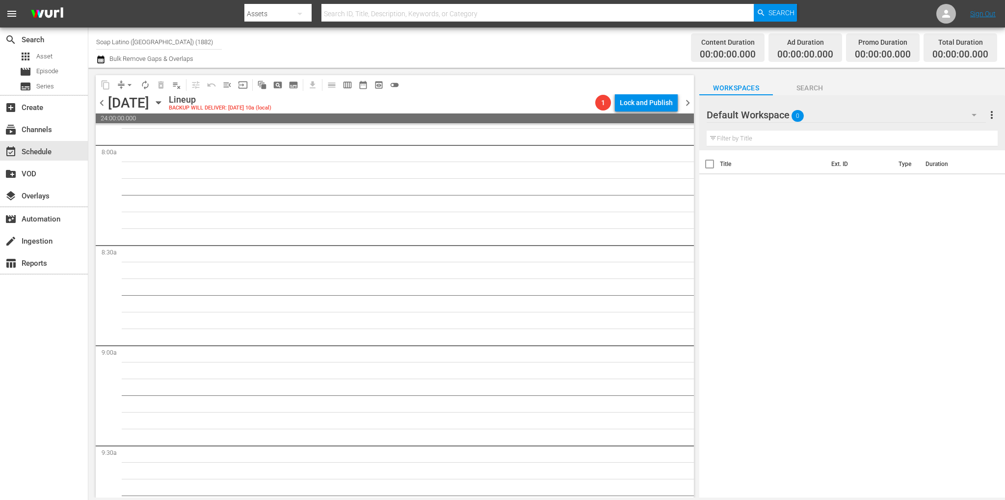
click at [973, 116] on icon "button" at bounding box center [974, 115] width 5 height 2
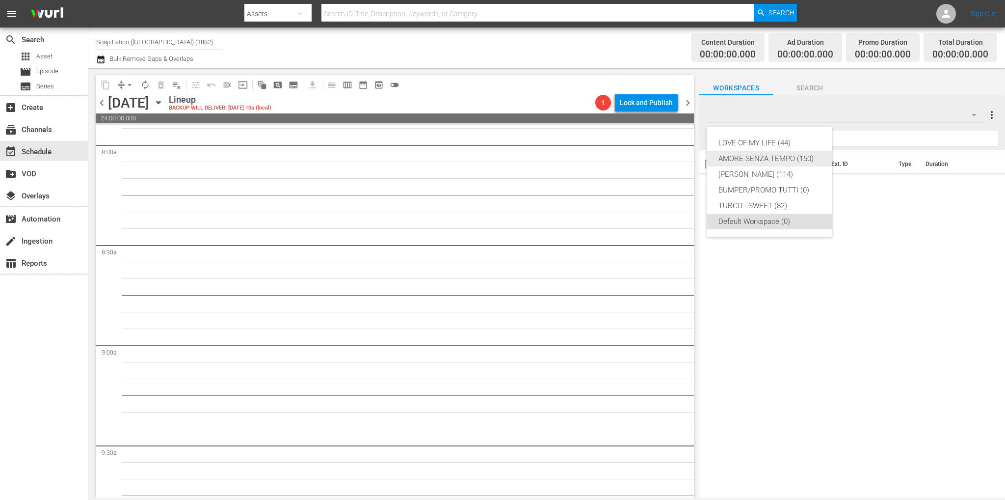
click at [761, 158] on div "AMORE SENZA TEMPO (150)" at bounding box center [769, 159] width 102 height 16
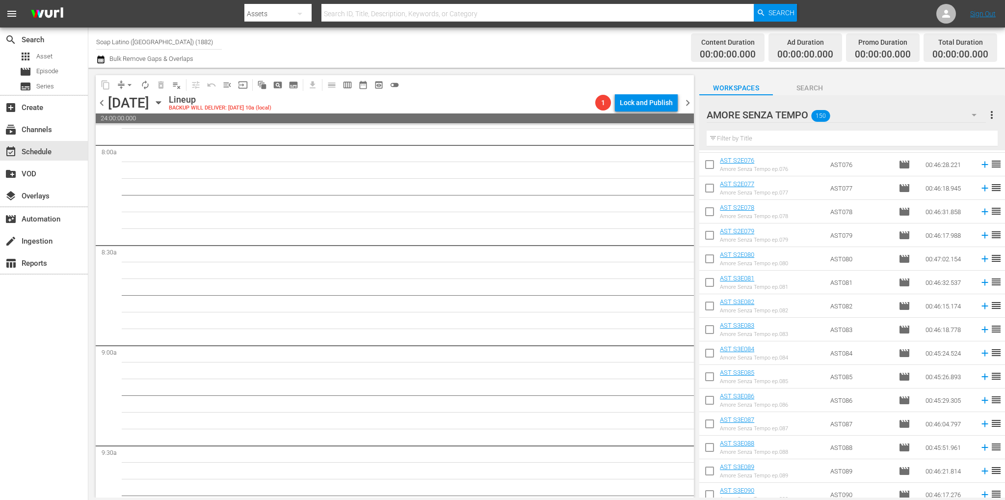
scroll to position [2064, 0]
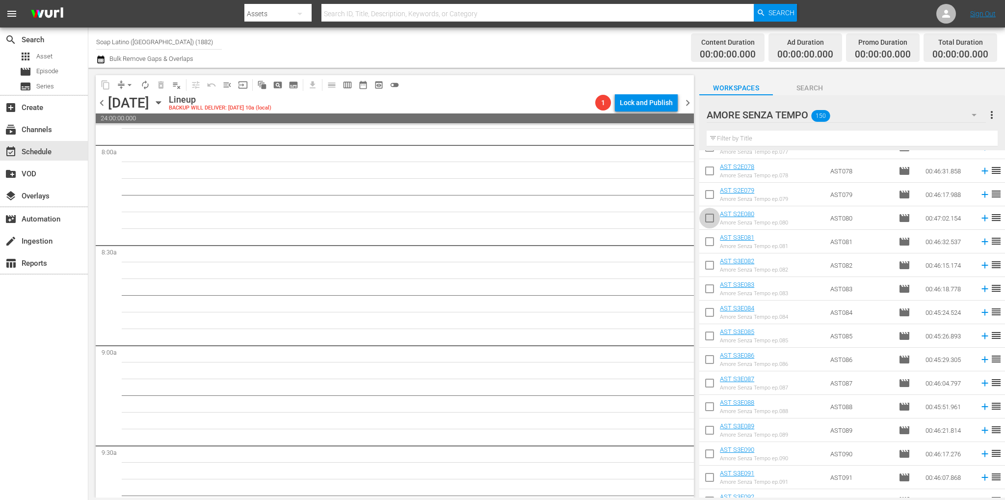
drag, startPoint x: 710, startPoint y: 219, endPoint x: 710, endPoint y: 252, distance: 32.4
click at [710, 219] on input "checkbox" at bounding box center [709, 220] width 21 height 21
checkbox input "true"
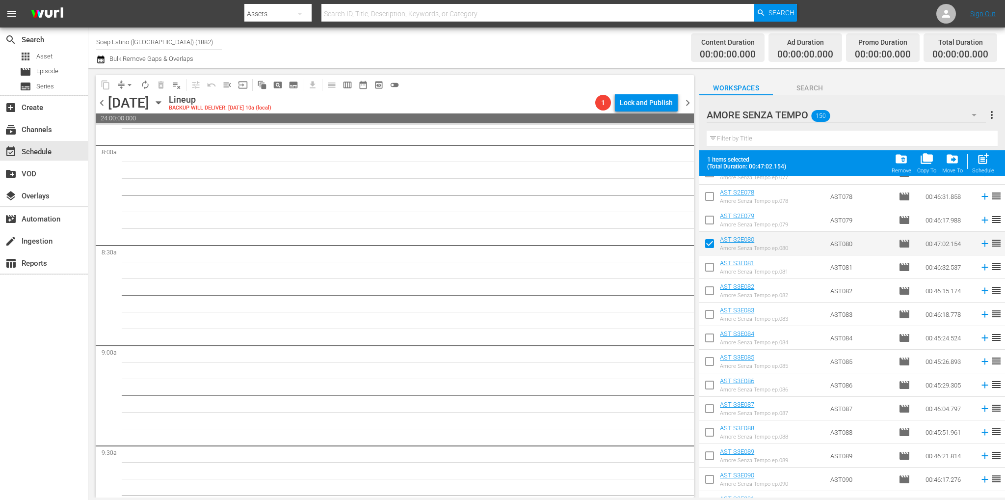
click at [710, 271] on input "checkbox" at bounding box center [709, 269] width 21 height 21
checkbox input "true"
drag, startPoint x: 712, startPoint y: 295, endPoint x: 712, endPoint y: 301, distance: 5.9
click at [712, 295] on input "checkbox" at bounding box center [709, 292] width 21 height 21
checkbox input "true"
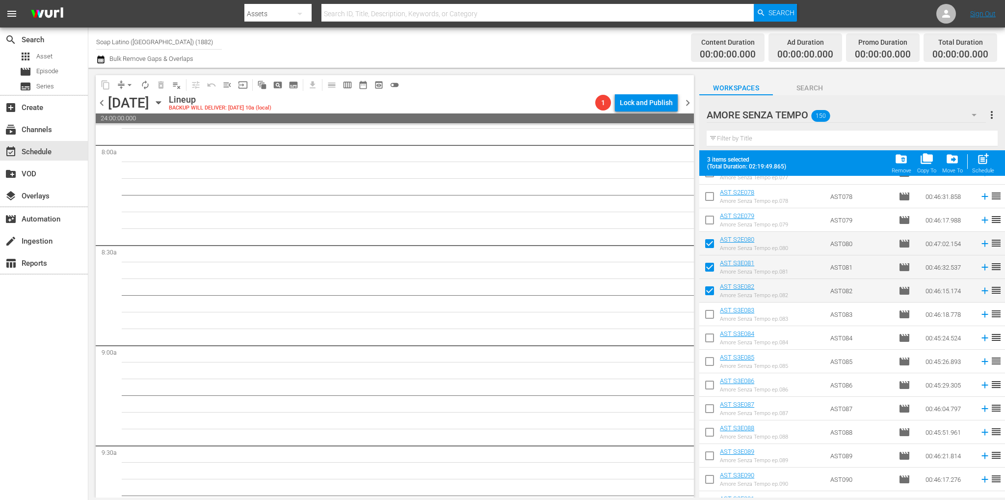
click at [710, 318] on input "checkbox" at bounding box center [709, 316] width 21 height 21
checkbox input "true"
drag, startPoint x: 709, startPoint y: 338, endPoint x: 710, endPoint y: 345, distance: 7.4
click at [709, 338] on input "checkbox" at bounding box center [709, 339] width 21 height 21
checkbox input "true"
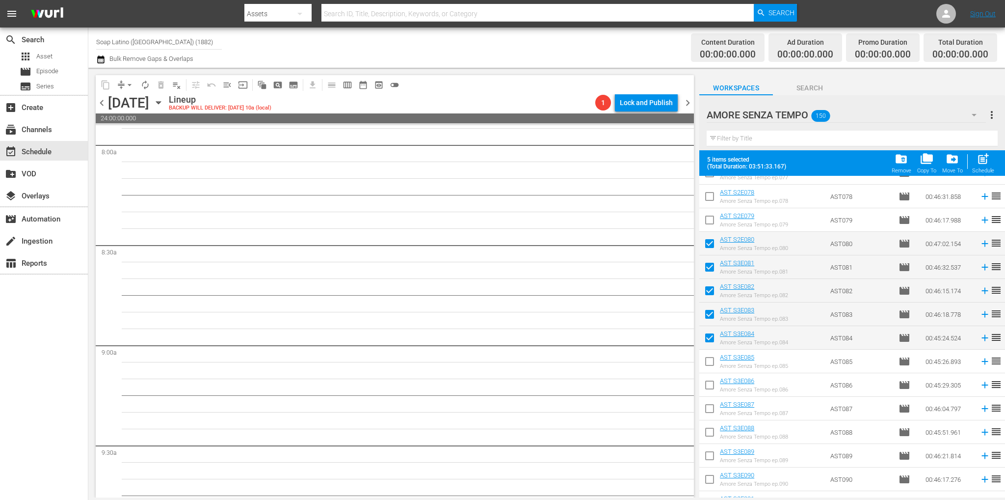
click at [709, 361] on input "checkbox" at bounding box center [709, 363] width 21 height 21
checkbox input "true"
click at [710, 383] on input "checkbox" at bounding box center [709, 386] width 21 height 21
checkbox input "true"
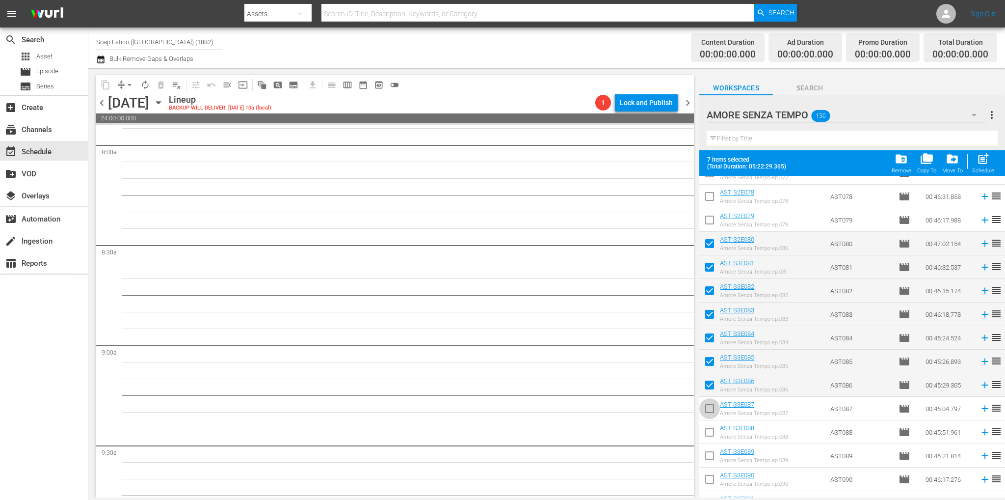
drag, startPoint x: 710, startPoint y: 407, endPoint x: 709, endPoint y: 422, distance: 15.8
click at [710, 407] on input "checkbox" at bounding box center [709, 410] width 21 height 21
checkbox input "true"
drag, startPoint x: 707, startPoint y: 430, endPoint x: 710, endPoint y: 445, distance: 14.4
click at [708, 430] on input "checkbox" at bounding box center [709, 433] width 21 height 21
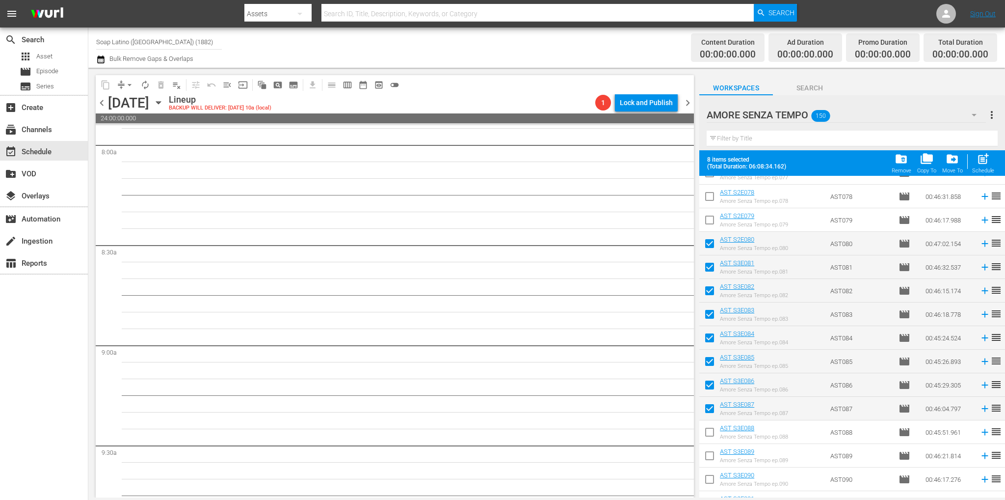
checkbox input "true"
click at [706, 461] on input "checkbox" at bounding box center [709, 457] width 21 height 21
checkbox input "true"
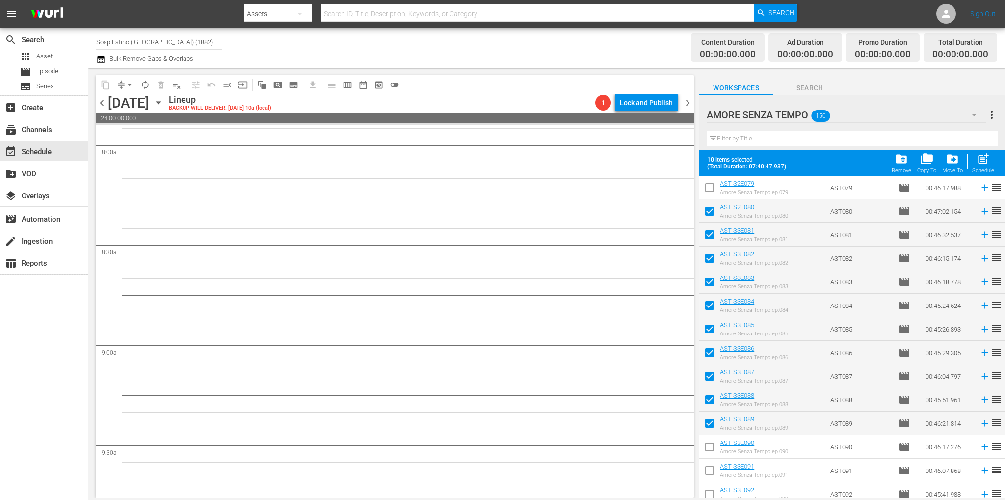
scroll to position [2113, 0]
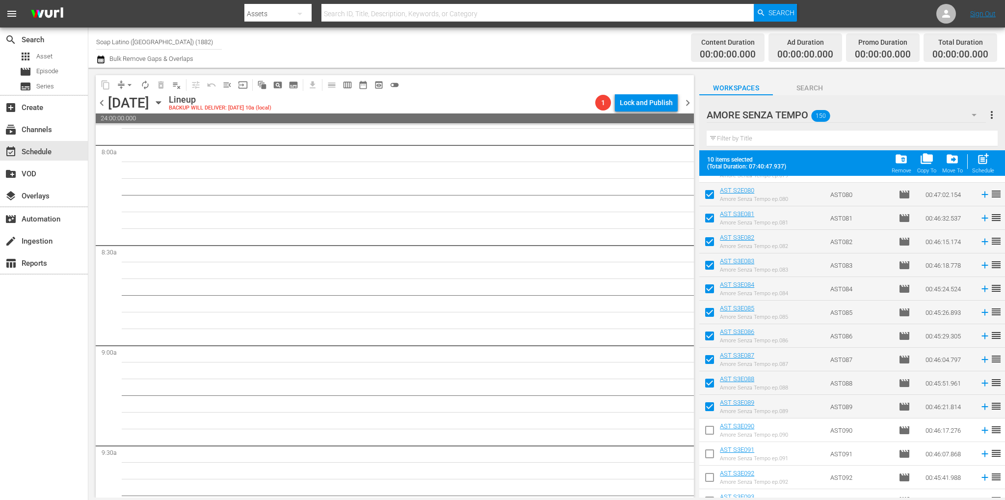
drag, startPoint x: 710, startPoint y: 428, endPoint x: 712, endPoint y: 442, distance: 13.4
click at [711, 428] on input "checkbox" at bounding box center [709, 431] width 21 height 21
checkbox input "true"
drag, startPoint x: 710, startPoint y: 453, endPoint x: 709, endPoint y: 468, distance: 15.3
click at [710, 453] on input "checkbox" at bounding box center [709, 455] width 21 height 21
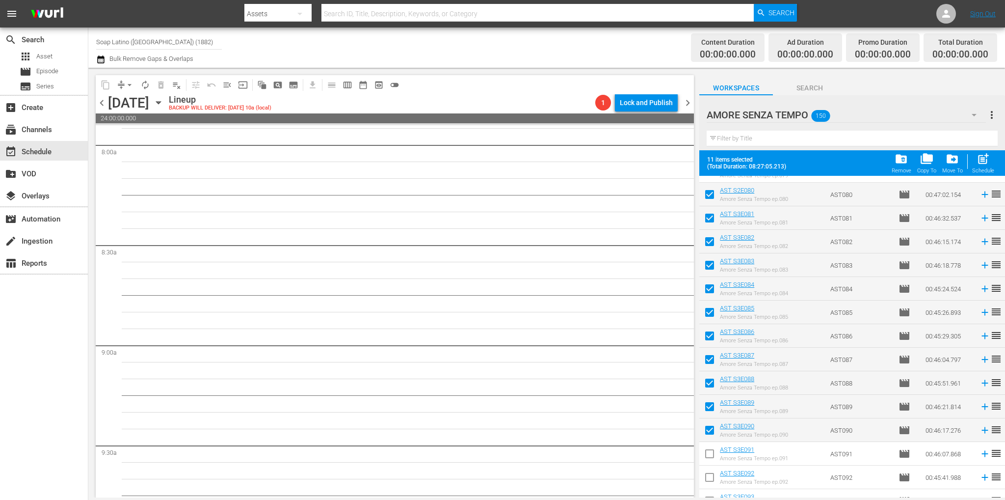
checkbox input "true"
click at [709, 469] on input "checkbox" at bounding box center [709, 479] width 21 height 21
checkbox input "true"
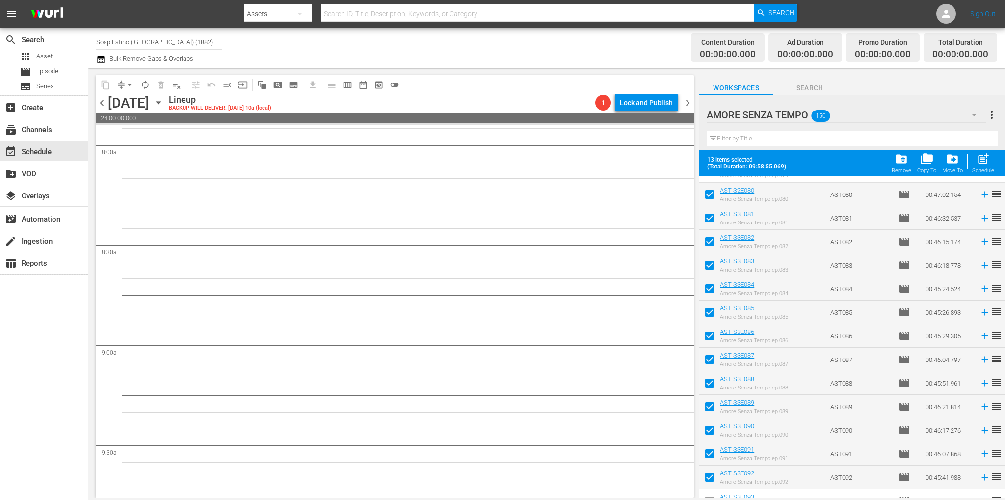
scroll to position [2261, 0]
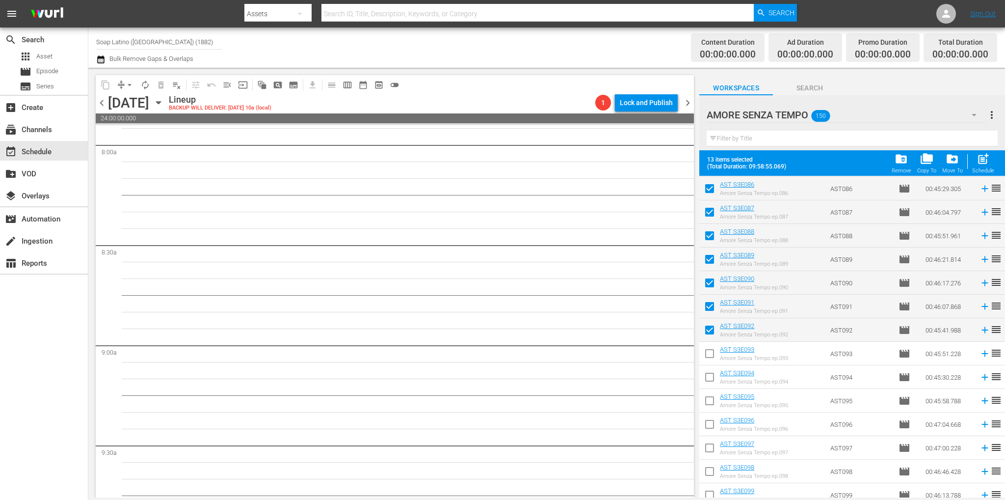
click at [710, 357] on input "checkbox" at bounding box center [709, 355] width 21 height 21
checkbox input "true"
click at [708, 373] on input "checkbox" at bounding box center [709, 378] width 21 height 21
checkbox input "true"
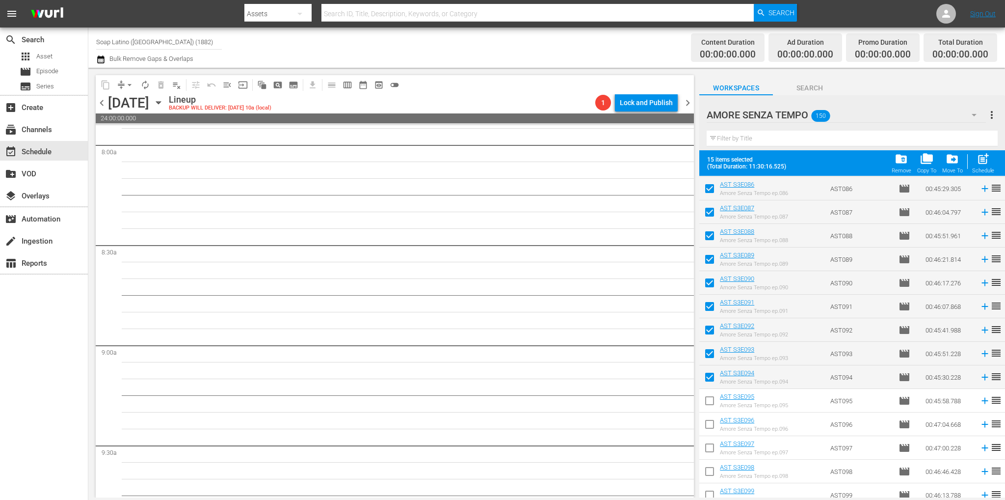
click at [710, 415] on span at bounding box center [709, 424] width 21 height 21
drag, startPoint x: 708, startPoint y: 405, endPoint x: 707, endPoint y: 412, distance: 6.9
click at [708, 405] on input "checkbox" at bounding box center [709, 402] width 21 height 21
checkbox input "true"
click at [710, 426] on input "checkbox" at bounding box center [709, 426] width 21 height 21
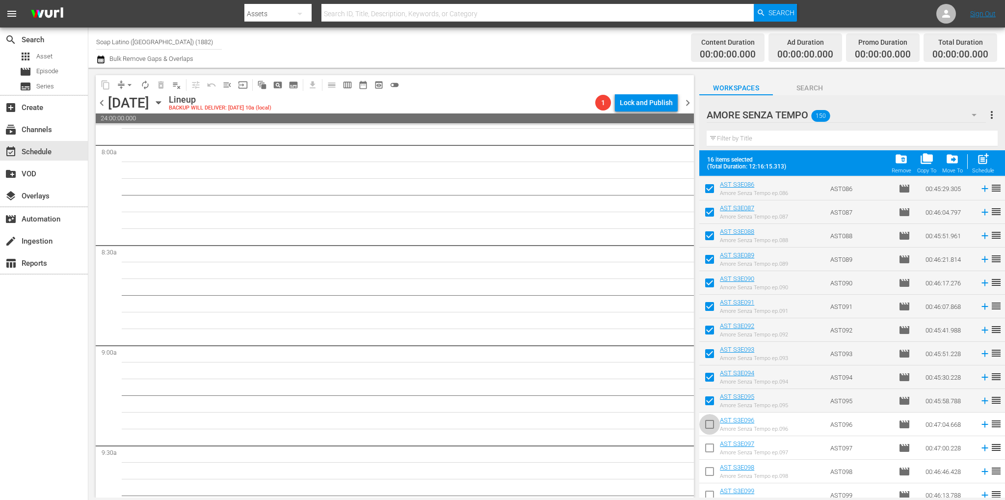
checkbox input "true"
click at [712, 446] on input "checkbox" at bounding box center [709, 449] width 21 height 21
checkbox input "true"
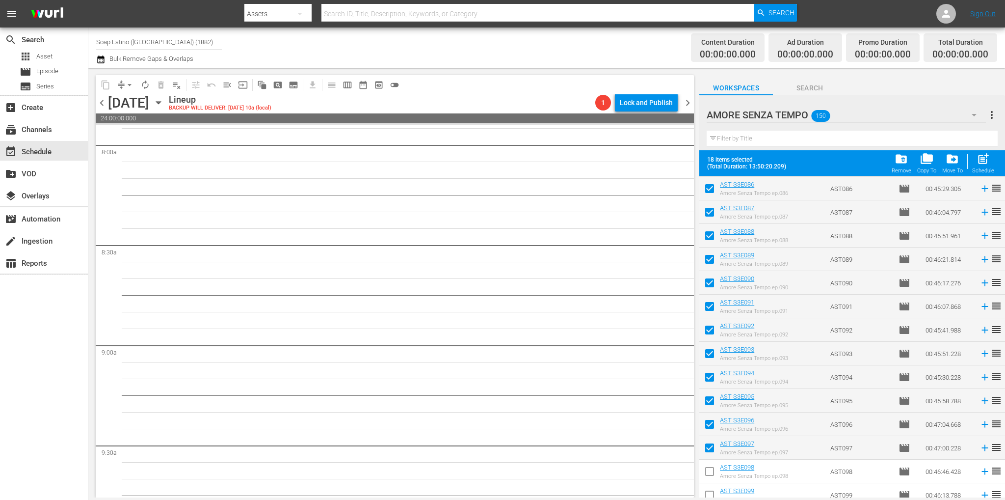
click at [713, 467] on input "checkbox" at bounding box center [709, 473] width 21 height 21
checkbox input "true"
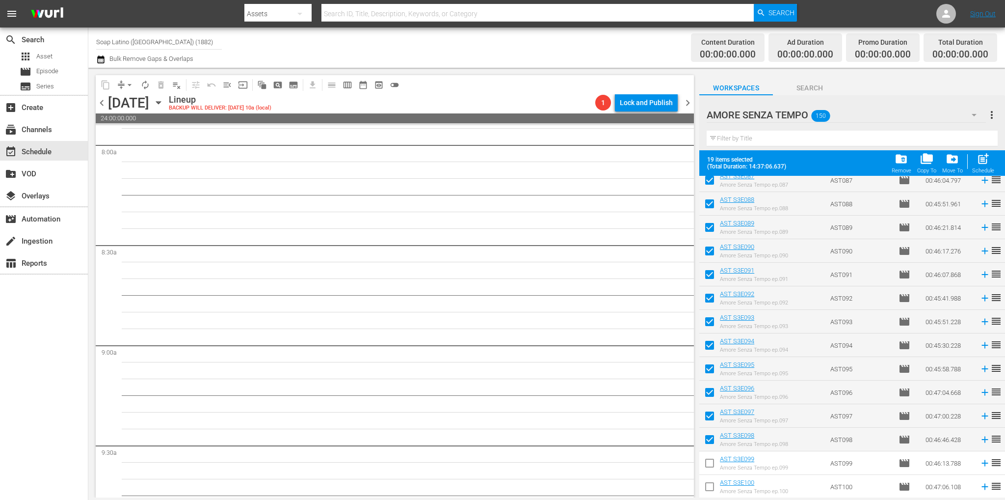
scroll to position [2310, 0]
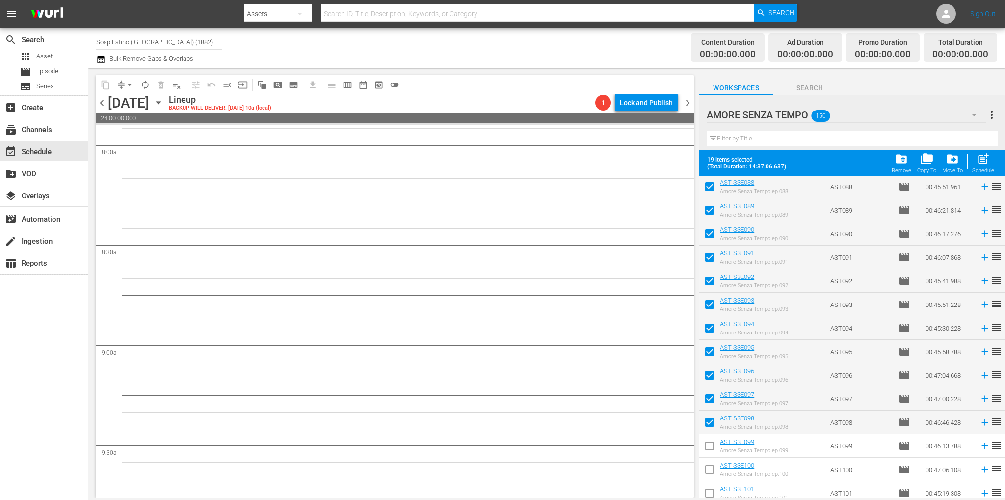
drag, startPoint x: 707, startPoint y: 444, endPoint x: 711, endPoint y: 465, distance: 22.0
click at [707, 444] on input "checkbox" at bounding box center [709, 447] width 21 height 21
checkbox input "true"
click at [712, 468] on input "checkbox" at bounding box center [709, 471] width 21 height 21
checkbox input "true"
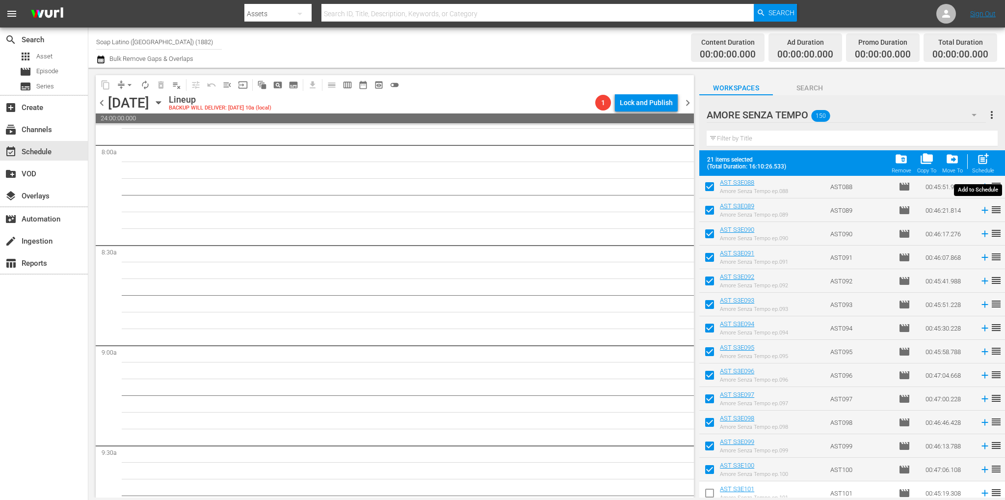
click at [984, 161] on span "post_add" at bounding box center [982, 158] width 13 height 13
checkbox input "false"
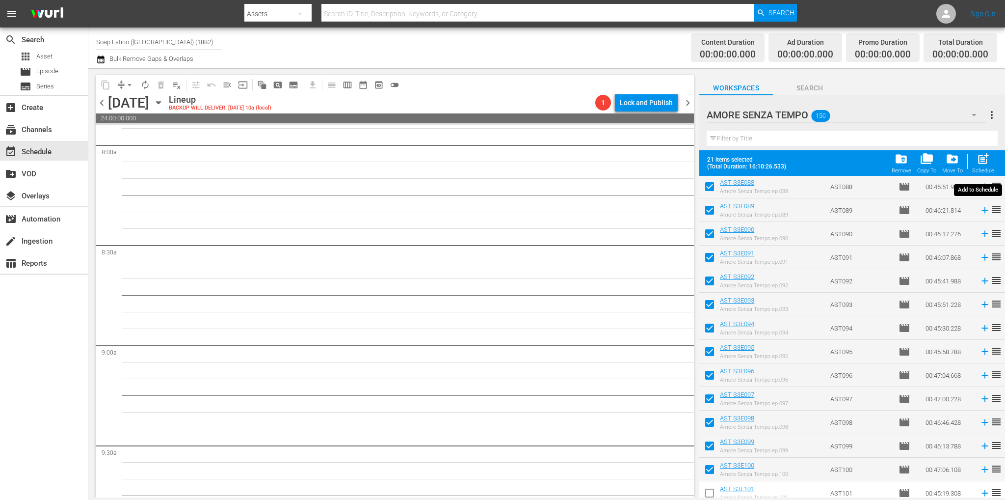
checkbox input "false"
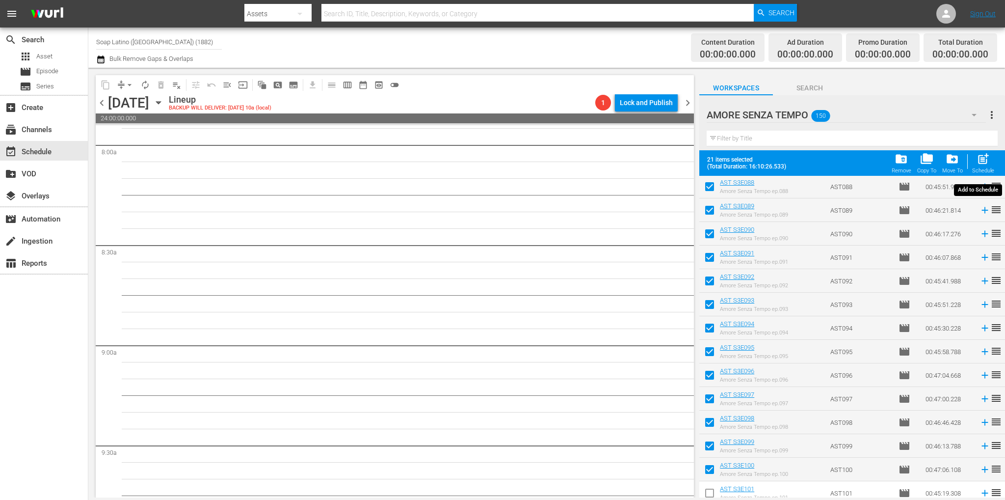
checkbox input "false"
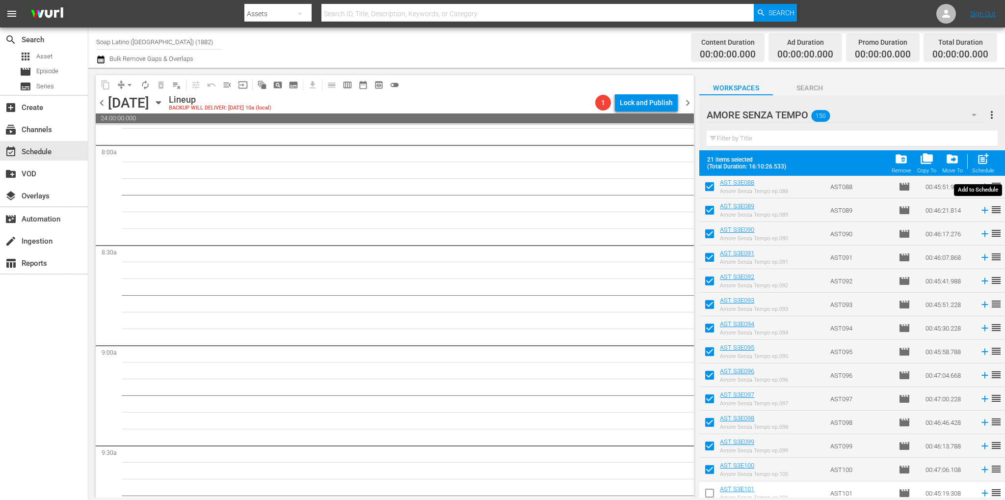
checkbox input "false"
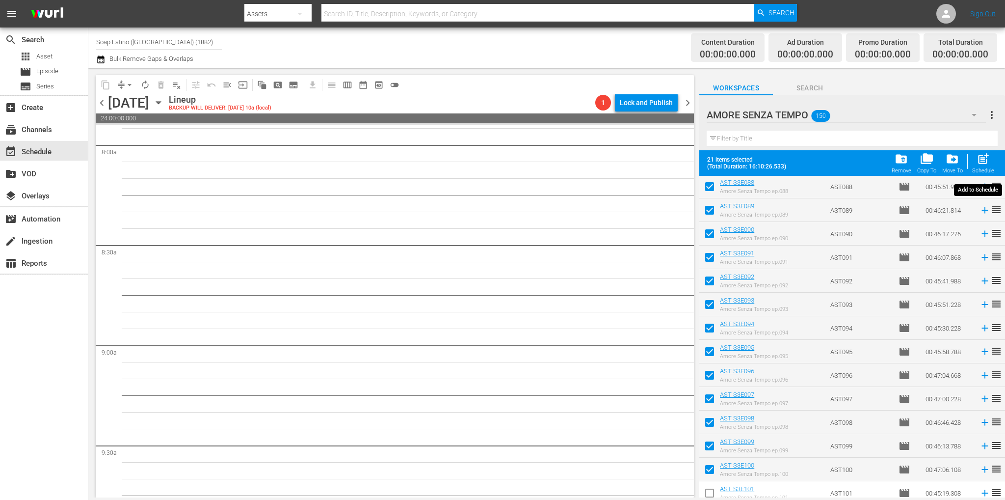
checkbox input "false"
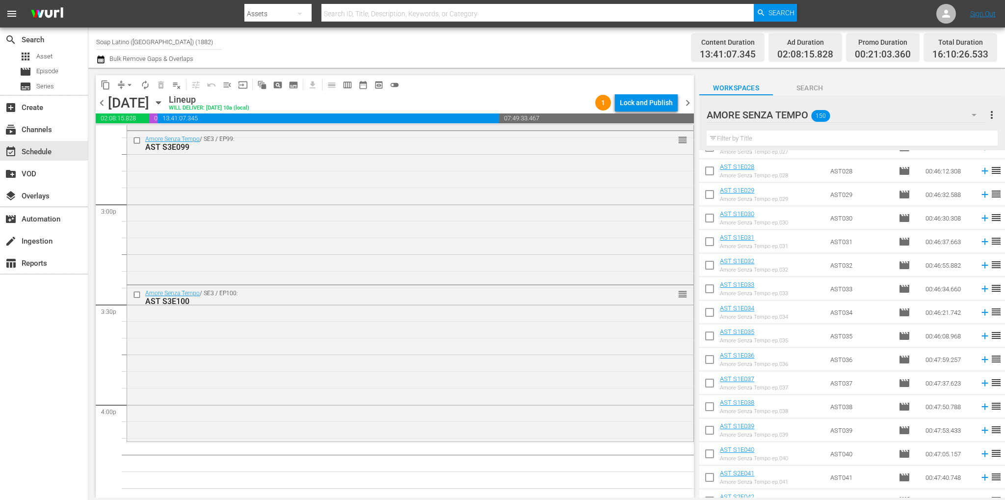
scroll to position [3002, 0]
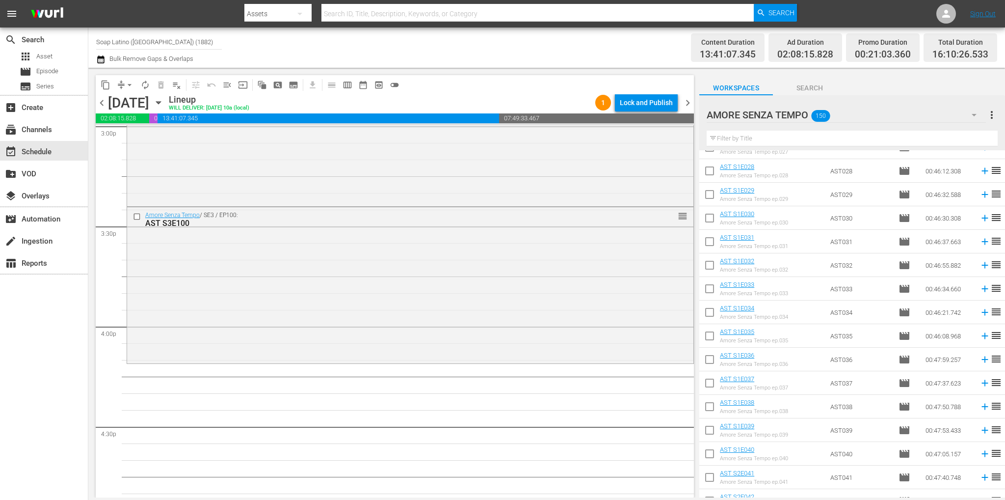
click at [179, 82] on span "playlist_remove_outlined" at bounding box center [177, 85] width 10 height 10
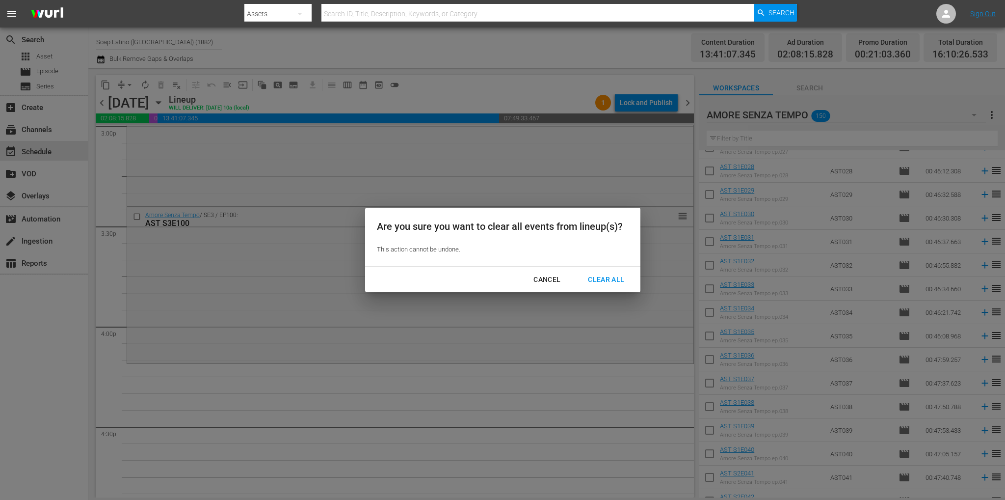
click at [603, 273] on div "Clear All" at bounding box center [606, 279] width 52 height 12
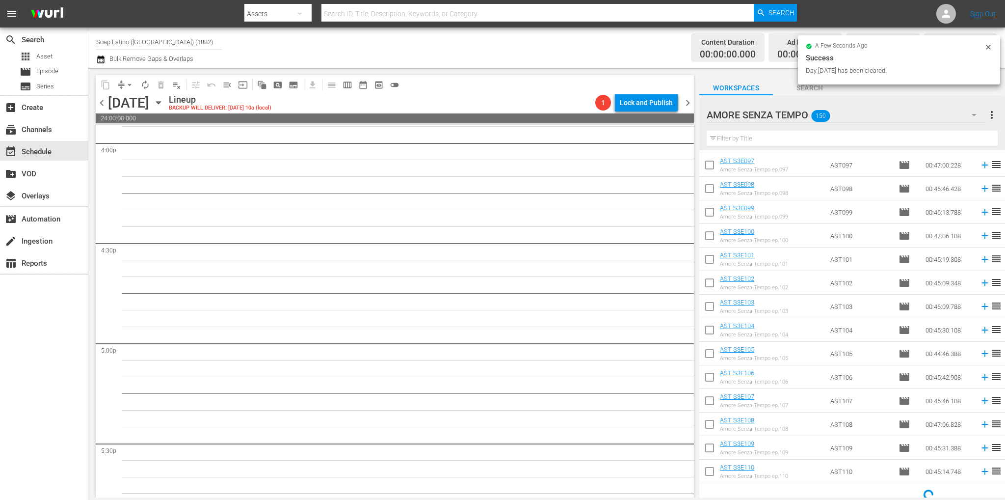
scroll to position [2525, 0]
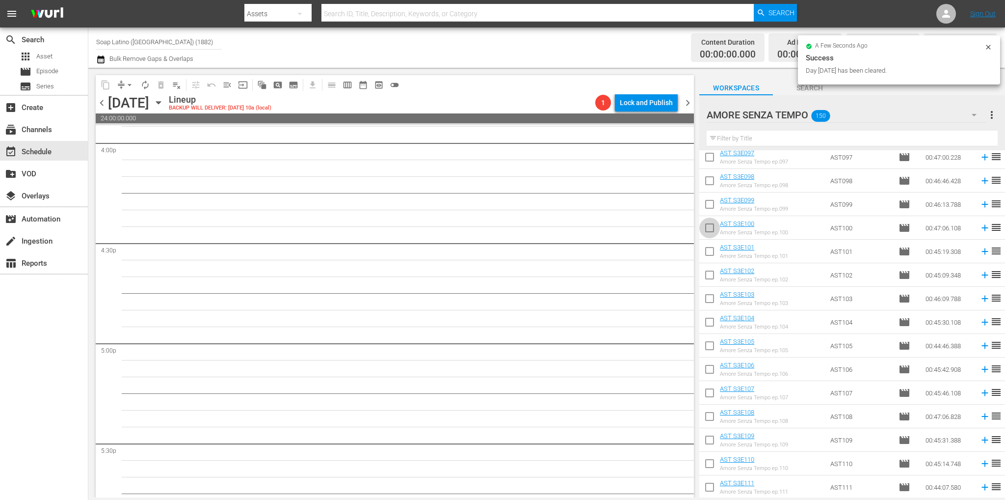
drag, startPoint x: 713, startPoint y: 230, endPoint x: 718, endPoint y: 251, distance: 22.0
click at [713, 230] on input "checkbox" at bounding box center [709, 229] width 21 height 21
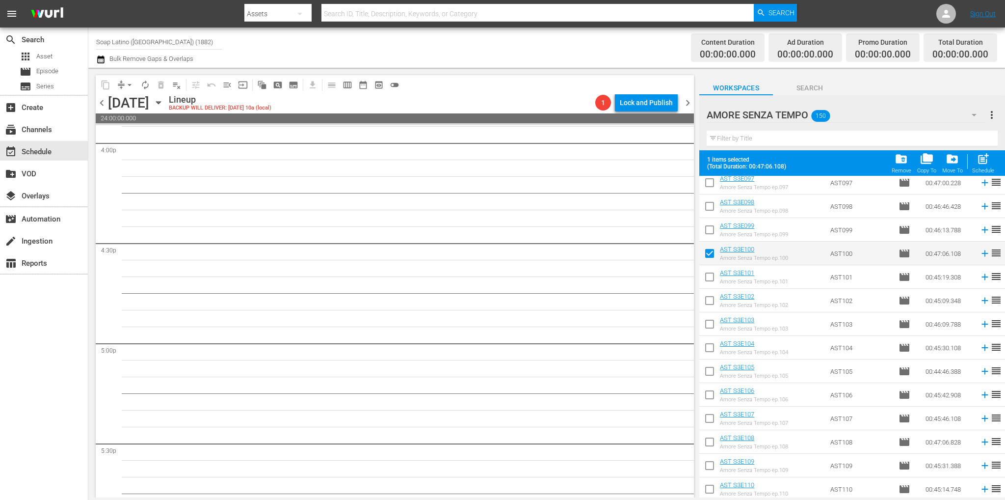
drag, startPoint x: 709, startPoint y: 253, endPoint x: 712, endPoint y: 275, distance: 22.8
click at [709, 253] on input "checkbox" at bounding box center [709, 255] width 21 height 21
checkbox input "false"
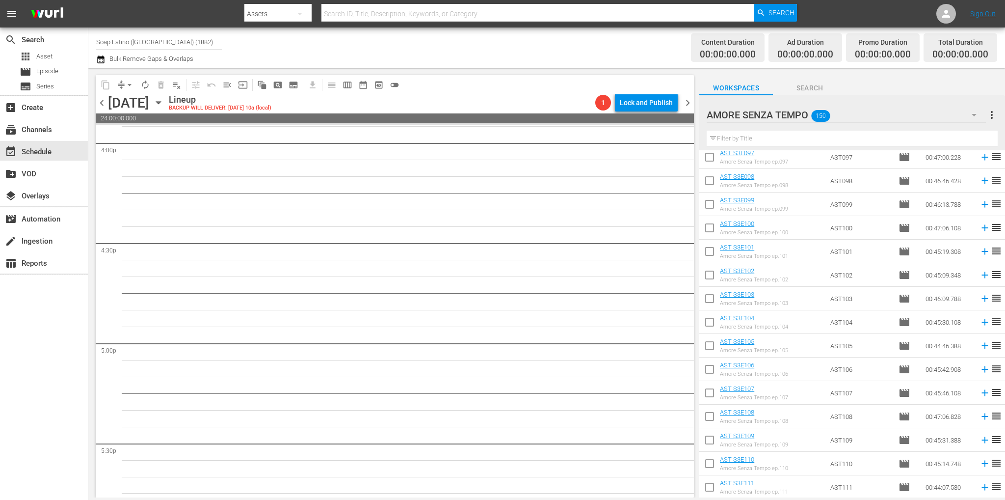
click at [710, 256] on input "checkbox" at bounding box center [709, 253] width 21 height 21
checkbox input "true"
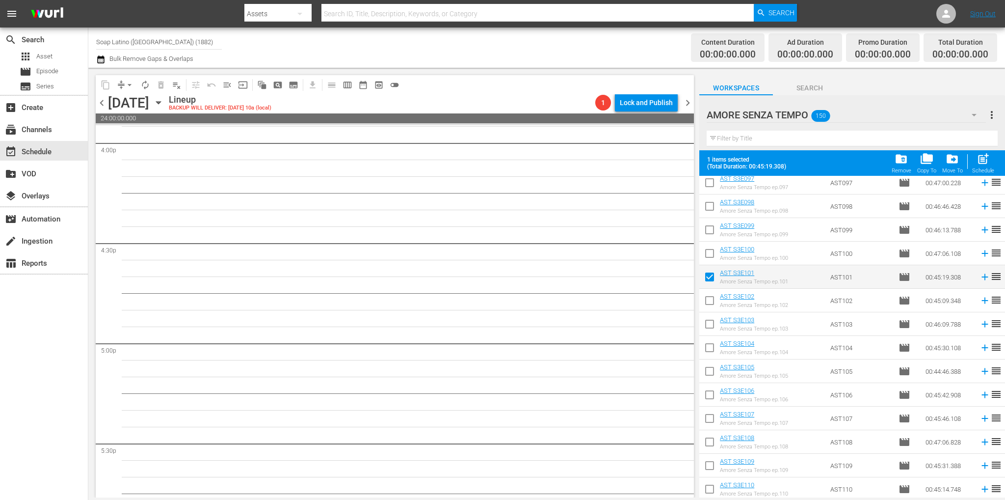
click at [709, 300] on input "checkbox" at bounding box center [709, 302] width 21 height 21
checkbox input "true"
drag, startPoint x: 710, startPoint y: 317, endPoint x: 710, endPoint y: 324, distance: 6.9
click at [710, 317] on input "checkbox" at bounding box center [709, 326] width 21 height 21
checkbox input "true"
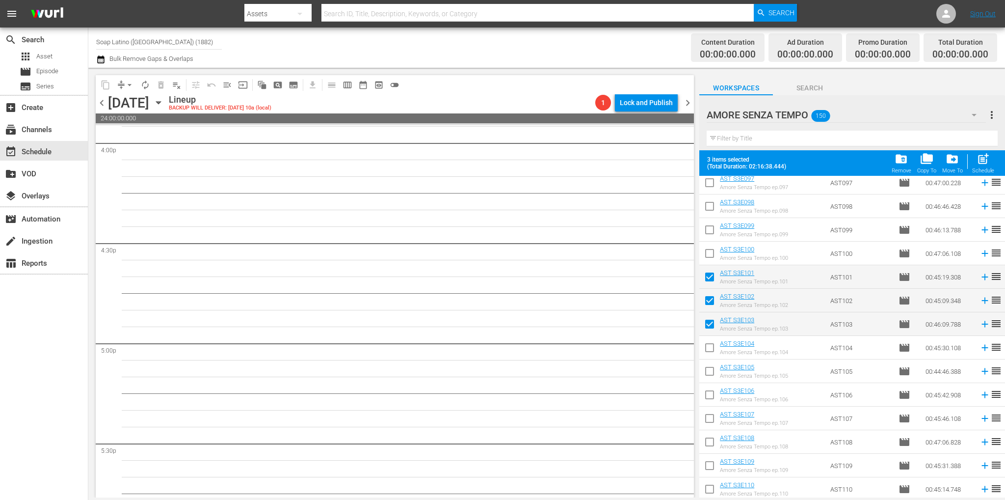
click at [710, 350] on input "checkbox" at bounding box center [709, 349] width 21 height 21
checkbox input "true"
drag, startPoint x: 710, startPoint y: 373, endPoint x: 710, endPoint y: 380, distance: 6.4
click at [710, 373] on input "checkbox" at bounding box center [709, 373] width 21 height 21
checkbox input "true"
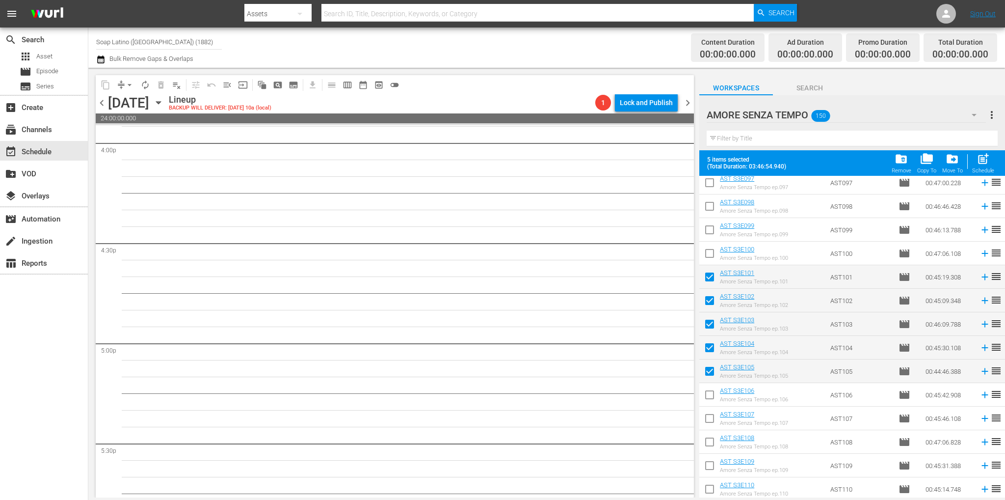
click at [710, 395] on input "checkbox" at bounding box center [709, 396] width 21 height 21
checkbox input "true"
click at [709, 419] on input "checkbox" at bounding box center [709, 420] width 21 height 21
checkbox input "true"
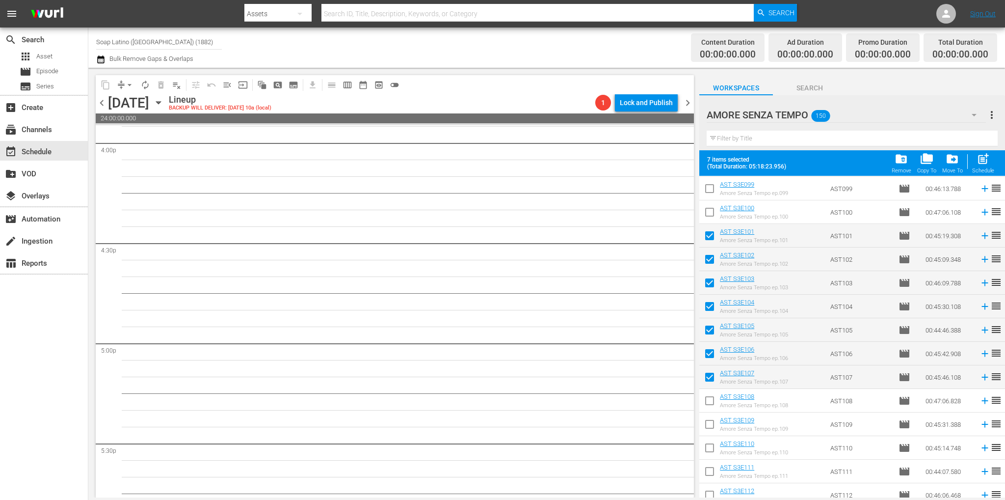
scroll to position [2624, 0]
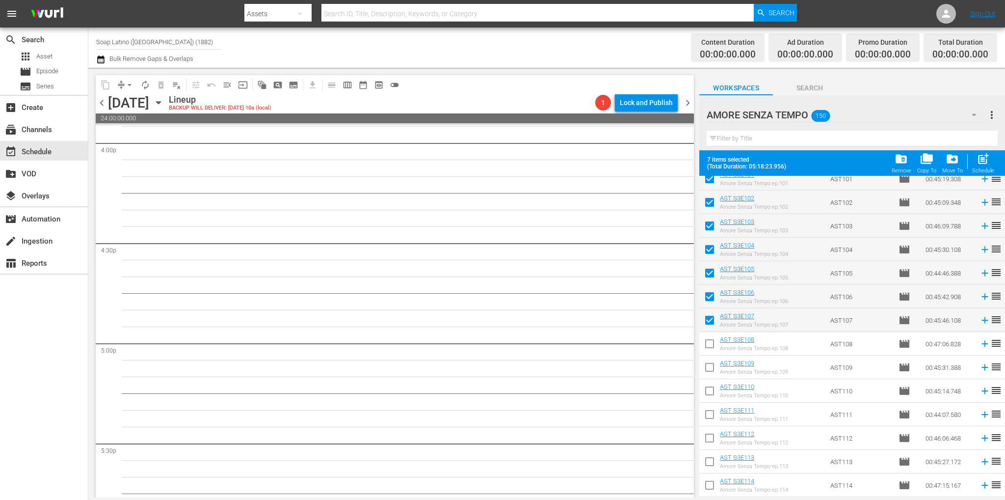
click at [711, 340] on input "checkbox" at bounding box center [709, 345] width 21 height 21
checkbox input "true"
drag, startPoint x: 709, startPoint y: 372, endPoint x: 711, endPoint y: 377, distance: 5.3
click at [710, 372] on input "checkbox" at bounding box center [709, 369] width 21 height 21
checkbox input "true"
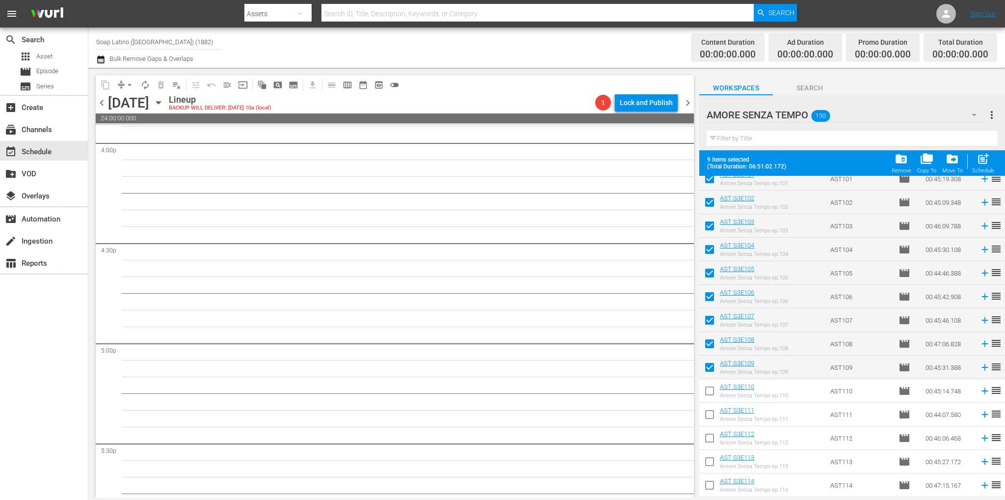
drag, startPoint x: 710, startPoint y: 394, endPoint x: 712, endPoint y: 399, distance: 6.1
click at [710, 394] on input "checkbox" at bounding box center [709, 392] width 21 height 21
checkbox input "true"
drag, startPoint x: 714, startPoint y: 411, endPoint x: 711, endPoint y: 424, distance: 13.6
click at [714, 411] on input "checkbox" at bounding box center [709, 416] width 21 height 21
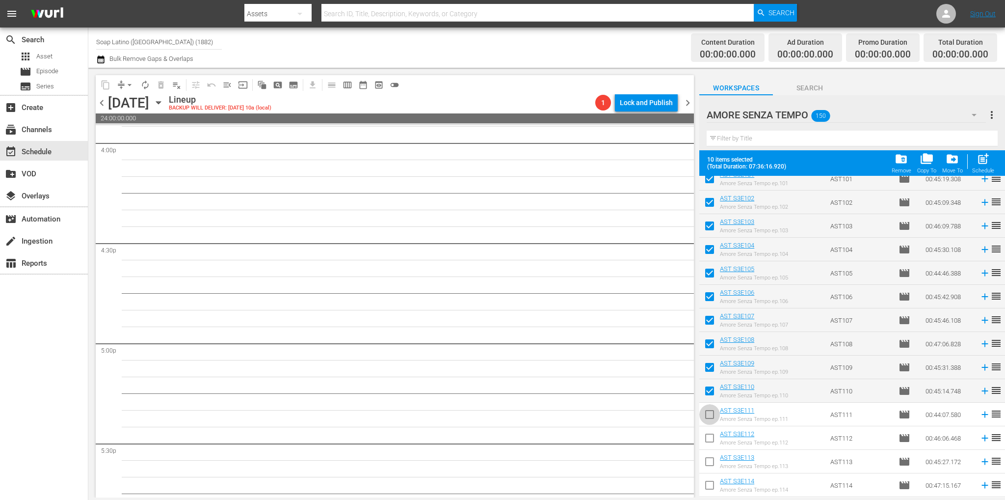
checkbox input "true"
click at [709, 435] on input "checkbox" at bounding box center [709, 439] width 21 height 21
checkbox input "true"
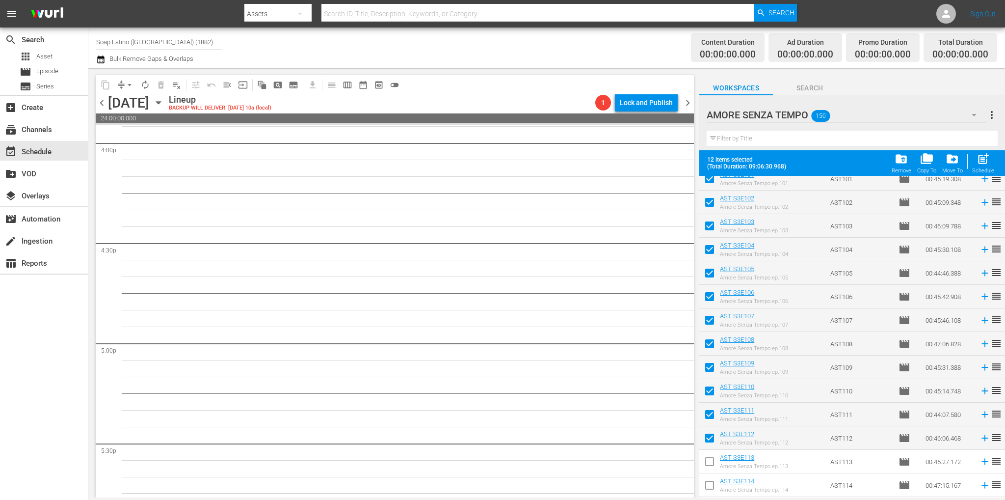
click at [710, 454] on input "checkbox" at bounding box center [709, 463] width 21 height 21
checkbox input "true"
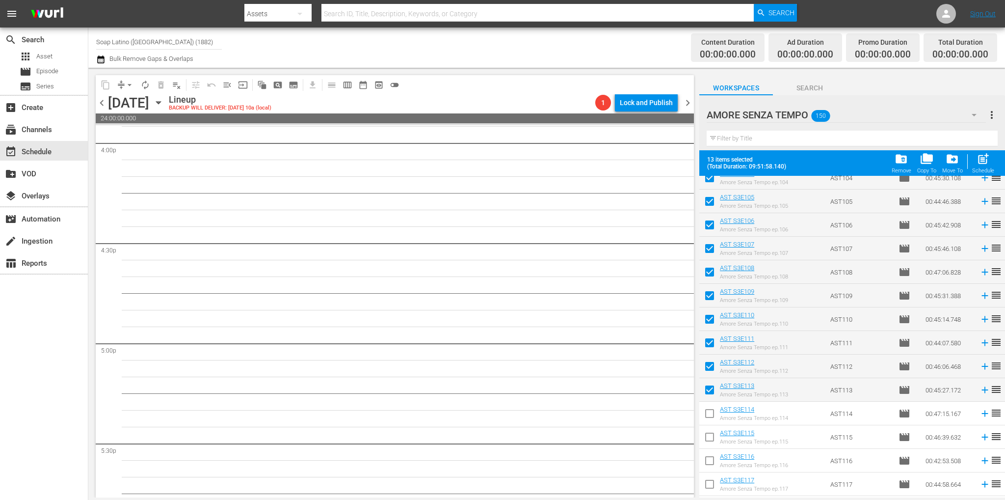
scroll to position [2771, 0]
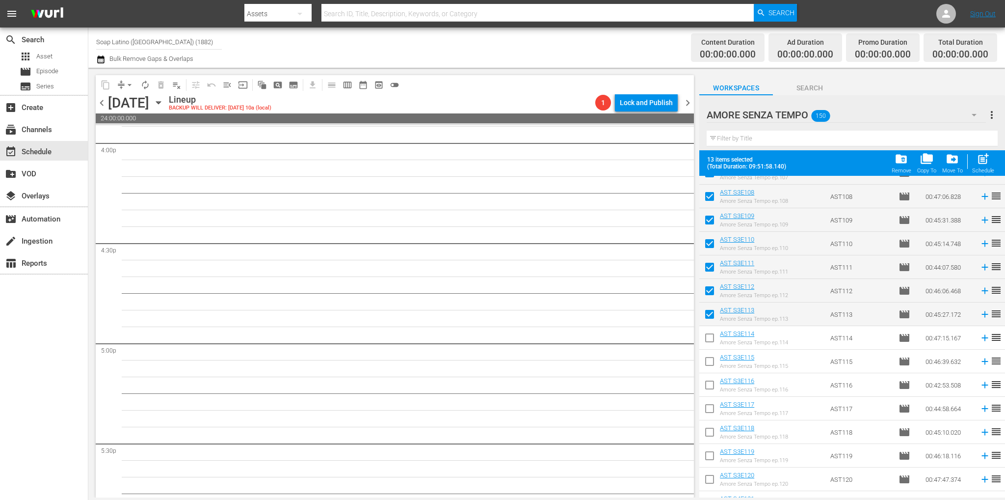
click at [704, 338] on input "checkbox" at bounding box center [709, 339] width 21 height 21
checkbox input "true"
click at [709, 362] on input "checkbox" at bounding box center [709, 363] width 21 height 21
checkbox input "true"
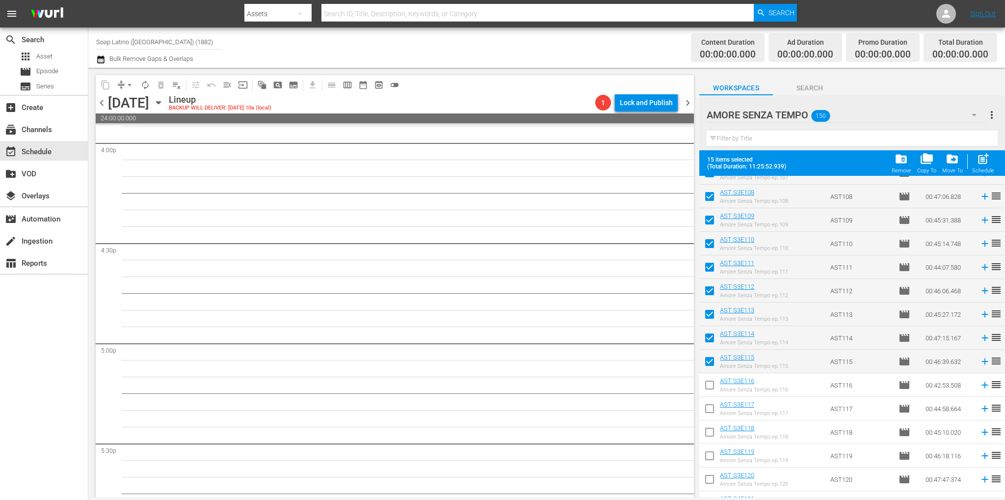
click at [712, 395] on input "checkbox" at bounding box center [709, 386] width 21 height 21
checkbox input "true"
click at [711, 410] on input "checkbox" at bounding box center [709, 410] width 21 height 21
checkbox input "true"
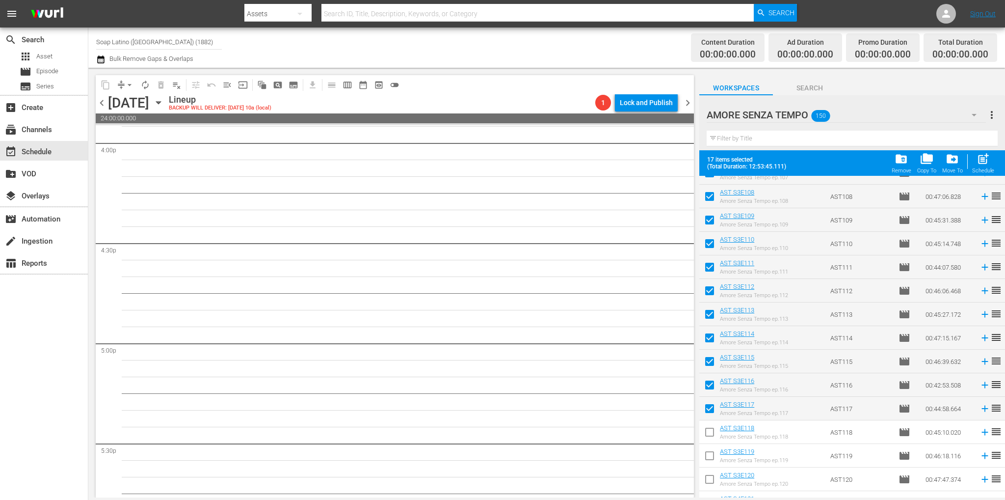
click at [711, 428] on input "checkbox" at bounding box center [709, 433] width 21 height 21
checkbox input "true"
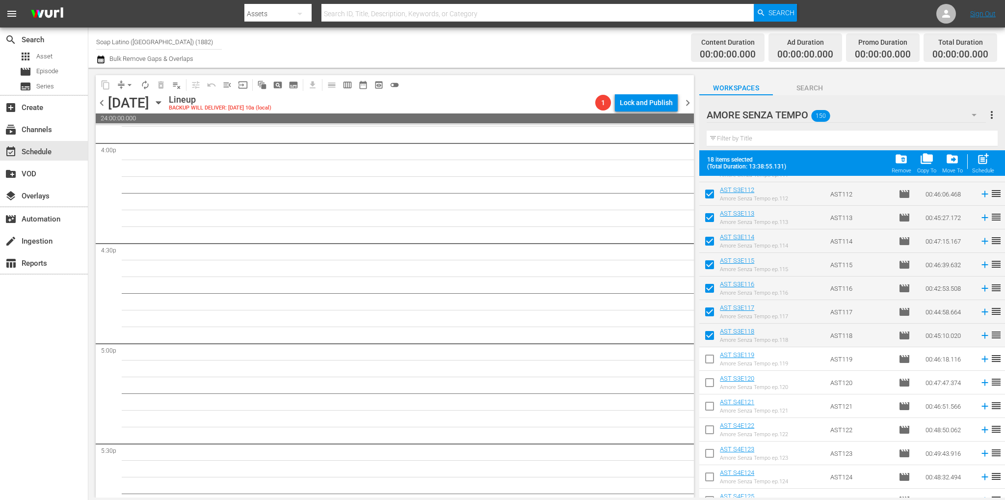
scroll to position [2869, 0]
drag, startPoint x: 709, startPoint y: 364, endPoint x: 711, endPoint y: 378, distance: 14.9
click at [709, 363] on input "checkbox" at bounding box center [709, 359] width 21 height 21
checkbox input "true"
click at [712, 381] on input "checkbox" at bounding box center [709, 382] width 21 height 21
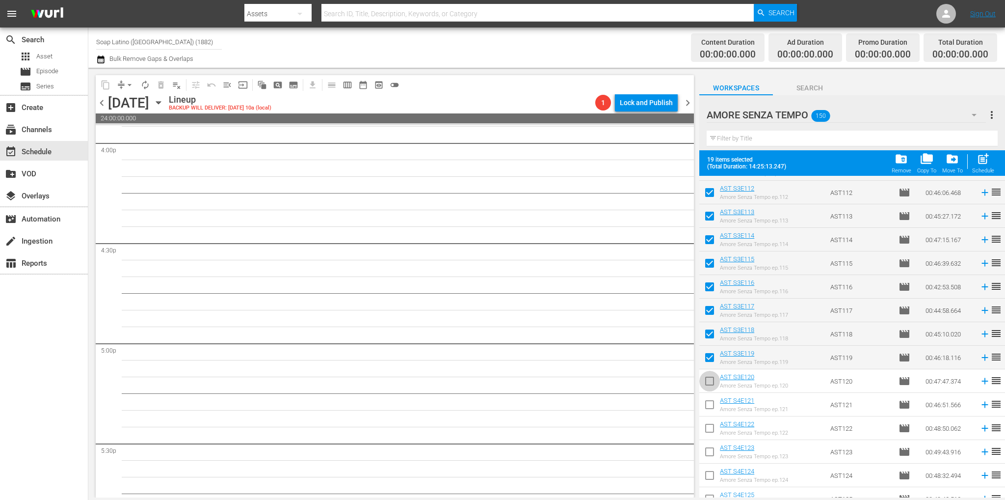
checkbox input "true"
click at [709, 405] on input "checkbox" at bounding box center [709, 406] width 21 height 21
checkbox input "true"
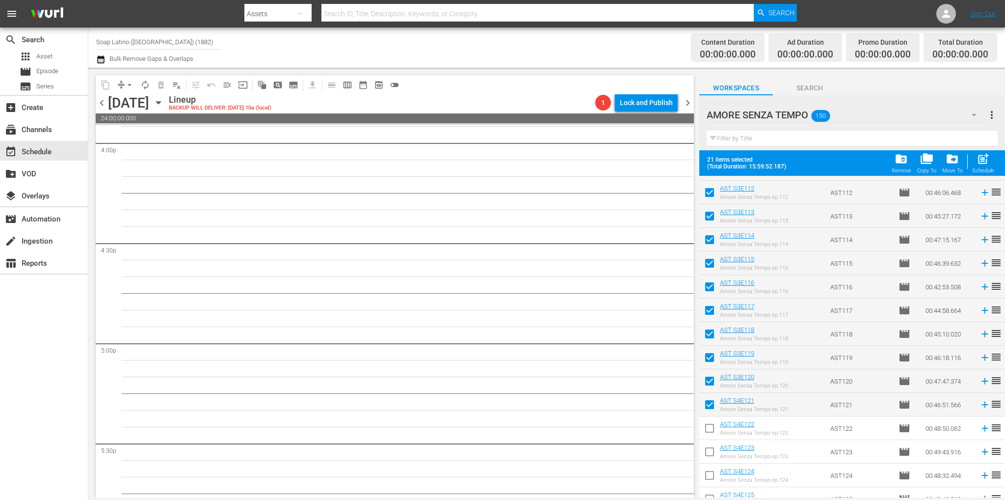
drag, startPoint x: 710, startPoint y: 429, endPoint x: 709, endPoint y: 437, distance: 7.9
click at [710, 429] on input "checkbox" at bounding box center [709, 430] width 21 height 21
checkbox input "true"
click at [710, 446] on input "checkbox" at bounding box center [709, 453] width 21 height 21
checkbox input "true"
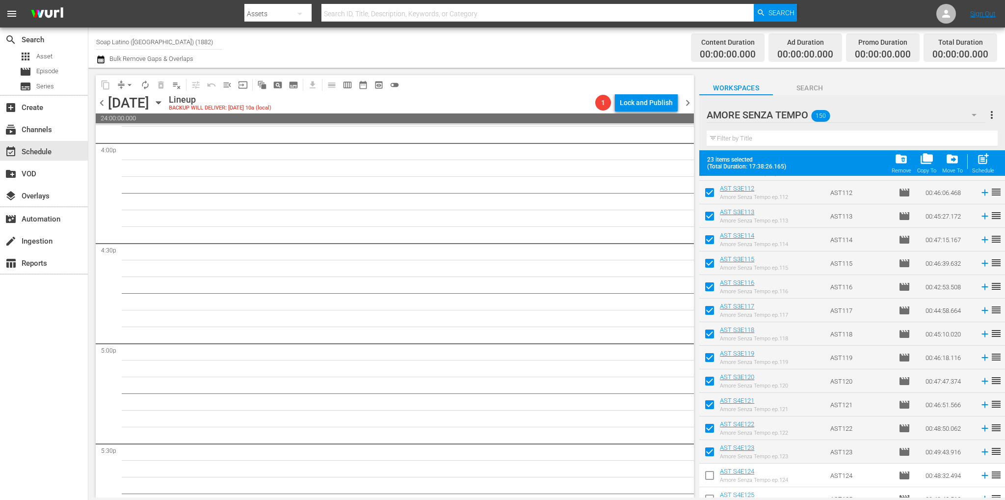
scroll to position [2967, 0]
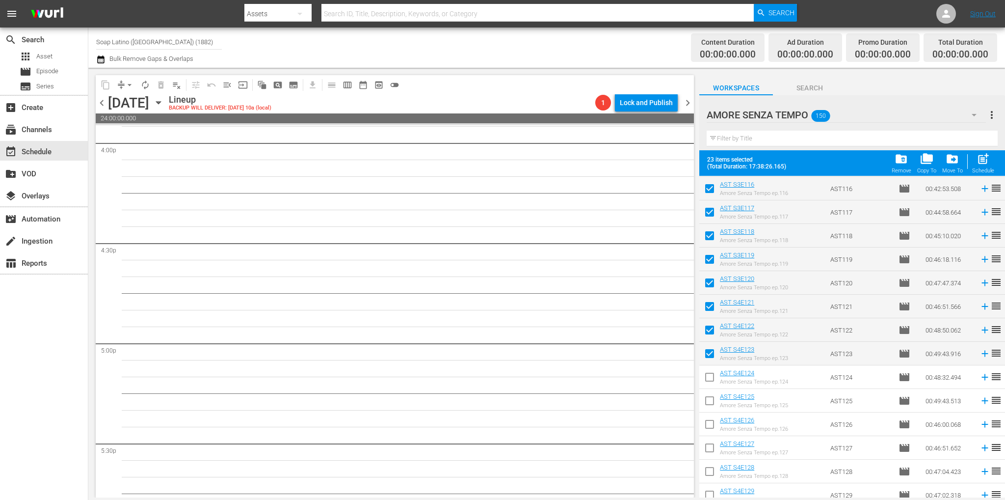
click at [710, 370] on input "checkbox" at bounding box center [709, 378] width 21 height 21
checkbox input "true"
drag, startPoint x: 710, startPoint y: 405, endPoint x: 711, endPoint y: 417, distance: 11.9
click at [710, 405] on input "checkbox" at bounding box center [709, 402] width 21 height 21
checkbox input "true"
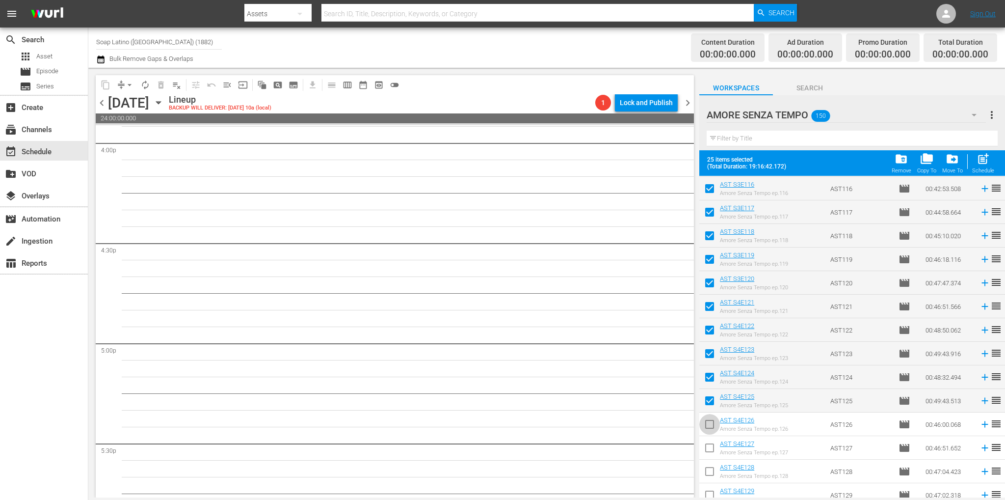
click at [710, 430] on input "checkbox" at bounding box center [709, 426] width 21 height 21
checkbox input "true"
click at [707, 447] on input "checkbox" at bounding box center [709, 449] width 21 height 21
checkbox input "true"
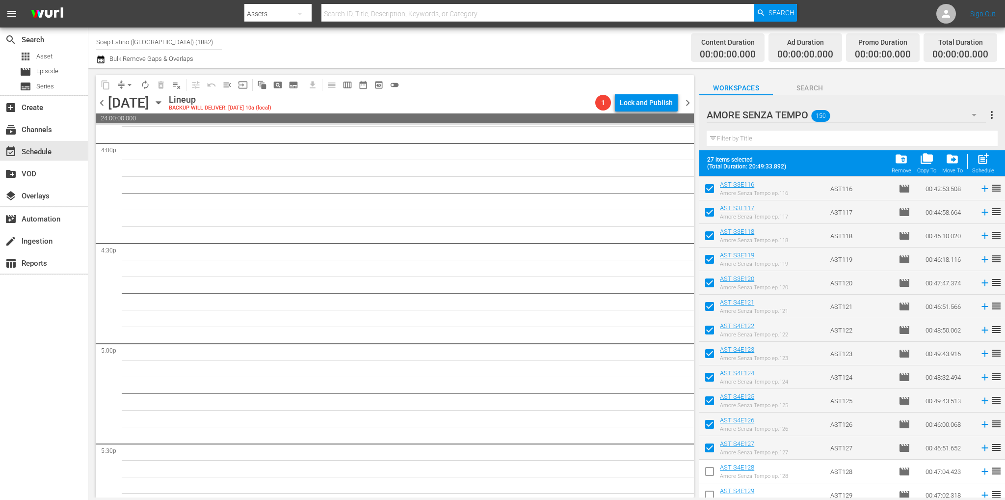
drag, startPoint x: 707, startPoint y: 468, endPoint x: 722, endPoint y: 438, distance: 33.1
click at [707, 468] on input "checkbox" at bounding box center [709, 473] width 21 height 21
checkbox input "true"
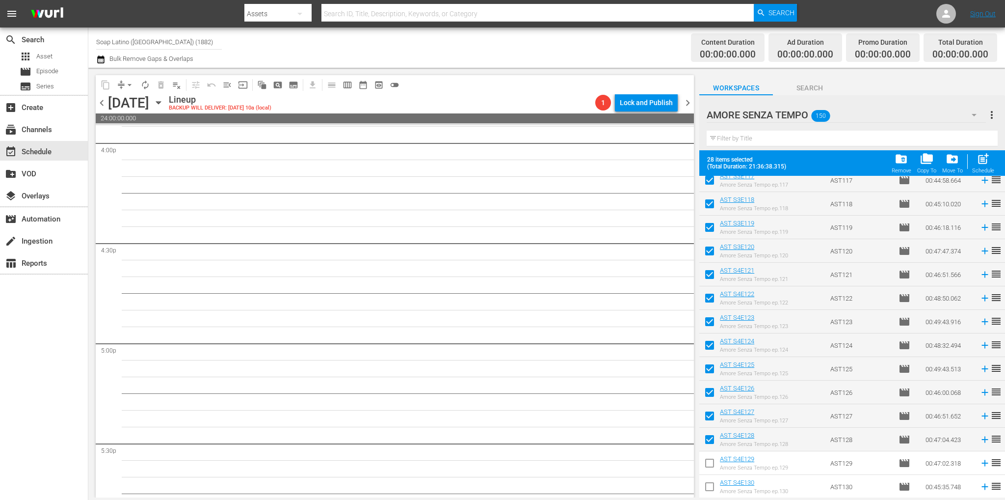
scroll to position [3065, 0]
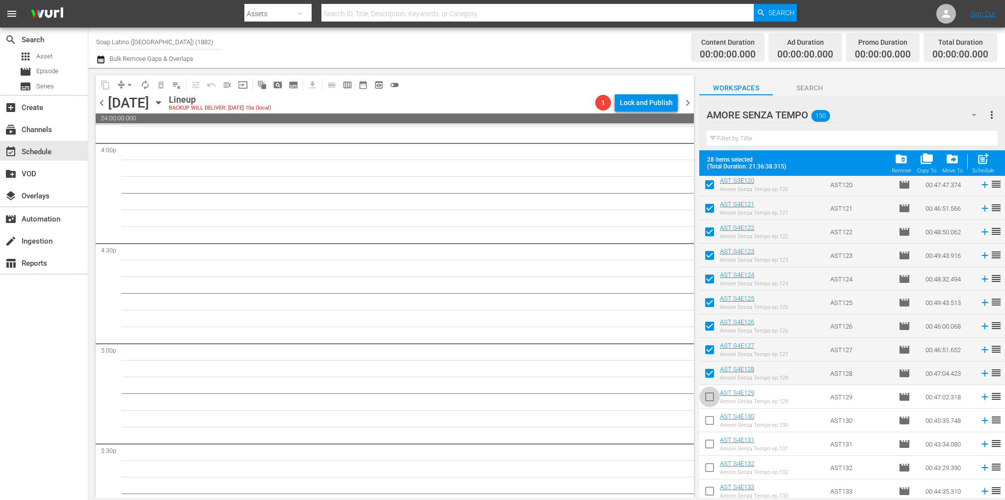
drag, startPoint x: 709, startPoint y: 398, endPoint x: 710, endPoint y: 412, distance: 13.9
click at [709, 398] on input "checkbox" at bounding box center [709, 398] width 21 height 21
checkbox input "true"
click at [711, 417] on input "checkbox" at bounding box center [709, 422] width 21 height 21
checkbox input "true"
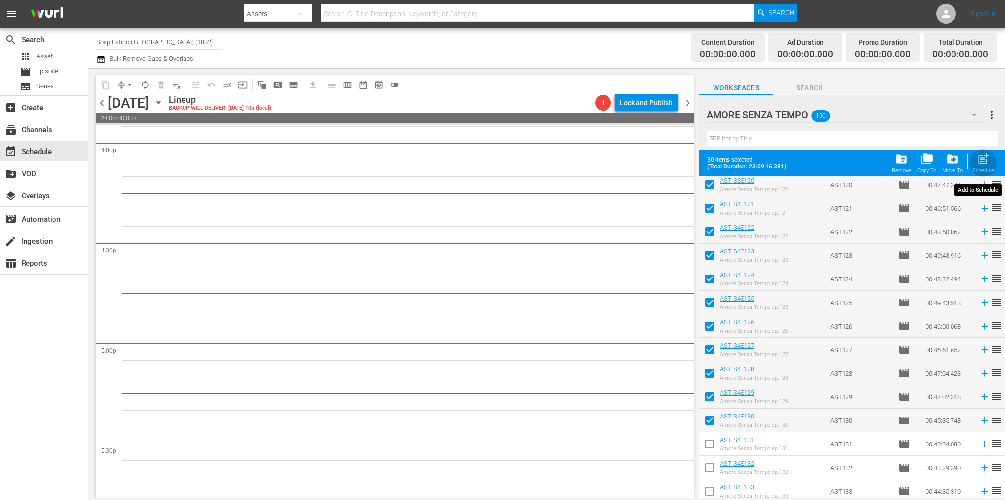
click at [979, 169] on div "Schedule" at bounding box center [983, 170] width 22 height 6
checkbox input "false"
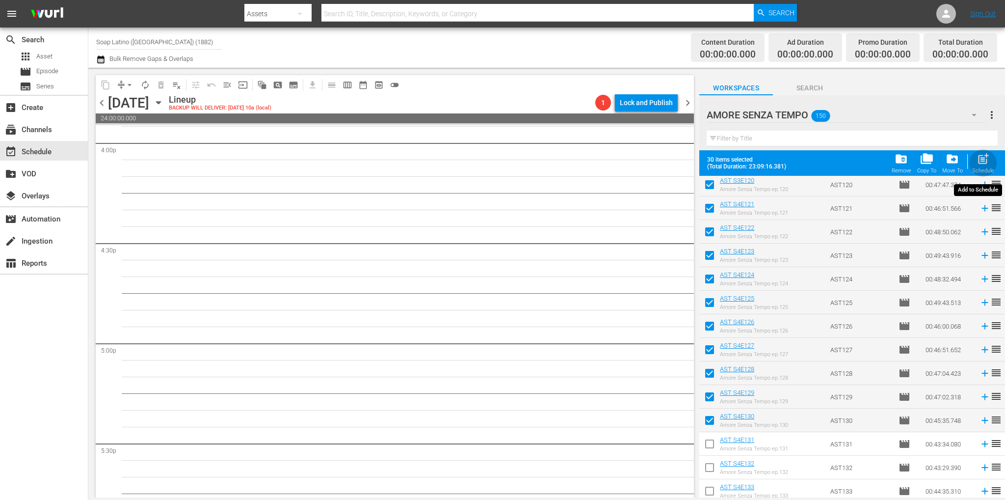
checkbox input "false"
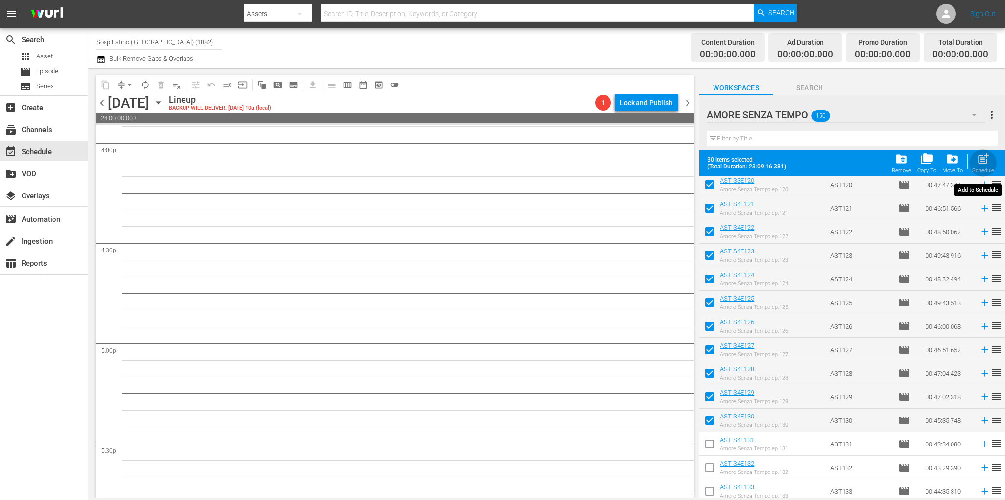
checkbox input "false"
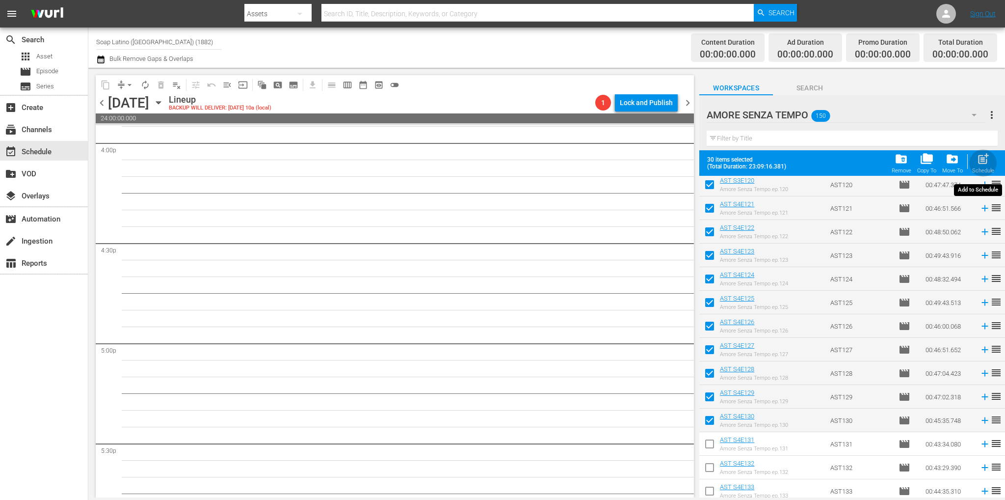
checkbox input "false"
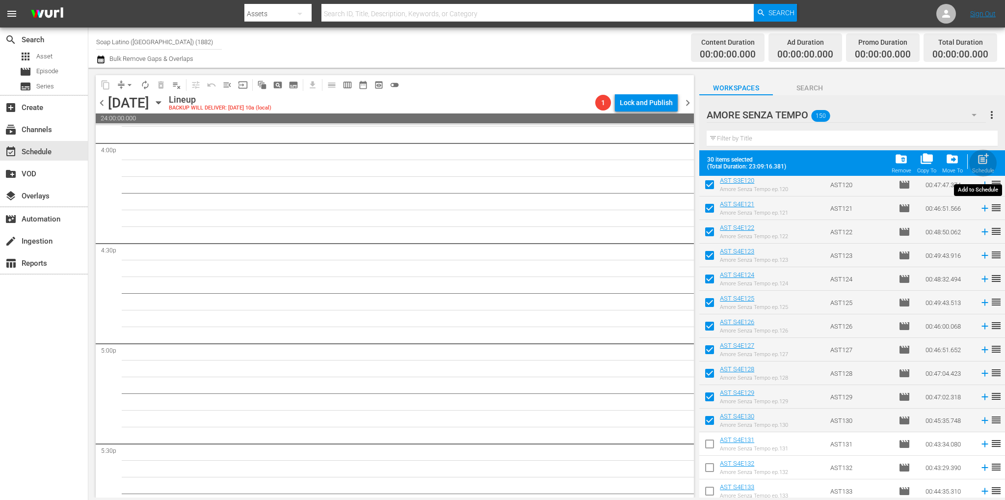
checkbox input "false"
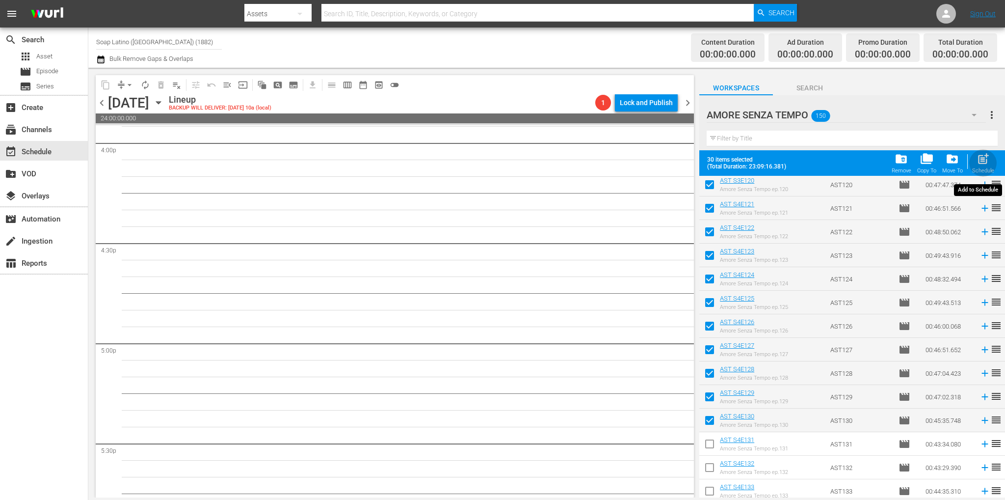
checkbox input "false"
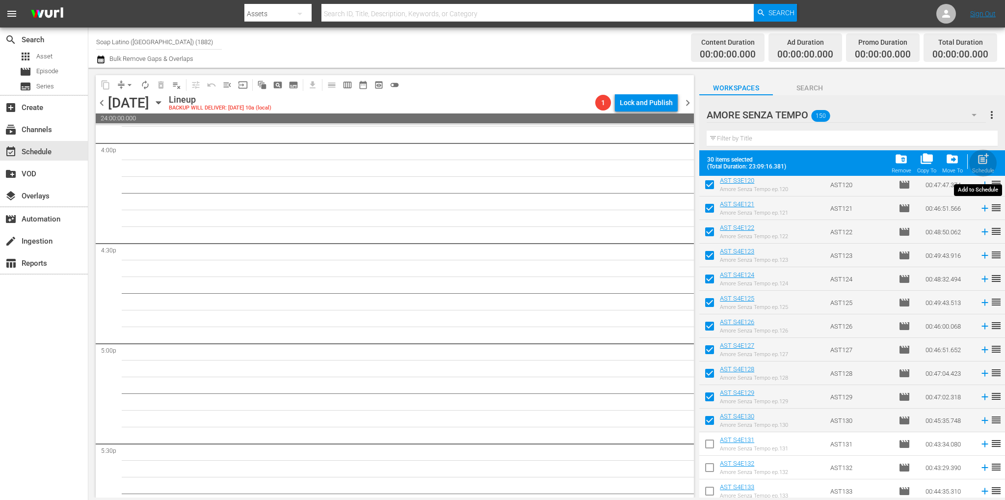
checkbox input "false"
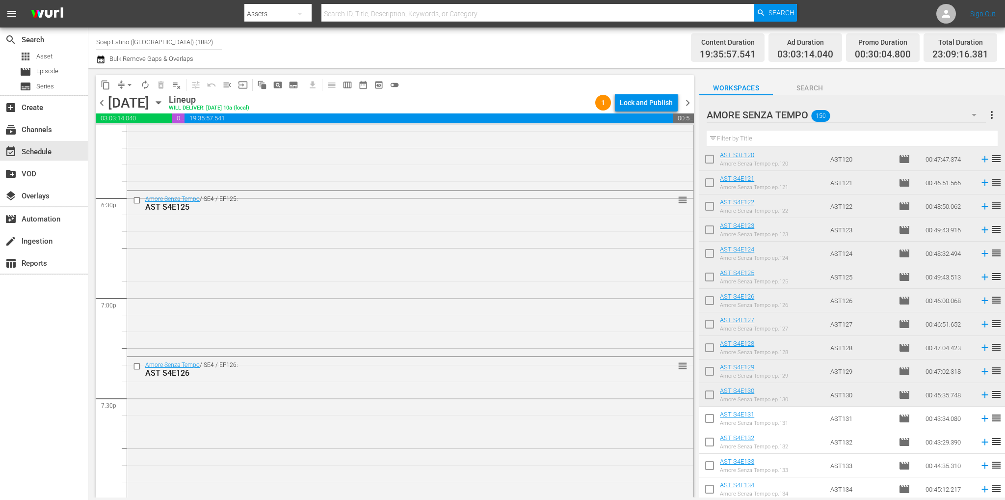
scroll to position [3925, 0]
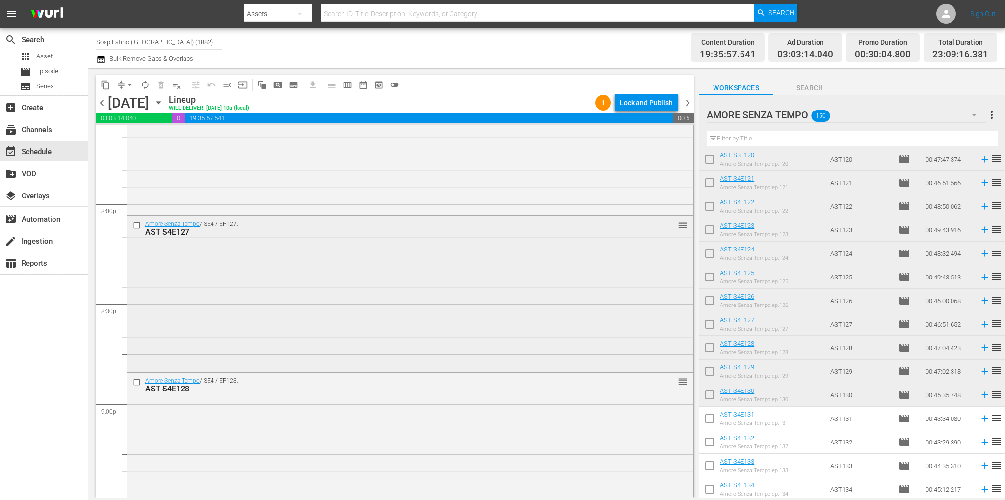
click at [422, 289] on div "Amore Senza Tempo / SE4 / EP127: AST S4E127 reorder" at bounding box center [410, 293] width 566 height 154
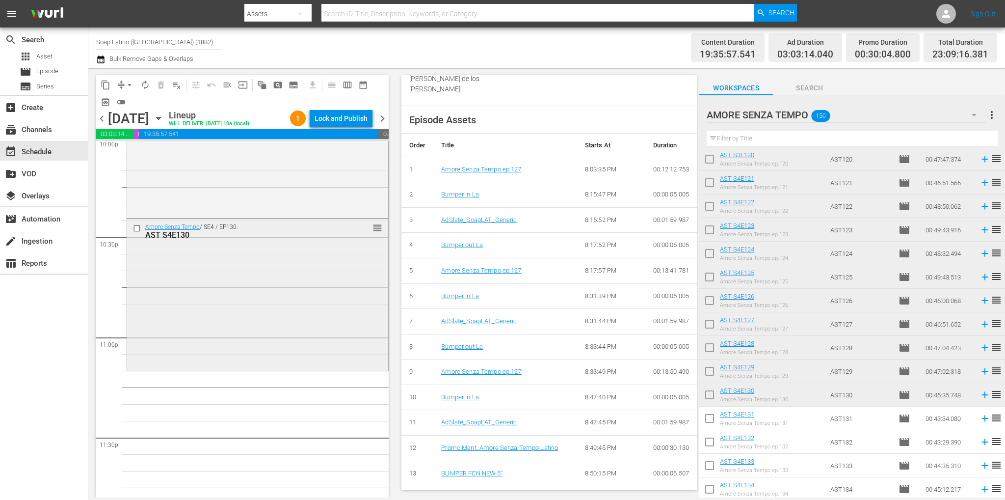
scroll to position [4366, 0]
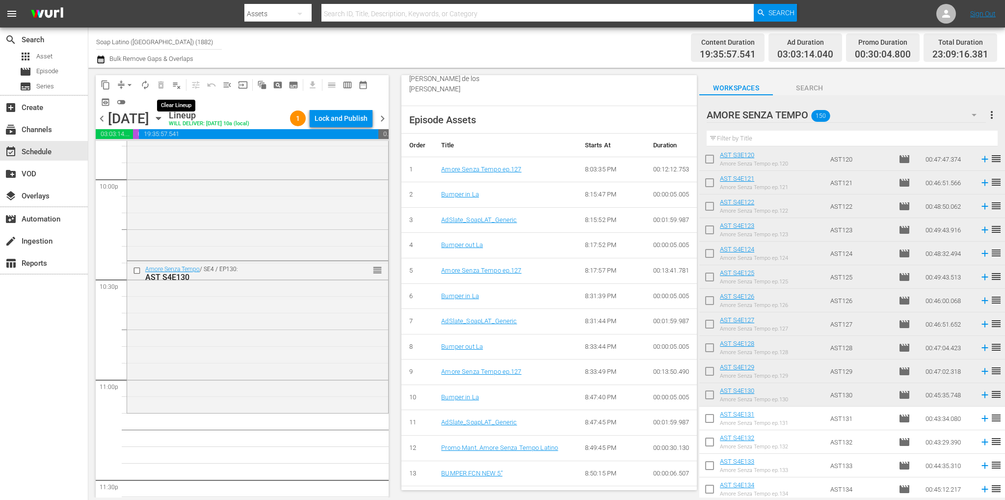
click at [173, 86] on span "playlist_remove_outlined" at bounding box center [177, 85] width 10 height 10
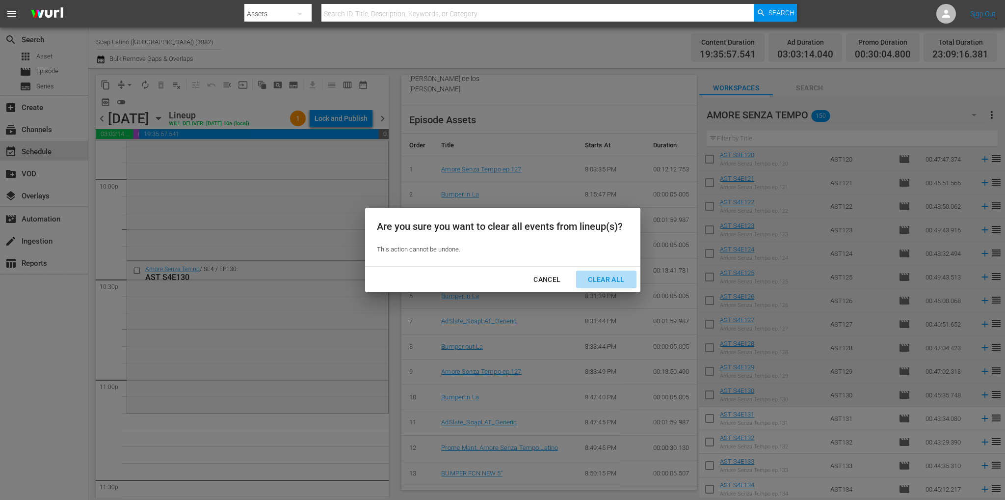
drag, startPoint x: 618, startPoint y: 281, endPoint x: 553, endPoint y: 261, distance: 68.0
click at [618, 281] on div "Clear All" at bounding box center [606, 279] width 52 height 12
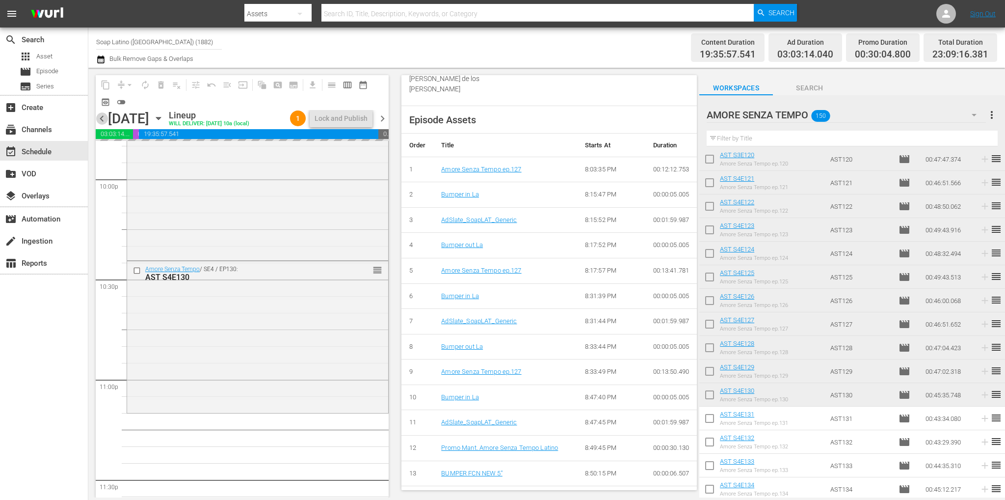
click at [100, 122] on span "chevron_left" at bounding box center [102, 118] width 12 height 12
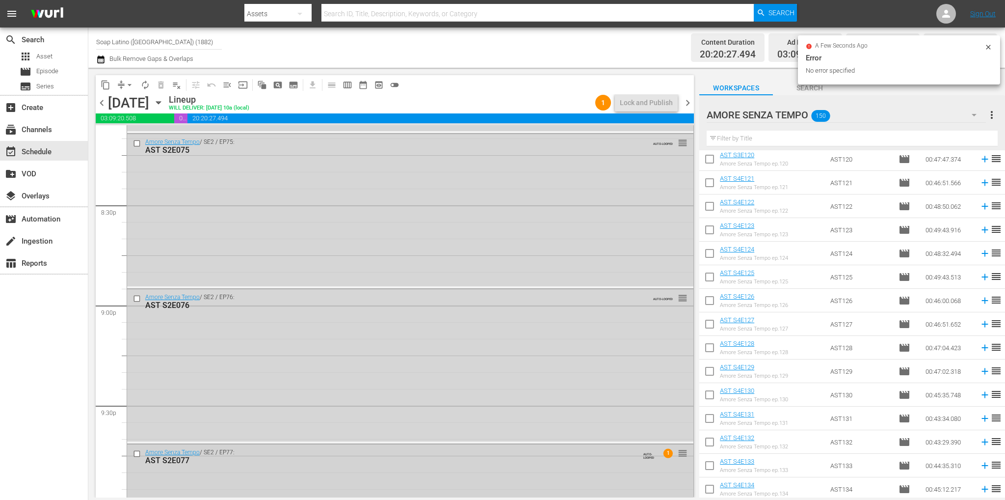
scroll to position [4141, 0]
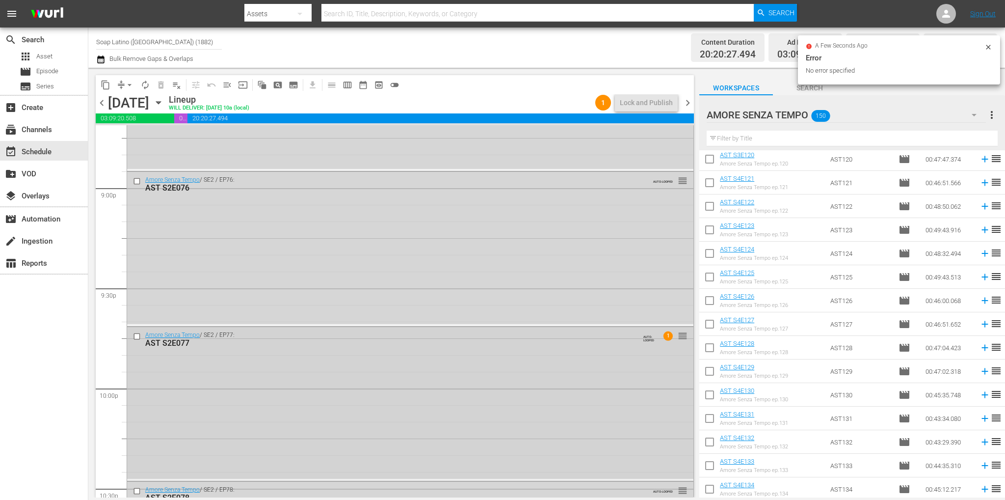
click at [575, 364] on div "Amore Senza Tempo / SE2 / EP77: AST S2E077 AUTO-LOOPED 1 reorder" at bounding box center [410, 403] width 566 height 152
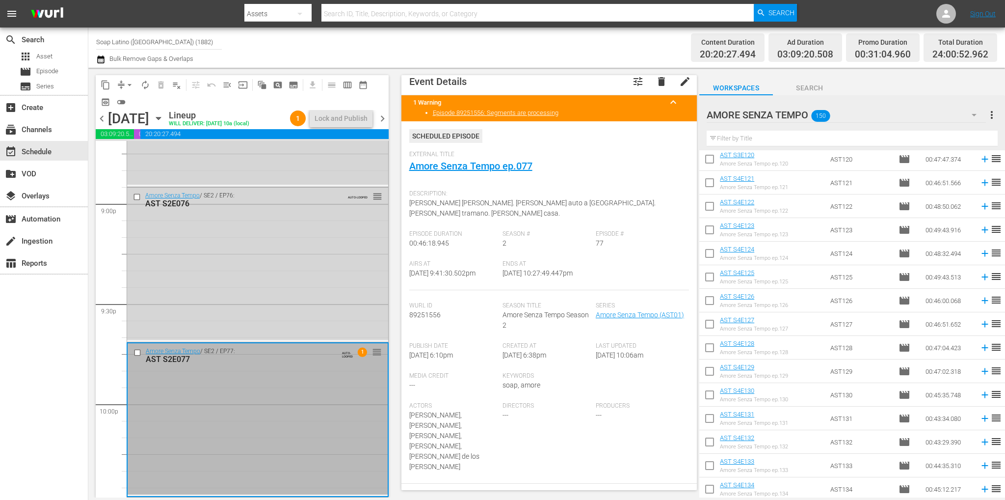
scroll to position [0, 0]
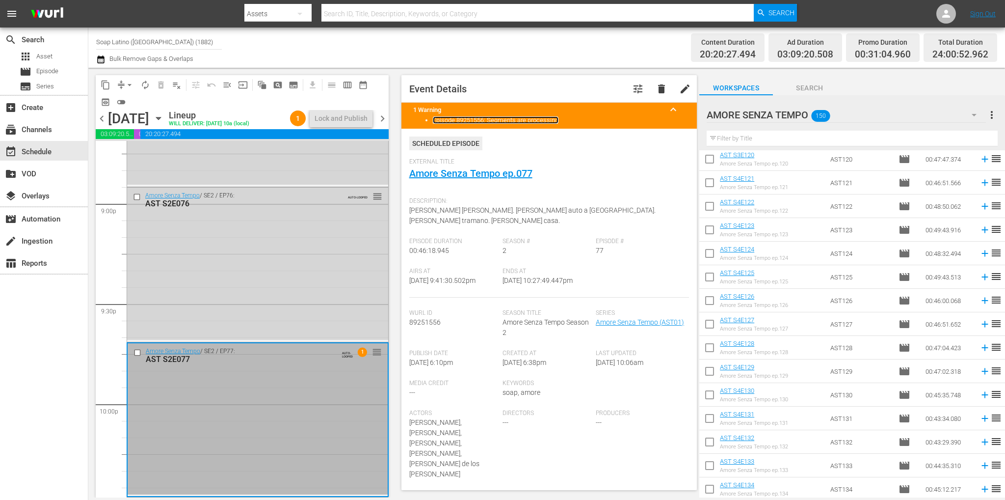
click at [466, 122] on link "Episode 89251556: Segments are processing" at bounding box center [496, 119] width 126 height 7
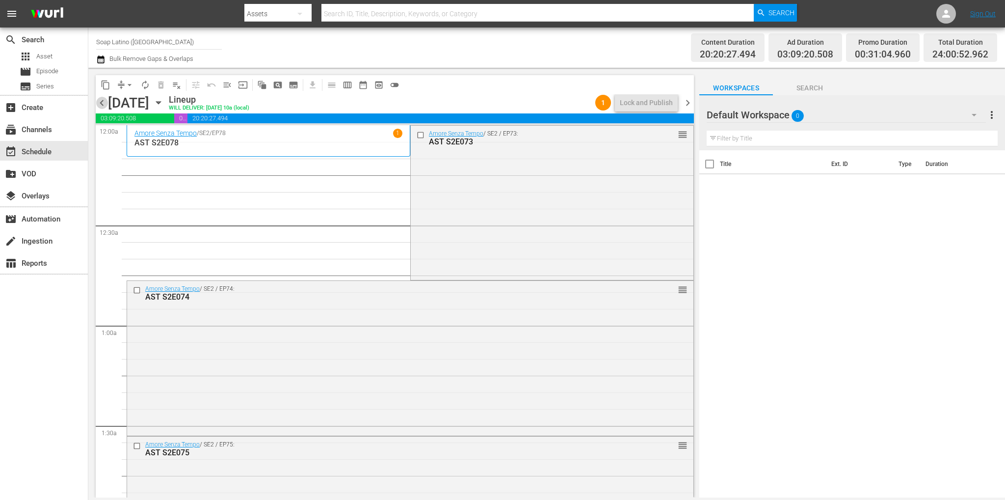
click at [108, 99] on div "chevron_left [DATE] [DATE] Lineup WILL DELIVER: [DATE] 10a (local) 1 Lock and P…" at bounding box center [395, 103] width 598 height 19
click at [104, 105] on span "chevron_left" at bounding box center [102, 103] width 12 height 12
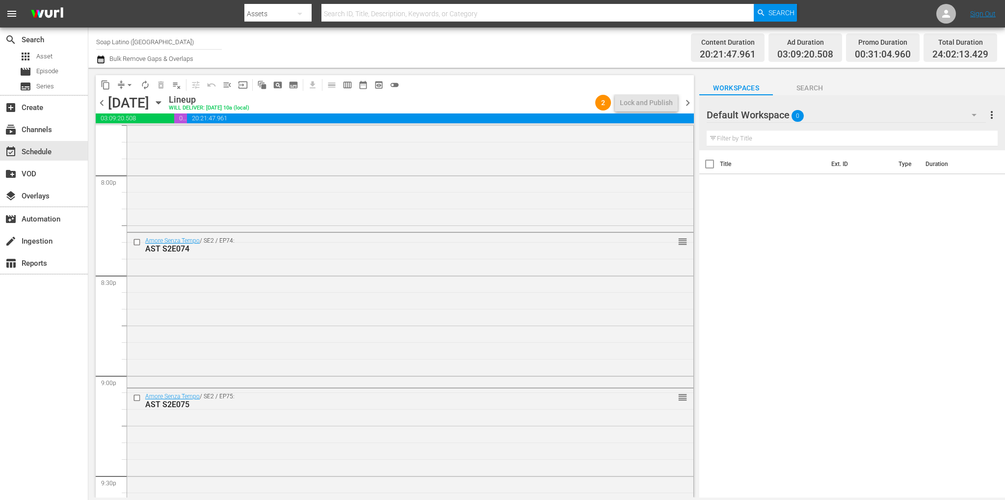
scroll to position [4436, 0]
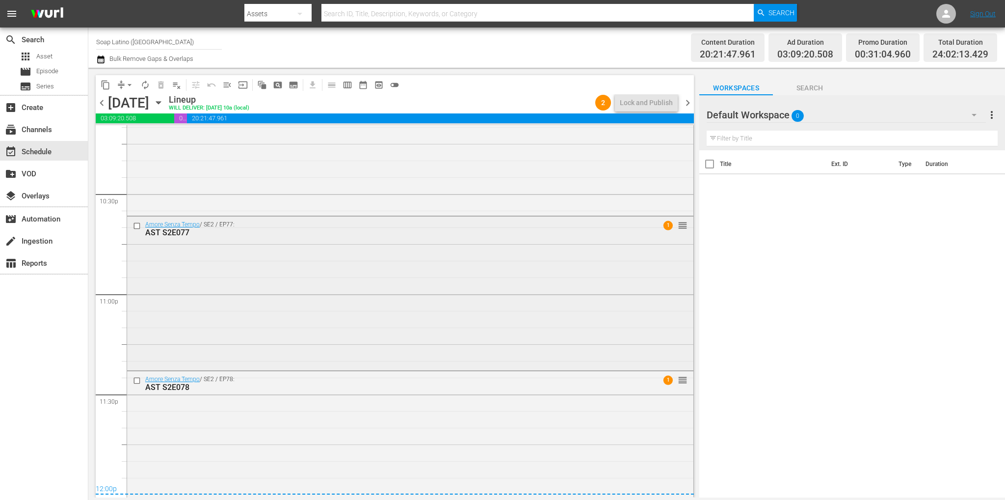
click at [441, 283] on div "Amore Senza Tempo / SE2 / EP77: AST S2E077 1 reorder" at bounding box center [410, 292] width 566 height 152
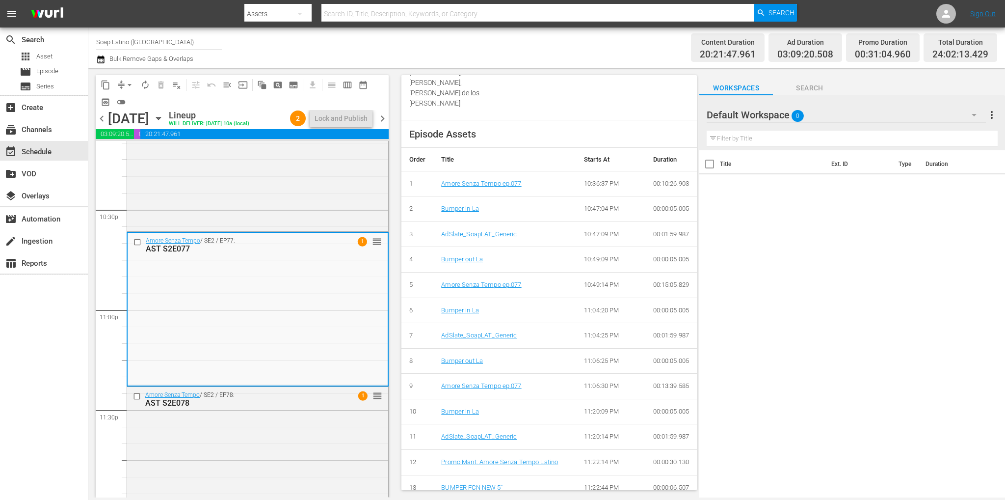
scroll to position [385, 0]
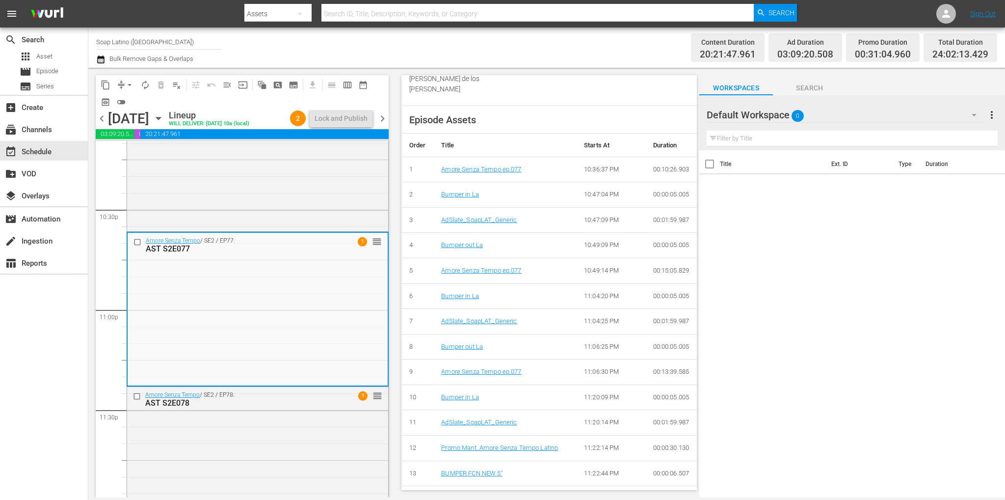
click at [382, 118] on span "chevron_right" at bounding box center [382, 118] width 12 height 12
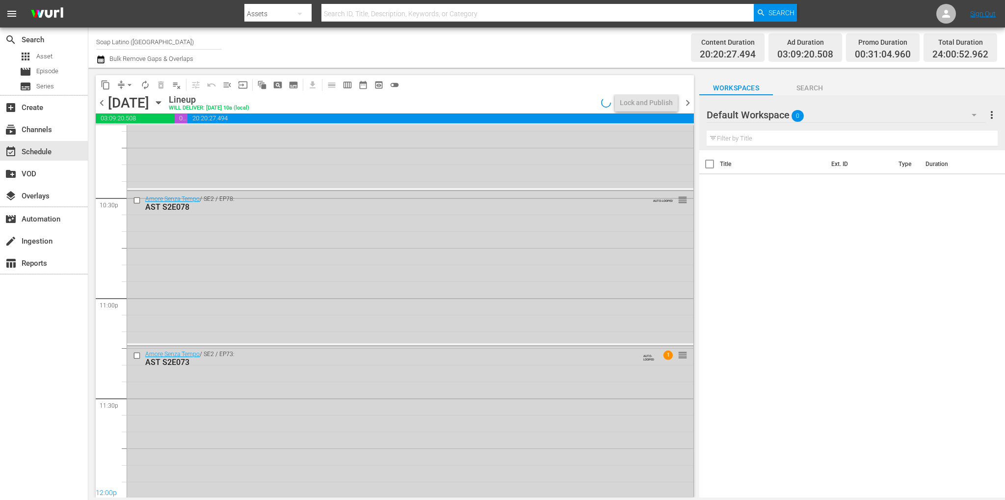
scroll to position [4402, 0]
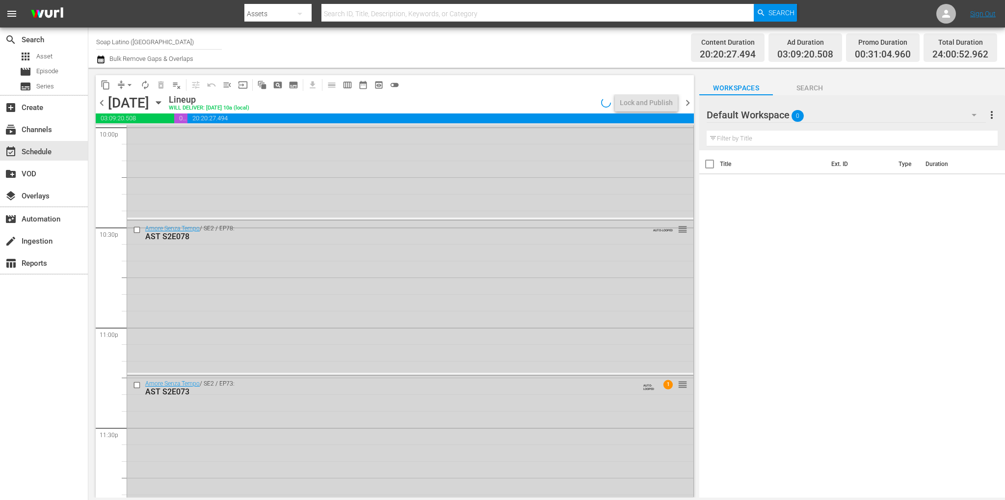
click at [832, 115] on div "Default Workspace 0" at bounding box center [846, 114] width 279 height 27
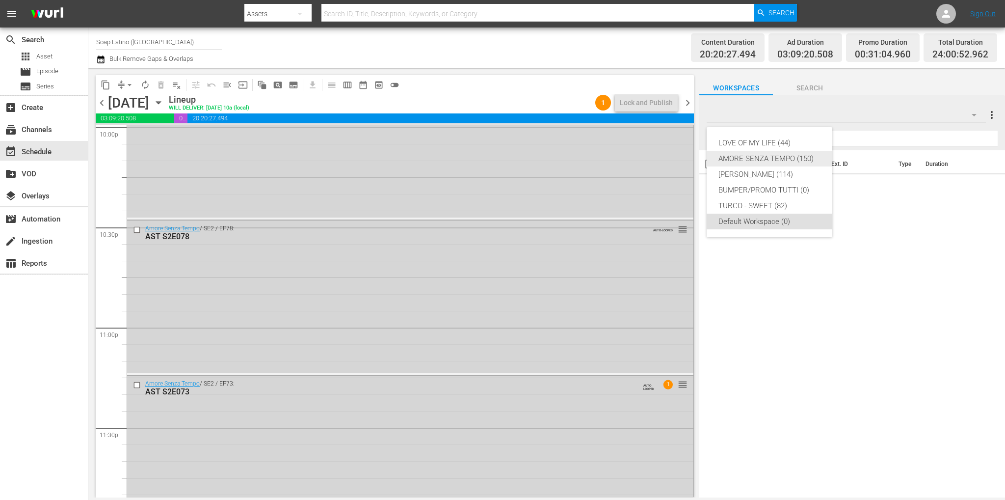
click at [781, 158] on div "AMORE SENZA TEMPO (150)" at bounding box center [769, 159] width 102 height 16
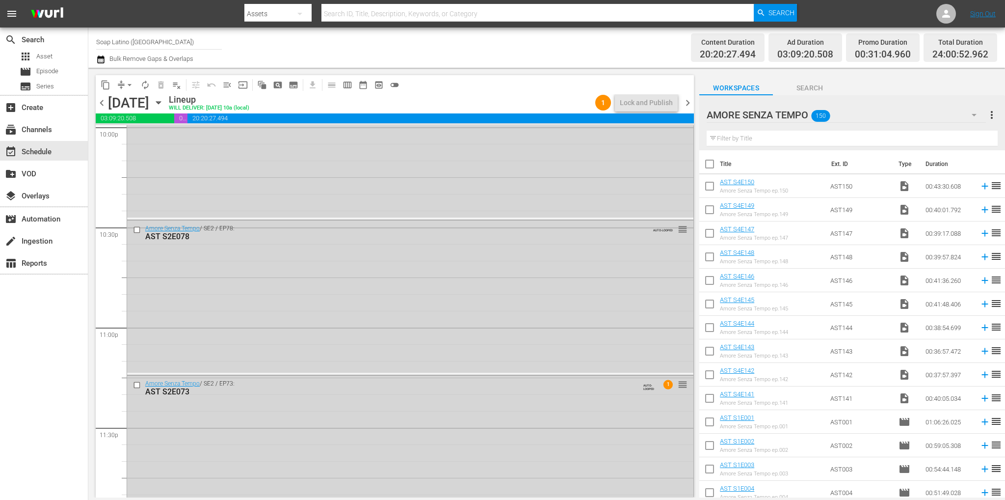
click at [691, 104] on span "chevron_right" at bounding box center [688, 103] width 12 height 12
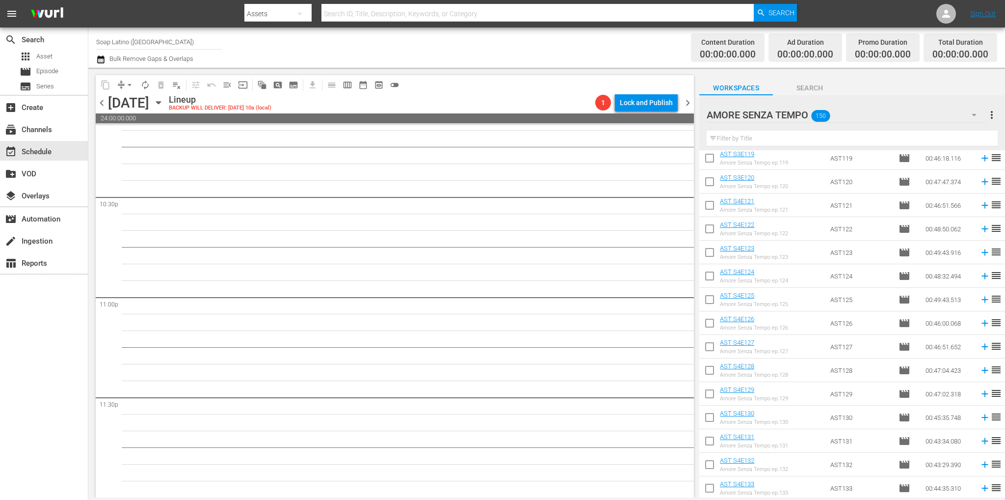
scroll to position [3209, 0]
drag, startPoint x: 714, startPoint y: 485, endPoint x: 716, endPoint y: 469, distance: 15.9
click at [714, 485] on input "checkbox" at bounding box center [709, 488] width 21 height 21
checkbox input "true"
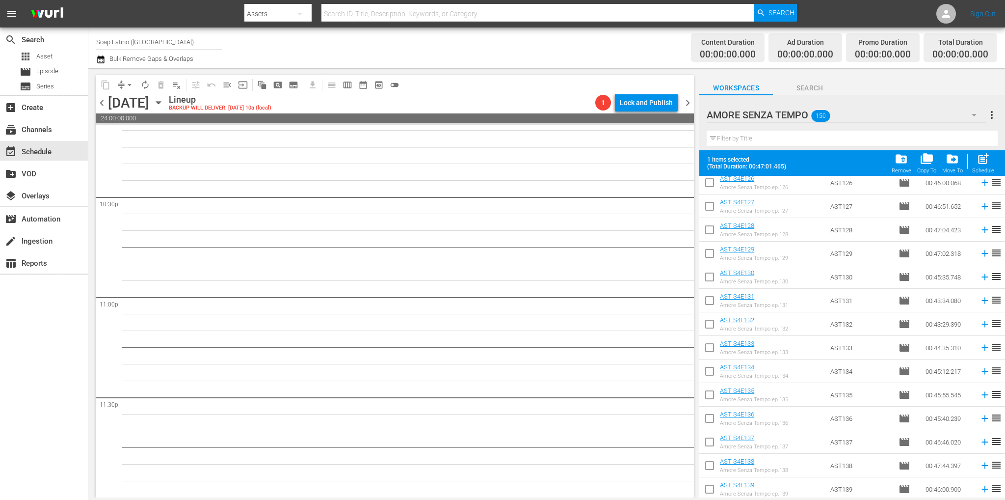
click at [709, 487] on input "checkbox" at bounding box center [709, 490] width 21 height 21
checkbox input "true"
drag, startPoint x: 711, startPoint y: 467, endPoint x: 713, endPoint y: 449, distance: 17.8
click at [711, 467] on input "checkbox" at bounding box center [709, 467] width 21 height 21
checkbox input "true"
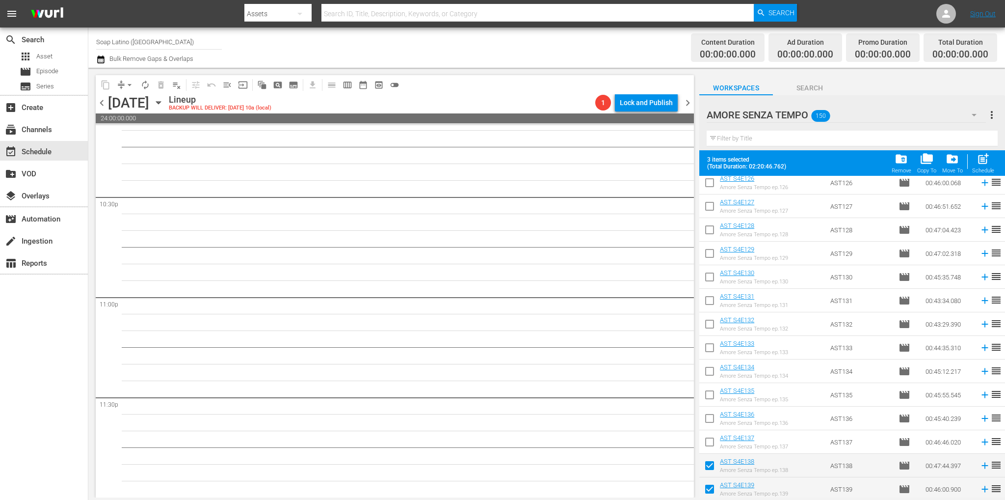
click at [713, 444] on input "checkbox" at bounding box center [709, 443] width 21 height 21
checkbox input "true"
click at [707, 420] on input "checkbox" at bounding box center [709, 420] width 21 height 21
checkbox input "true"
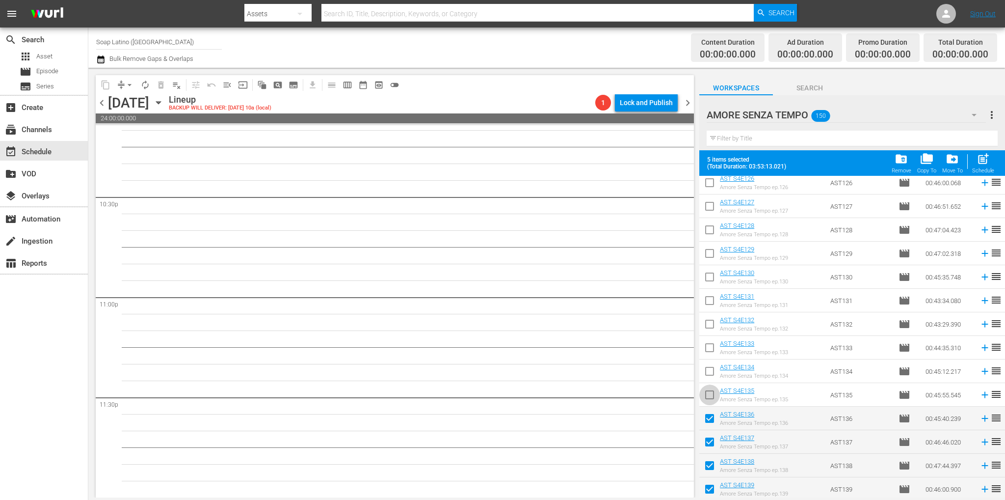
drag, startPoint x: 707, startPoint y: 395, endPoint x: 708, endPoint y: 387, distance: 8.0
click at [707, 395] on input "checkbox" at bounding box center [709, 396] width 21 height 21
checkbox input "true"
drag, startPoint x: 710, startPoint y: 373, endPoint x: 711, endPoint y: 356, distance: 17.7
click at [710, 373] on input "checkbox" at bounding box center [709, 373] width 21 height 21
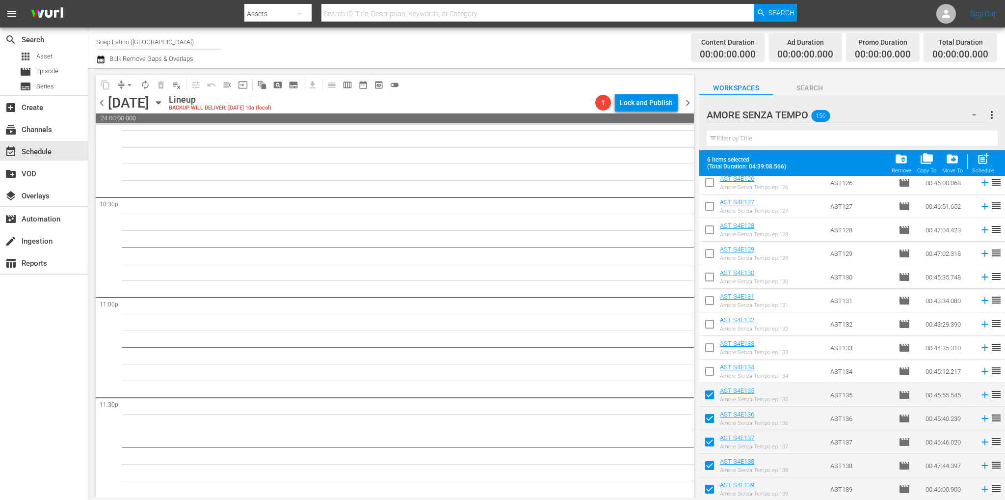
checkbox input "true"
click at [711, 350] on input "checkbox" at bounding box center [709, 349] width 21 height 21
checkbox input "true"
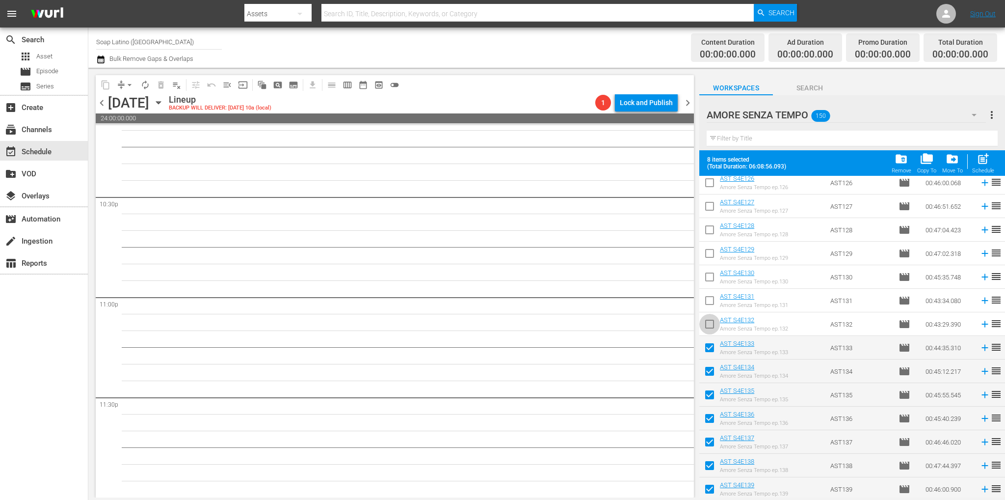
click at [710, 320] on input "checkbox" at bounding box center [709, 326] width 21 height 21
checkbox input "true"
drag, startPoint x: 712, startPoint y: 298, endPoint x: 708, endPoint y: 302, distance: 5.9
click at [712, 298] on input "checkbox" at bounding box center [709, 302] width 21 height 21
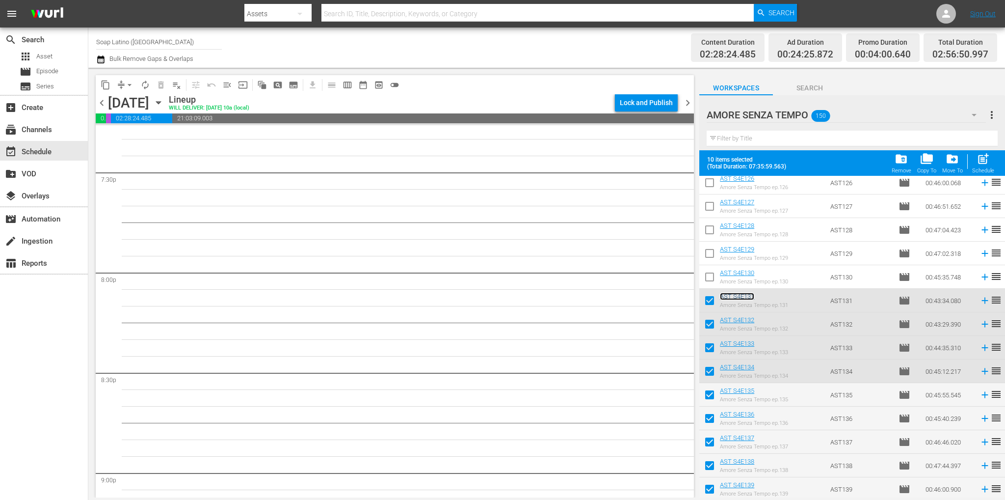
scroll to position [3932, 0]
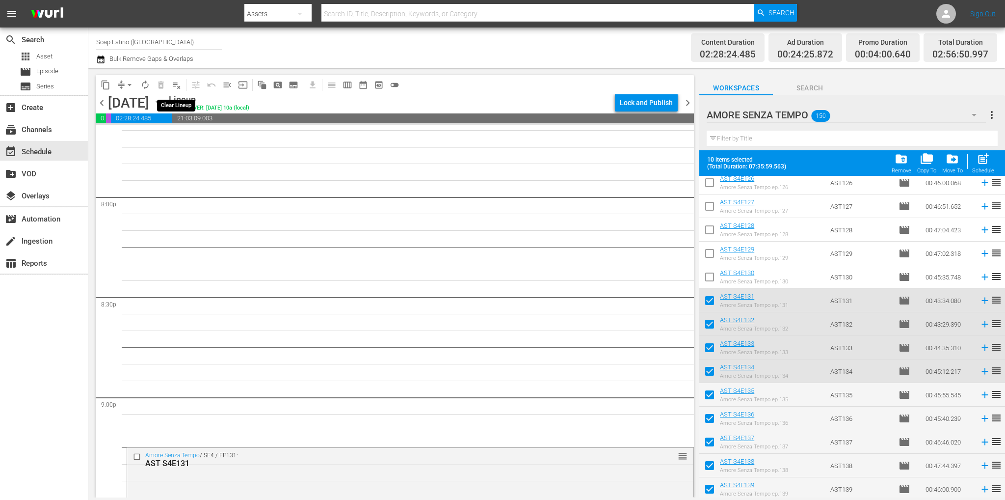
click at [175, 87] on span "playlist_remove_outlined" at bounding box center [177, 85] width 10 height 10
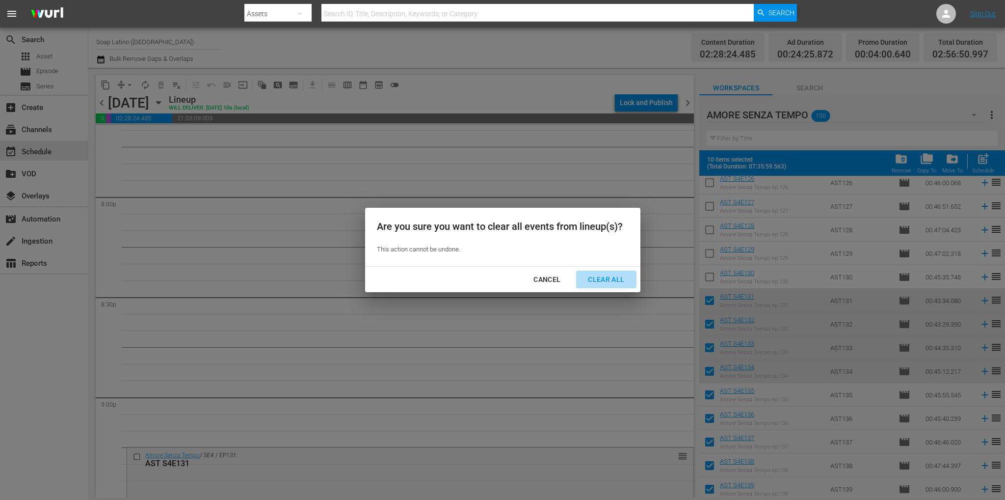
click at [614, 279] on div "Clear All" at bounding box center [606, 279] width 52 height 12
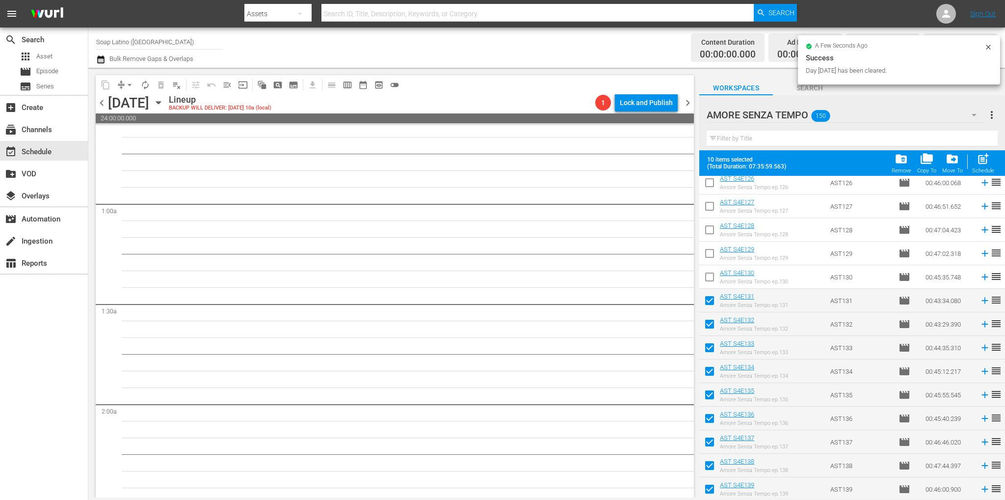
scroll to position [0, 0]
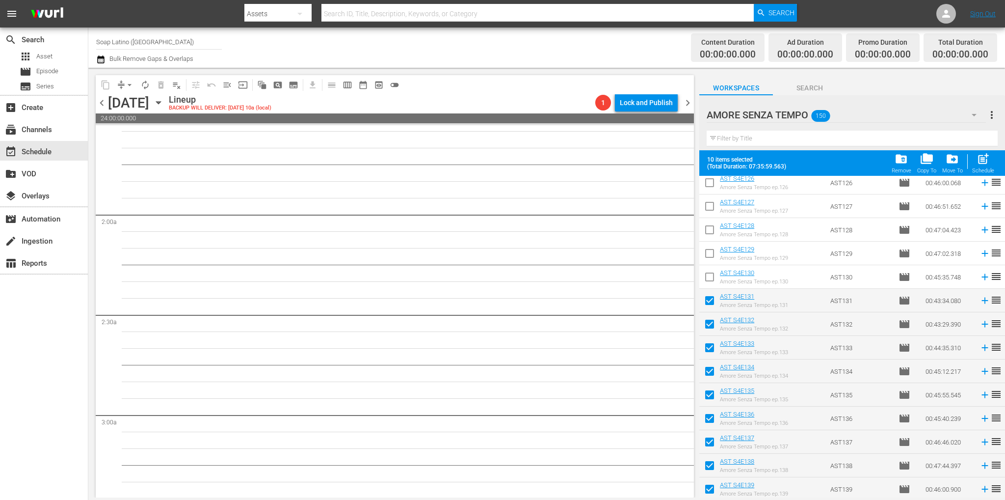
scroll to position [294, 0]
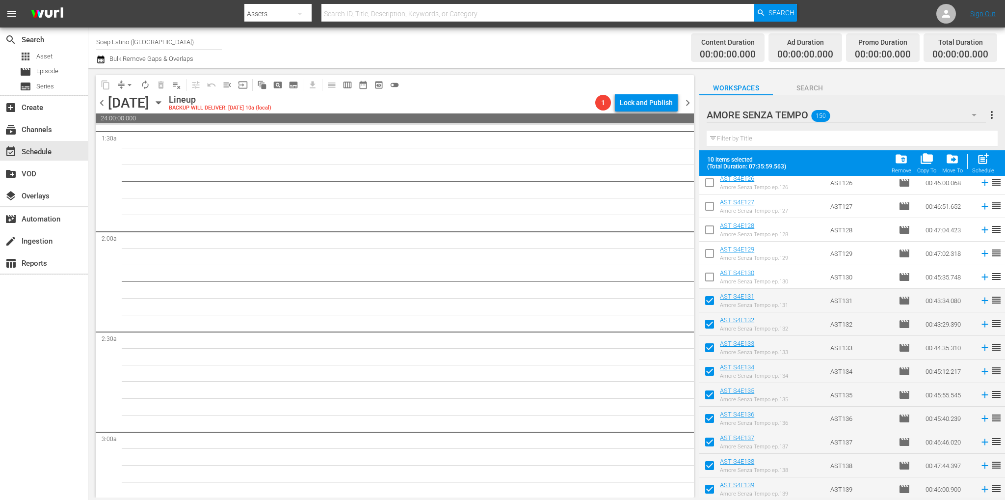
click at [976, 169] on div "Schedule" at bounding box center [983, 170] width 22 height 6
checkbox input "false"
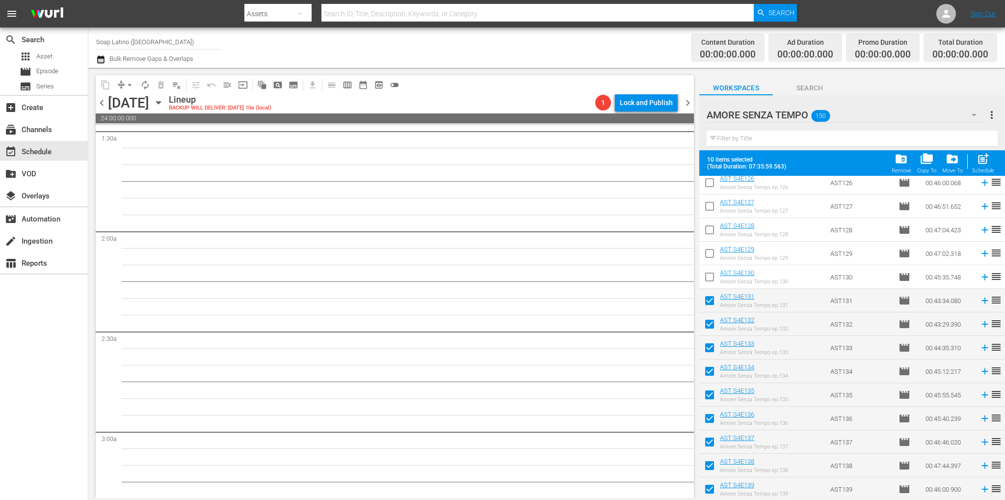
checkbox input "false"
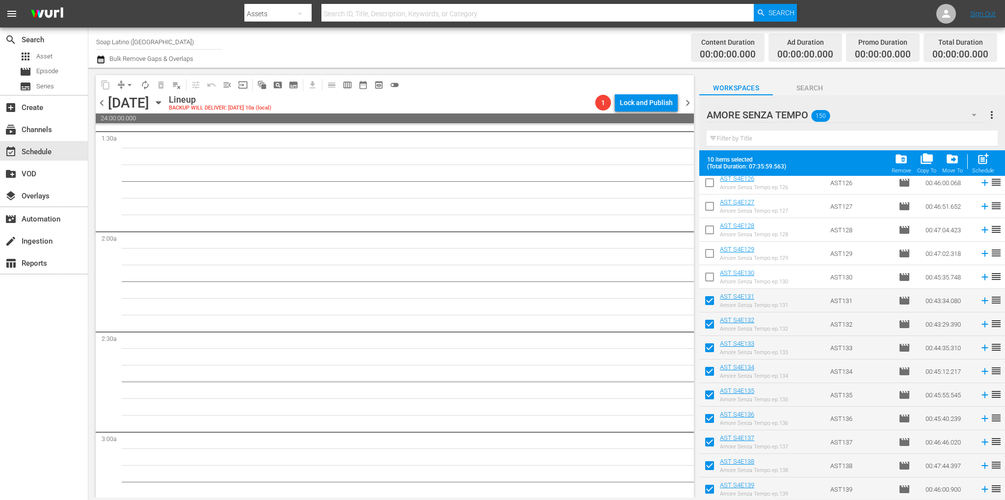
checkbox input "false"
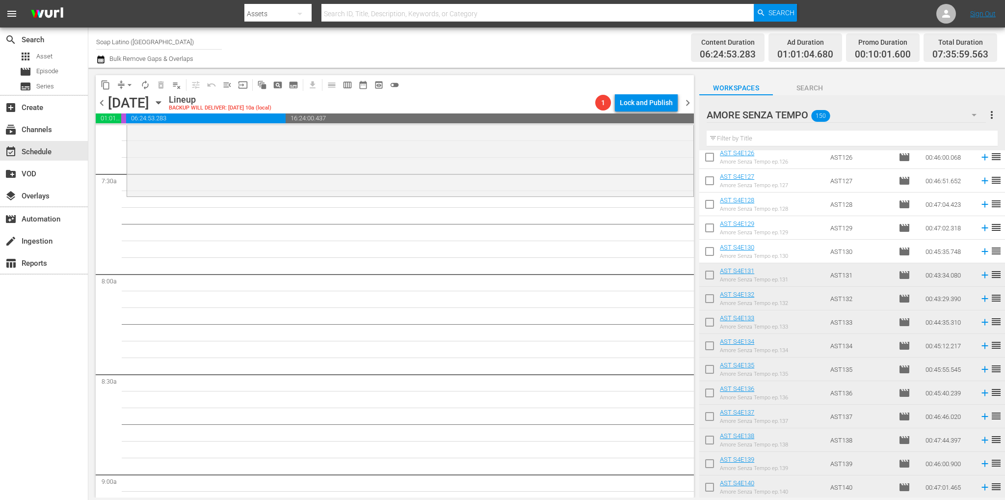
scroll to position [1235, 0]
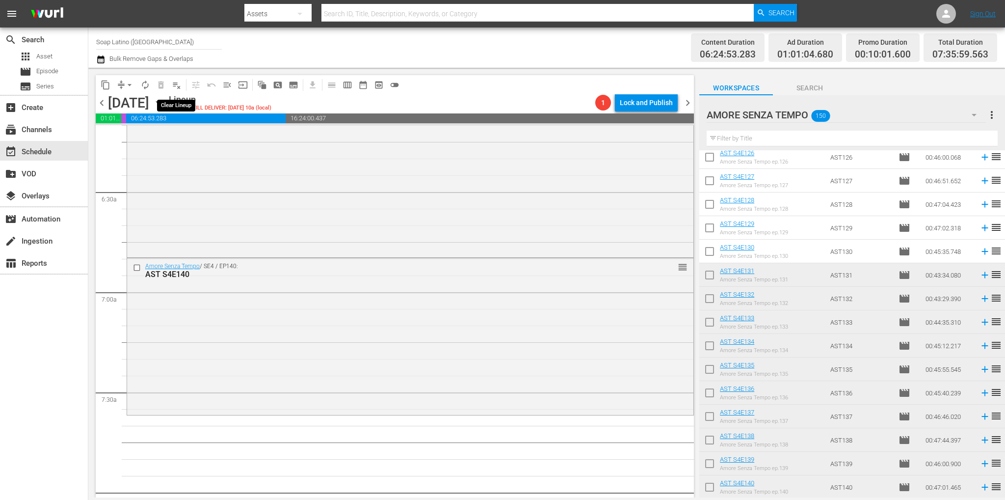
click at [179, 84] on span "playlist_remove_outlined" at bounding box center [177, 85] width 10 height 10
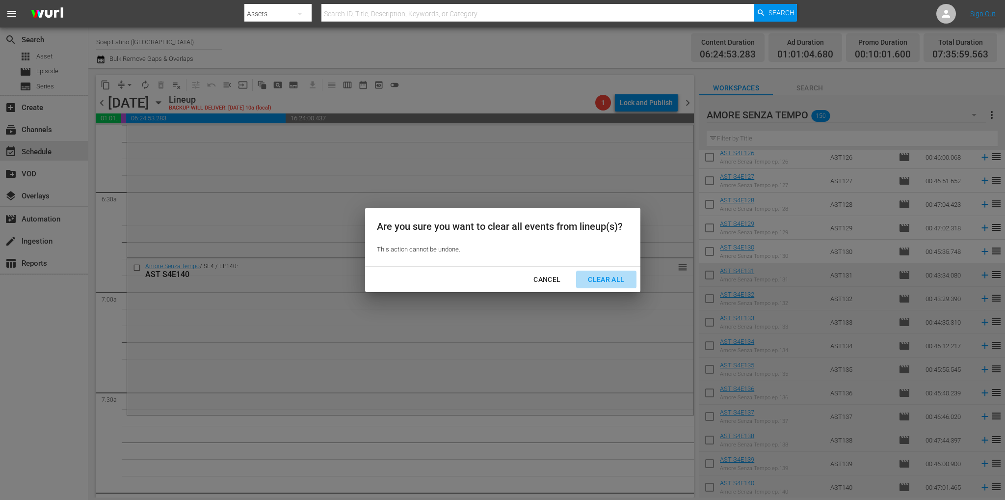
click at [599, 279] on div "Clear All" at bounding box center [606, 279] width 52 height 12
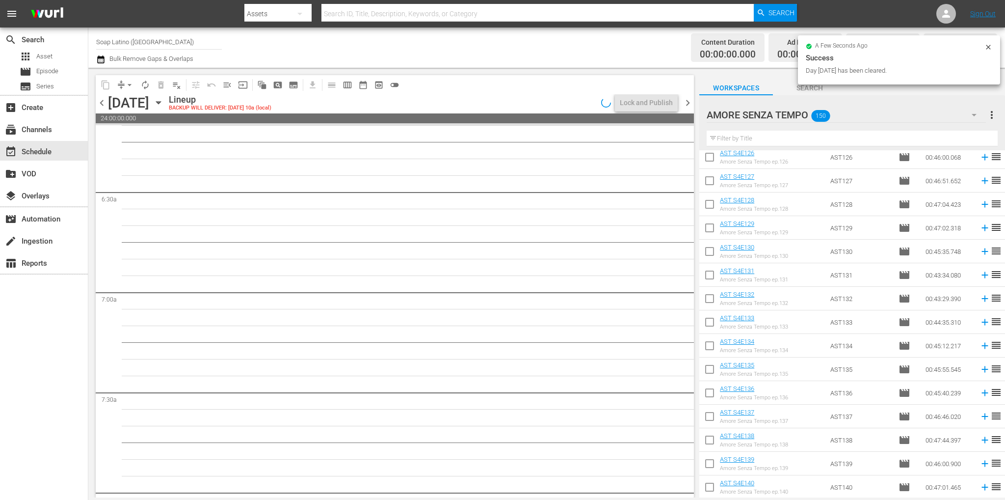
scroll to position [1335, 0]
